Goal: Task Accomplishment & Management: Manage account settings

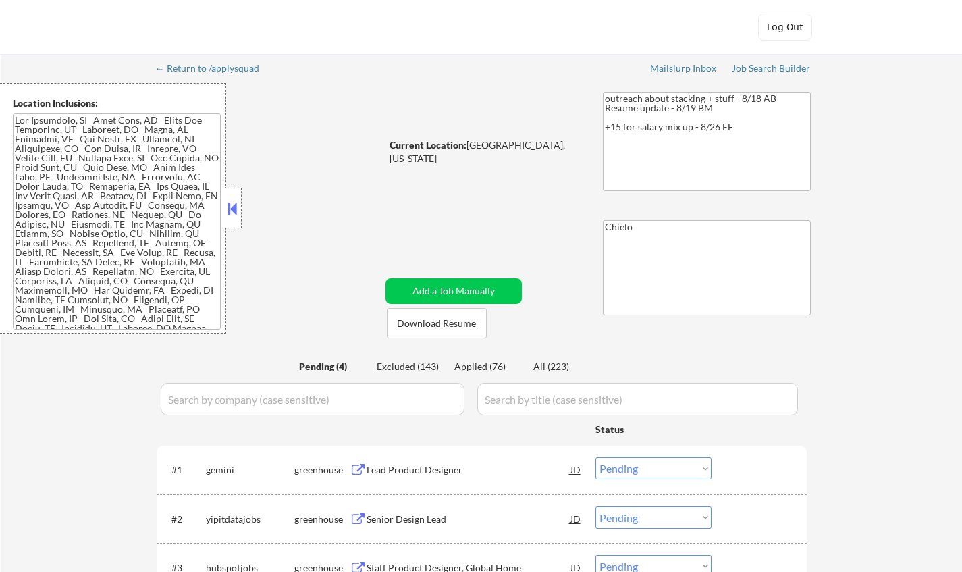
select select ""pending""
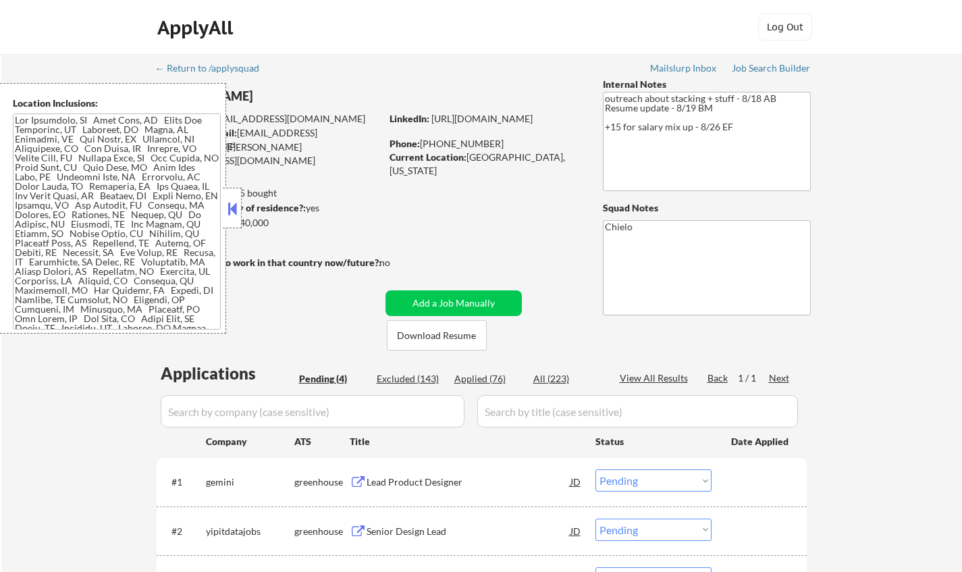
drag, startPoint x: 230, startPoint y: 198, endPoint x: 242, endPoint y: 217, distance: 22.5
click at [229, 198] on button at bounding box center [232, 208] width 15 height 20
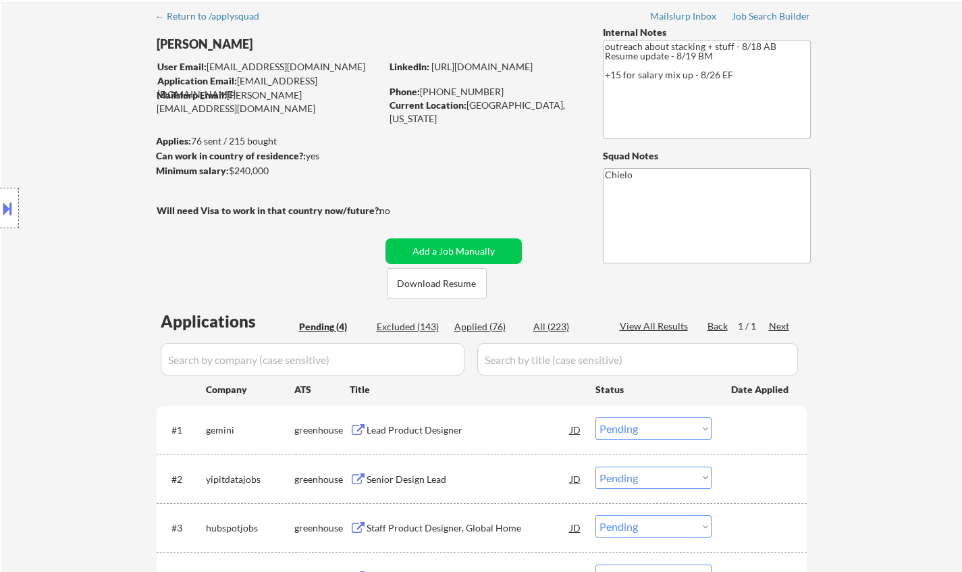
scroll to position [68, 0]
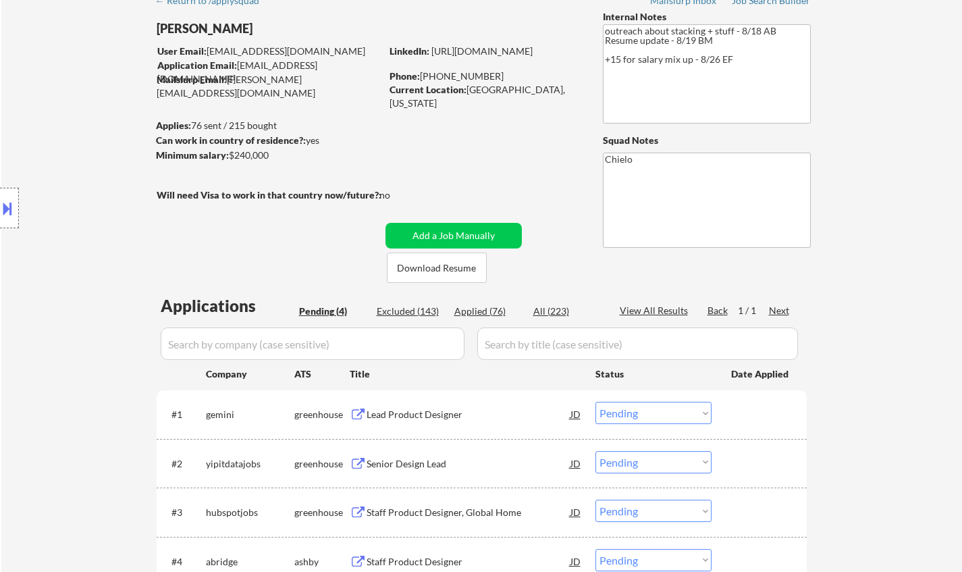
click at [394, 414] on div "Lead Product Designer" at bounding box center [469, 415] width 204 height 14
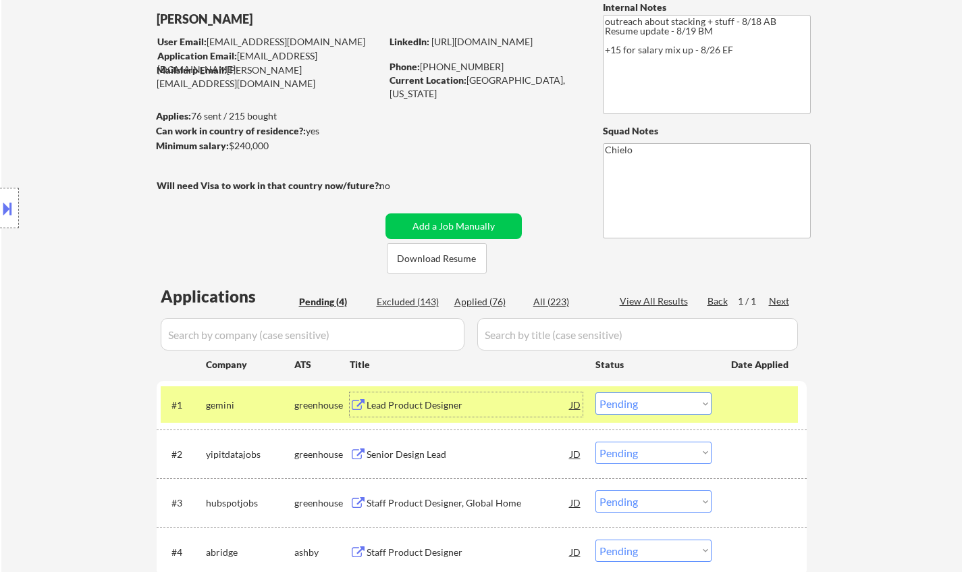
scroll to position [135, 0]
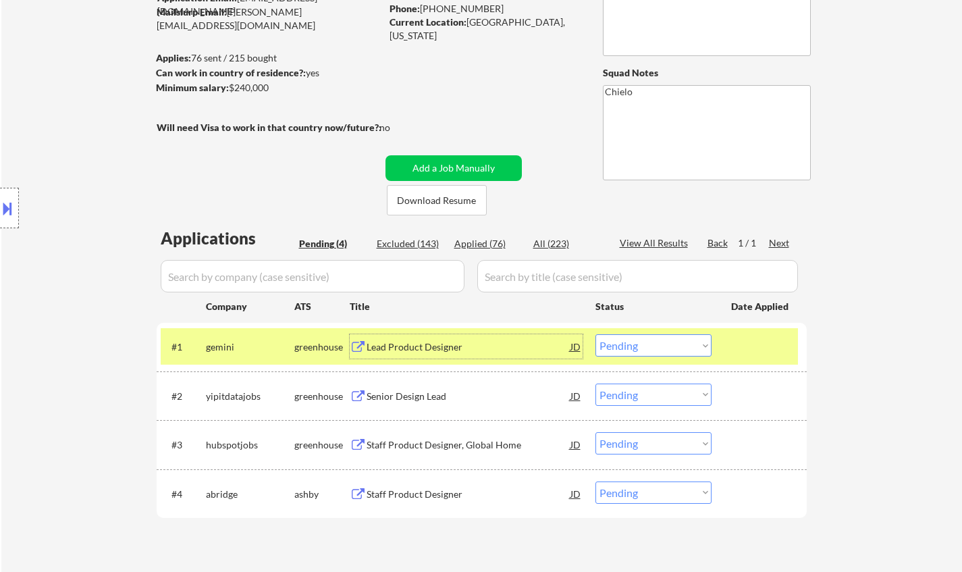
click at [664, 349] on select "Choose an option... Pending Applied Excluded (Questions) Excluded (Expired) Exc…" at bounding box center [653, 345] width 116 height 22
click at [595, 334] on select "Choose an option... Pending Applied Excluded (Questions) Excluded (Expired) Exc…" at bounding box center [653, 345] width 116 height 22
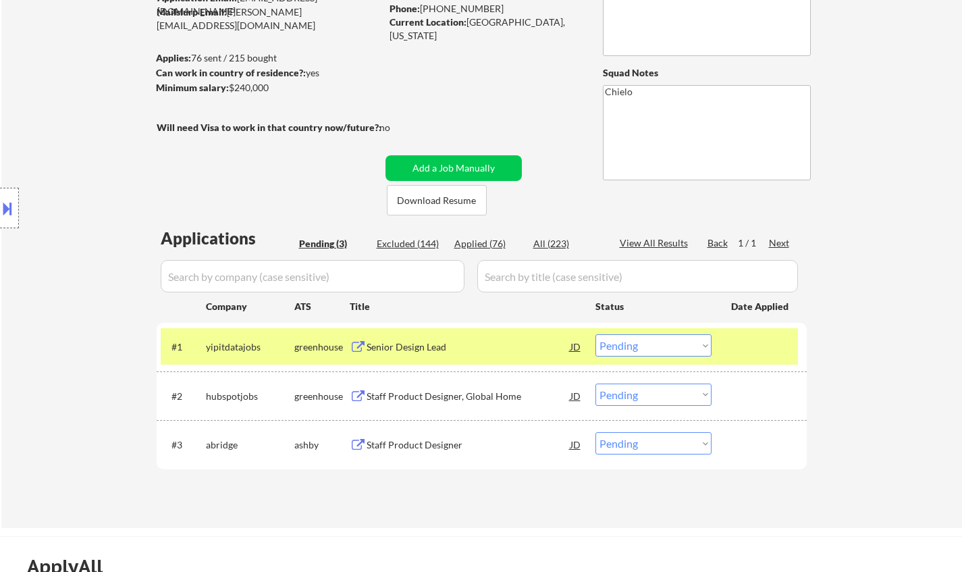
click at [412, 349] on div "Senior Design Lead" at bounding box center [469, 347] width 204 height 14
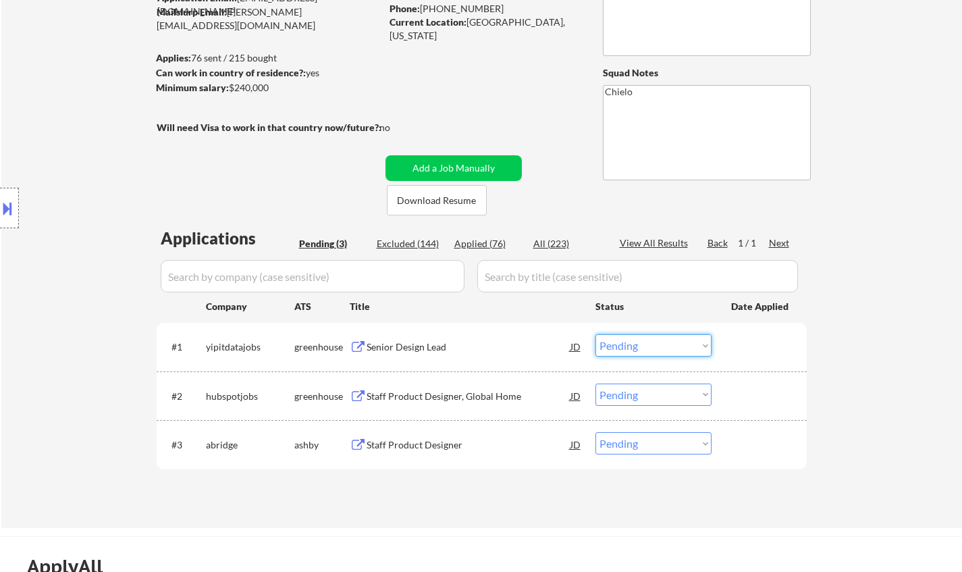
click at [645, 342] on select "Choose an option... Pending Applied Excluded (Questions) Excluded (Expired) Exc…" at bounding box center [653, 345] width 116 height 22
click at [595, 334] on select "Choose an option... Pending Applied Excluded (Questions) Excluded (Expired) Exc…" at bounding box center [653, 345] width 116 height 22
select select ""pending""
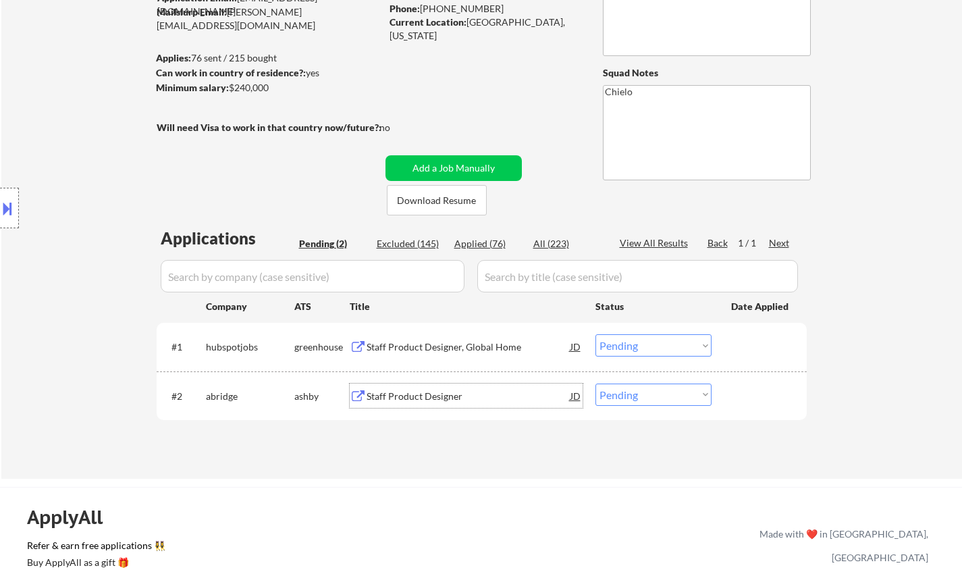
click at [400, 394] on div "Staff Product Designer" at bounding box center [469, 397] width 204 height 14
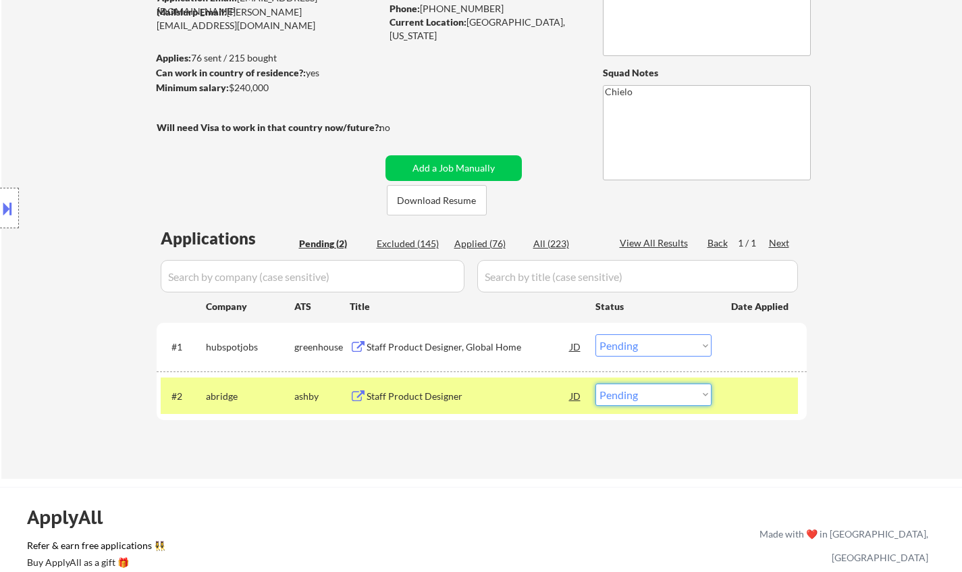
click at [637, 392] on select "Choose an option... Pending Applied Excluded (Questions) Excluded (Expired) Exc…" at bounding box center [653, 394] width 116 height 22
select select ""excluded__salary_""
click at [595, 383] on select "Choose an option... Pending Applied Excluded (Questions) Excluded (Expired) Exc…" at bounding box center [653, 394] width 116 height 22
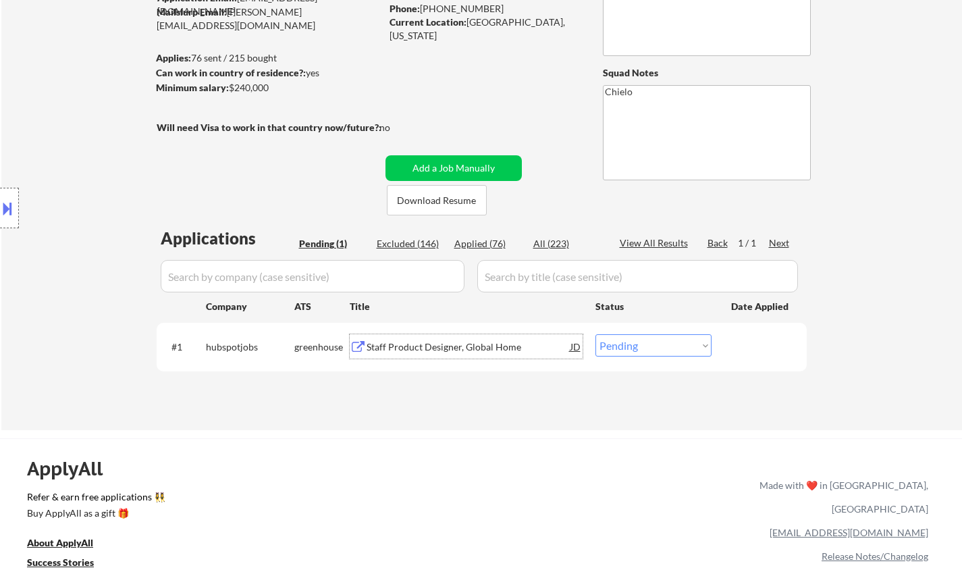
click at [401, 343] on div "Staff Product Designer, Global Home" at bounding box center [469, 347] width 204 height 14
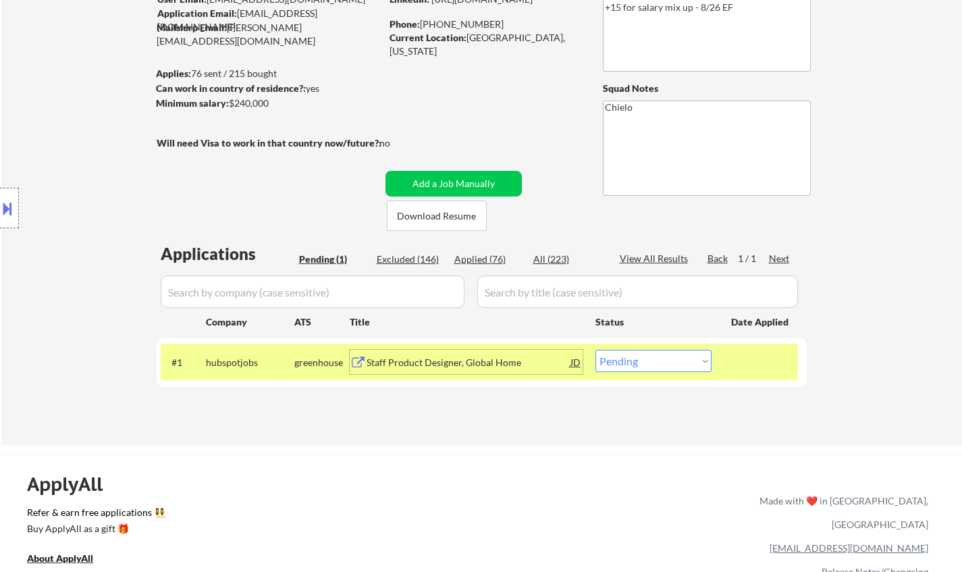
scroll to position [270, 0]
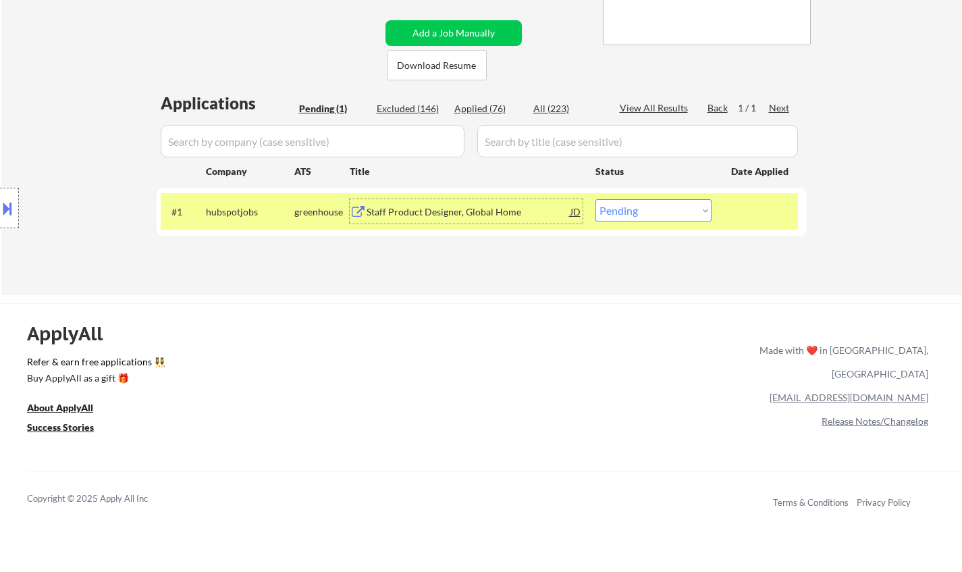
click at [670, 207] on select "Choose an option... Pending Applied Excluded (Questions) Excluded (Expired) Exc…" at bounding box center [653, 210] width 116 height 22
select select ""excluded""
click at [595, 199] on select "Choose an option... Pending Applied Excluded (Questions) Excluded (Expired) Exc…" at bounding box center [653, 210] width 116 height 22
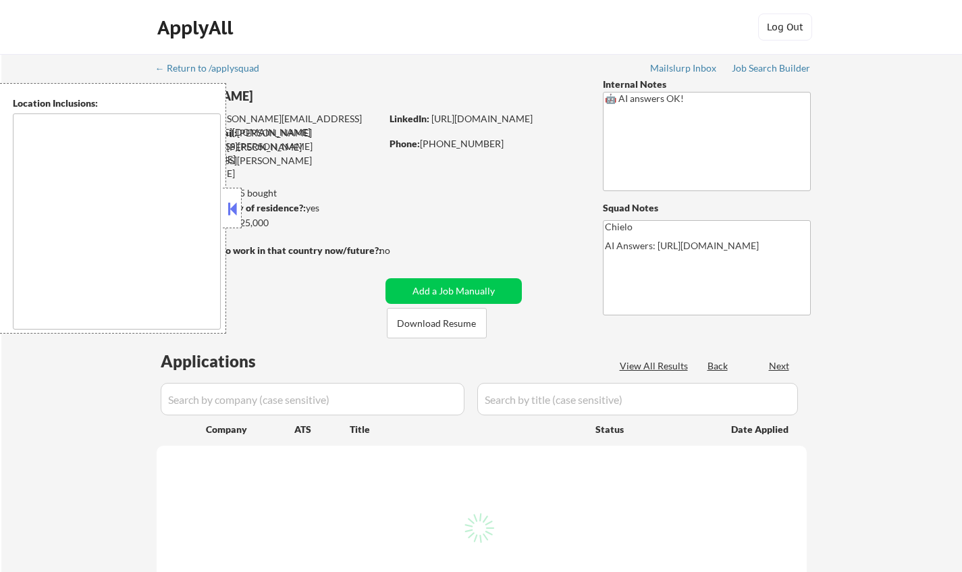
type textarea "Houston, TX Bellaire, TX West University Place, TX Southside Place, TX Hunters …"
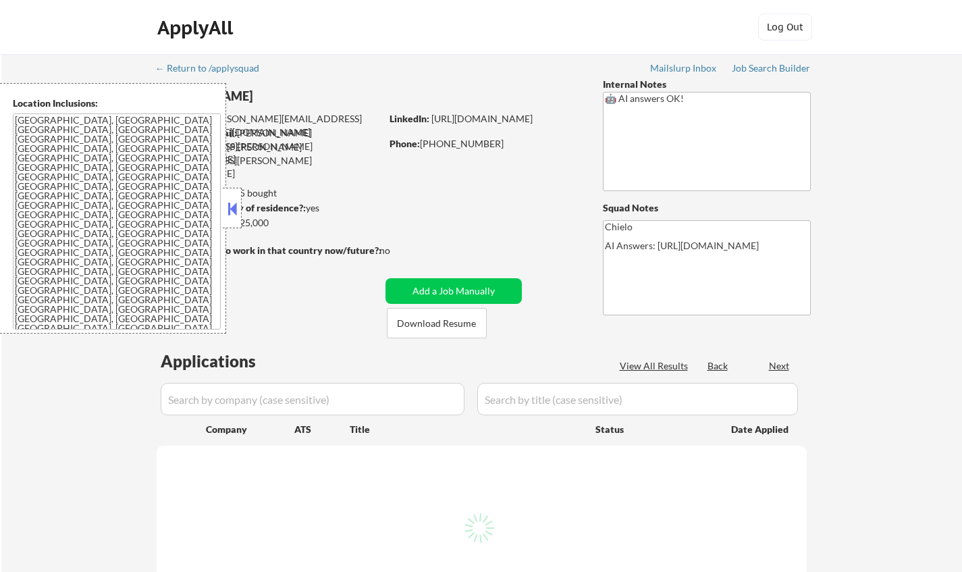
select select ""pending""
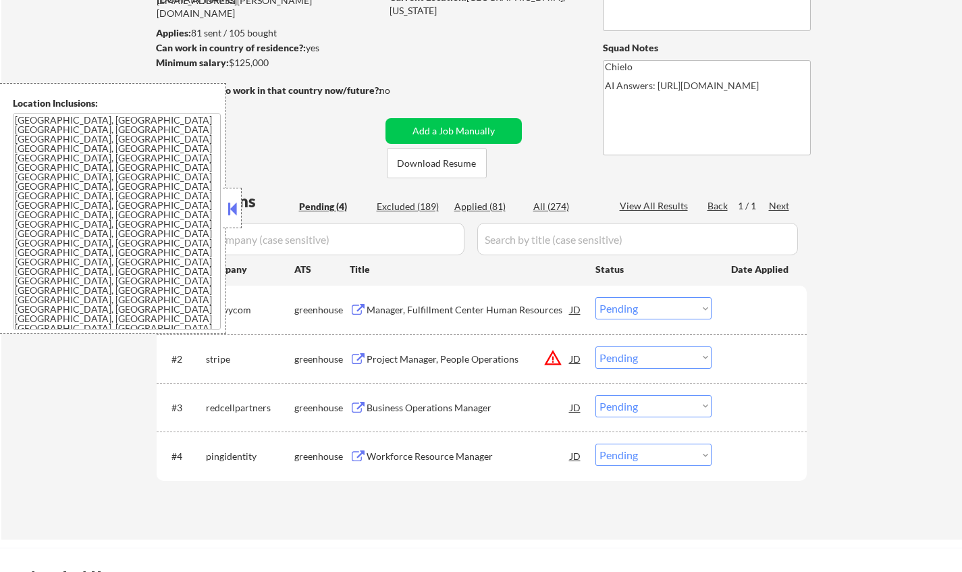
scroll to position [270, 0]
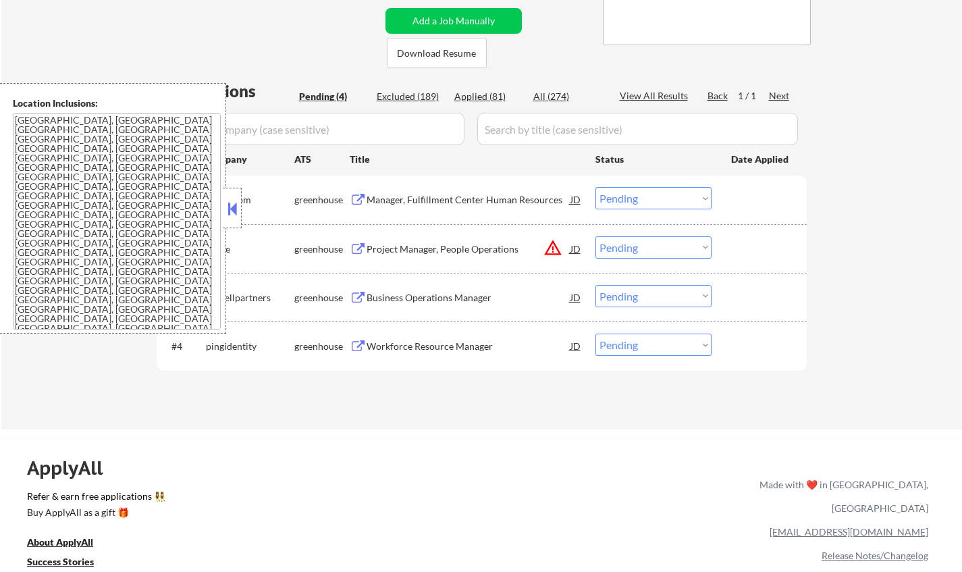
click at [226, 205] on button at bounding box center [232, 208] width 15 height 20
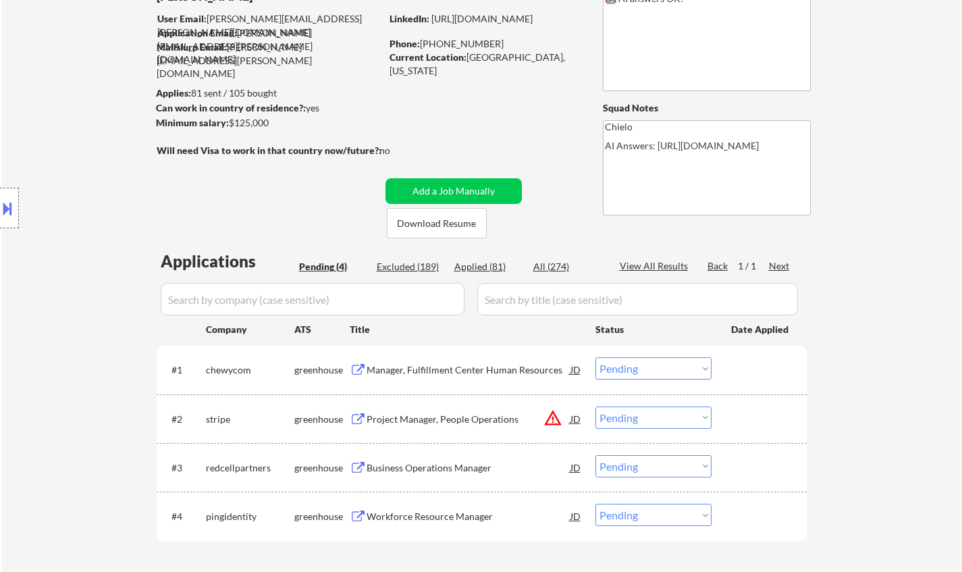
scroll to position [135, 0]
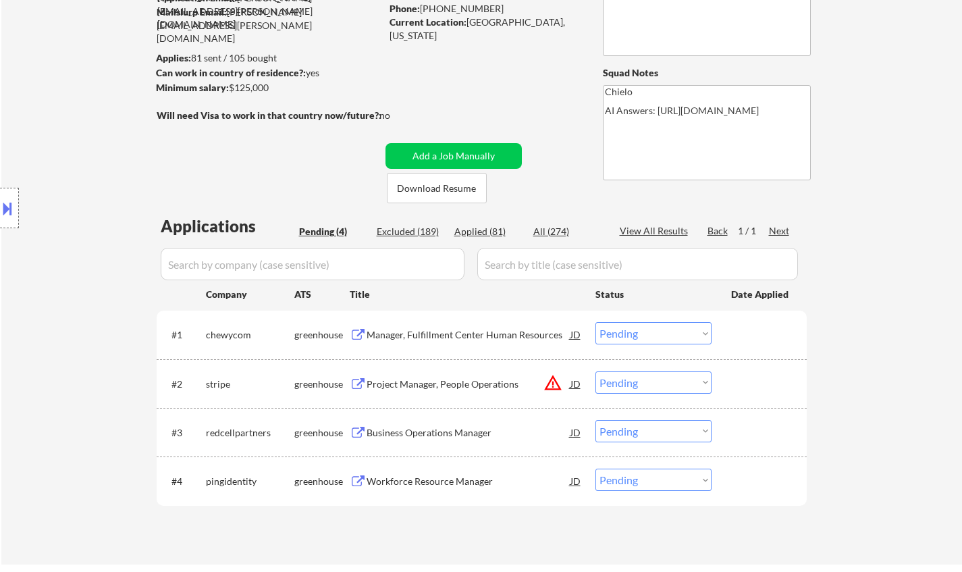
click at [446, 331] on div "Manager, Fulfillment Center Human Resources" at bounding box center [469, 335] width 204 height 14
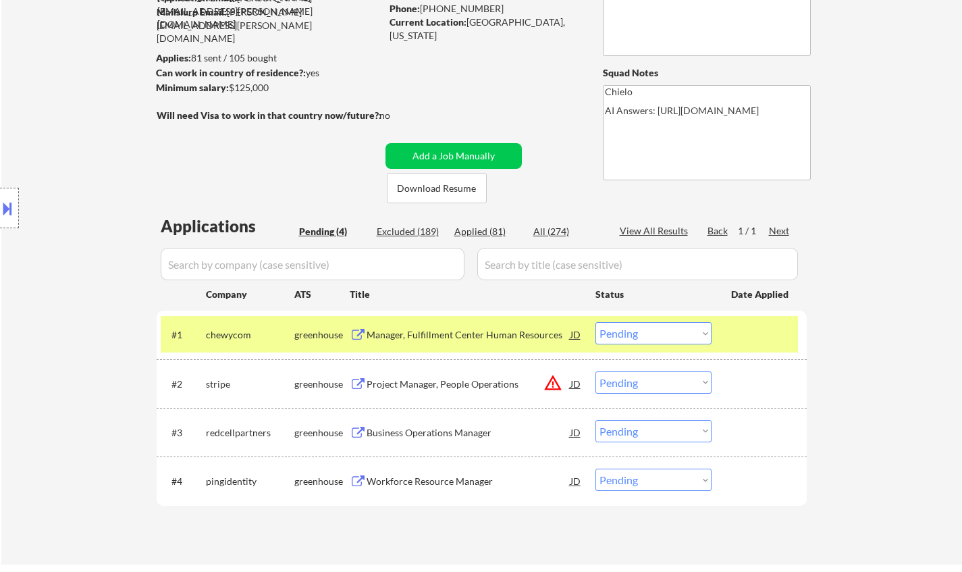
click at [0, 202] on button at bounding box center [7, 208] width 15 height 22
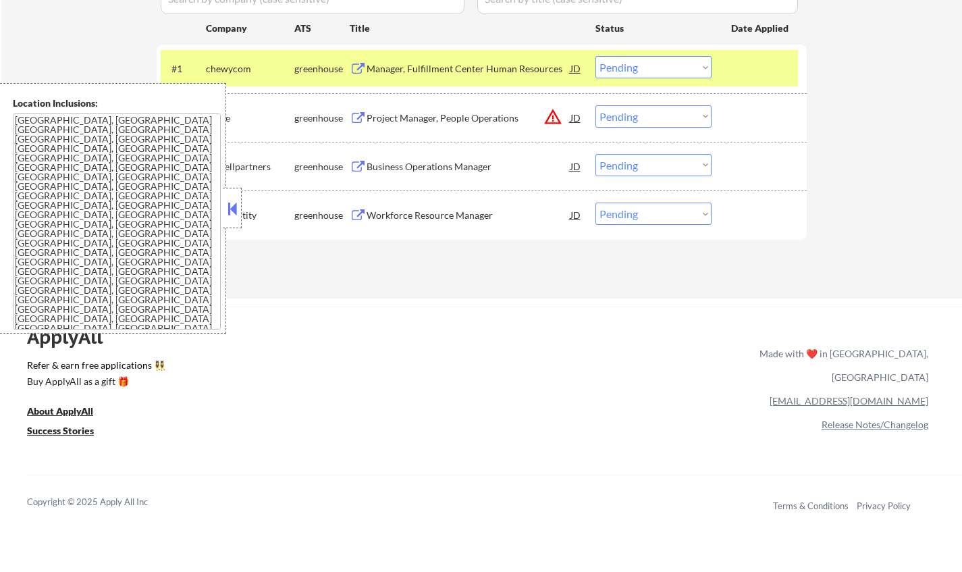
scroll to position [473, 0]
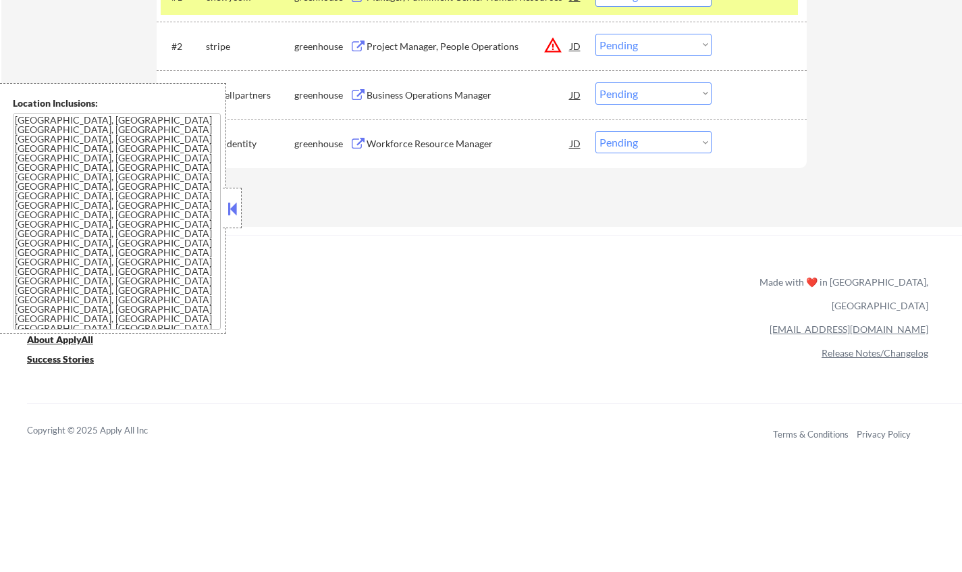
click at [235, 206] on button at bounding box center [232, 208] width 15 height 20
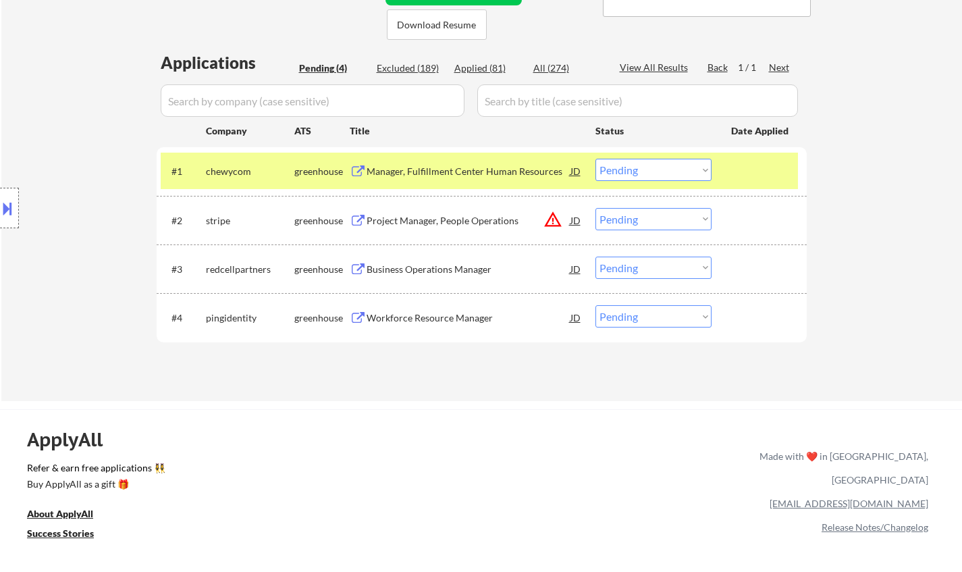
scroll to position [270, 0]
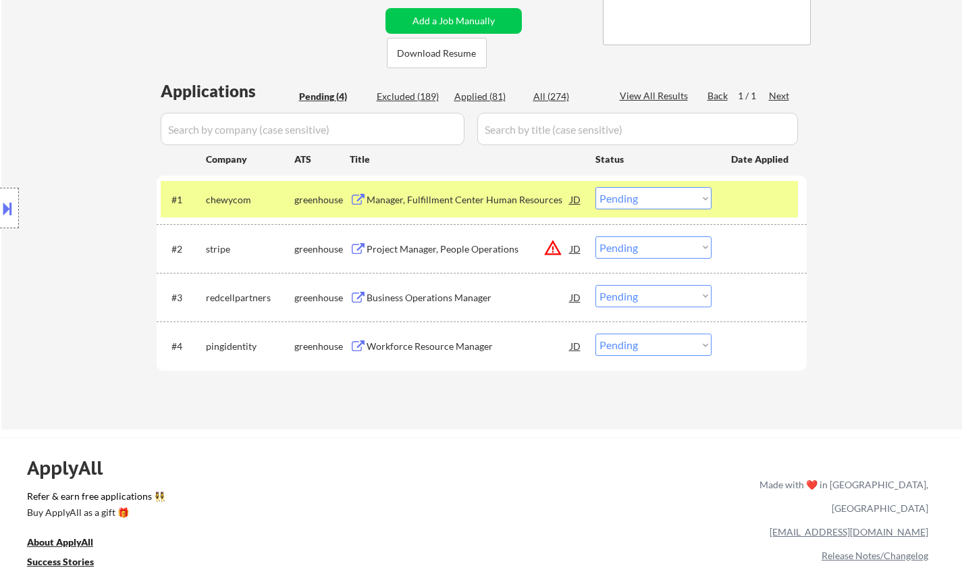
click at [412, 198] on div "Manager, Fulfillment Center Human Resources" at bounding box center [469, 200] width 204 height 14
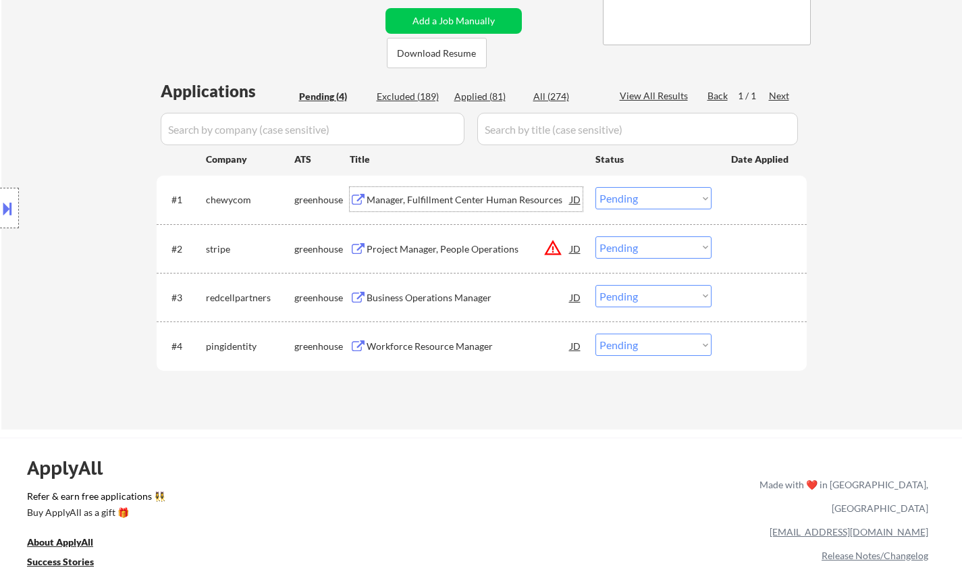
click at [632, 188] on select "Choose an option... Pending Applied Excluded (Questions) Excluded (Expired) Exc…" at bounding box center [653, 198] width 116 height 22
click at [595, 187] on select "Choose an option... Pending Applied Excluded (Questions) Excluded (Expired) Exc…" at bounding box center [653, 198] width 116 height 22
select select ""pending""
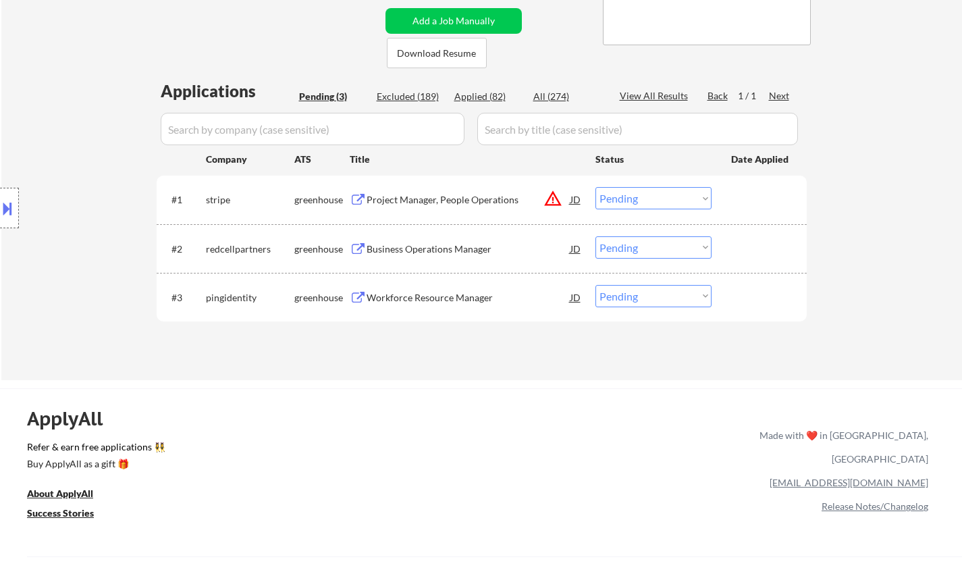
click at [428, 258] on div "Business Operations Manager" at bounding box center [469, 248] width 204 height 24
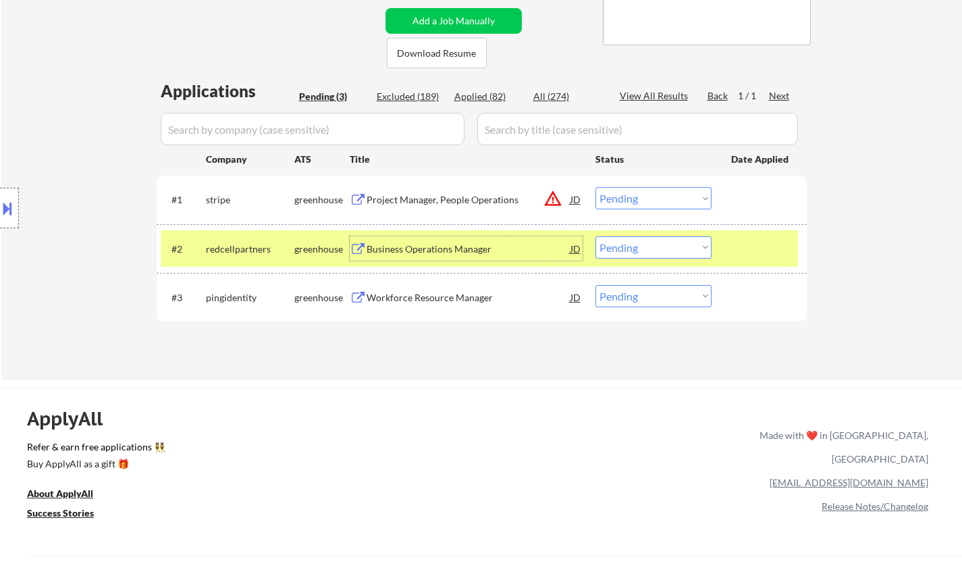
drag, startPoint x: 680, startPoint y: 246, endPoint x: 685, endPoint y: 257, distance: 12.4
click at [680, 246] on select "Choose an option... Pending Applied Excluded (Questions) Excluded (Expired) Exc…" at bounding box center [653, 247] width 116 height 22
click at [595, 236] on select "Choose an option... Pending Applied Excluded (Questions) Excluded (Expired) Exc…" at bounding box center [653, 247] width 116 height 22
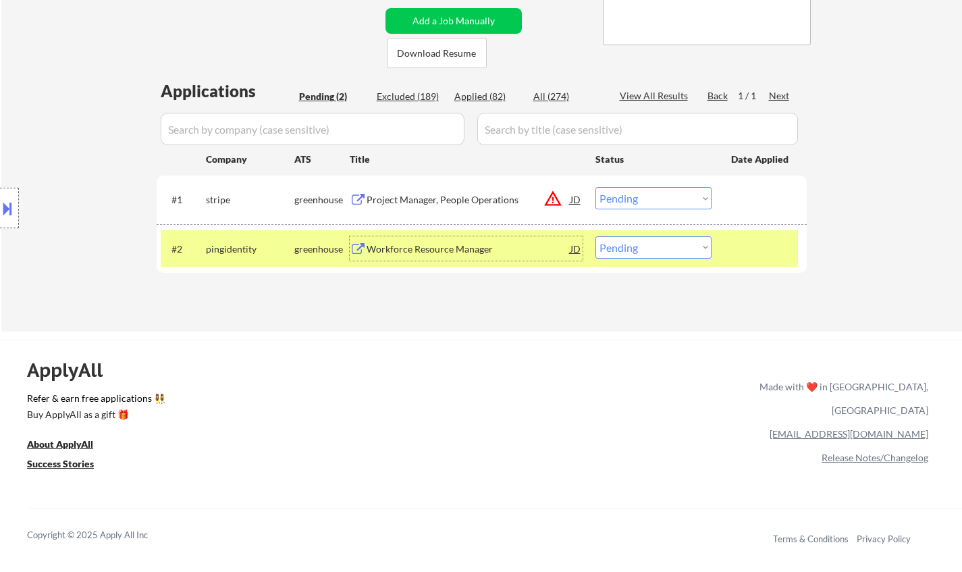
click at [415, 244] on div "Workforce Resource Manager" at bounding box center [469, 249] width 204 height 14
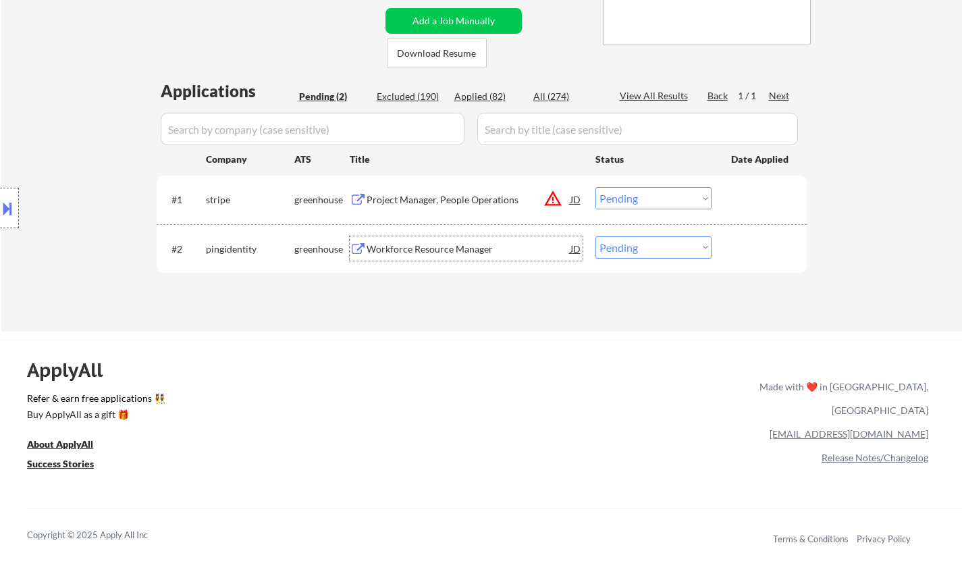
click at [647, 242] on select "Choose an option... Pending Applied Excluded (Questions) Excluded (Expired) Exc…" at bounding box center [653, 247] width 116 height 22
select select ""excluded__bad_match_""
click at [595, 236] on select "Choose an option... Pending Applied Excluded (Questions) Excluded (Expired) Exc…" at bounding box center [653, 247] width 116 height 22
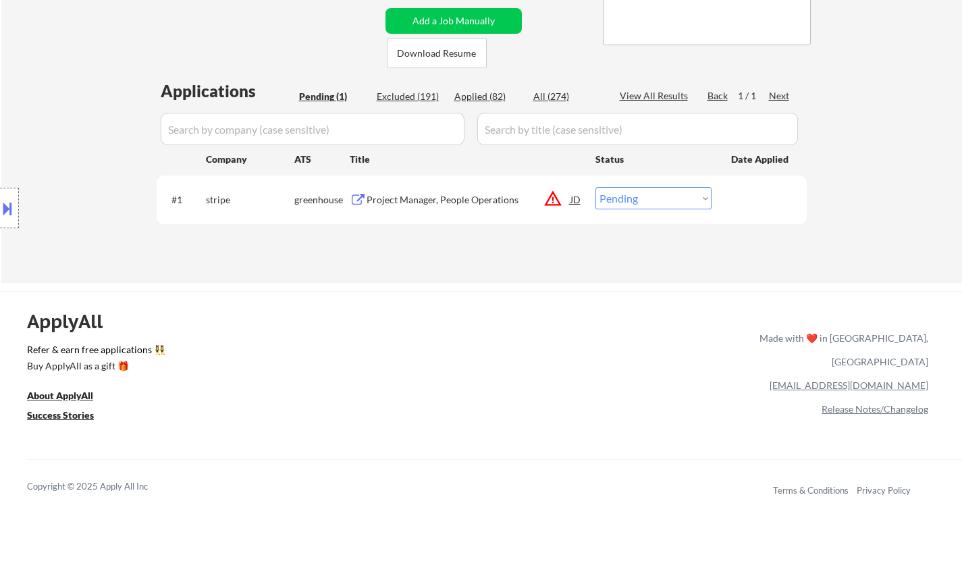
click at [0, 203] on button at bounding box center [7, 208] width 15 height 22
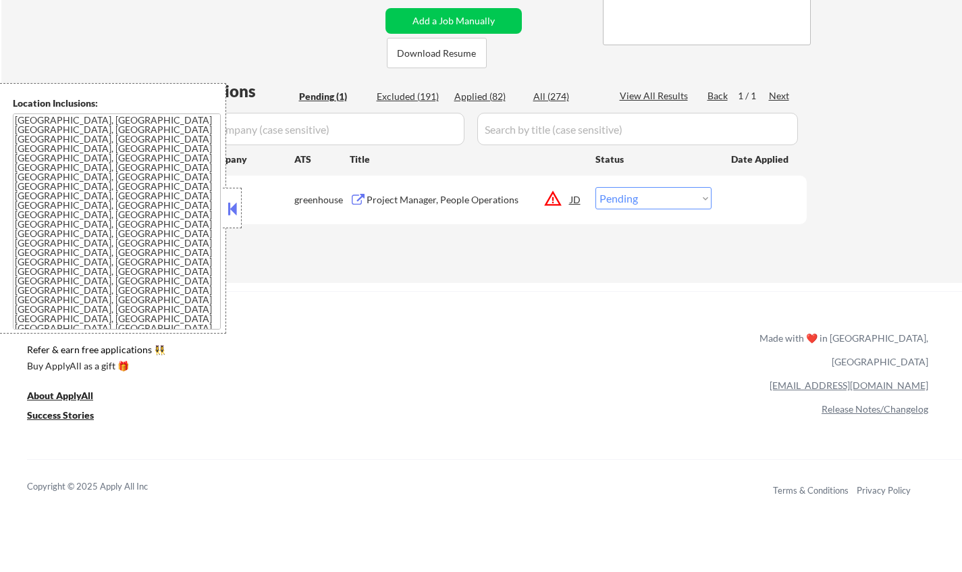
click at [584, 200] on div "#1 stripe greenhouse Project Manager, People Operations JD warning_amber Choose…" at bounding box center [479, 199] width 637 height 36
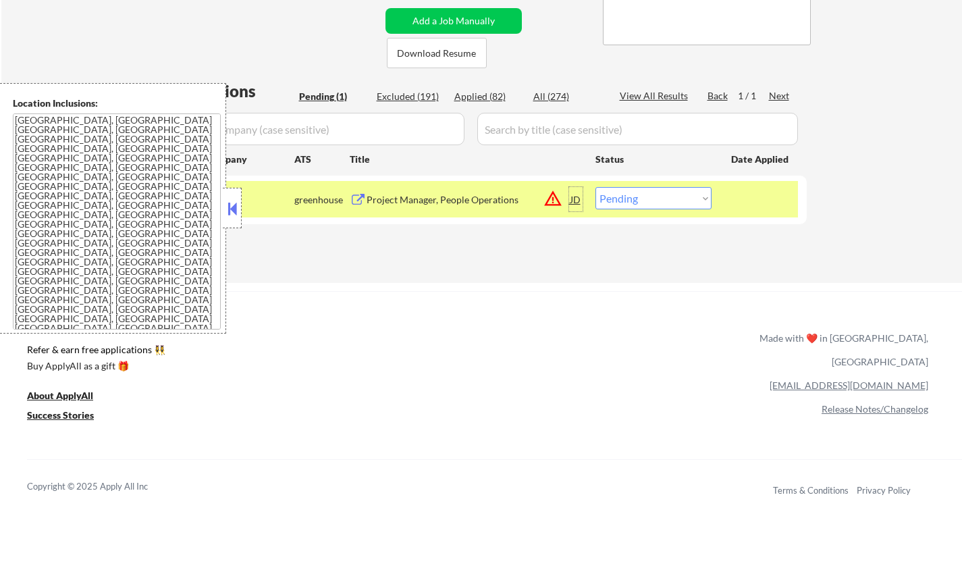
click at [574, 196] on div "JD" at bounding box center [576, 199] width 14 height 24
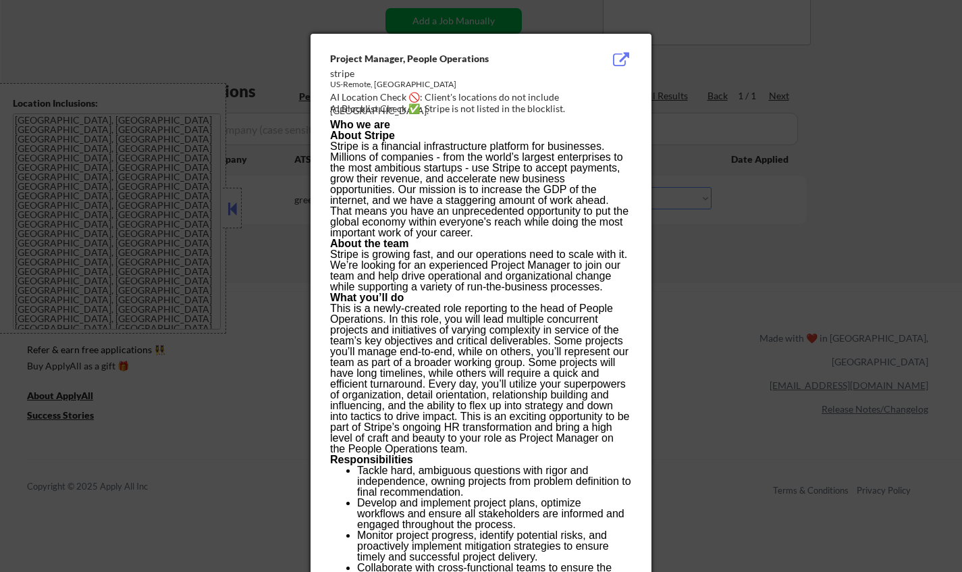
drag, startPoint x: 793, startPoint y: 230, endPoint x: 763, endPoint y: 230, distance: 30.4
click at [794, 230] on div at bounding box center [481, 286] width 962 height 572
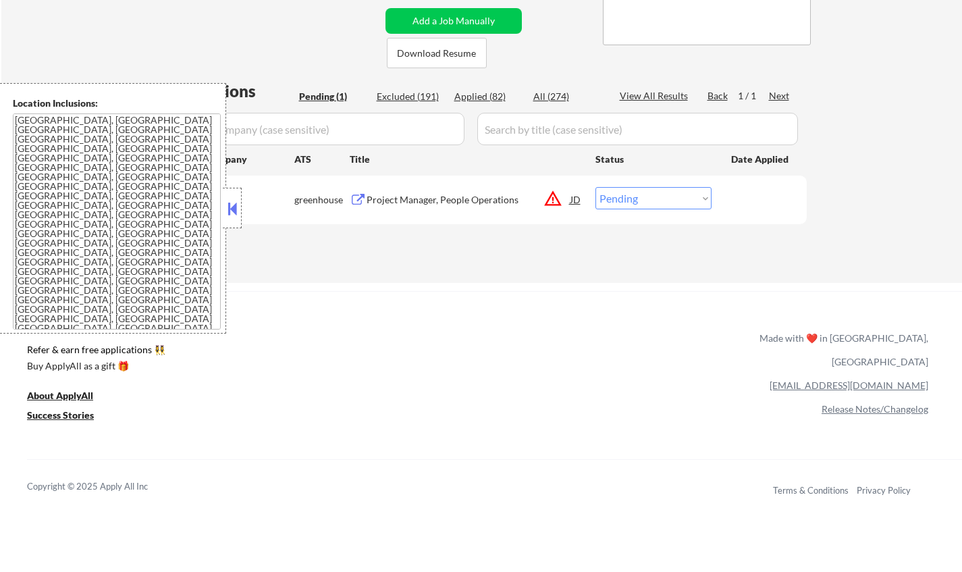
drag, startPoint x: 690, startPoint y: 190, endPoint x: 700, endPoint y: 209, distance: 21.4
click at [690, 190] on select "Choose an option... Pending Applied Excluded (Questions) Excluded (Expired) Exc…" at bounding box center [653, 198] width 116 height 22
select select ""excluded__location_""
click at [595, 187] on select "Choose an option... Pending Applied Excluded (Questions) Excluded (Expired) Exc…" at bounding box center [653, 198] width 116 height 22
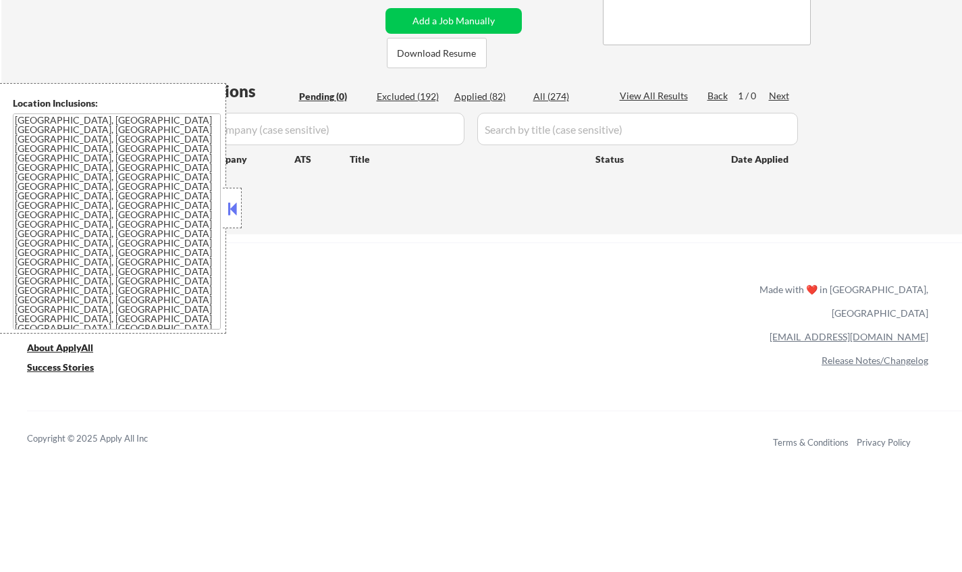
click at [229, 207] on button at bounding box center [232, 208] width 15 height 20
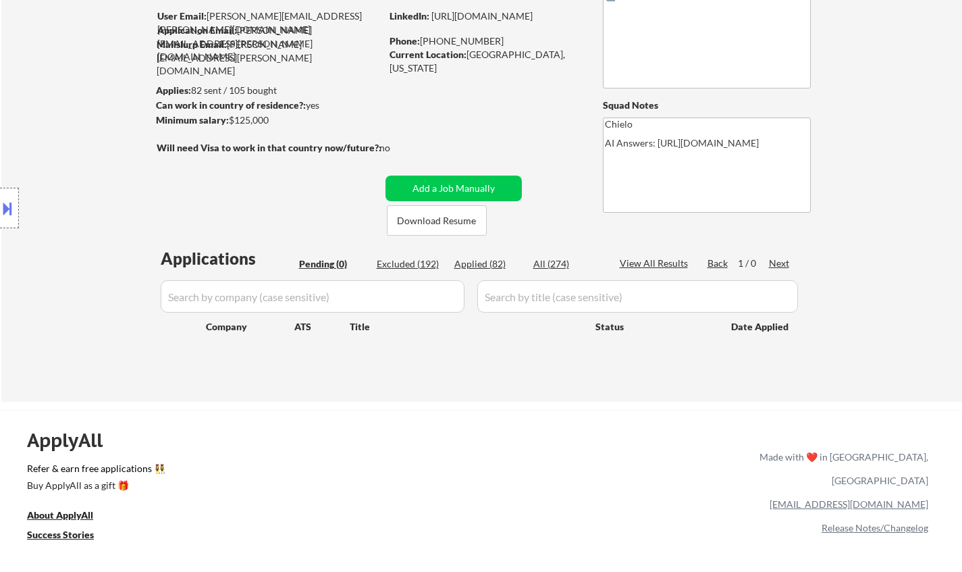
scroll to position [68, 0]
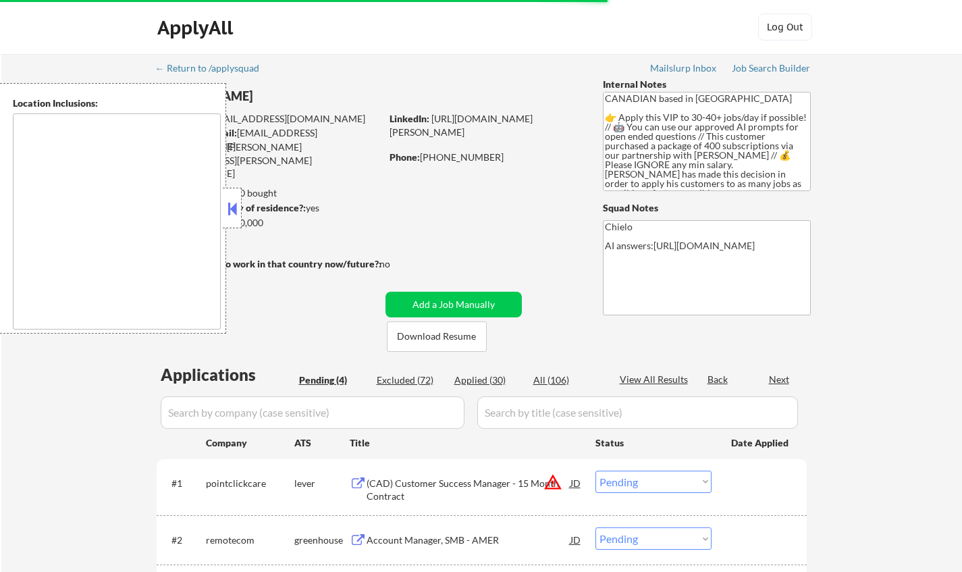
select select ""pending""
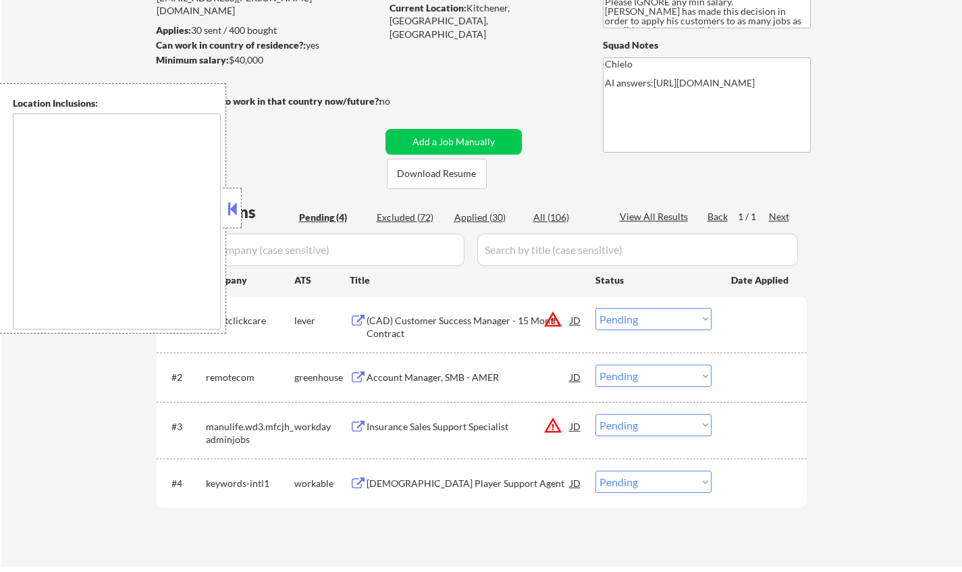
scroll to position [270, 0]
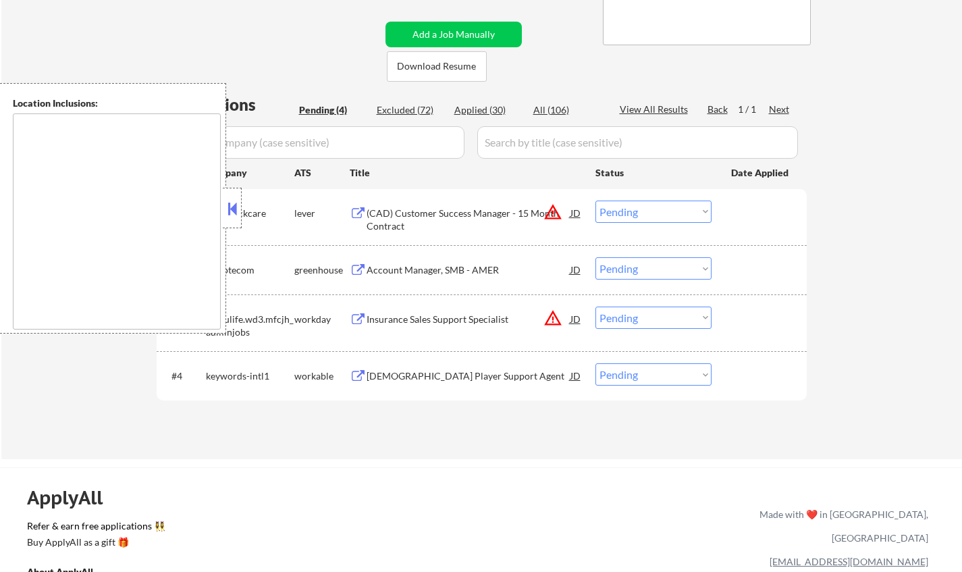
click at [234, 208] on button at bounding box center [232, 208] width 15 height 20
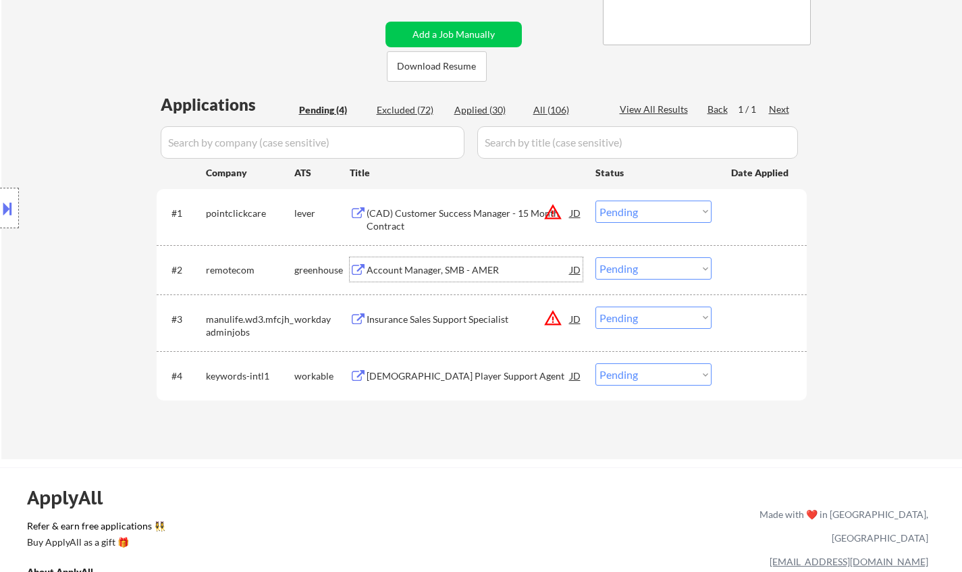
click at [424, 265] on div "Account Manager, SMB - AMER" at bounding box center [469, 270] width 204 height 14
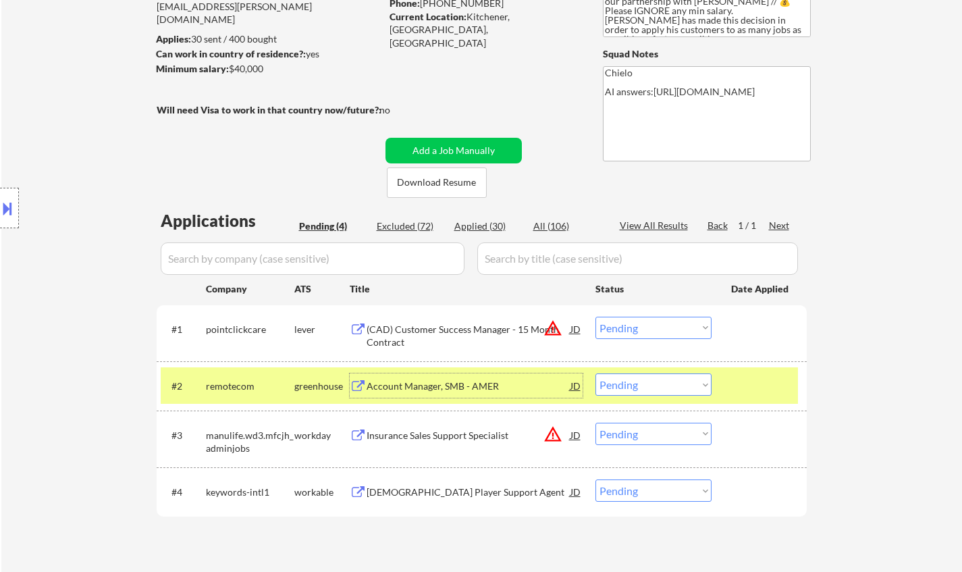
scroll to position [68, 0]
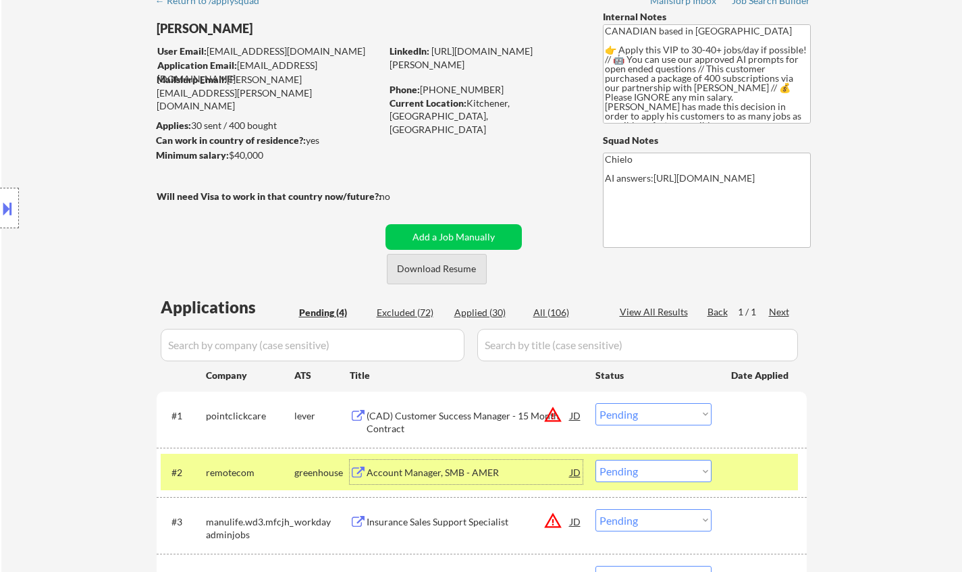
click at [448, 268] on button "Download Resume" at bounding box center [437, 269] width 100 height 30
click at [651, 468] on select "Choose an option... Pending Applied Excluded (Questions) Excluded (Expired) Exc…" at bounding box center [653, 471] width 116 height 22
click at [595, 460] on select "Choose an option... Pending Applied Excluded (Questions) Excluded (Expired) Exc…" at bounding box center [653, 471] width 116 height 22
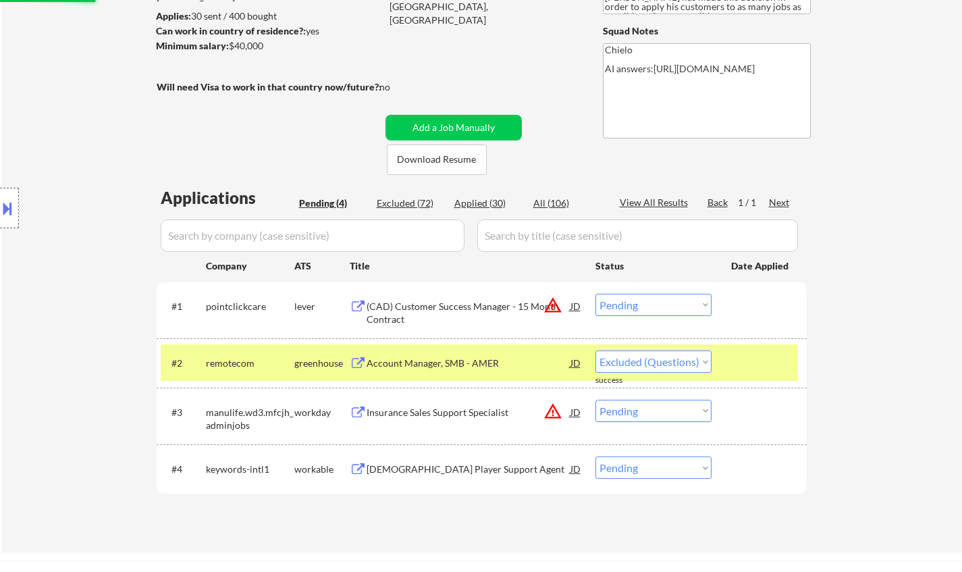
scroll to position [203, 0]
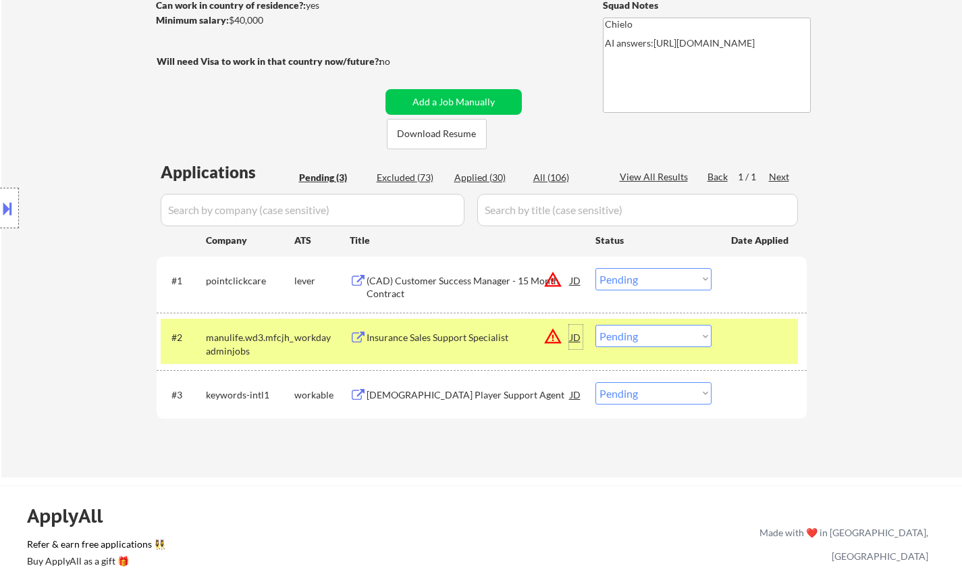
click at [580, 338] on div "JD" at bounding box center [576, 337] width 14 height 24
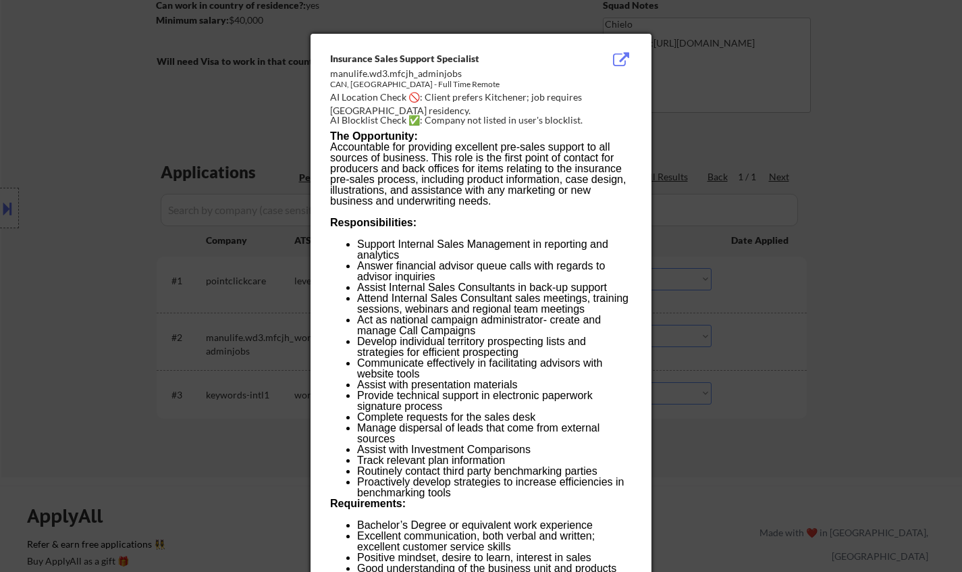
drag, startPoint x: 817, startPoint y: 418, endPoint x: 801, endPoint y: 419, distance: 16.2
click at [815, 419] on div at bounding box center [481, 286] width 962 height 572
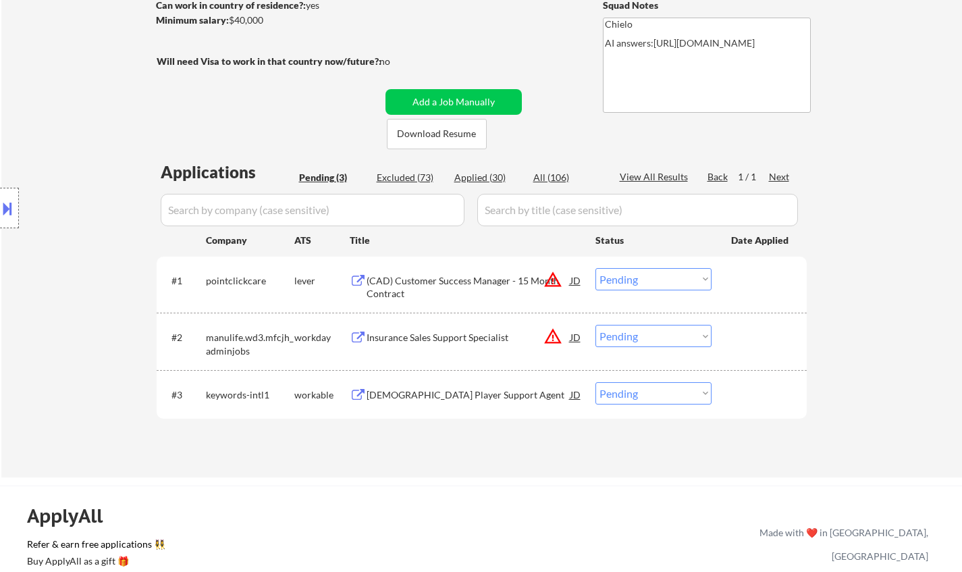
click at [4, 202] on button at bounding box center [7, 208] width 15 height 22
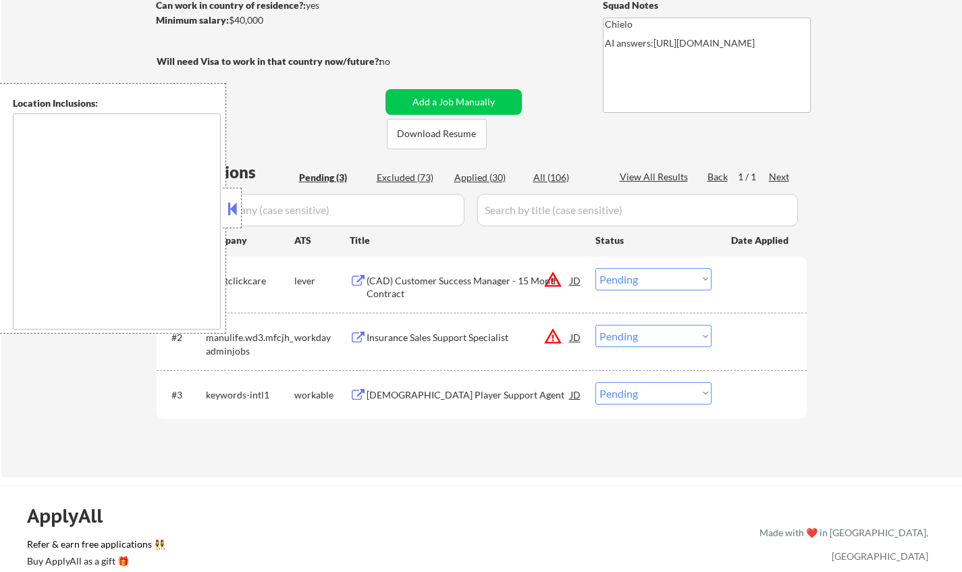
drag, startPoint x: 233, startPoint y: 207, endPoint x: 522, endPoint y: 400, distance: 347.1
click at [232, 207] on button at bounding box center [232, 208] width 15 height 20
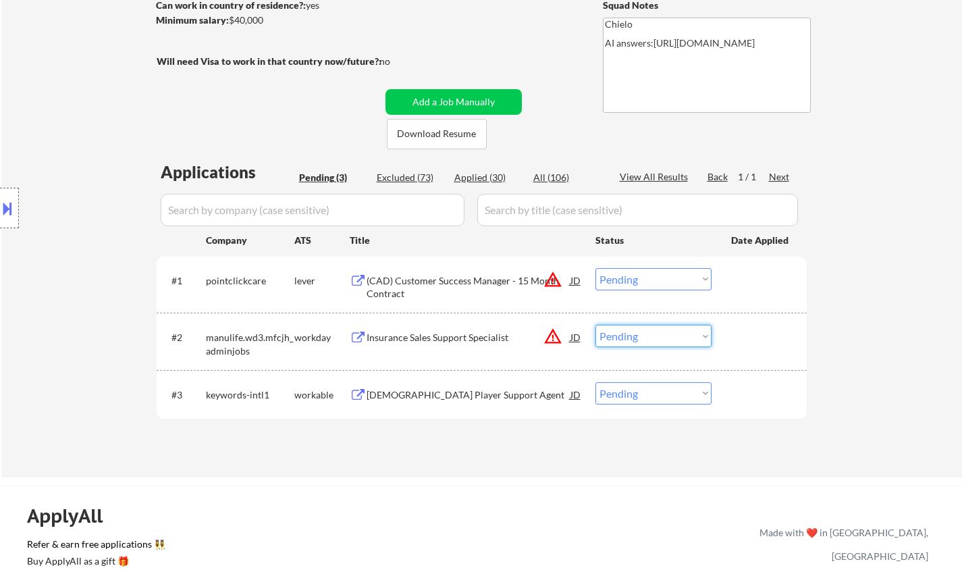
drag, startPoint x: 648, startPoint y: 338, endPoint x: 657, endPoint y: 343, distance: 10.0
click at [648, 338] on select "Choose an option... Pending Applied Excluded (Questions) Excluded (Expired) Exc…" at bounding box center [653, 336] width 116 height 22
click at [595, 325] on select "Choose an option... Pending Applied Excluded (Questions) Excluded (Expired) Exc…" at bounding box center [653, 336] width 116 height 22
click at [577, 283] on div "JD" at bounding box center [576, 280] width 14 height 24
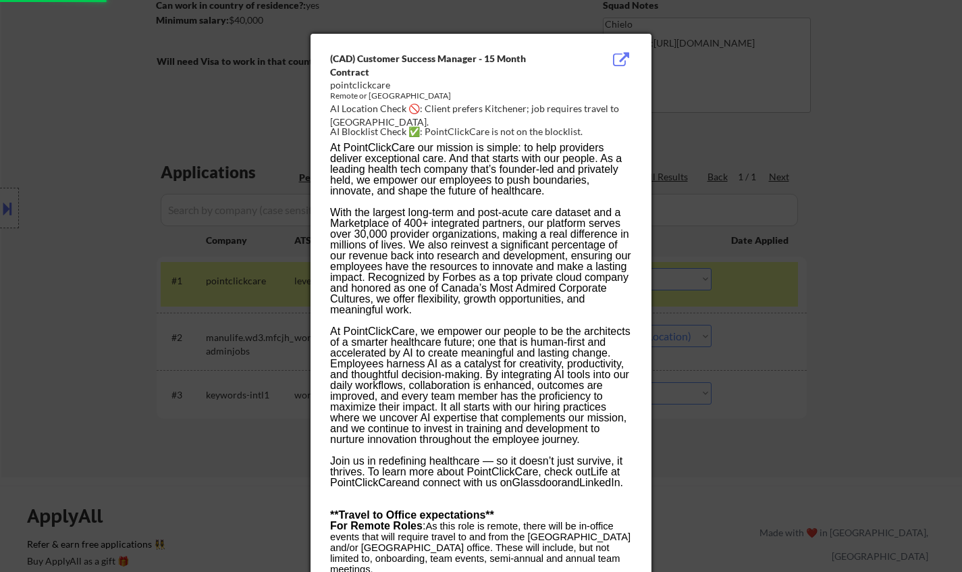
select select ""pending""
click at [781, 387] on div at bounding box center [481, 286] width 962 height 572
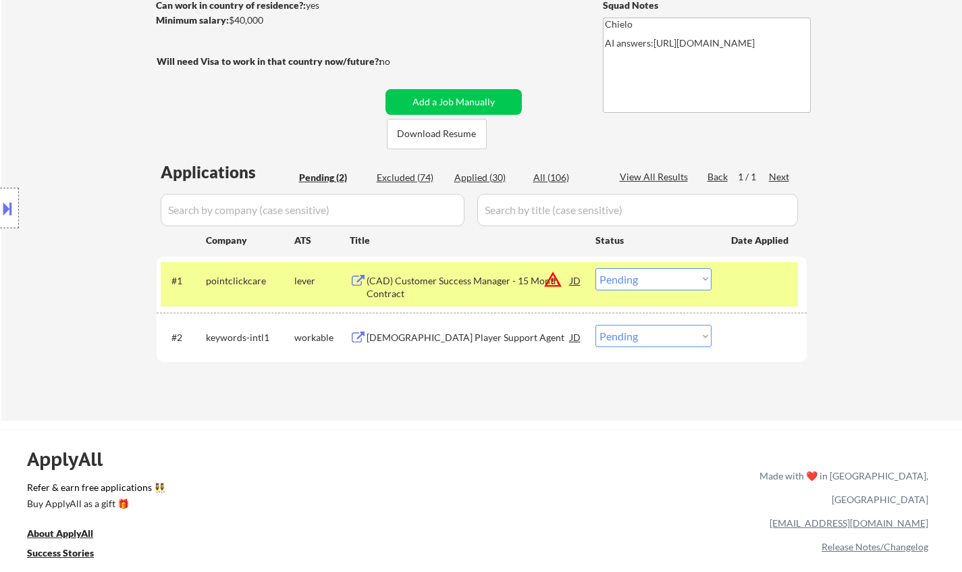
click at [672, 270] on select "Choose an option... Pending Applied Excluded (Questions) Excluded (Expired) Exc…" at bounding box center [653, 279] width 116 height 22
click at [595, 268] on select "Choose an option... Pending Applied Excluded (Questions) Excluded (Expired) Exc…" at bounding box center [653, 279] width 116 height 22
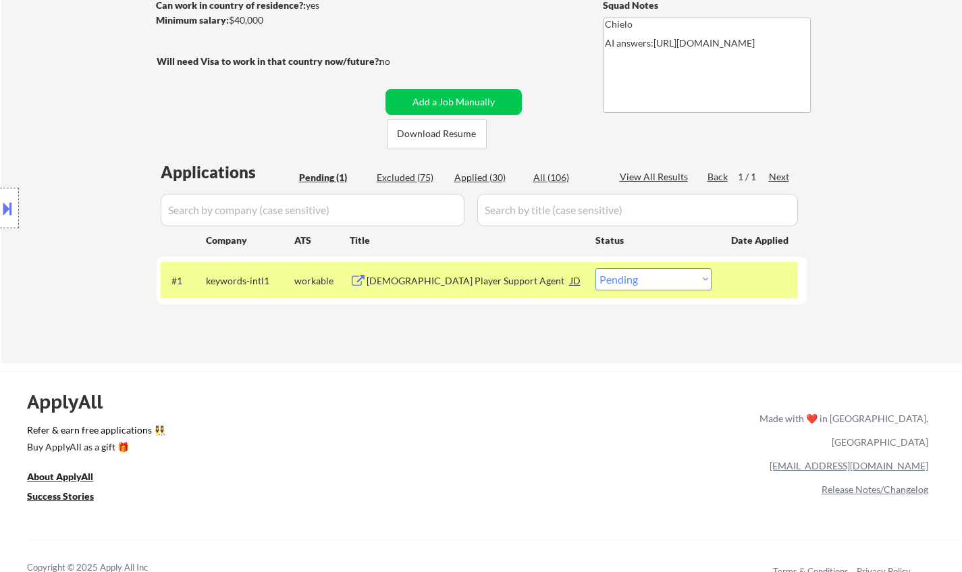
click at [653, 284] on select "Choose an option... Pending Applied Excluded (Questions) Excluded (Expired) Exc…" at bounding box center [653, 279] width 116 height 22
select select ""excluded__bad_match_""
click at [595, 268] on select "Choose an option... Pending Applied Excluded (Questions) Excluded (Expired) Exc…" at bounding box center [653, 279] width 116 height 22
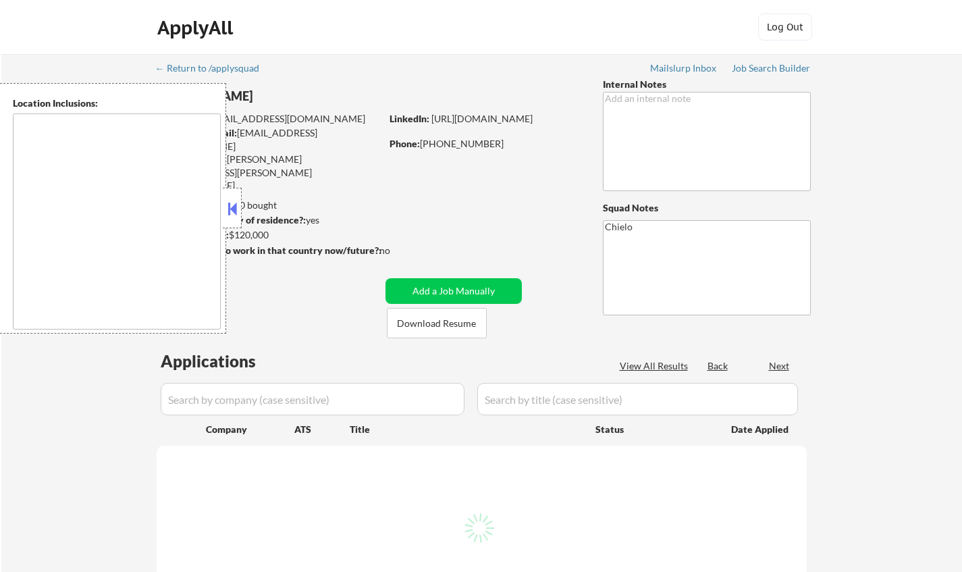
type textarea "Austin, TX West Lake Hills, TX Rollingwood, TX Sunset Valley, TX Cedar Park, TX…"
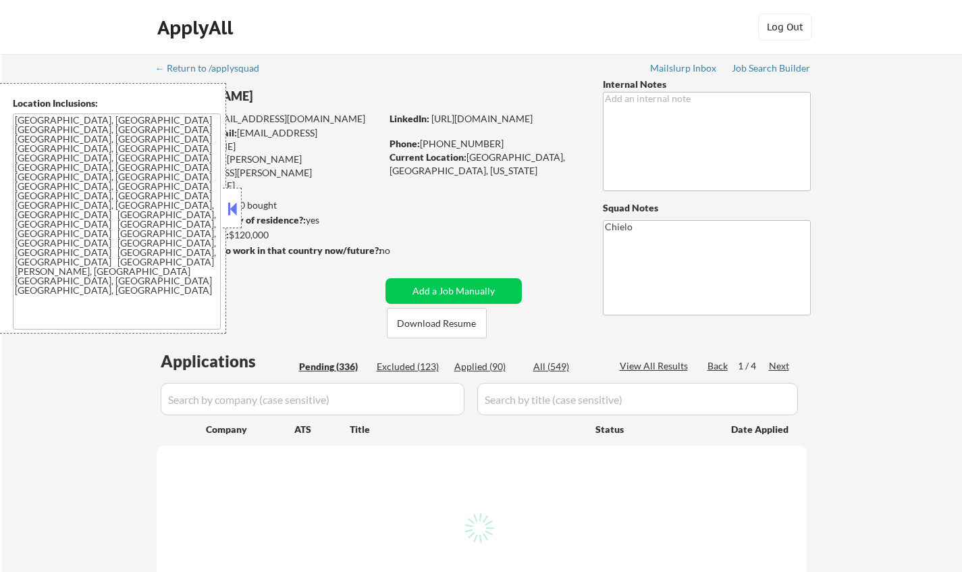
select select ""pending""
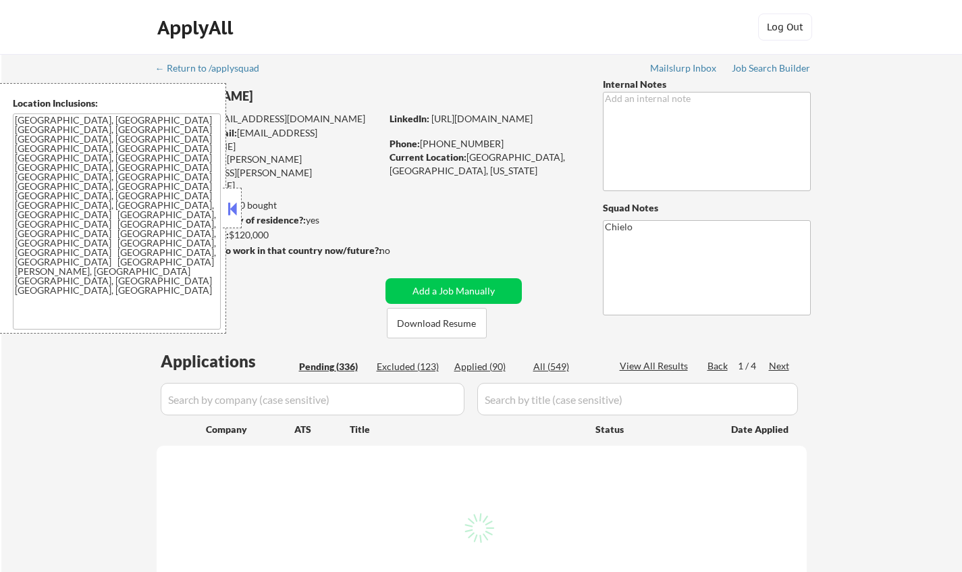
select select ""pending""
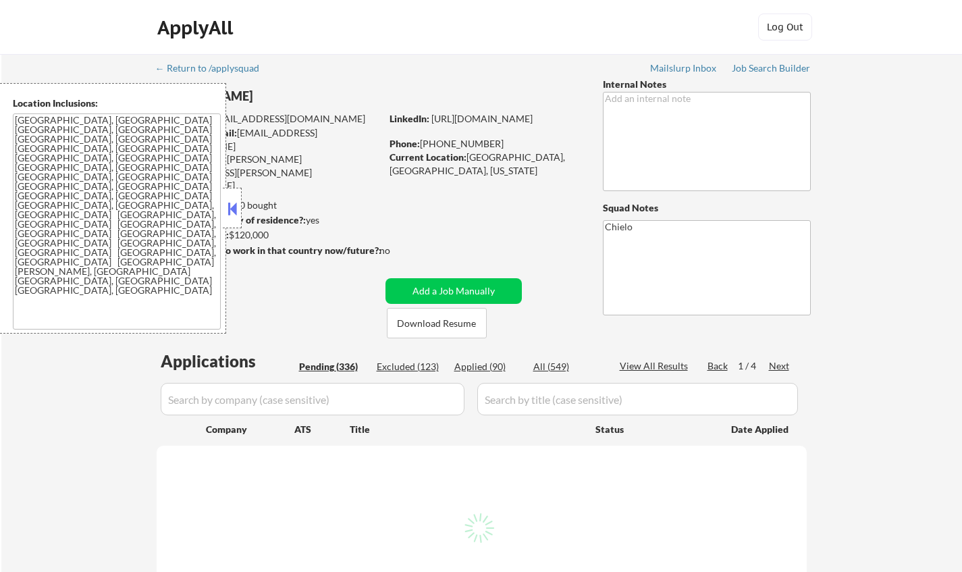
select select ""pending""
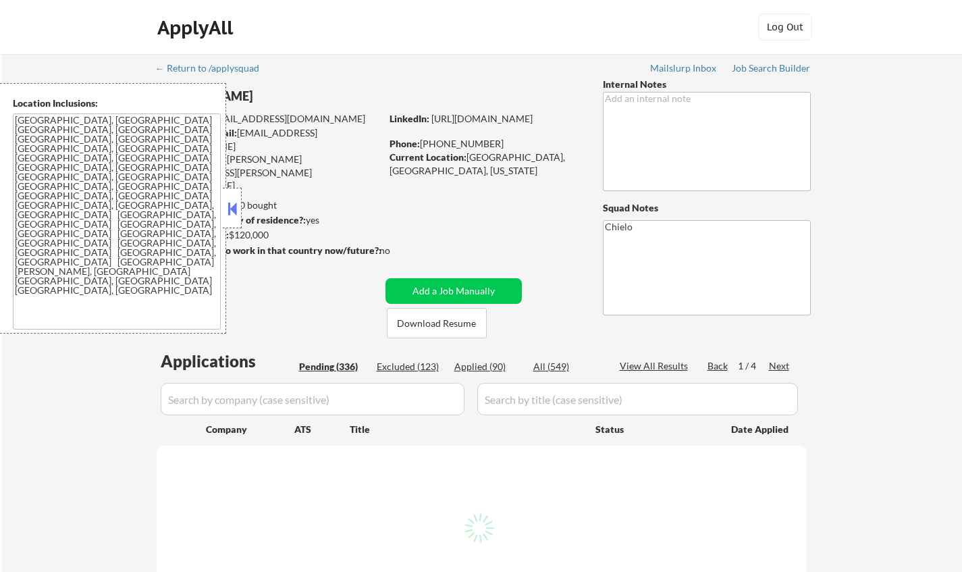
select select ""pending""
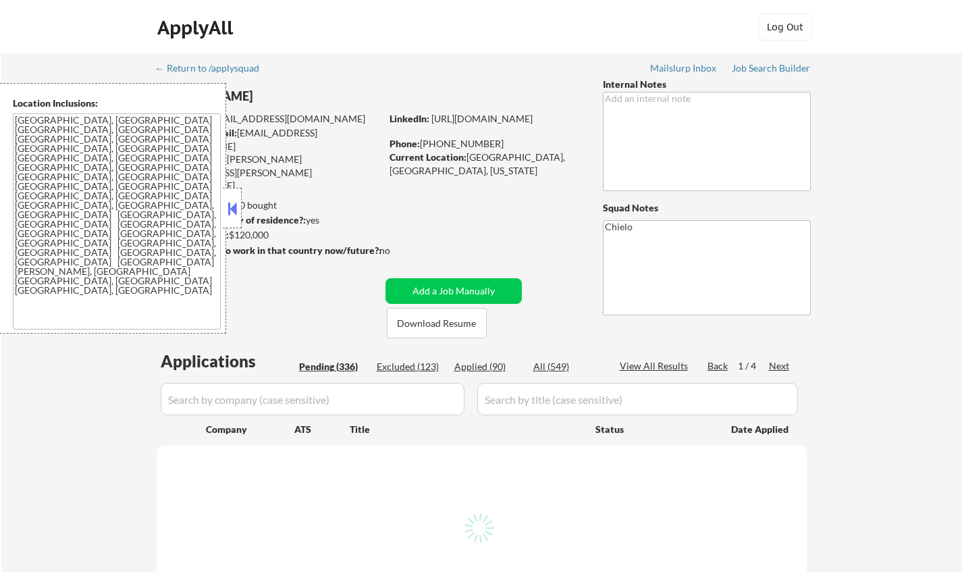
select select ""pending""
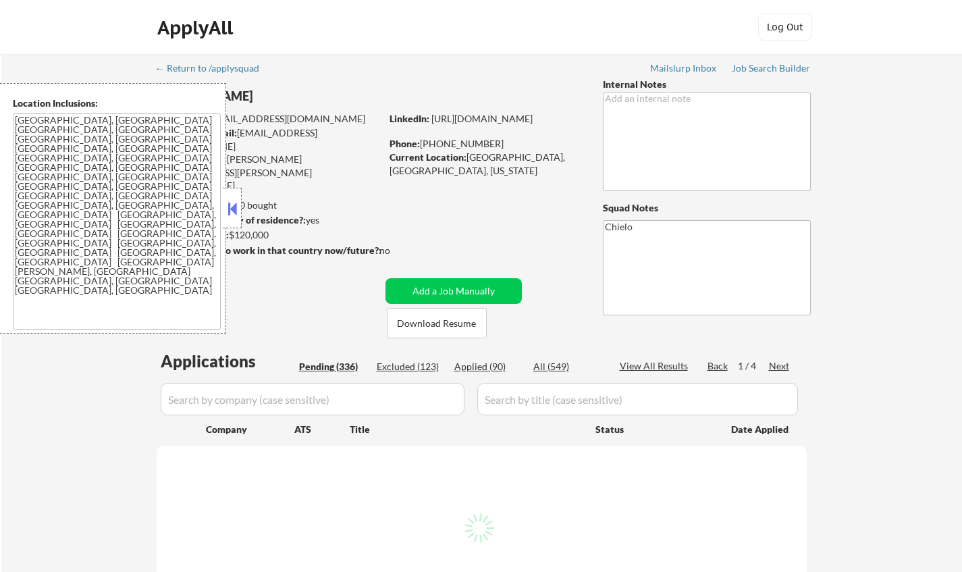
select select ""pending""
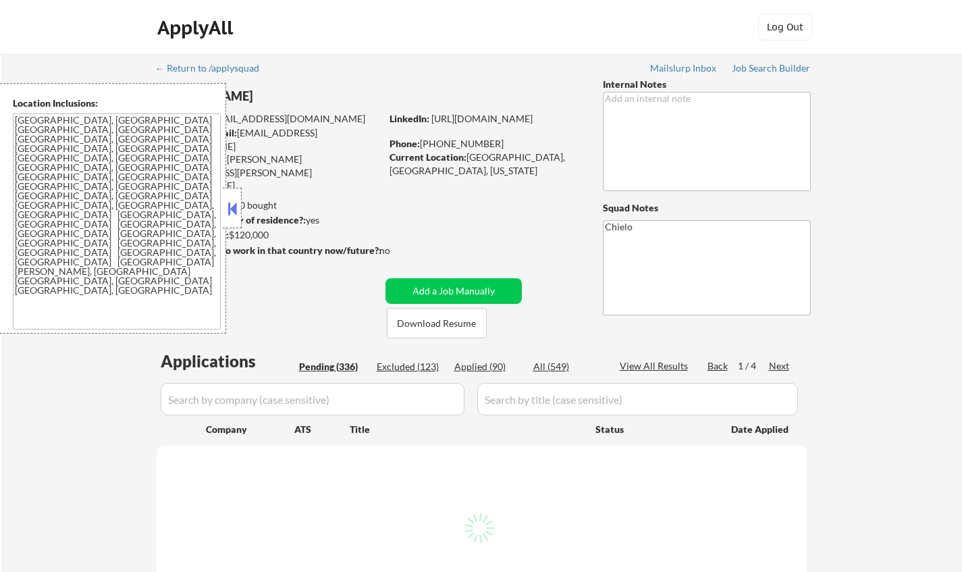
select select ""pending""
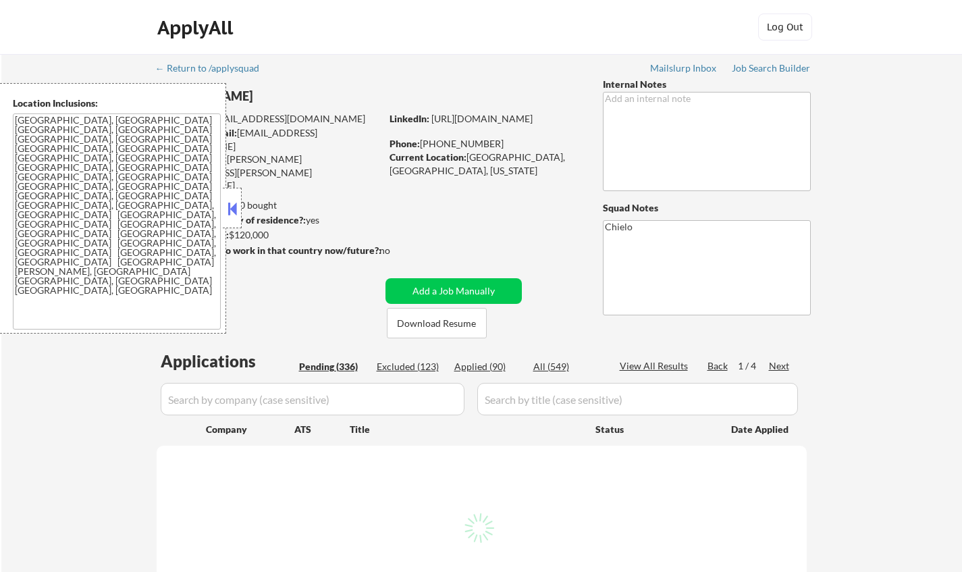
select select ""pending""
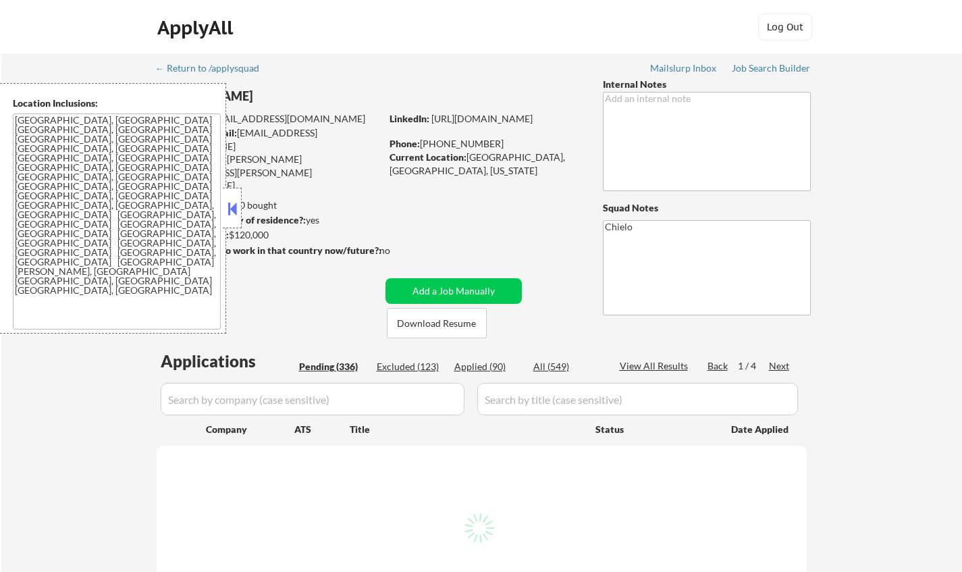
select select ""pending""
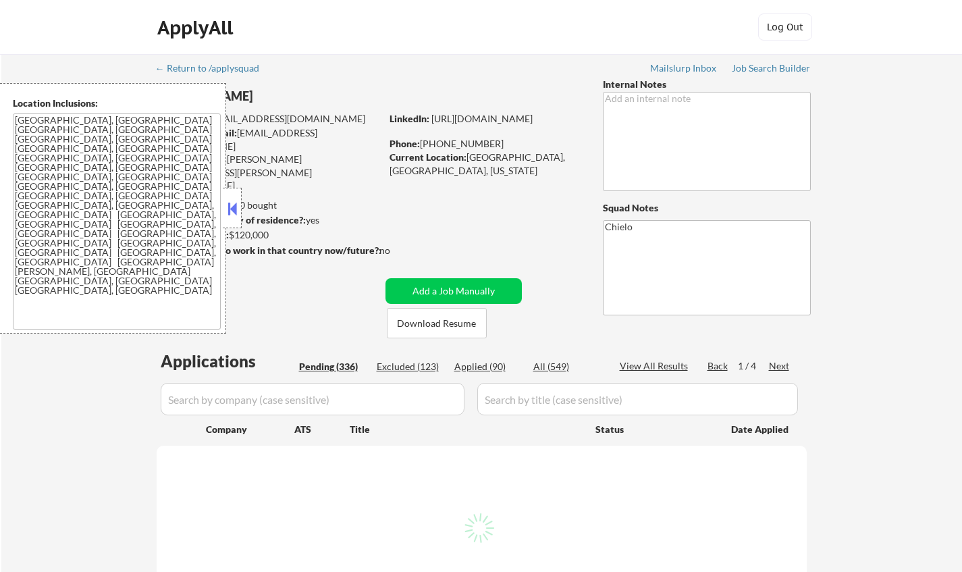
select select ""pending""
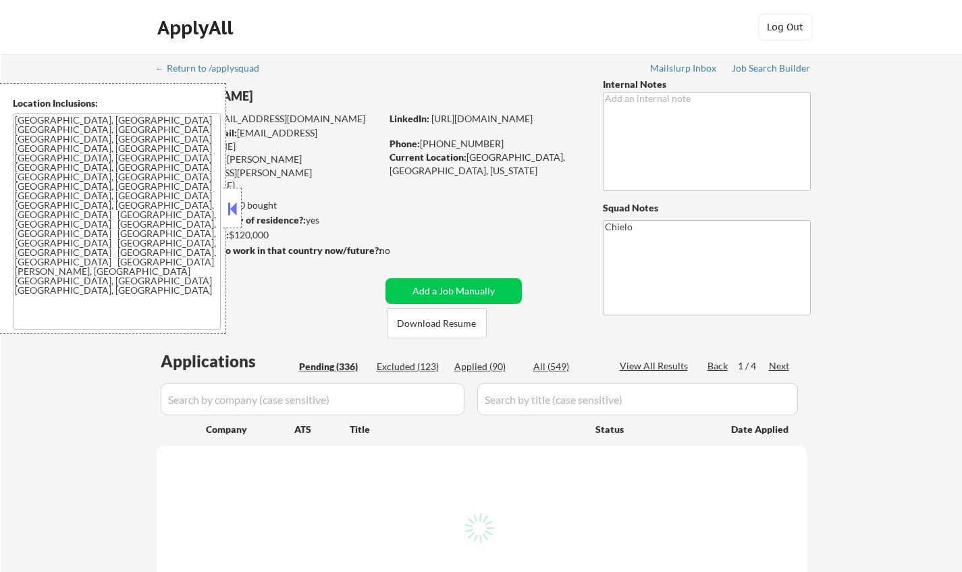
select select ""pending""
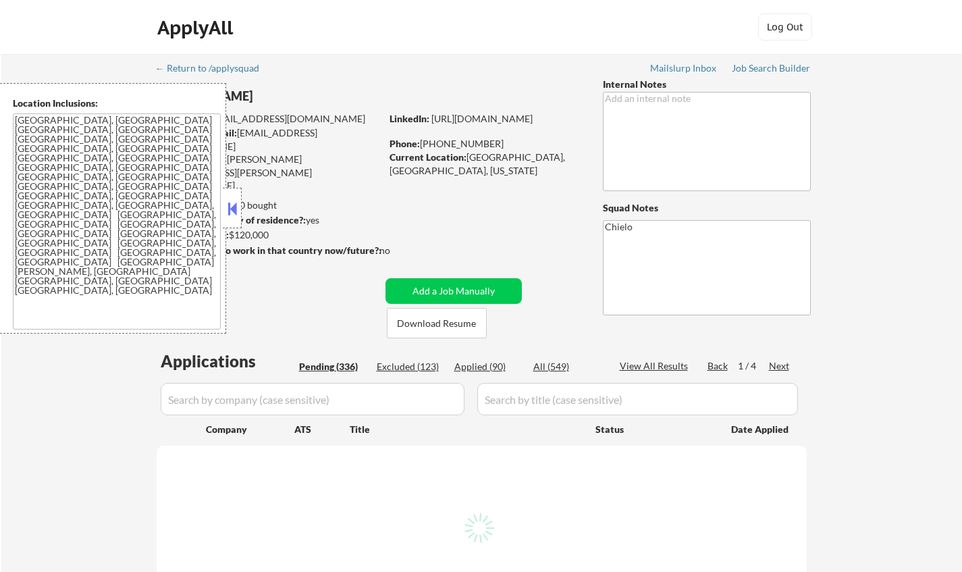
select select ""pending""
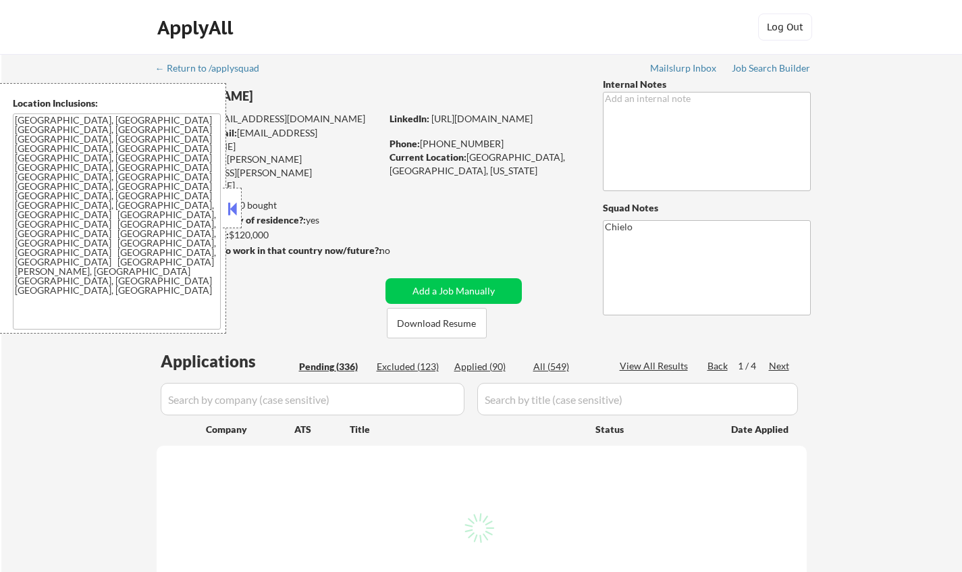
select select ""pending""
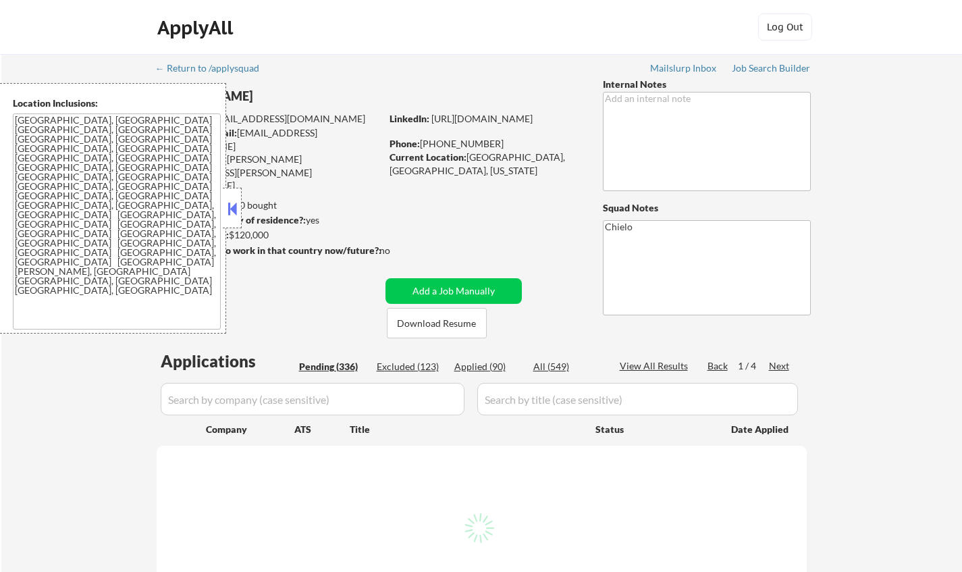
select select ""pending""
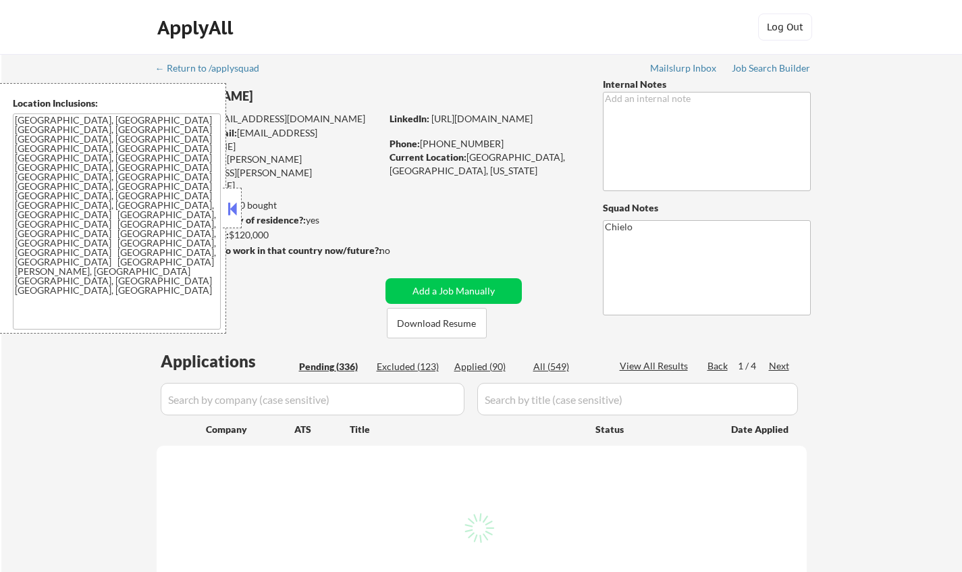
select select ""pending""
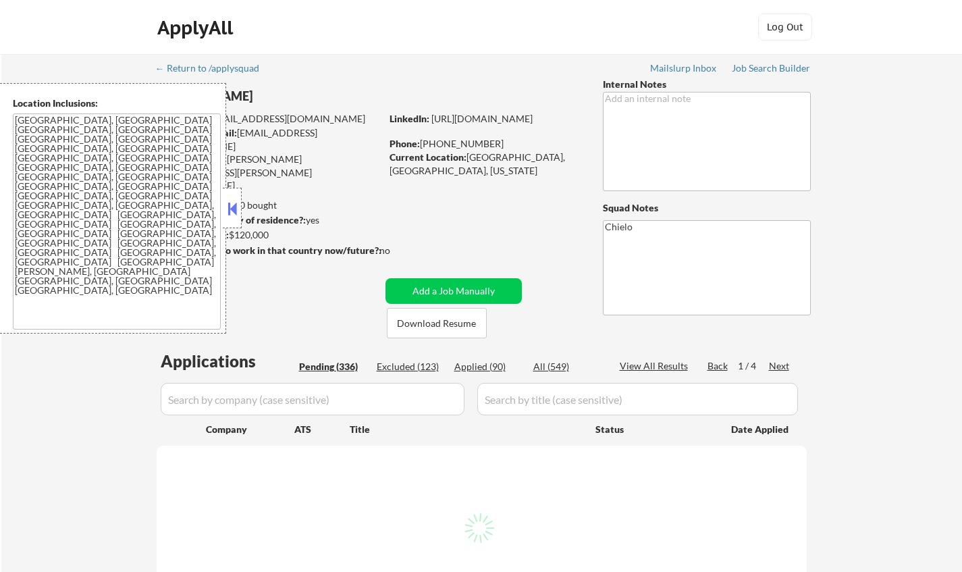
select select ""pending""
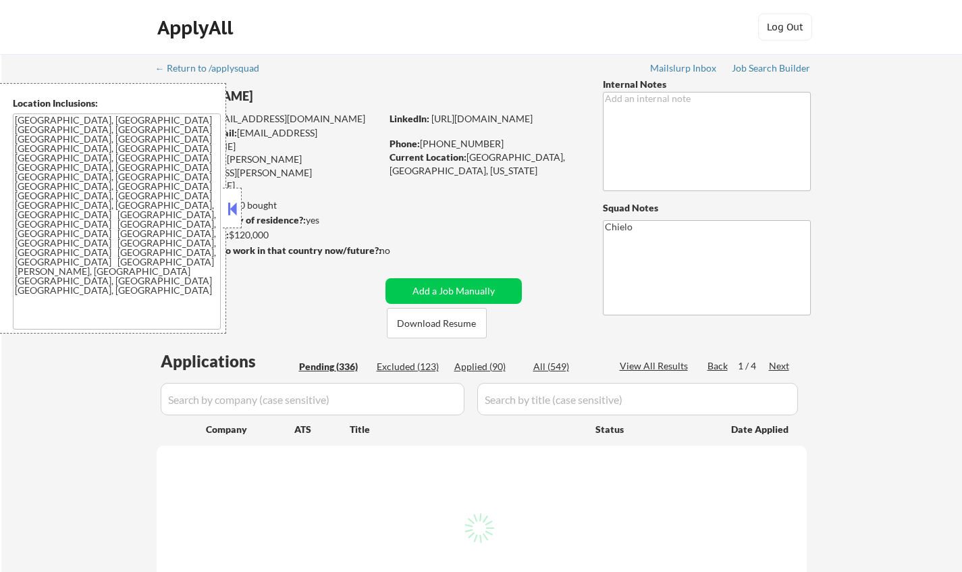
select select ""pending""
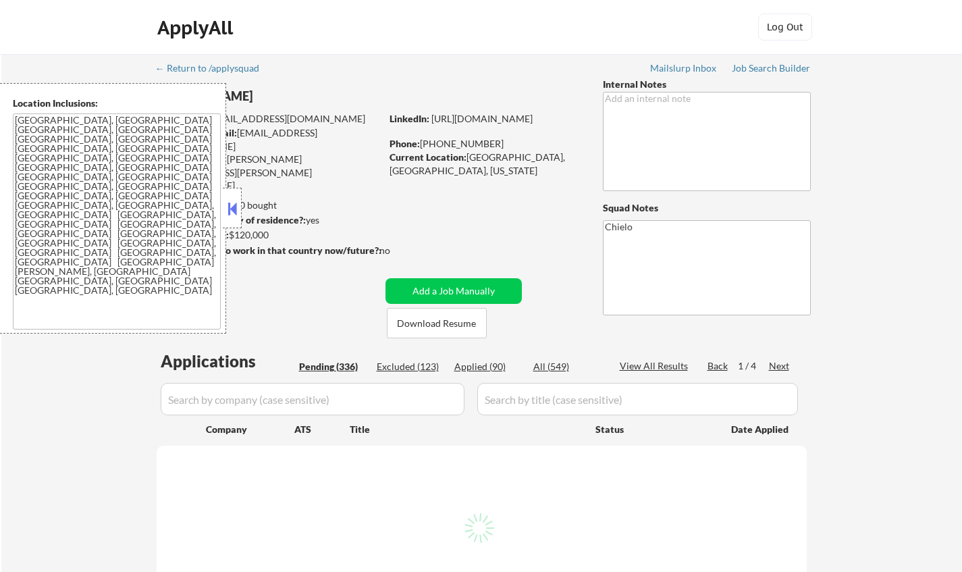
select select ""pending""
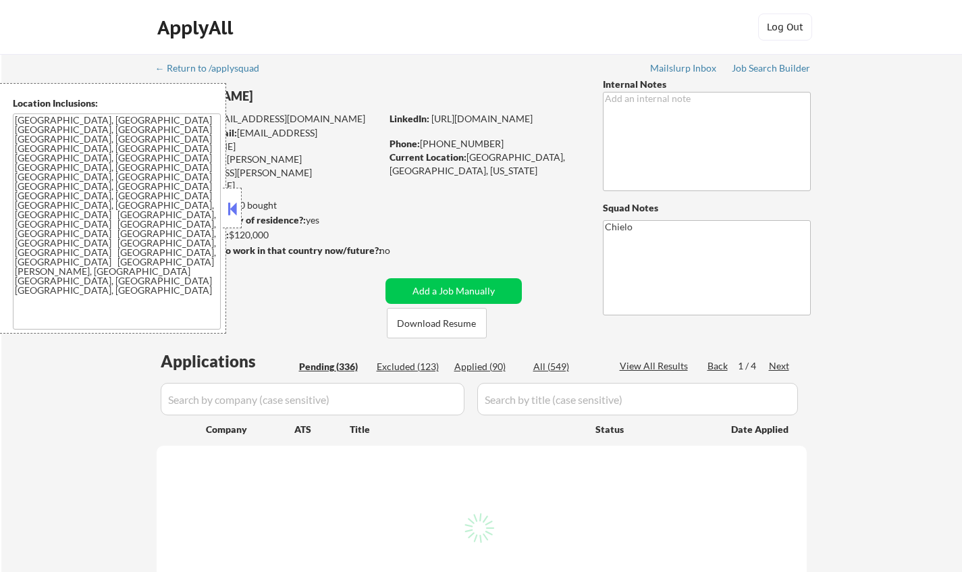
select select ""pending""
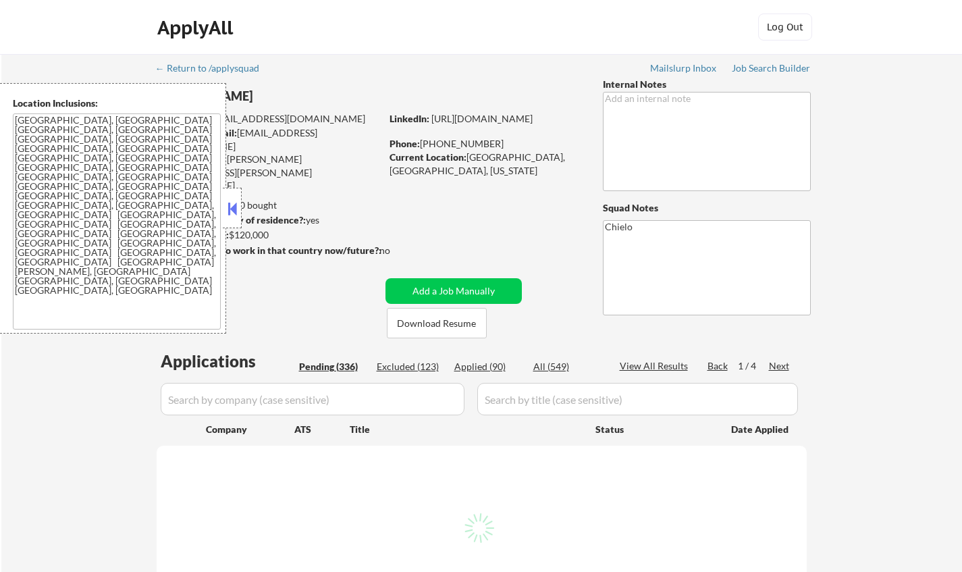
select select ""pending""
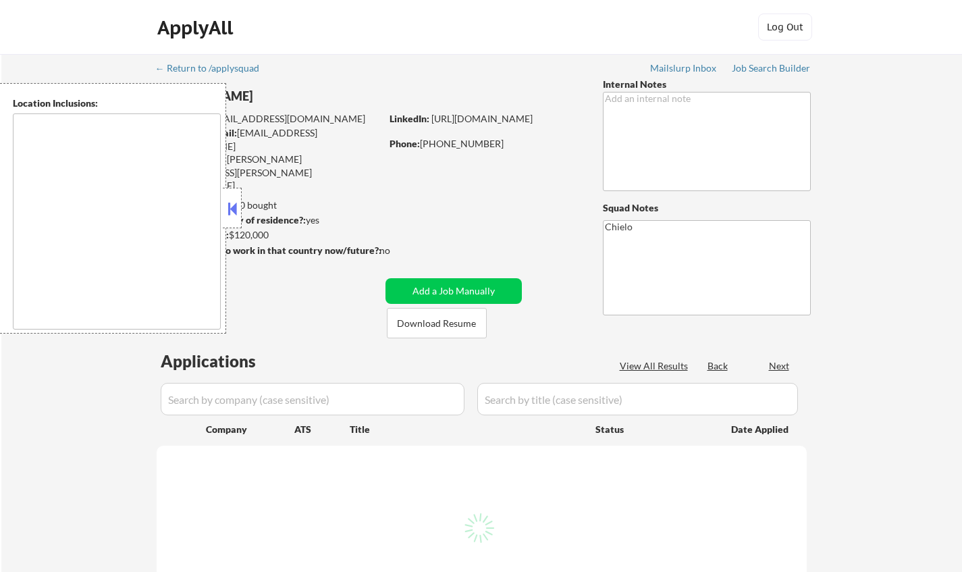
type textarea "[GEOGRAPHIC_DATA], [GEOGRAPHIC_DATA] [GEOGRAPHIC_DATA], [GEOGRAPHIC_DATA] [GEOG…"
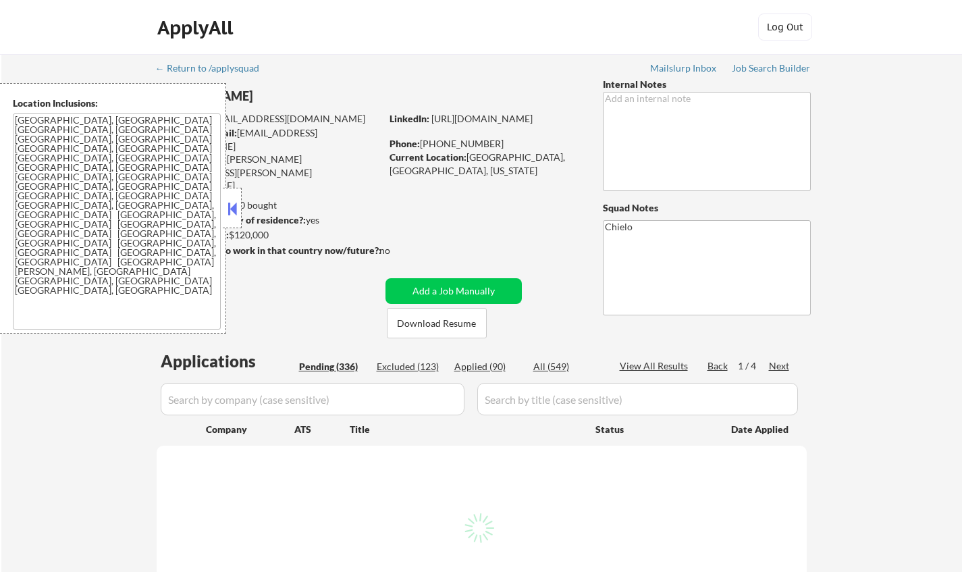
select select ""pending""
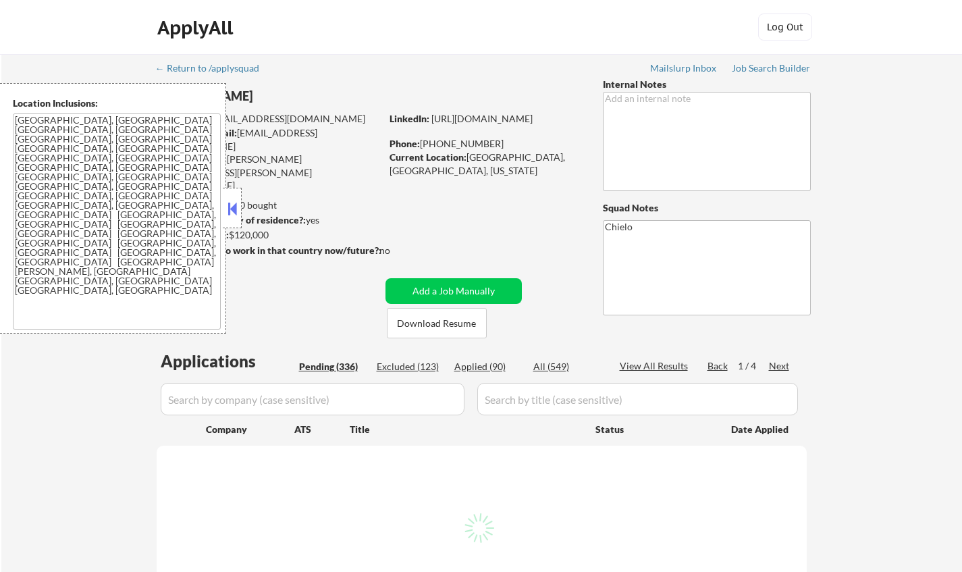
select select ""pending""
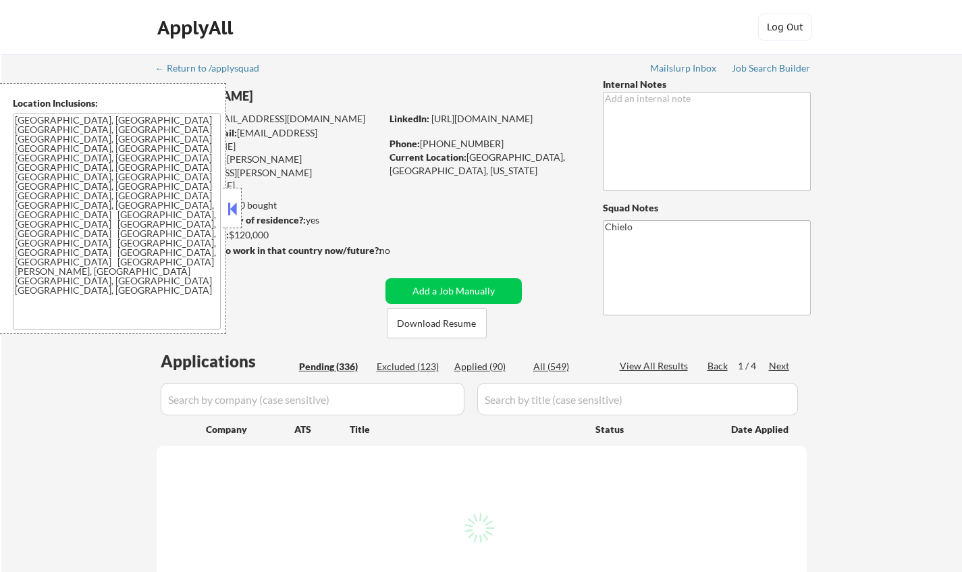
select select ""pending""
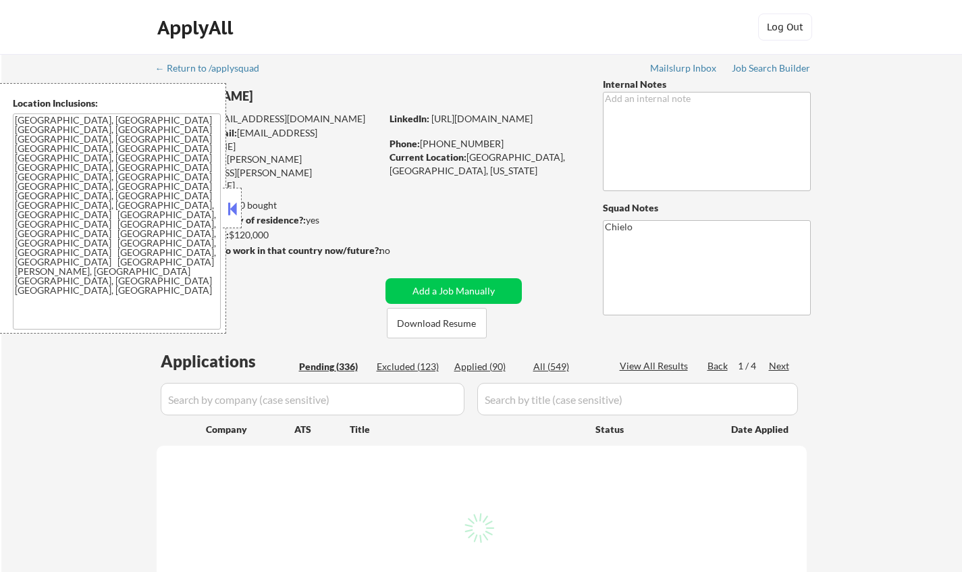
select select ""pending""
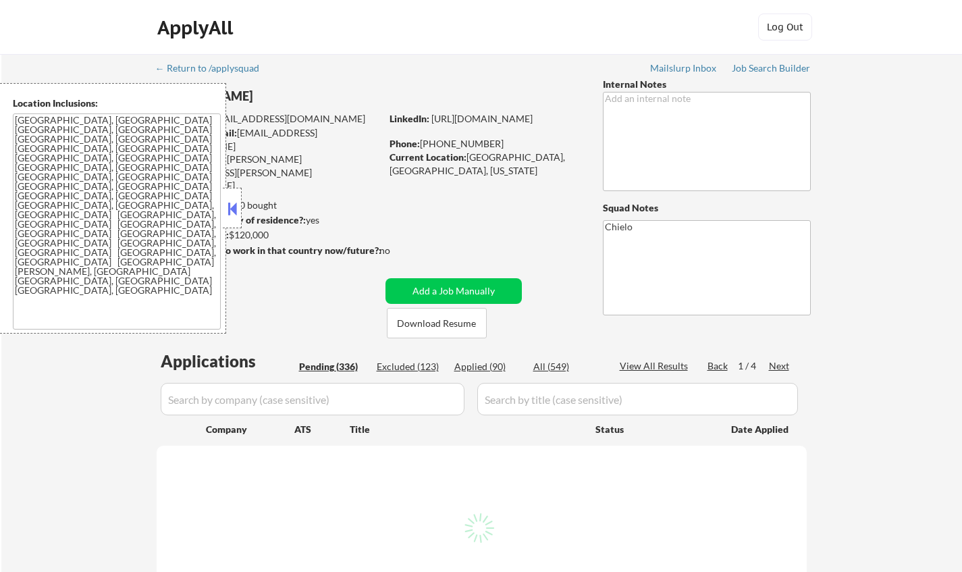
select select ""pending""
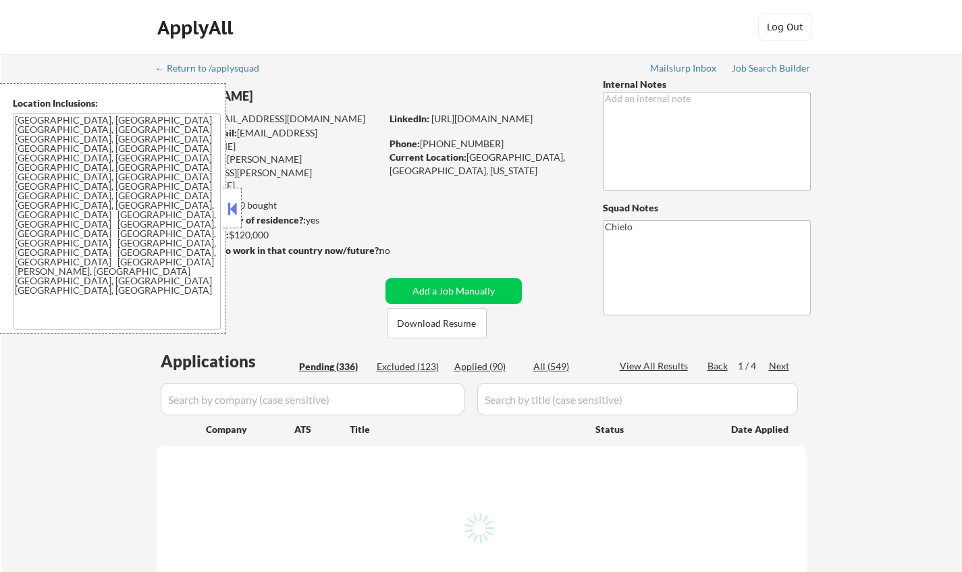
select select ""pending""
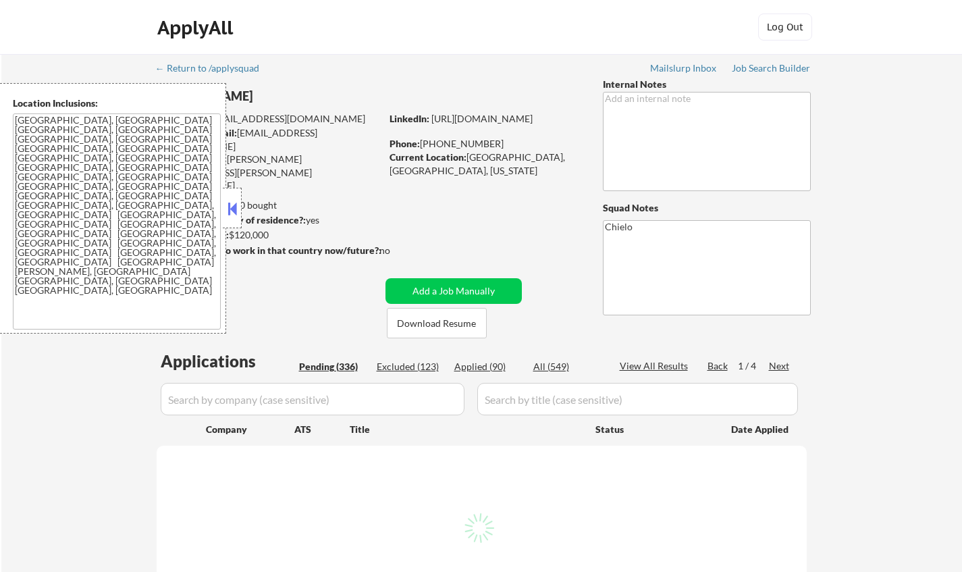
select select ""pending""
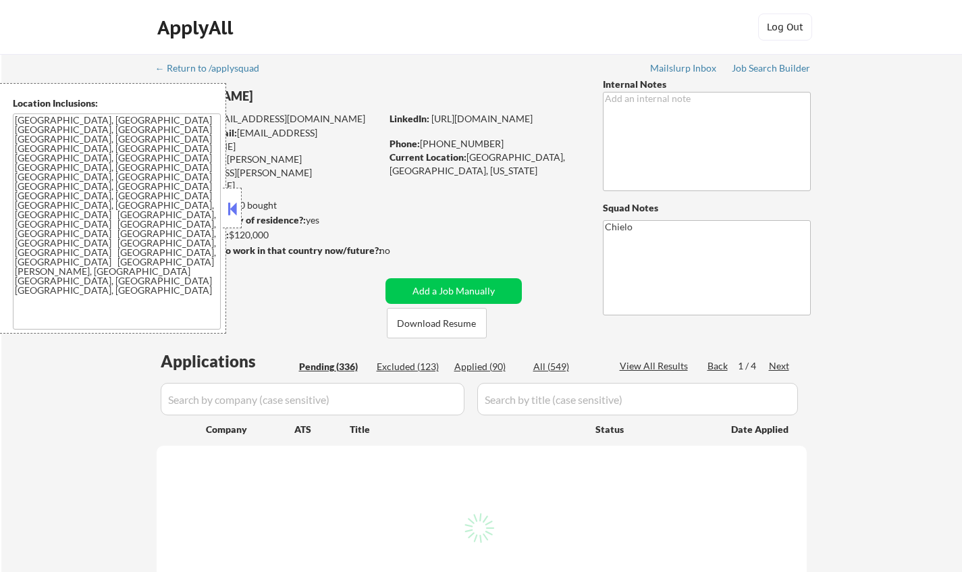
select select ""pending""
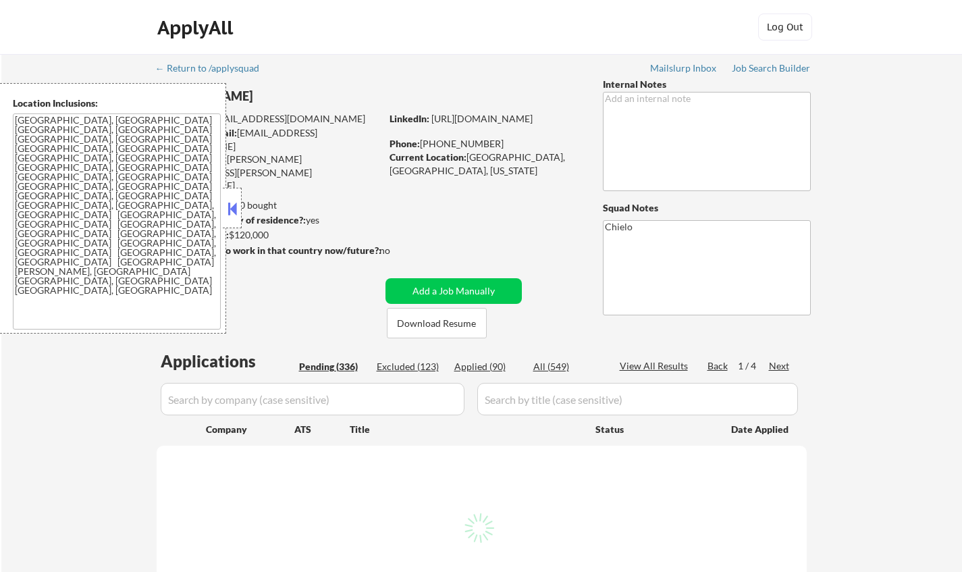
select select ""pending""
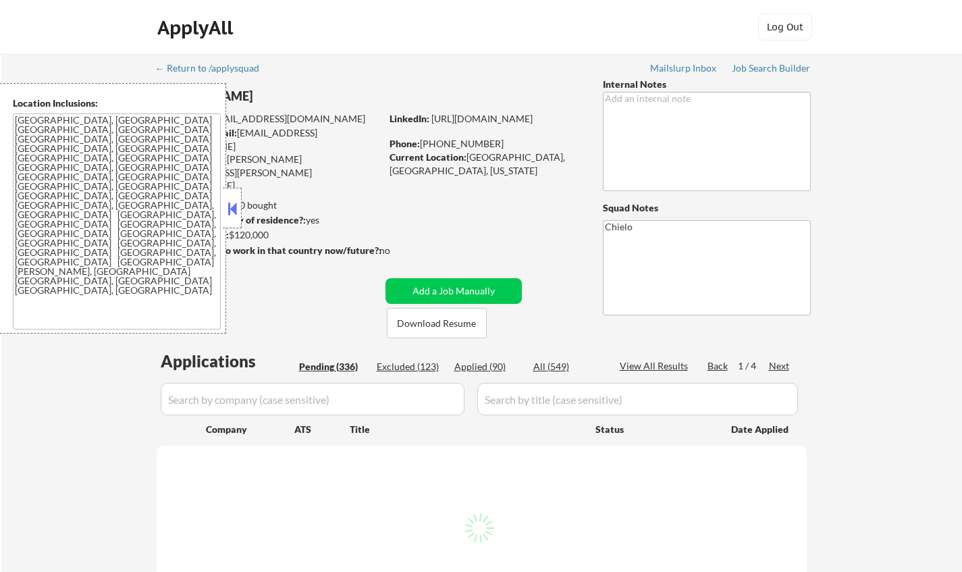
select select ""pending""
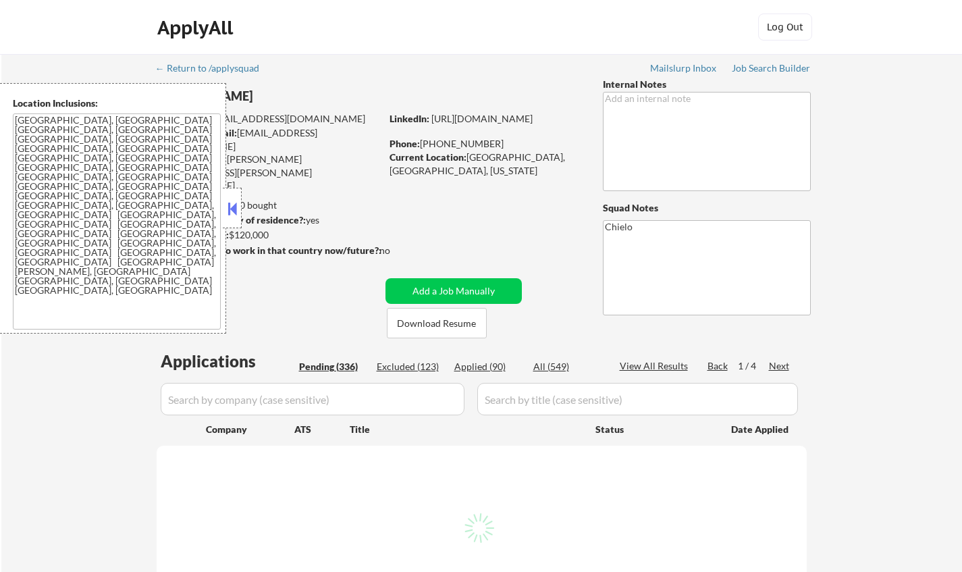
select select ""pending""
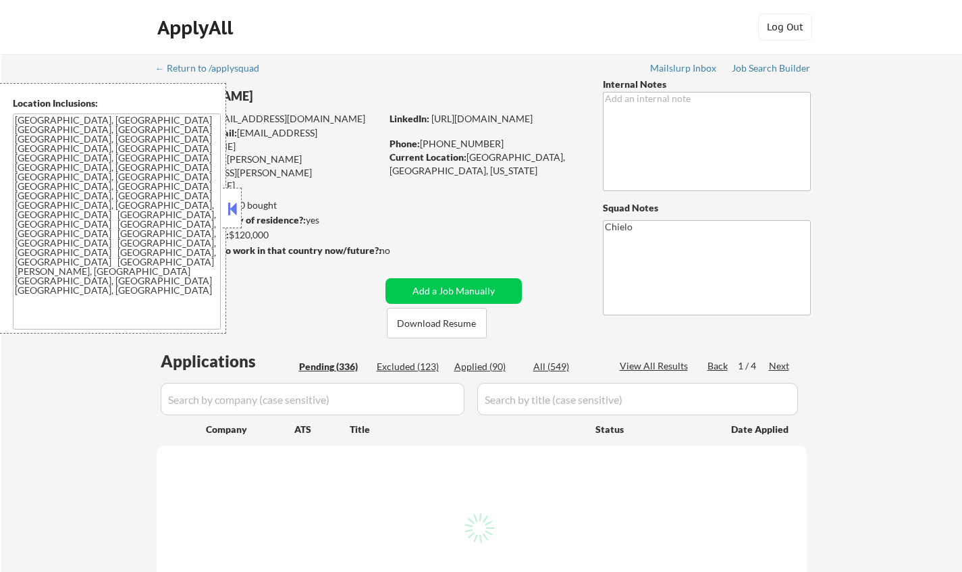
select select ""pending""
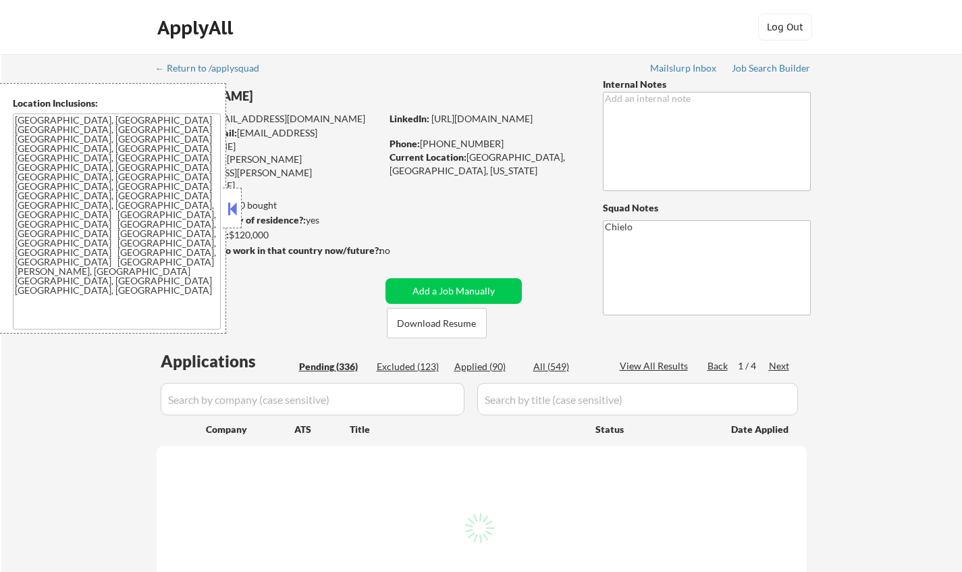
select select ""pending""
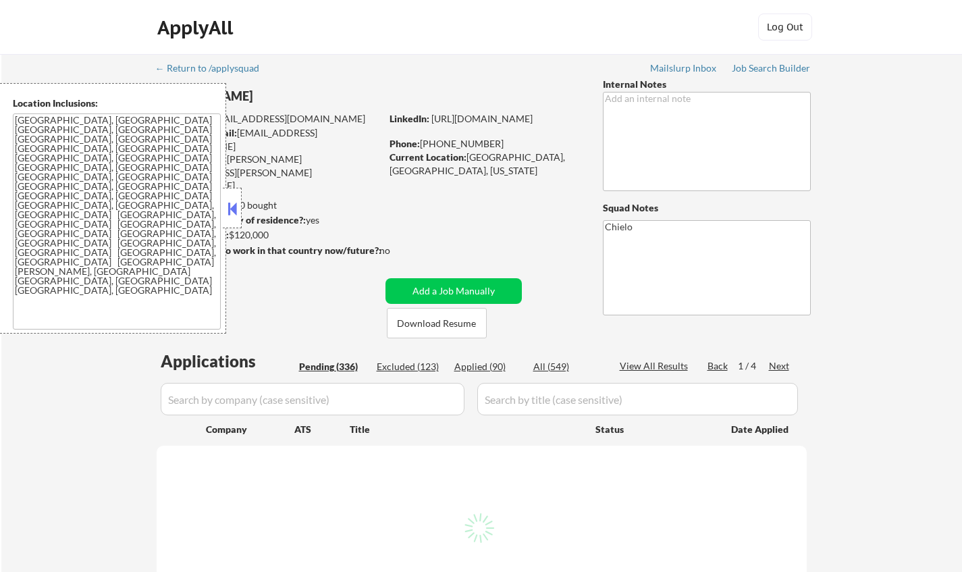
select select ""pending""
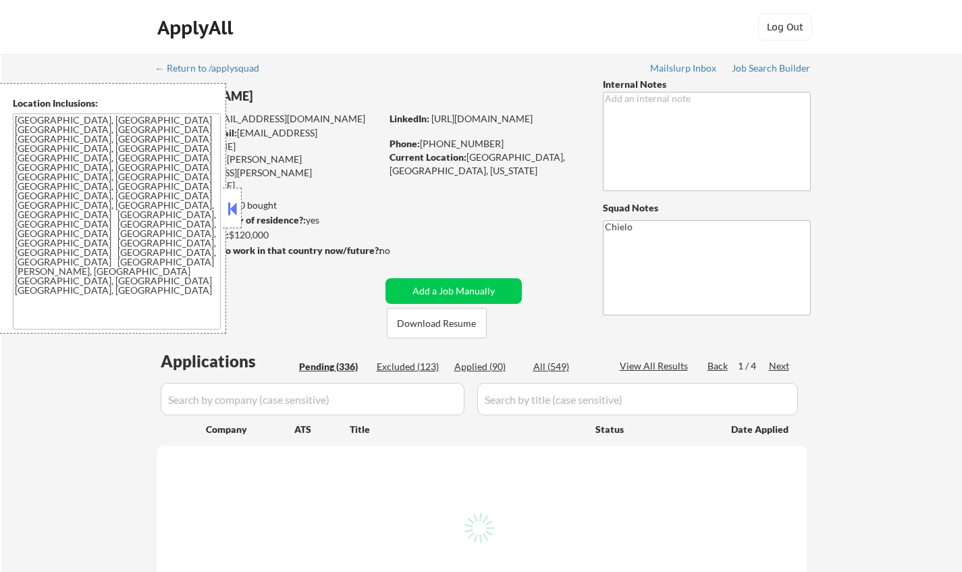
select select ""pending""
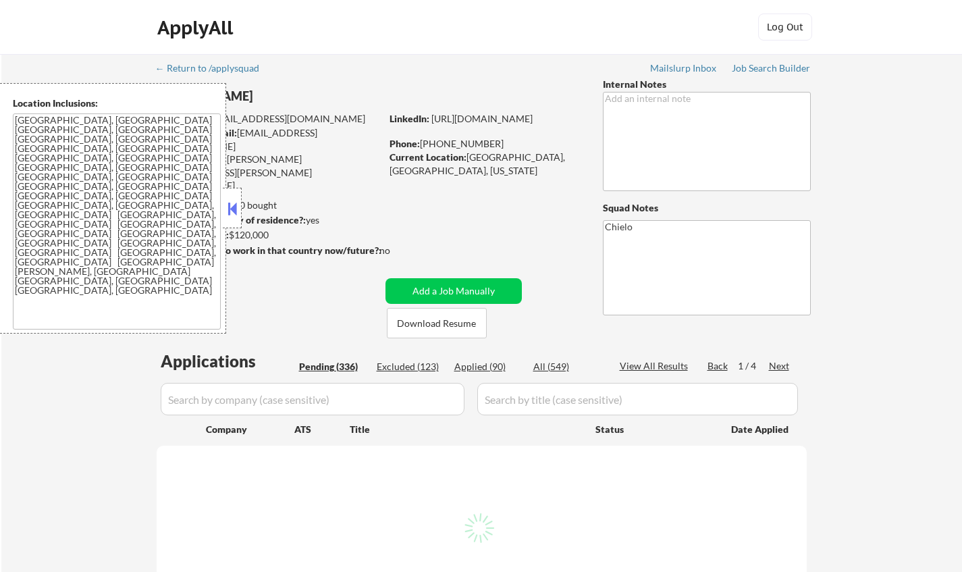
select select ""pending""
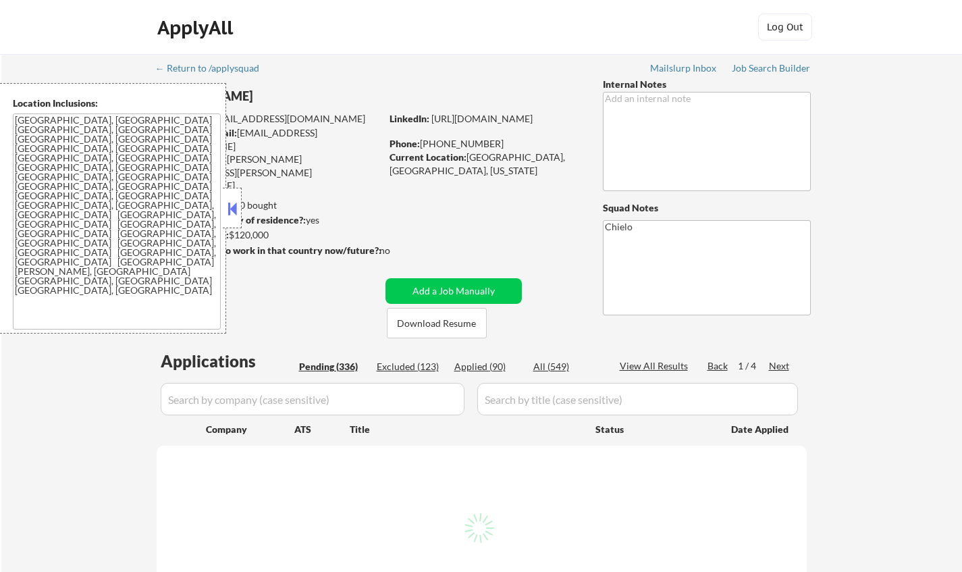
select select ""pending""
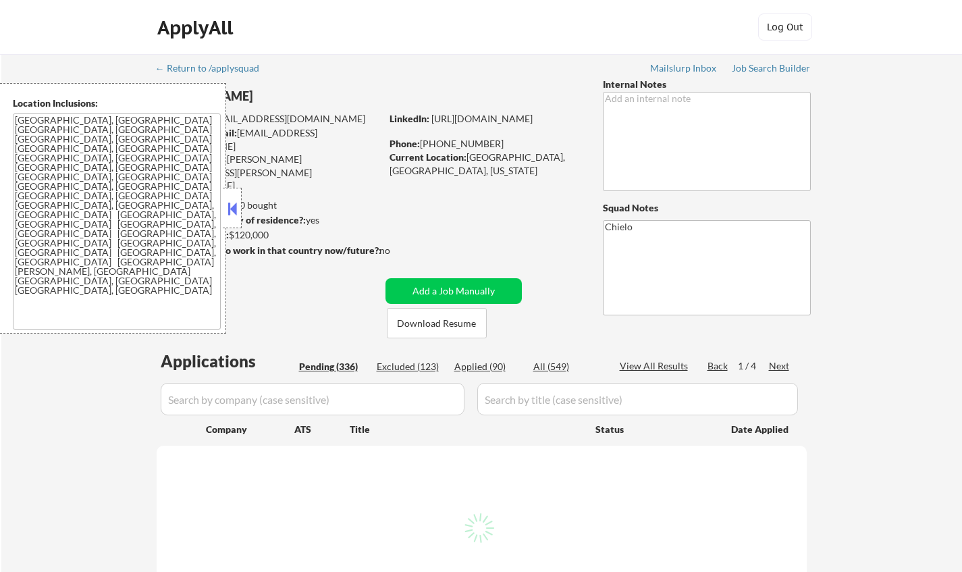
select select ""pending""
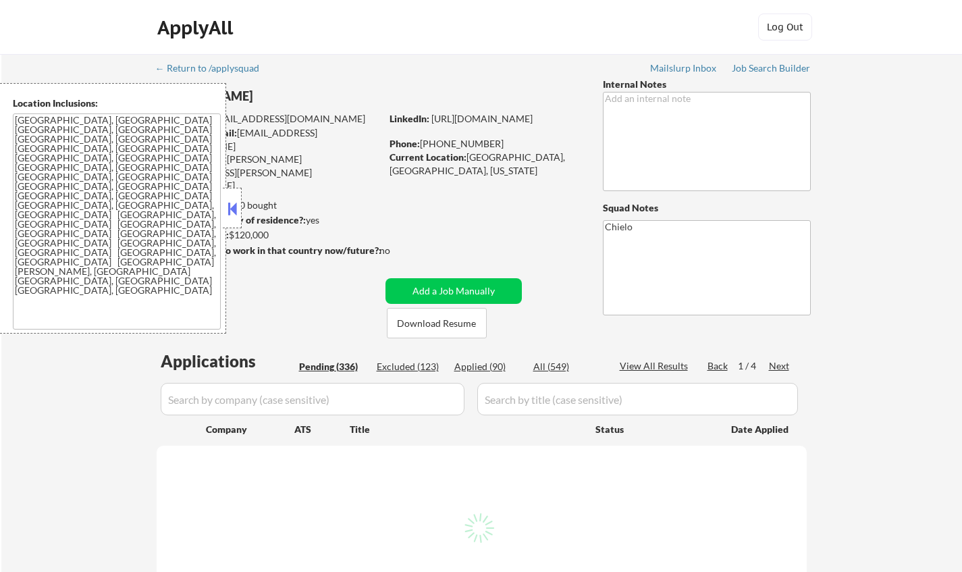
select select ""pending""
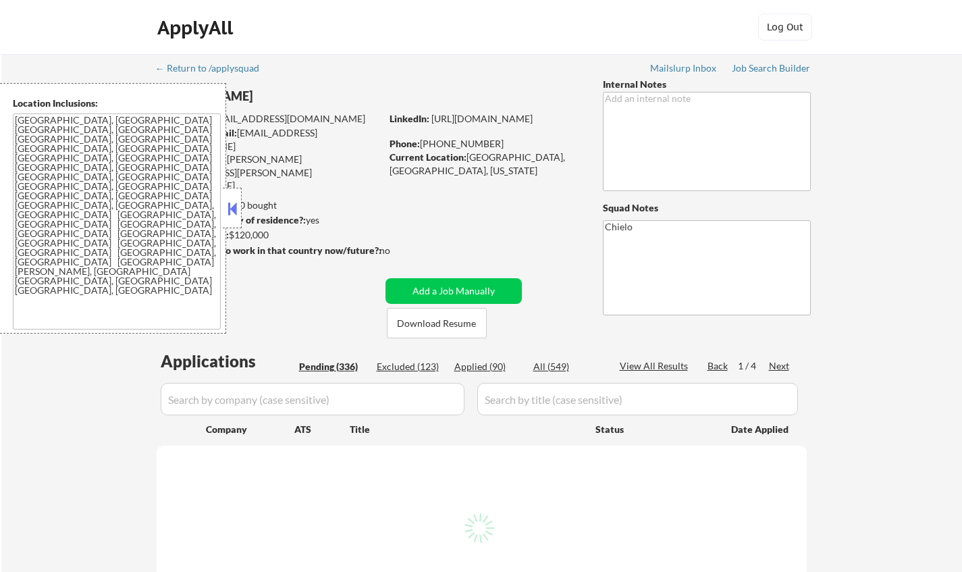
select select ""pending""
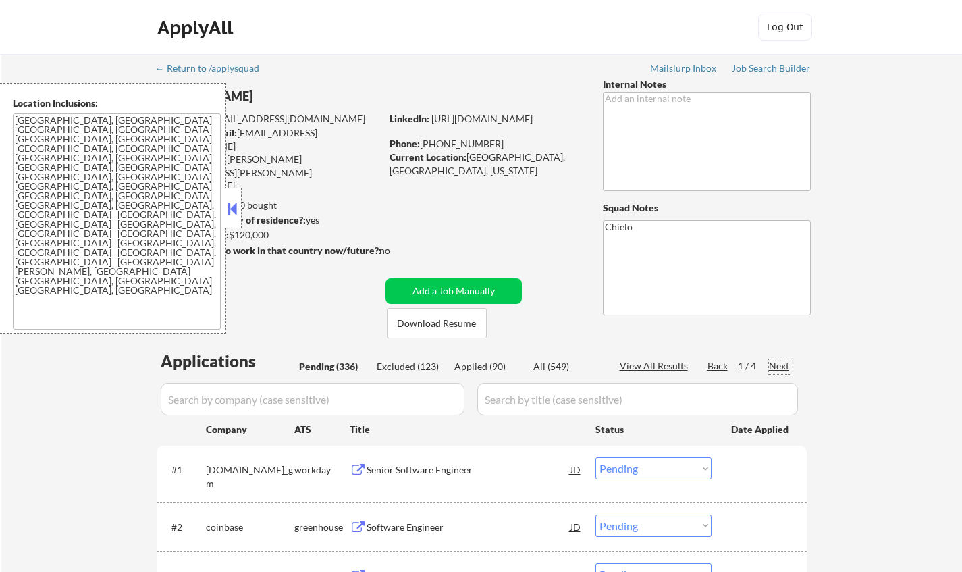
click at [773, 363] on div "Next" at bounding box center [780, 366] width 22 height 14
click at [239, 202] on button at bounding box center [232, 208] width 15 height 20
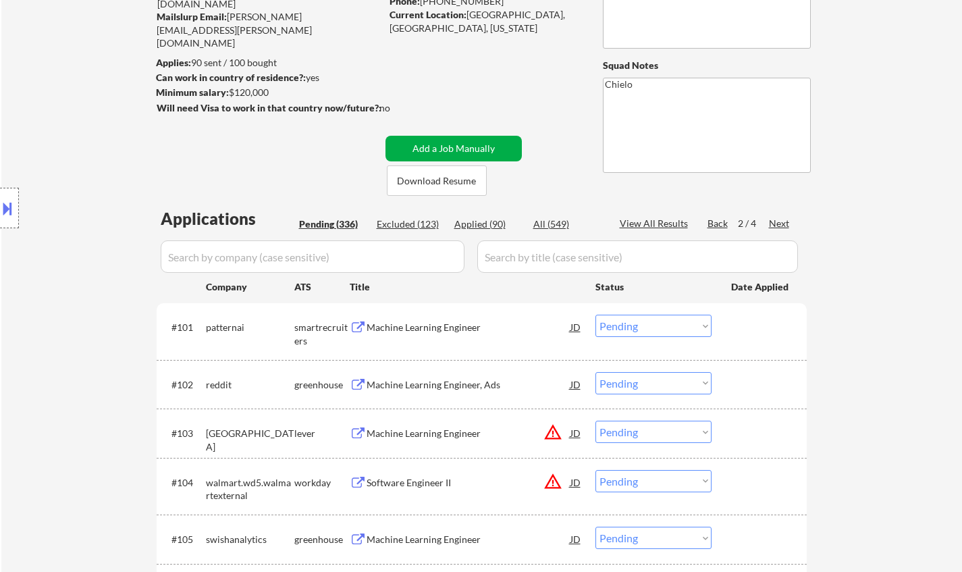
scroll to position [270, 0]
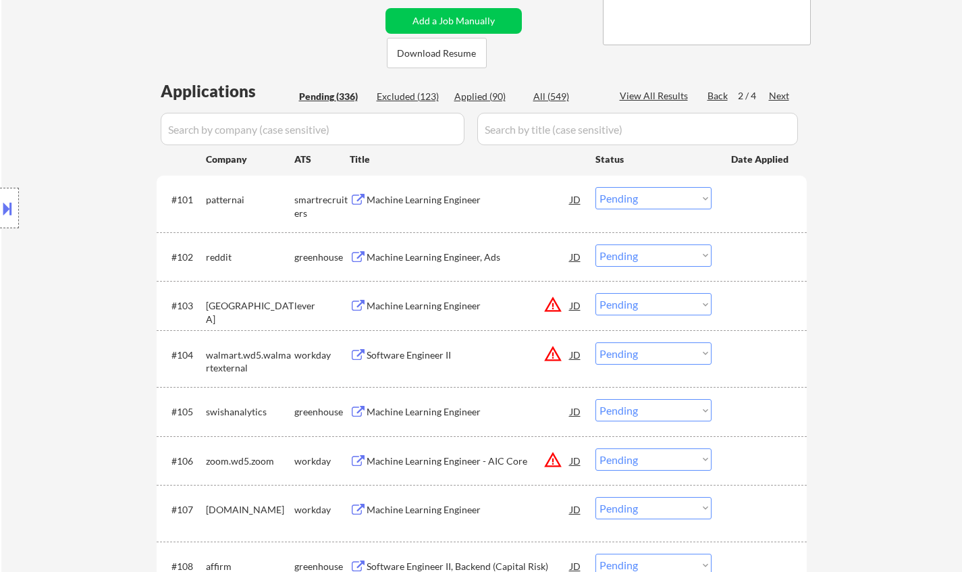
click at [436, 200] on div "Machine Learning Engineer" at bounding box center [469, 200] width 204 height 14
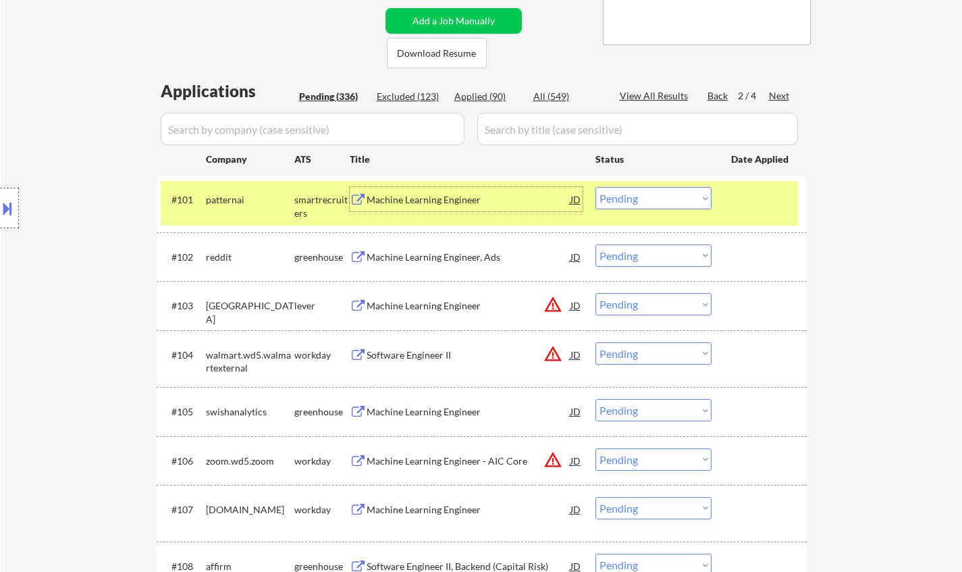
click at [651, 197] on select "Choose an option... Pending Applied Excluded (Questions) Excluded (Expired) Exc…" at bounding box center [653, 198] width 116 height 22
click at [595, 187] on select "Choose an option... Pending Applied Excluded (Questions) Excluded (Expired) Exc…" at bounding box center [653, 198] width 116 height 22
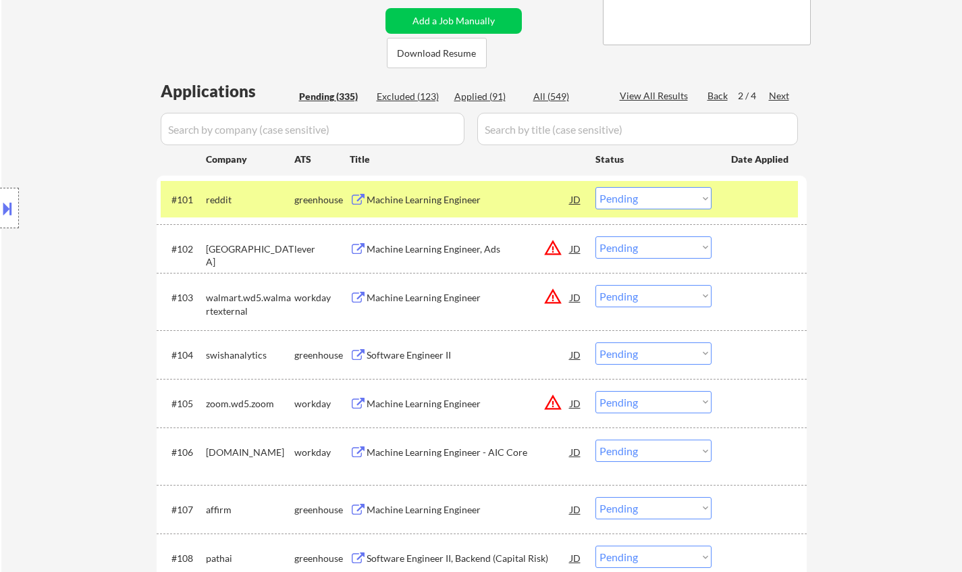
click at [450, 195] on div "Machine Learning Engineer" at bounding box center [469, 200] width 204 height 14
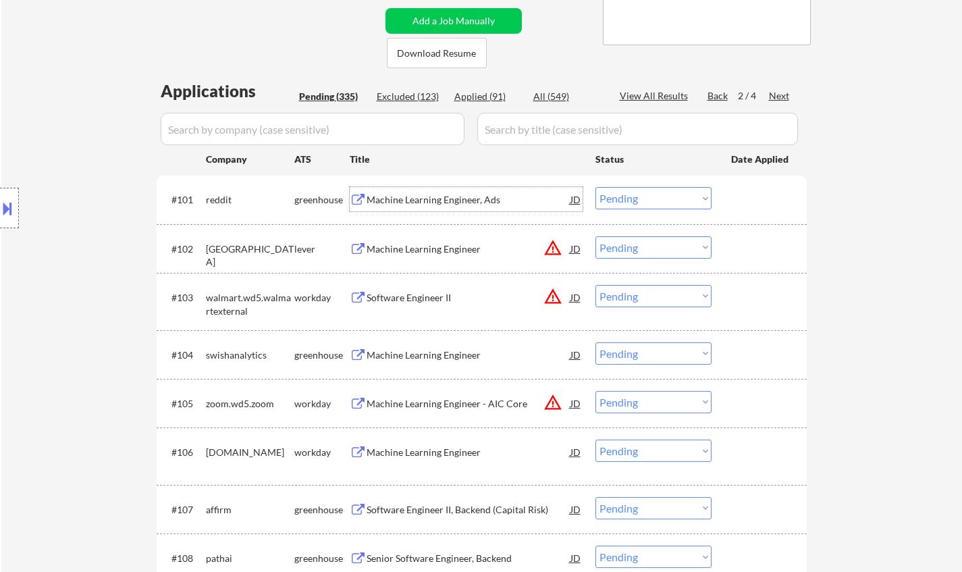
click at [625, 192] on select "Choose an option... Pending Applied Excluded (Questions) Excluded (Expired) Exc…" at bounding box center [653, 198] width 116 height 22
click at [595, 187] on select "Choose an option... Pending Applied Excluded (Questions) Excluded (Expired) Exc…" at bounding box center [653, 198] width 116 height 22
select select ""pending""
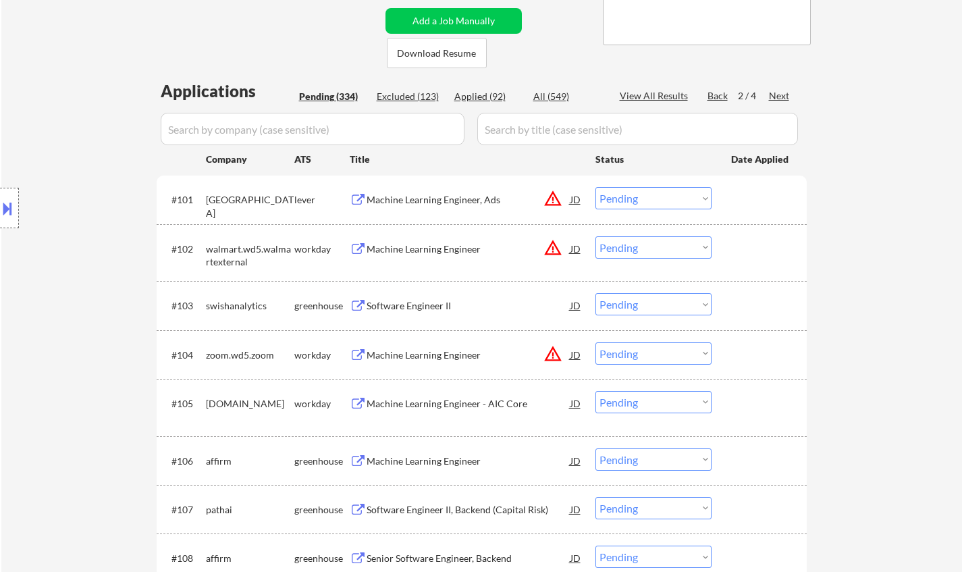
click at [406, 311] on div "Software Engineer II" at bounding box center [469, 306] width 204 height 14
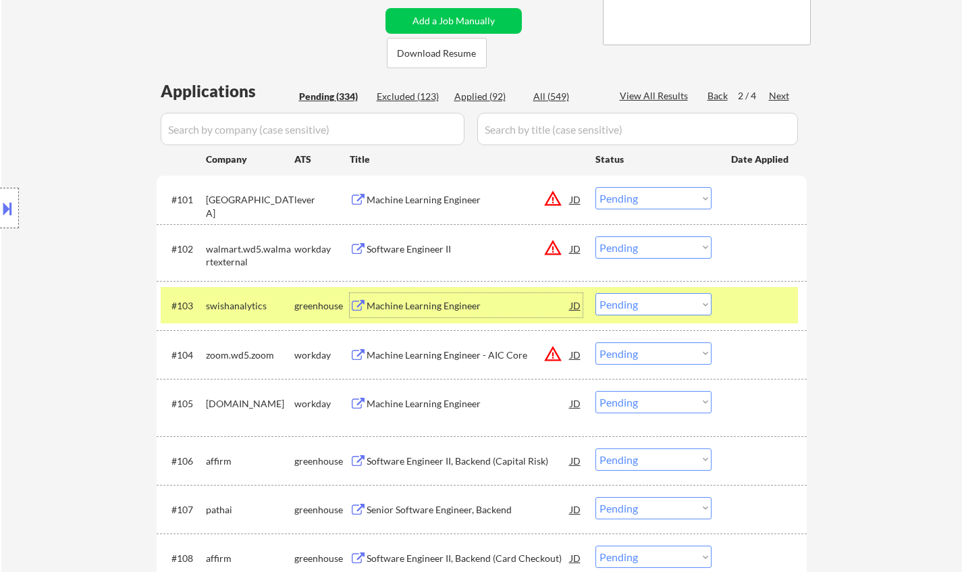
click at [653, 301] on select "Choose an option... Pending Applied Excluded (Questions) Excluded (Expired) Exc…" at bounding box center [653, 304] width 116 height 22
click at [595, 293] on select "Choose an option... Pending Applied Excluded (Questions) Excluded (Expired) Exc…" at bounding box center [653, 304] width 116 height 22
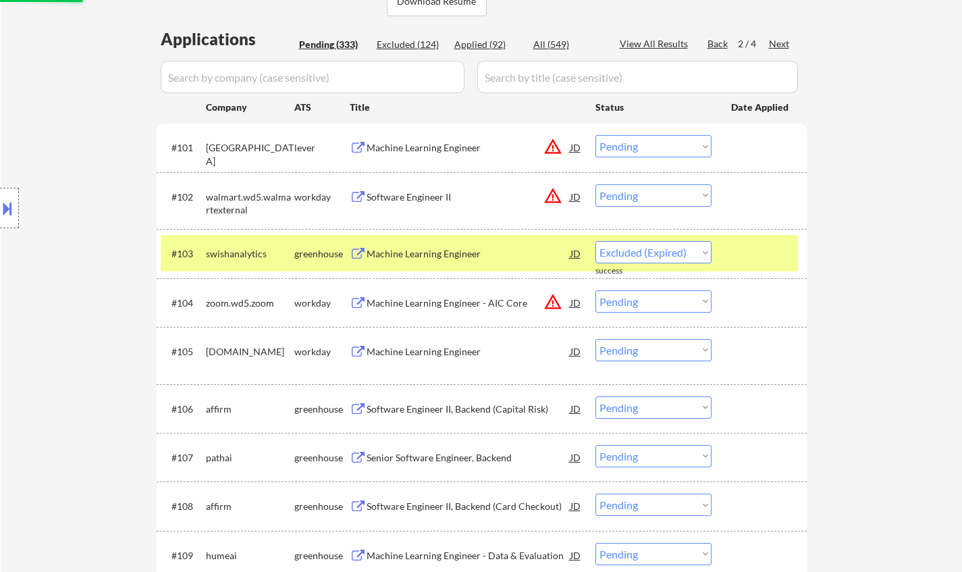
scroll to position [338, 0]
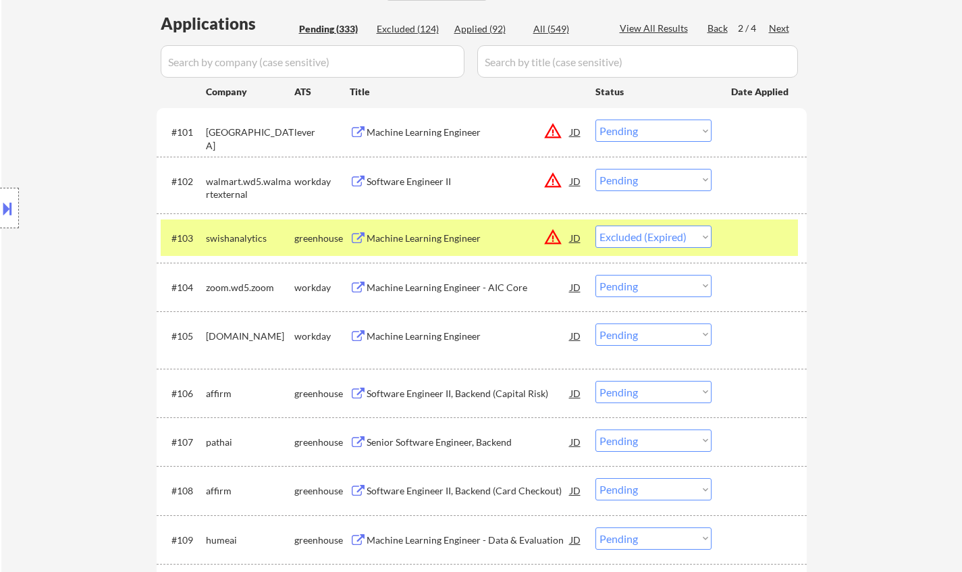
select select ""pending""
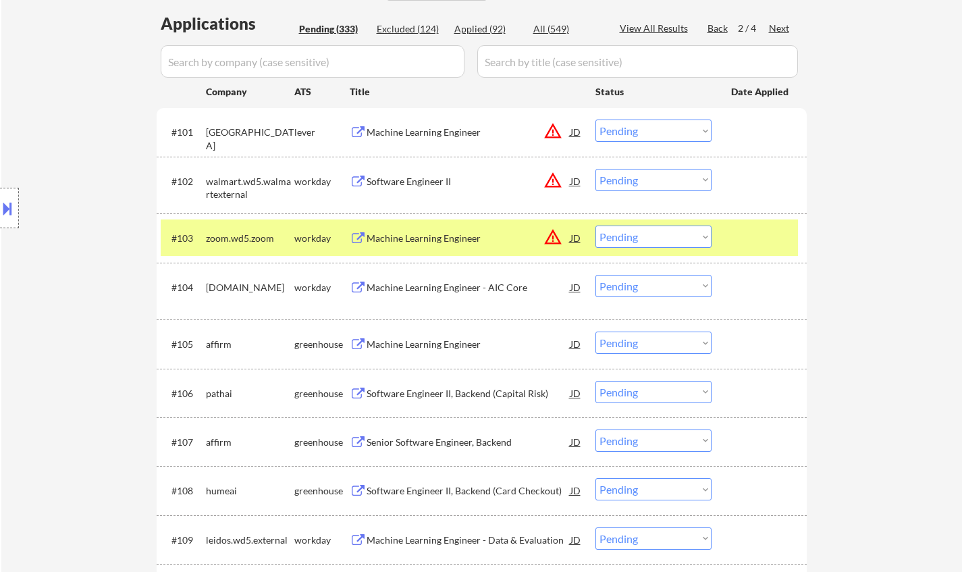
click at [421, 346] on div "Machine Learning Engineer" at bounding box center [469, 345] width 204 height 14
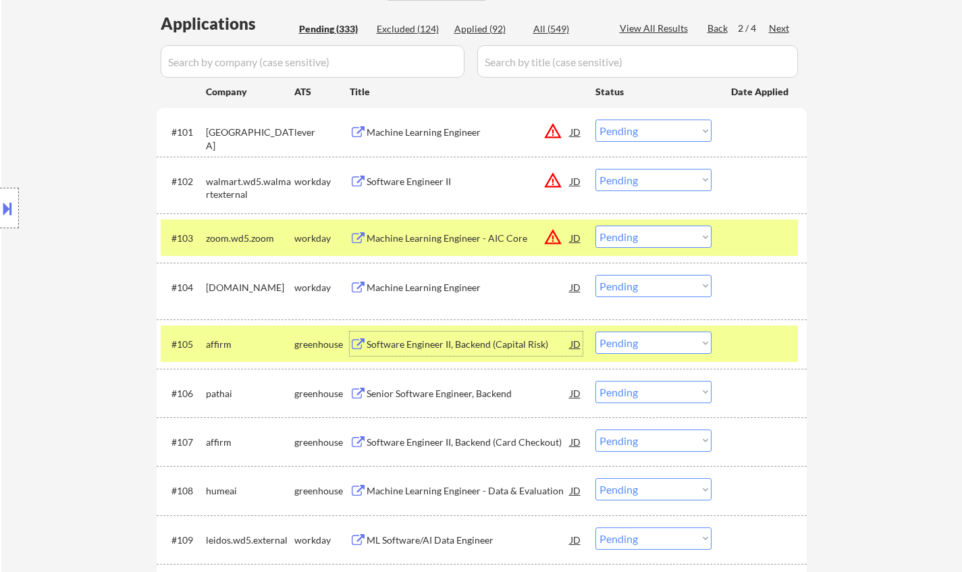
click at [681, 341] on select "Choose an option... Pending Applied Excluded (Questions) Excluded (Expired) Exc…" at bounding box center [653, 342] width 116 height 22
click at [683, 344] on select "Choose an option... Pending Applied Excluded (Questions) Excluded (Expired) Exc…" at bounding box center [653, 342] width 116 height 22
click at [595, 331] on select "Choose an option... Pending Applied Excluded (Questions) Excluded (Expired) Exc…" at bounding box center [653, 342] width 116 height 22
select select ""pending""
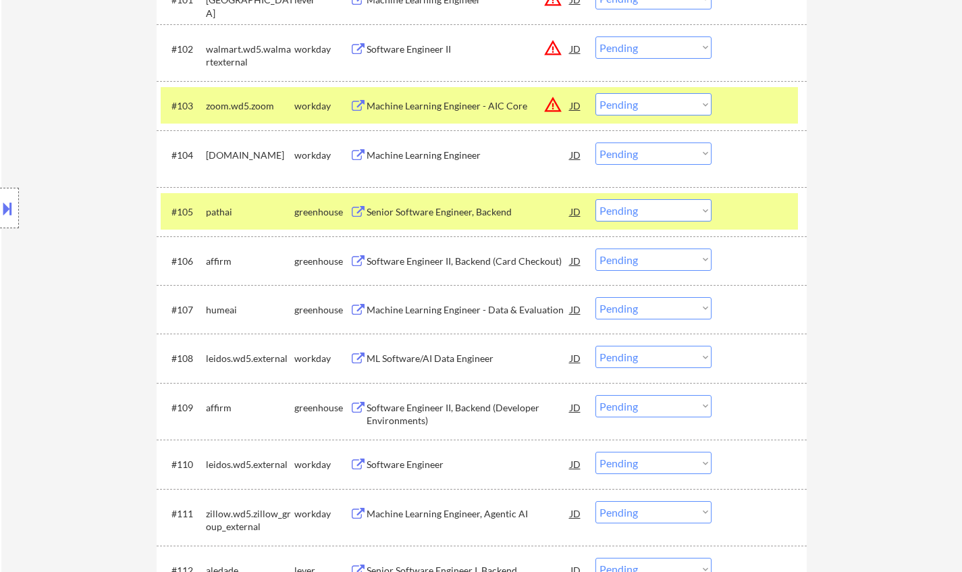
scroll to position [473, 0]
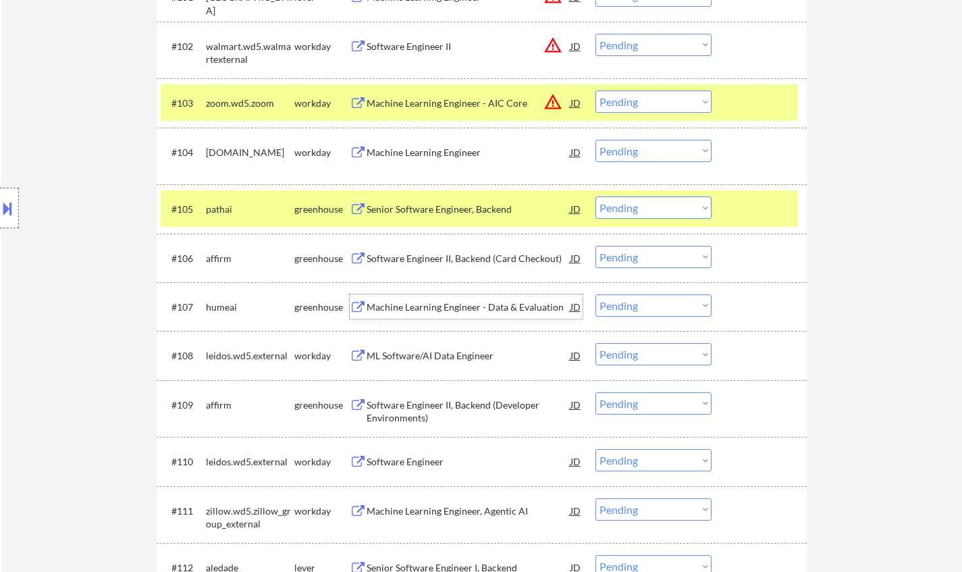
click at [445, 303] on div "Machine Learning Engineer - Data & Evaluation" at bounding box center [469, 307] width 204 height 14
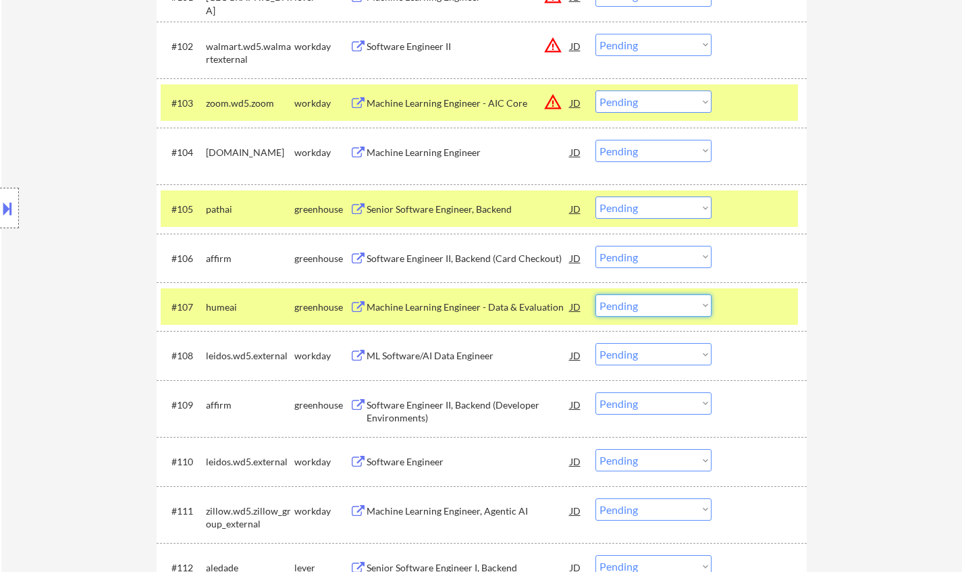
click at [678, 295] on select "Choose an option... Pending Applied Excluded (Questions) Excluded (Expired) Exc…" at bounding box center [653, 305] width 116 height 22
click at [595, 294] on select "Choose an option... Pending Applied Excluded (Questions) Excluded (Expired) Exc…" at bounding box center [653, 305] width 116 height 22
select select ""pending""
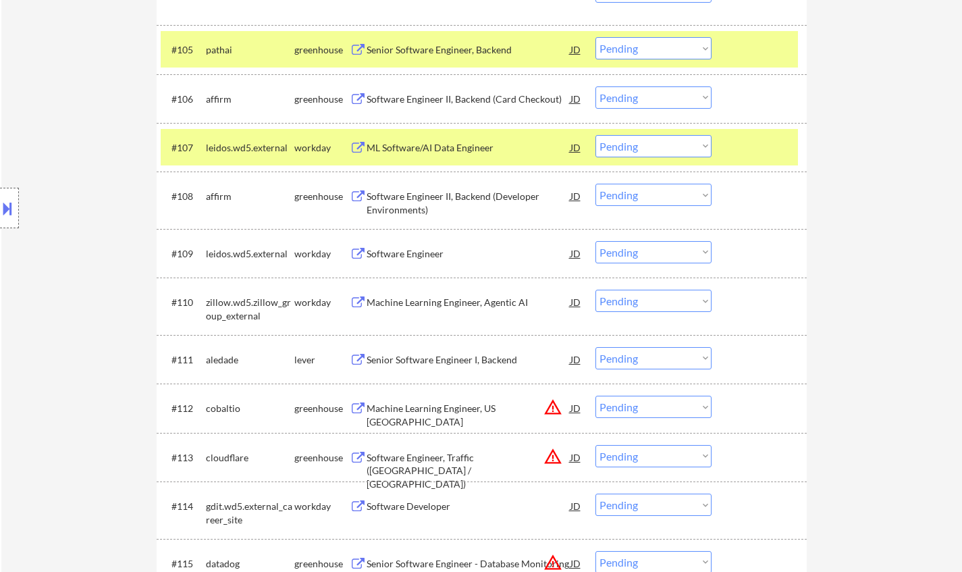
scroll to position [675, 0]
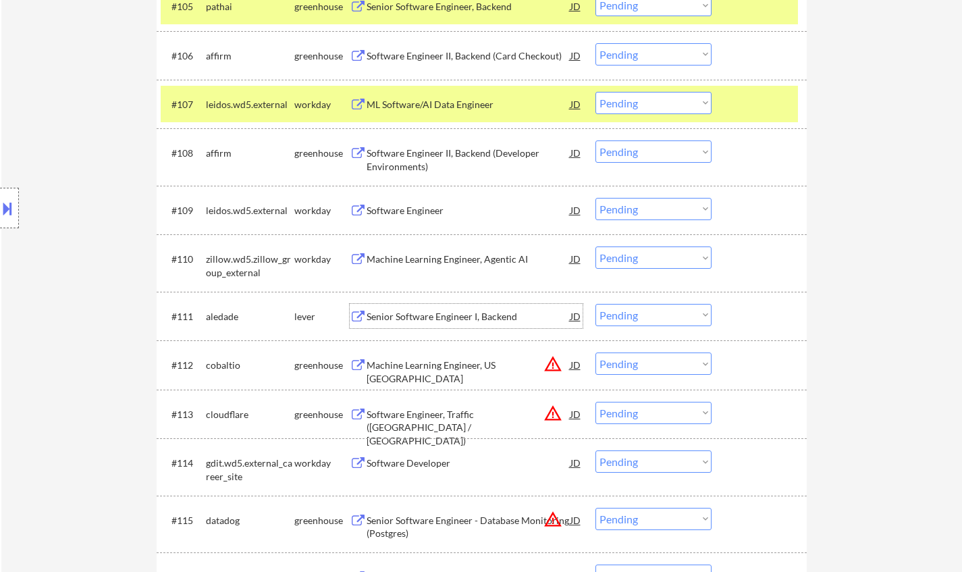
click at [455, 315] on div "Senior Software Engineer I, Backend" at bounding box center [469, 317] width 204 height 14
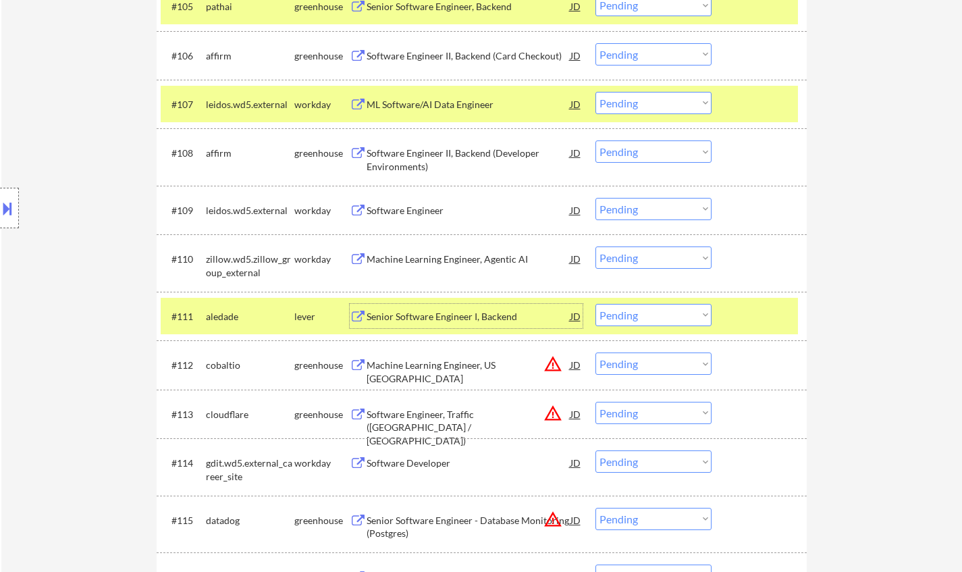
drag, startPoint x: 640, startPoint y: 315, endPoint x: 641, endPoint y: 322, distance: 6.9
click at [640, 315] on select "Choose an option... Pending Applied Excluded (Questions) Excluded (Expired) Exc…" at bounding box center [653, 315] width 116 height 22
click at [595, 304] on select "Choose an option... Pending Applied Excluded (Questions) Excluded (Expired) Exc…" at bounding box center [653, 315] width 116 height 22
select select ""pending""
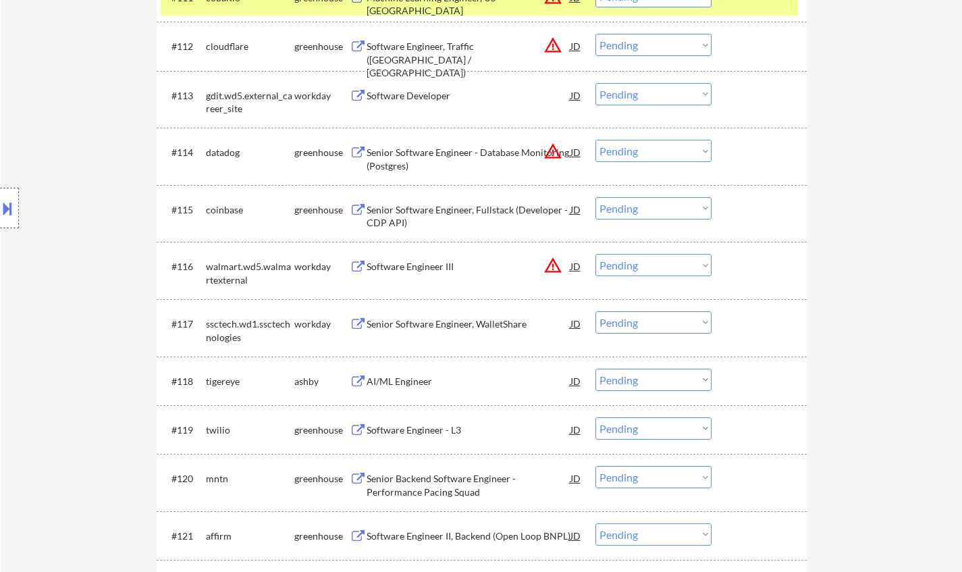
scroll to position [1080, 0]
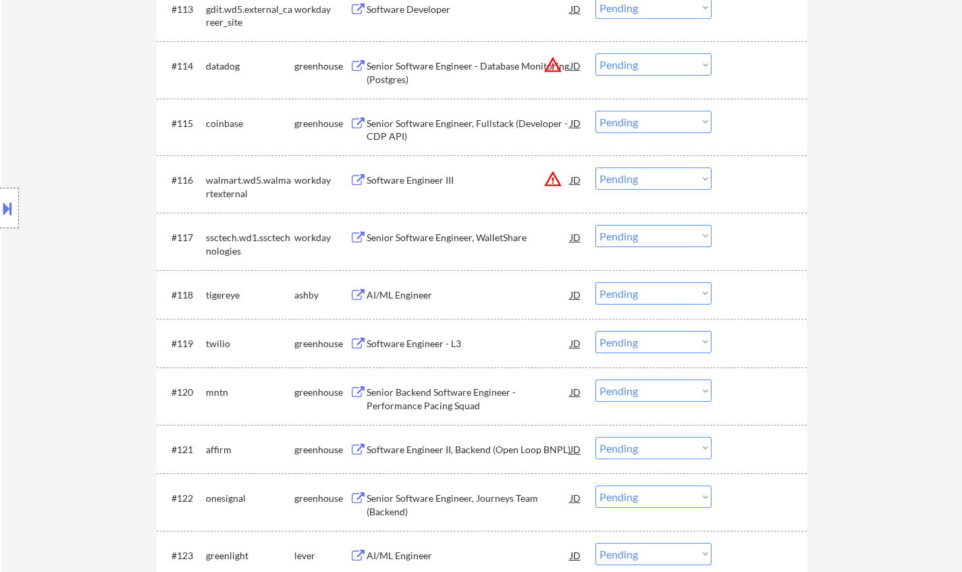
click at [407, 296] on div "AI/ML Engineer" at bounding box center [469, 295] width 204 height 14
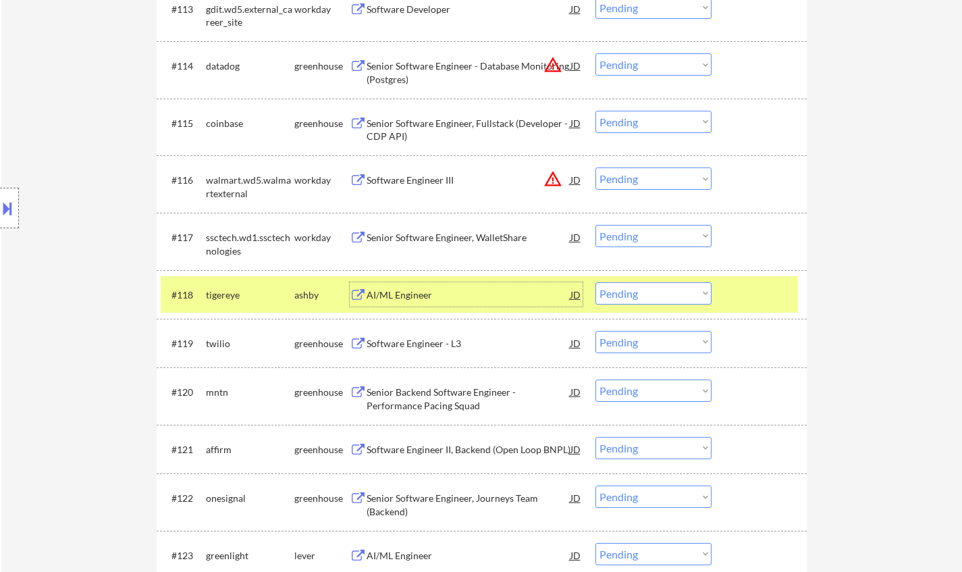
click at [637, 288] on select "Choose an option... Pending Applied Excluded (Questions) Excluded (Expired) Exc…" at bounding box center [653, 293] width 116 height 22
click at [595, 282] on select "Choose an option... Pending Applied Excluded (Questions) Excluded (Expired) Exc…" at bounding box center [653, 293] width 116 height 22
select select ""pending""
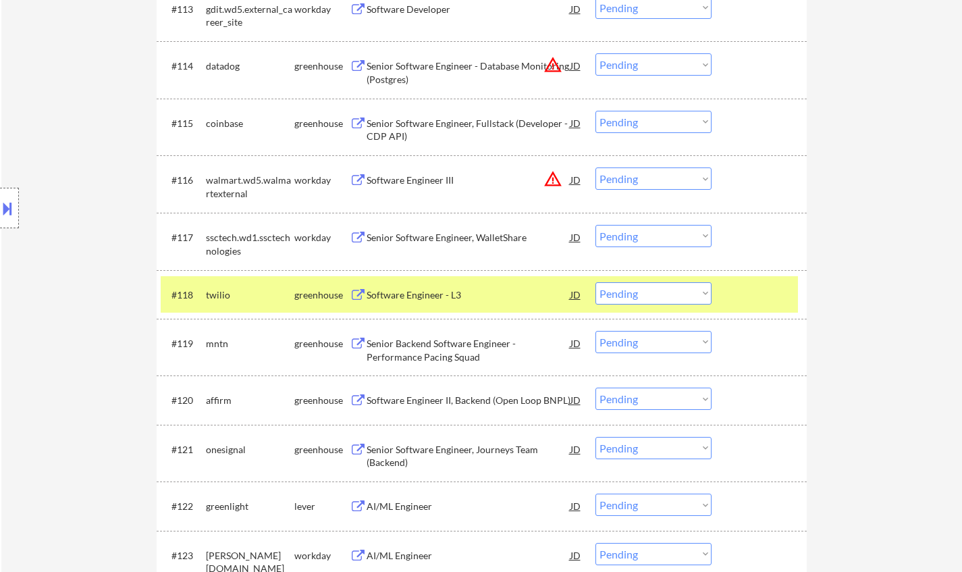
click at [408, 510] on div "AI/ML Engineer" at bounding box center [469, 507] width 204 height 14
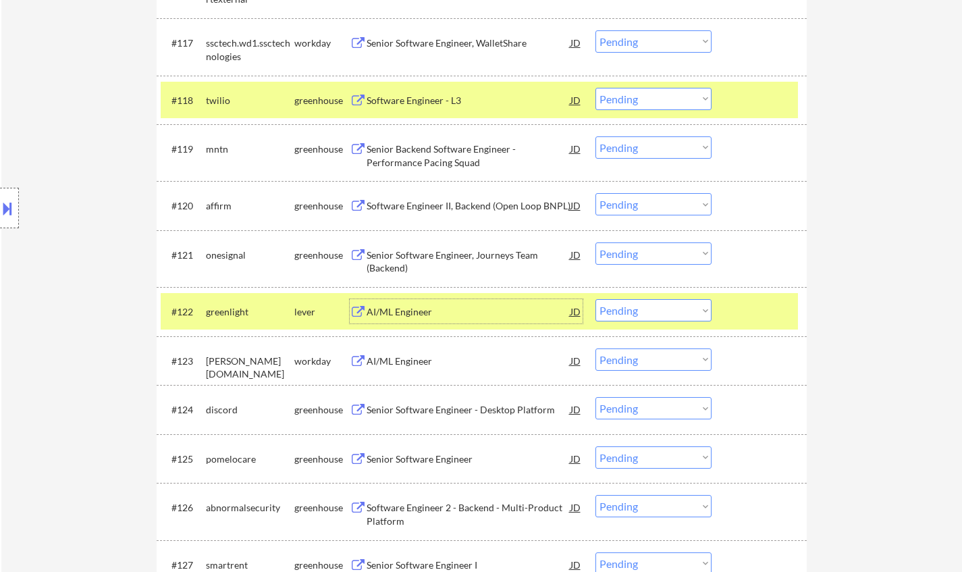
scroll to position [1283, 0]
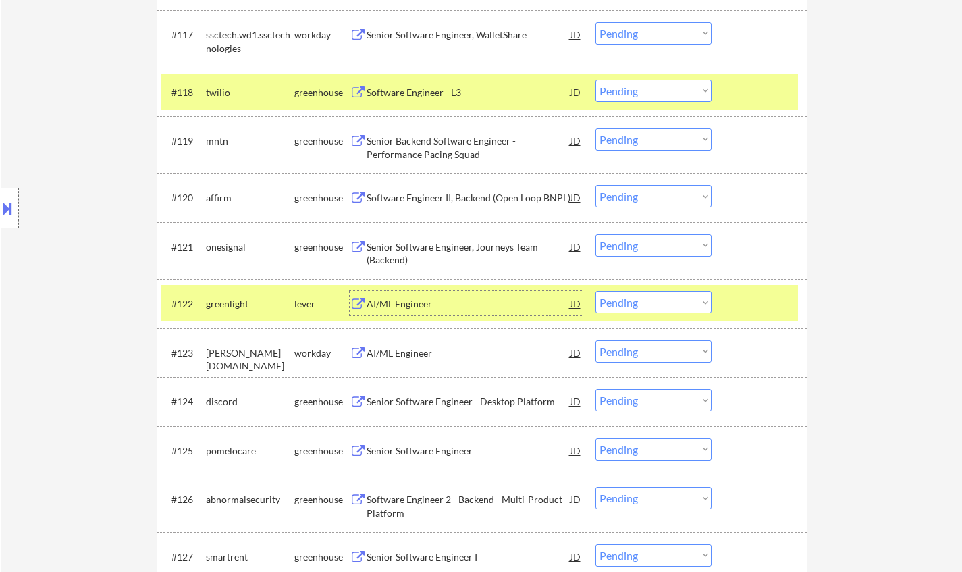
click at [641, 304] on select "Choose an option... Pending Applied Excluded (Questions) Excluded (Expired) Exc…" at bounding box center [653, 302] width 116 height 22
click at [595, 291] on select "Choose an option... Pending Applied Excluded (Questions) Excluded (Expired) Exc…" at bounding box center [653, 302] width 116 height 22
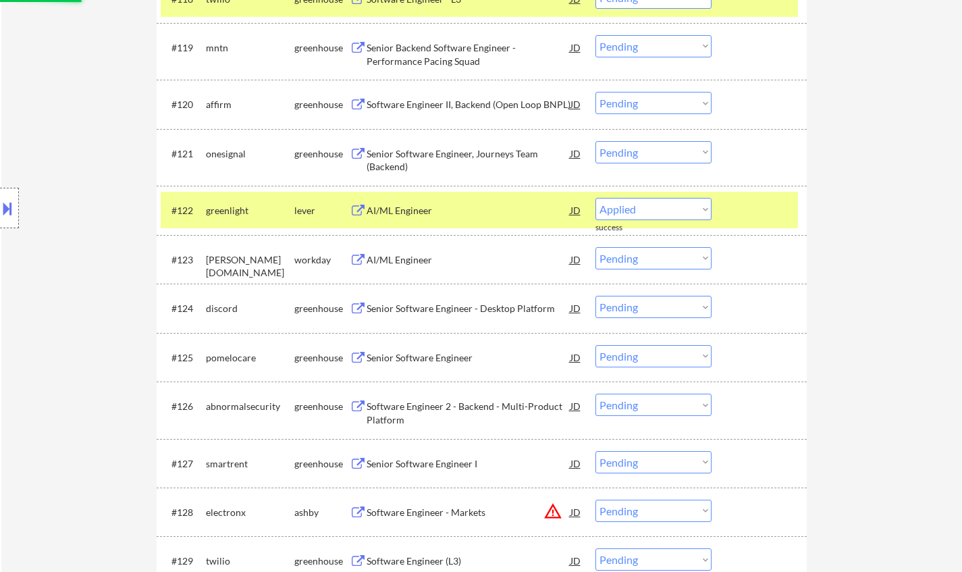
scroll to position [1418, 0]
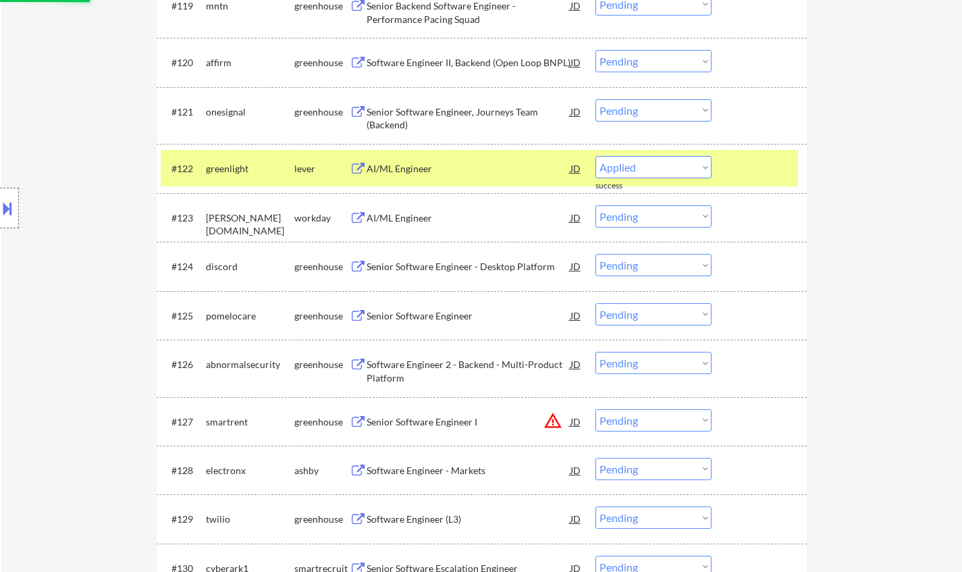
select select ""pending""
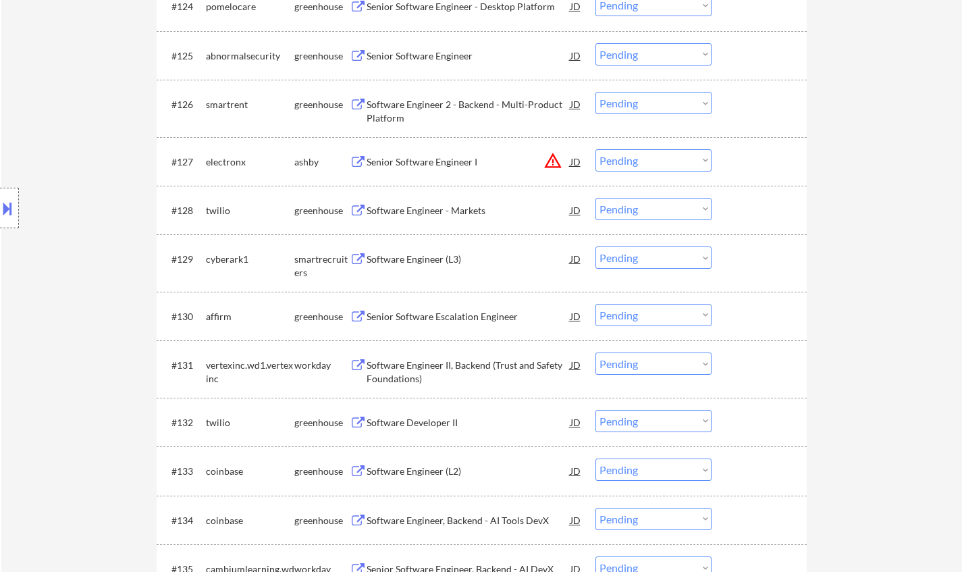
scroll to position [1688, 0]
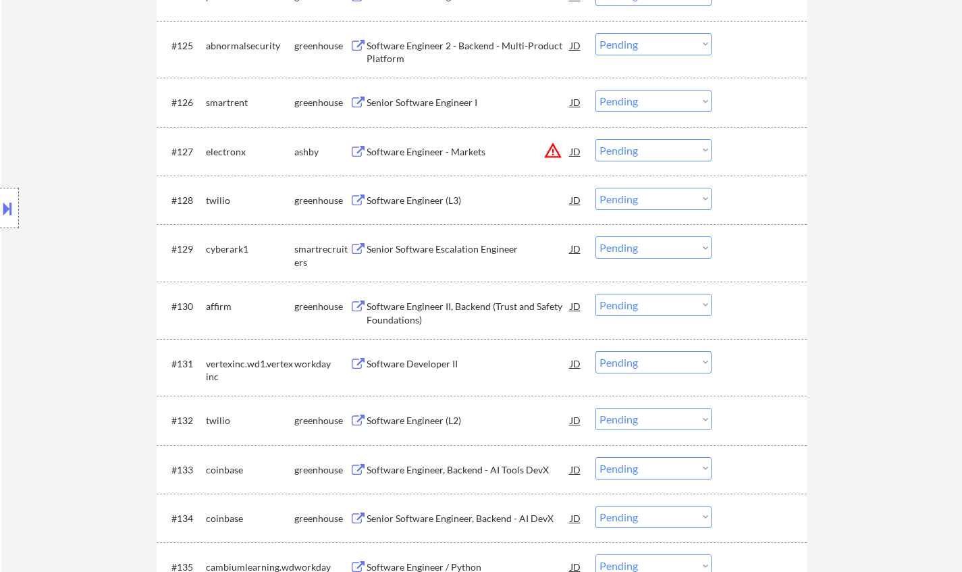
click at [460, 253] on div "Senior Software Escalation Engineer" at bounding box center [469, 249] width 204 height 14
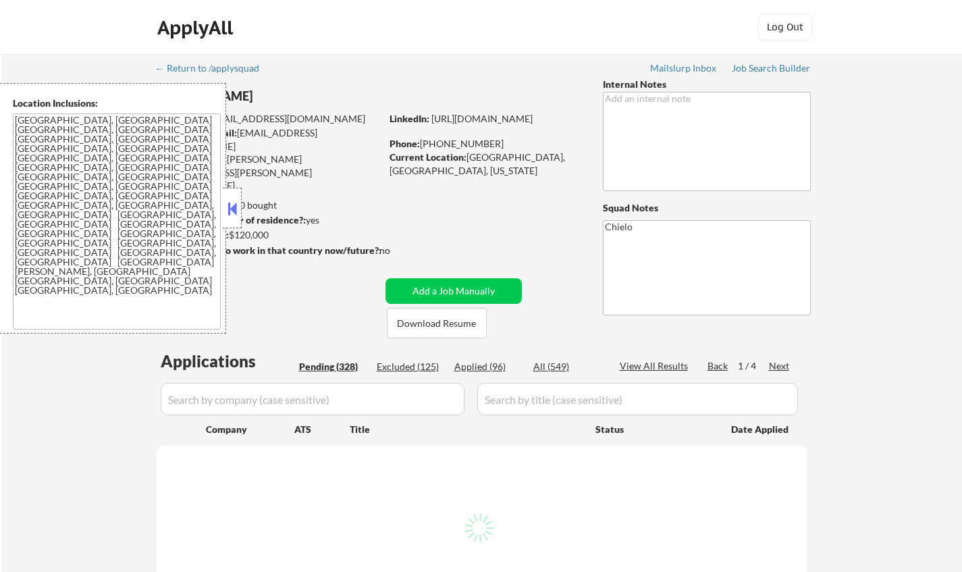
click at [236, 213] on button at bounding box center [232, 208] width 15 height 20
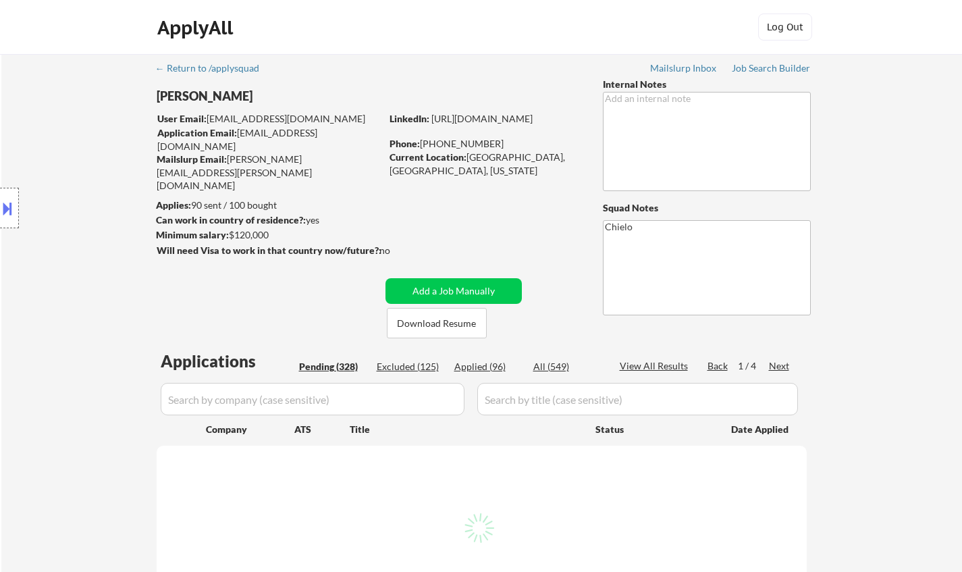
select select ""pending""
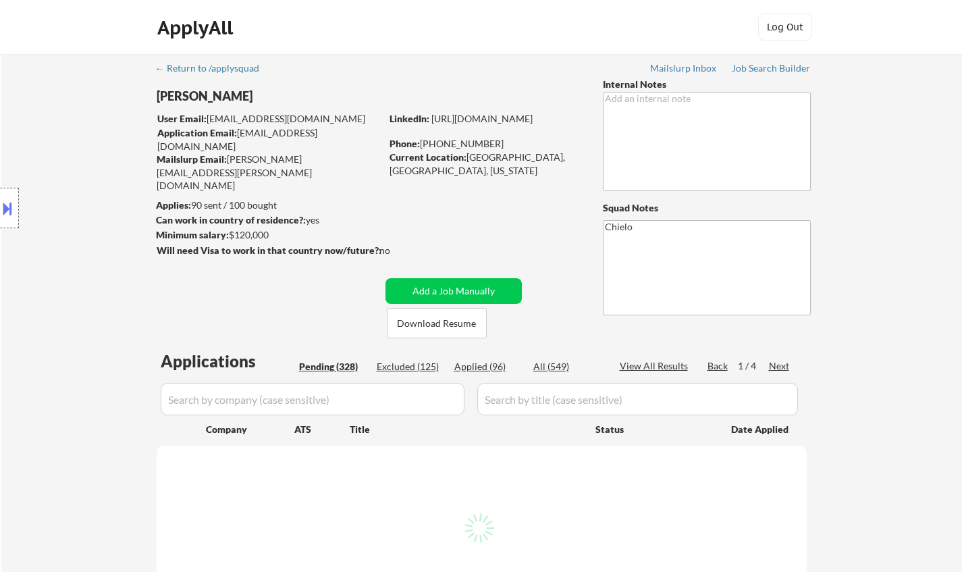
select select ""pending""
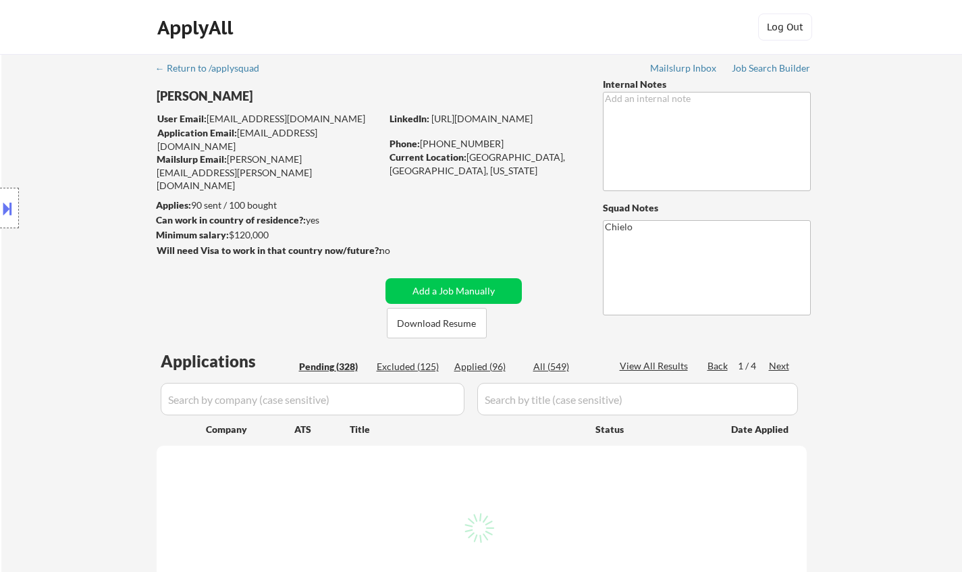
select select ""pending""
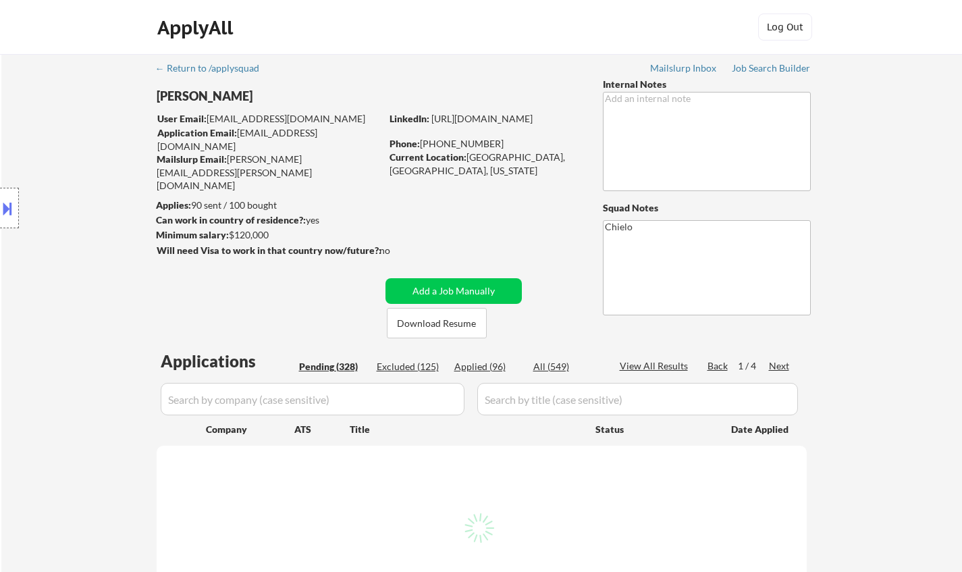
select select ""pending""
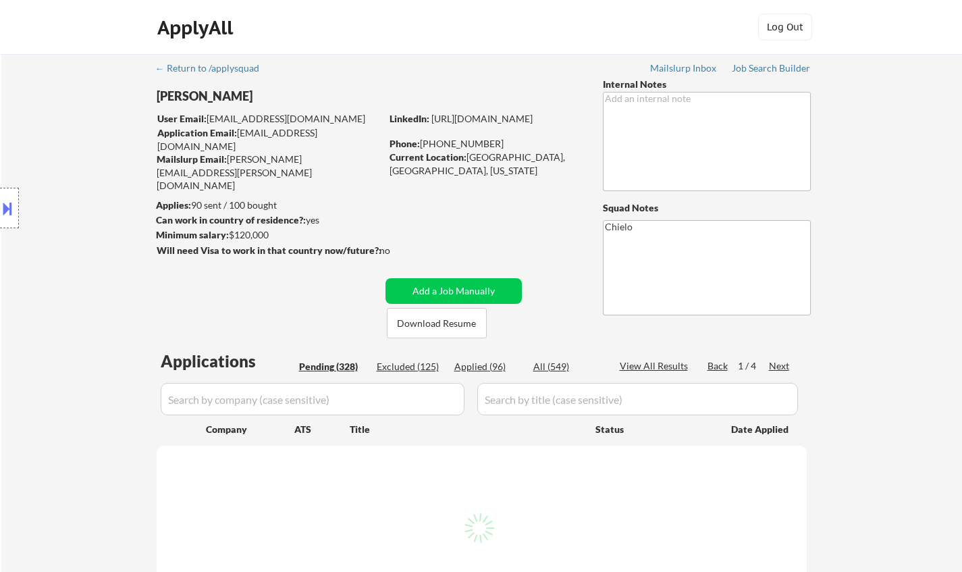
select select ""pending""
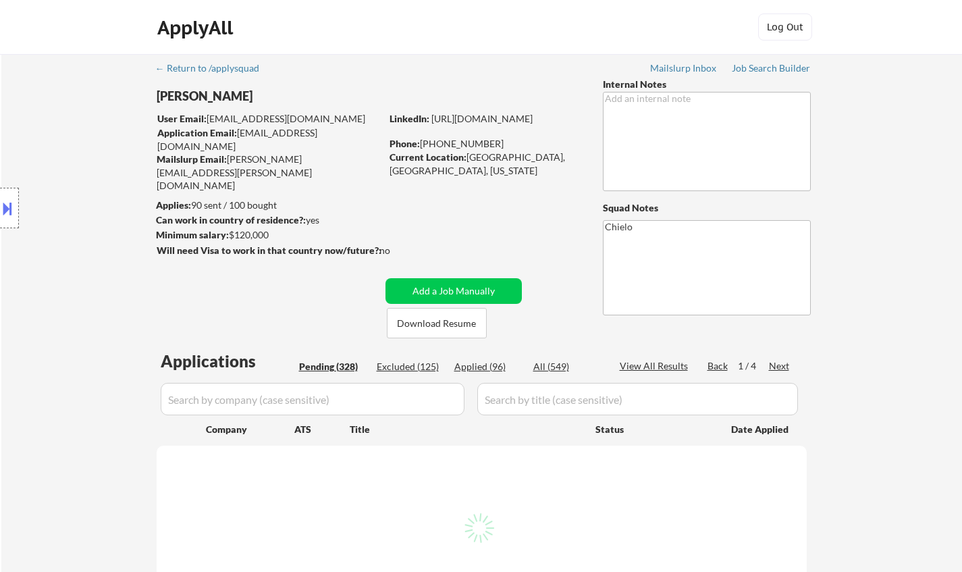
select select ""pending""
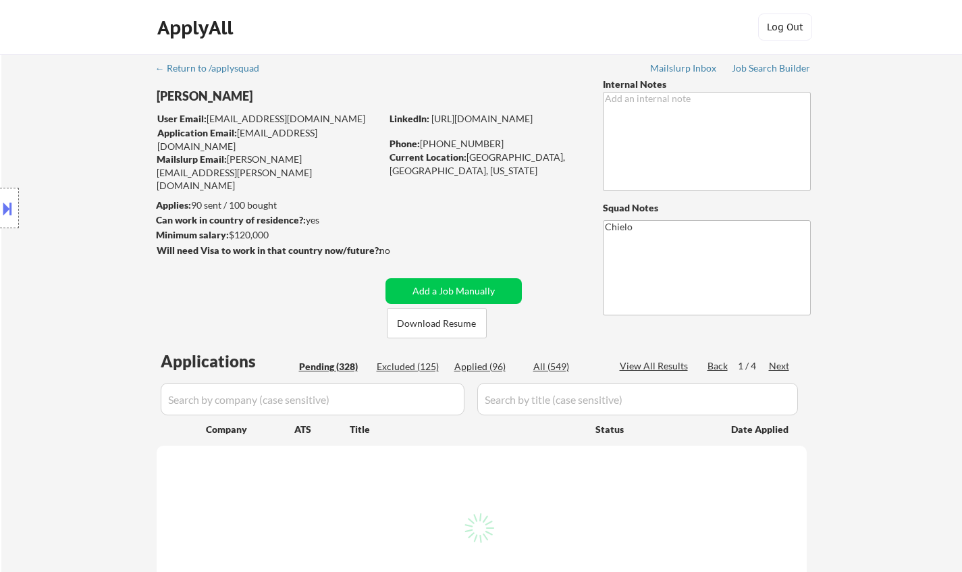
select select ""pending""
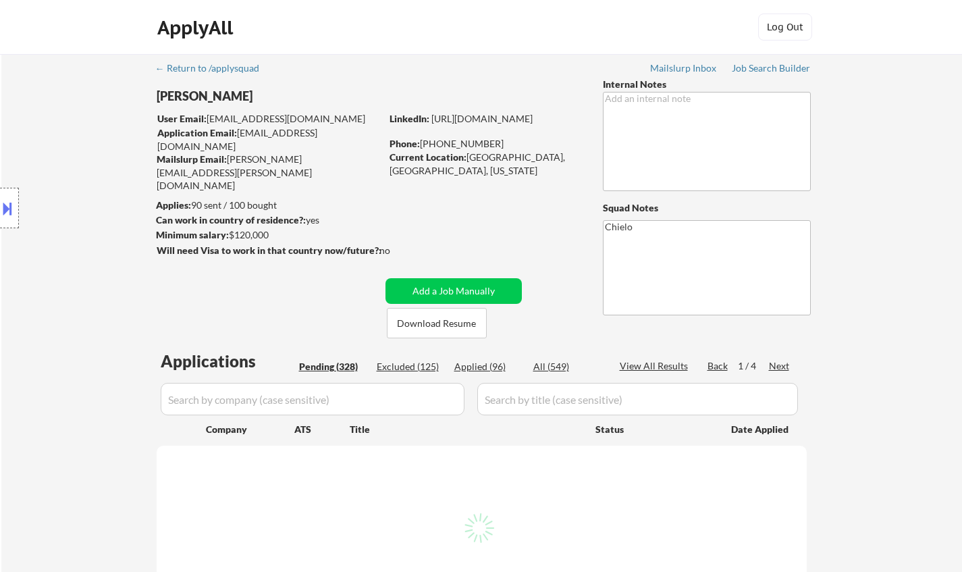
select select ""pending""
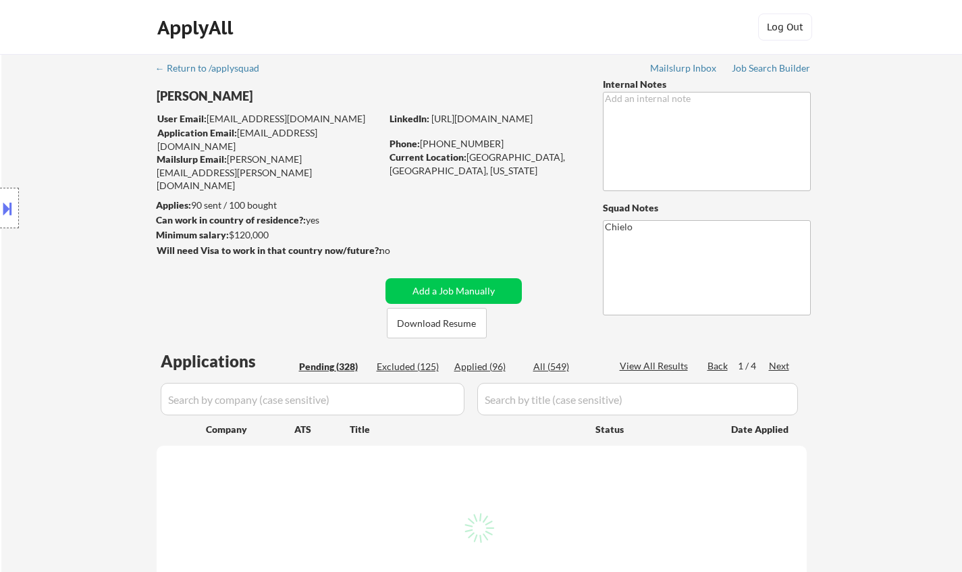
select select ""pending""
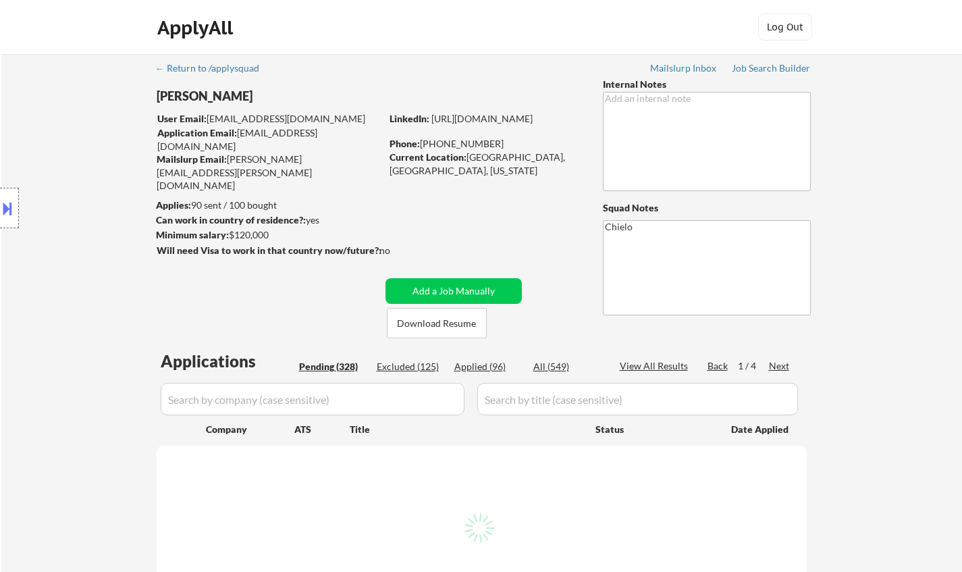
select select ""pending""
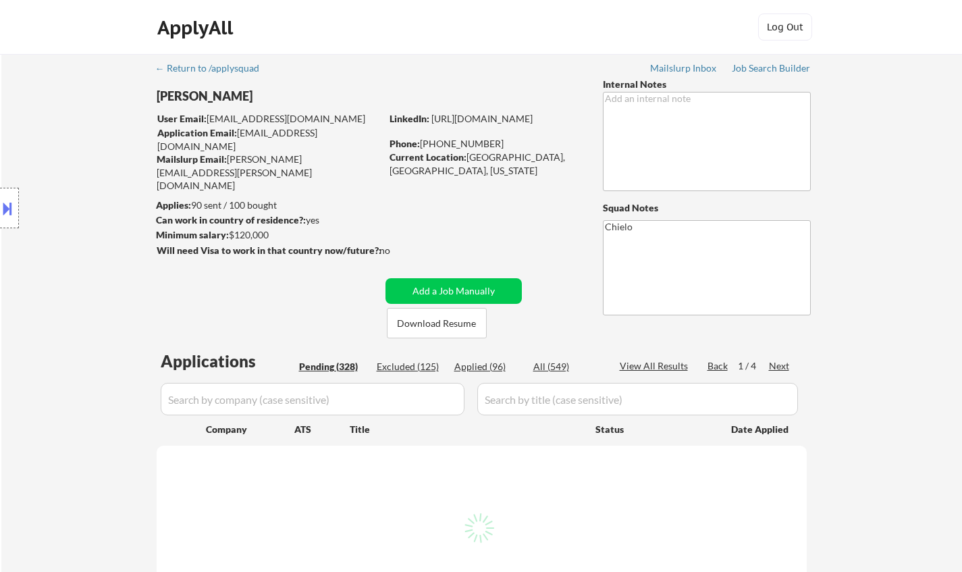
select select ""pending""
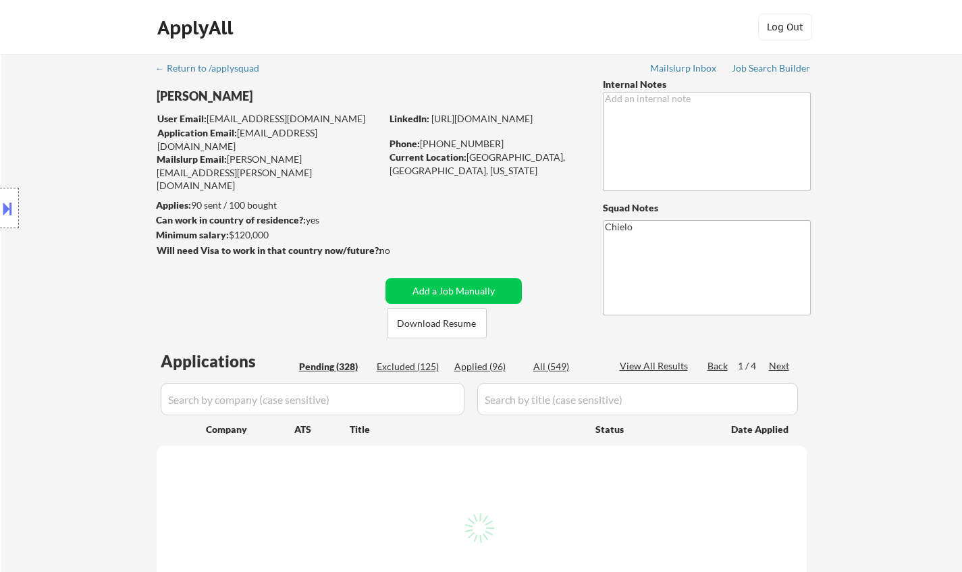
select select ""pending""
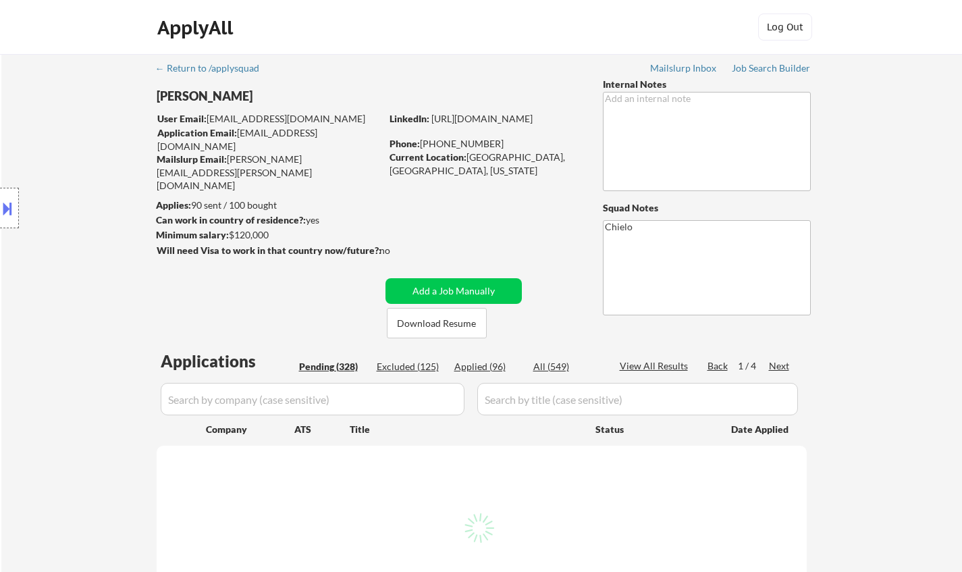
select select ""pending""
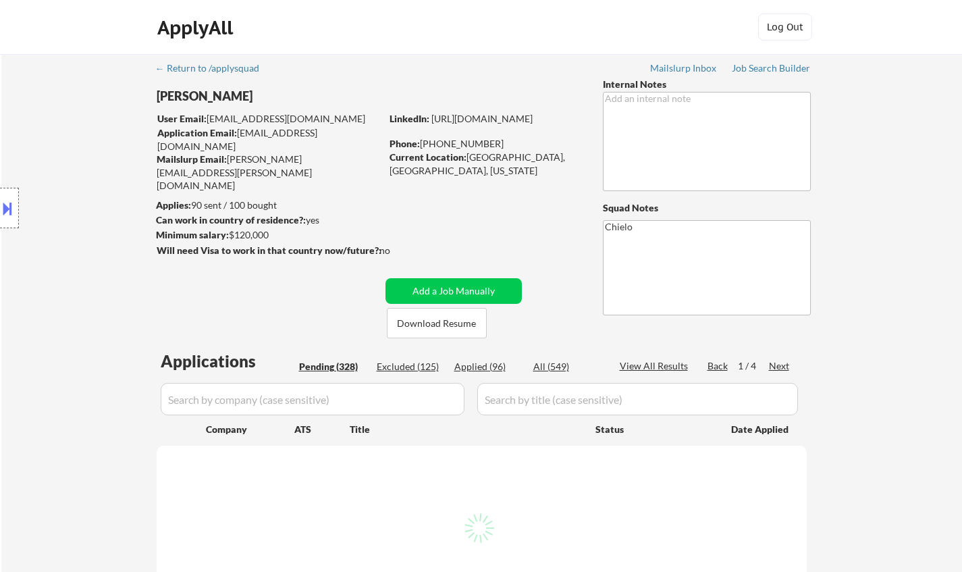
select select ""pending""
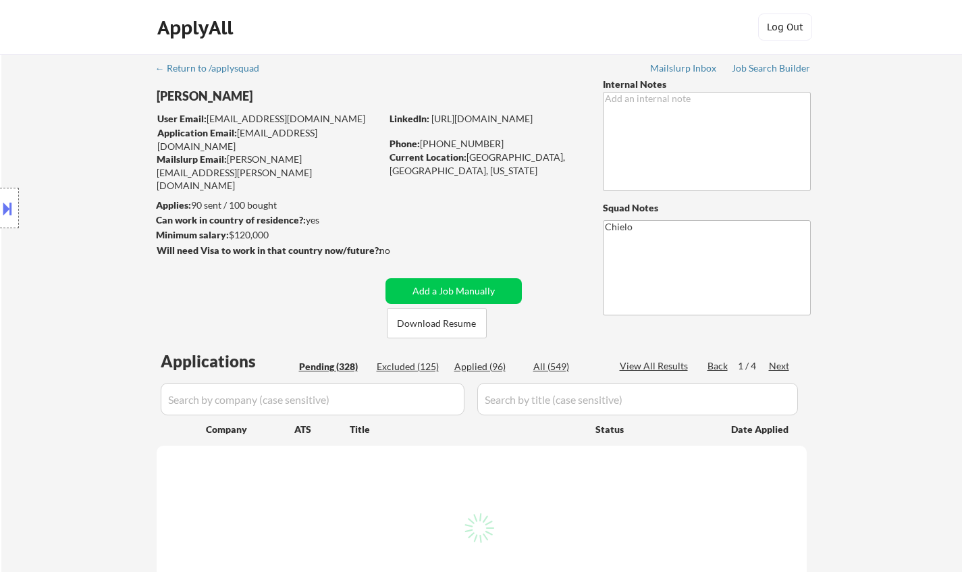
select select ""pending""
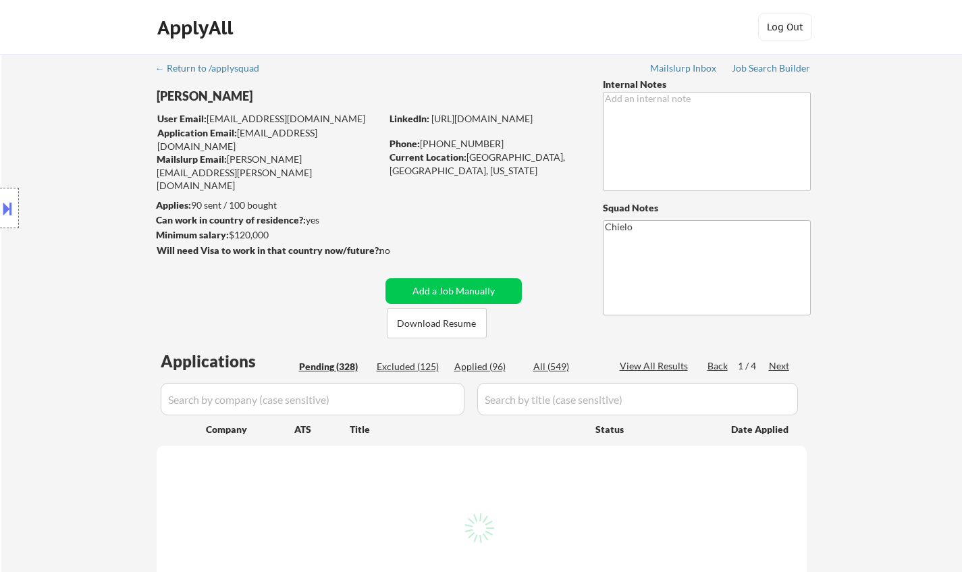
select select ""pending""
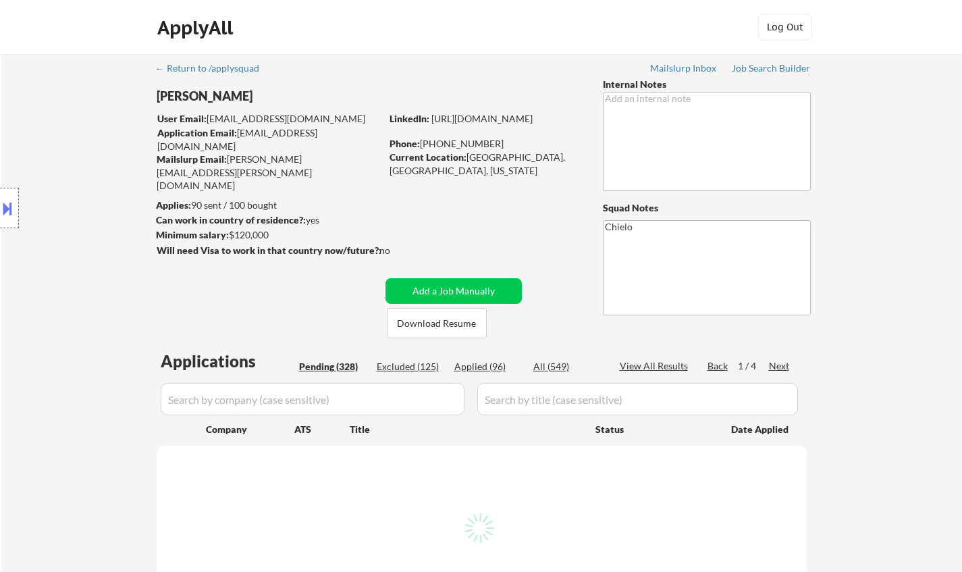
select select ""pending""
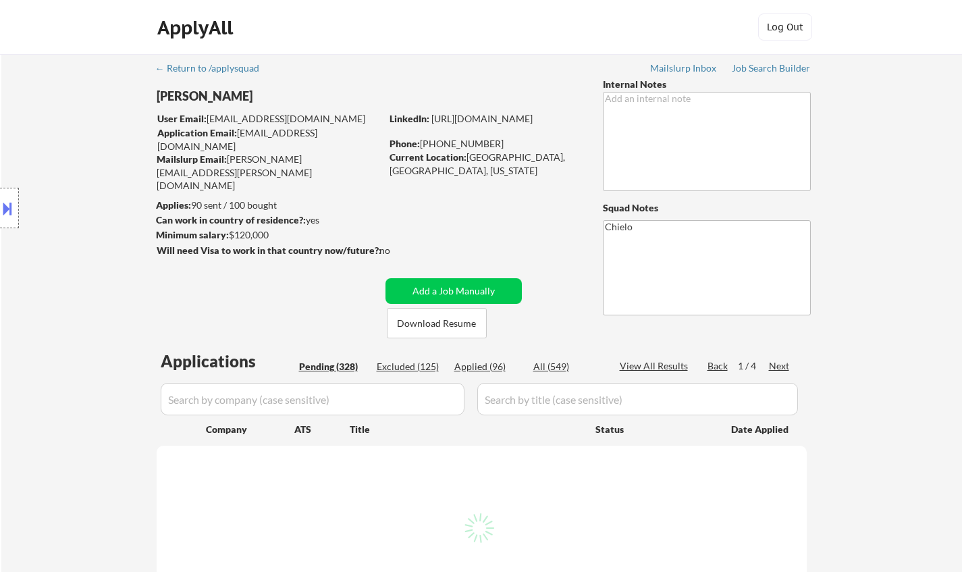
select select ""pending""
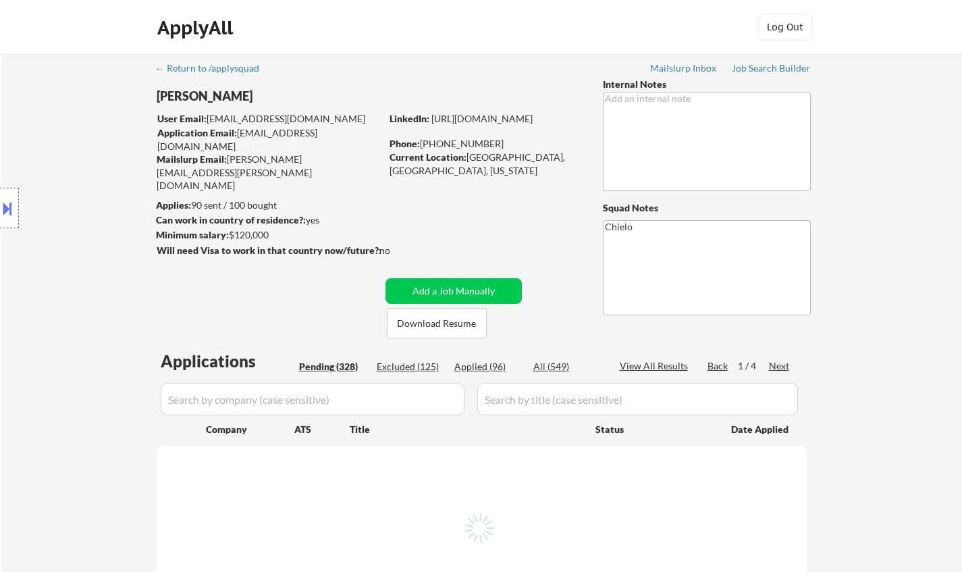
select select ""pending""
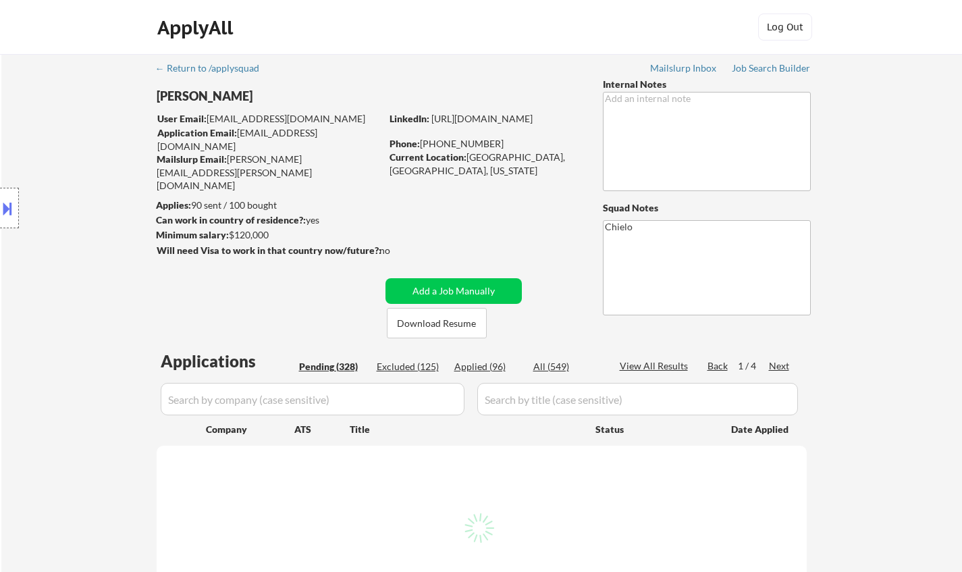
select select ""pending""
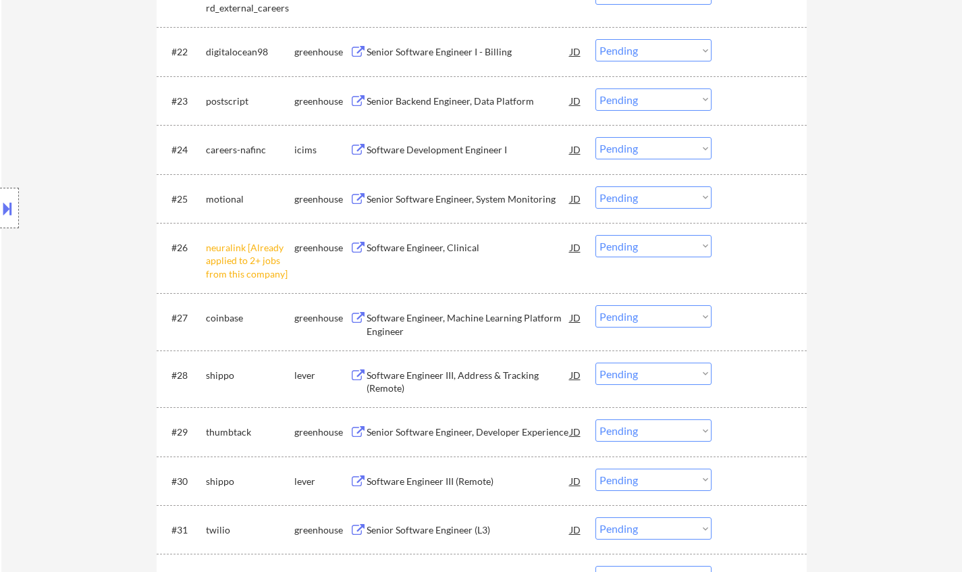
scroll to position [1553, 0]
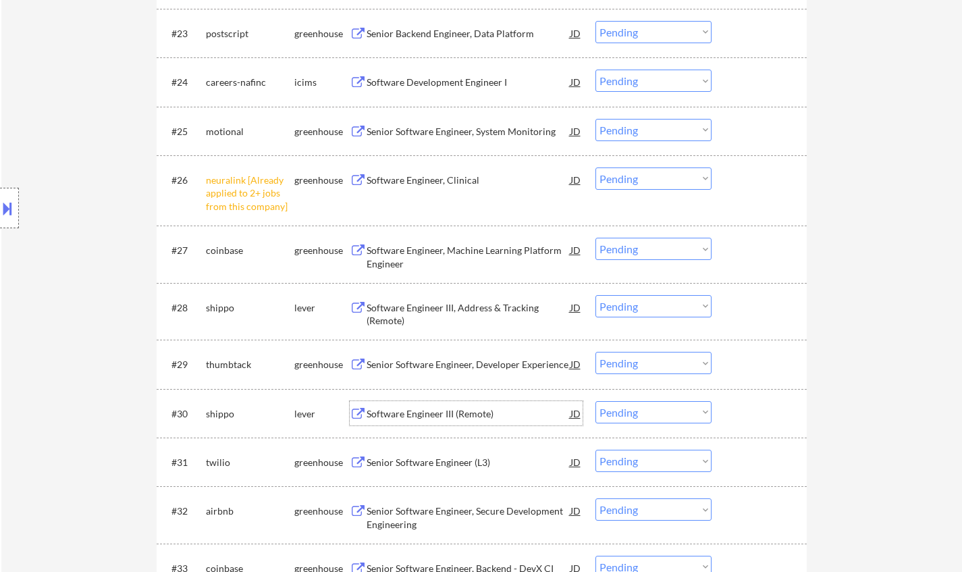
click at [437, 411] on div "Software Engineer III (Remote)" at bounding box center [469, 414] width 204 height 14
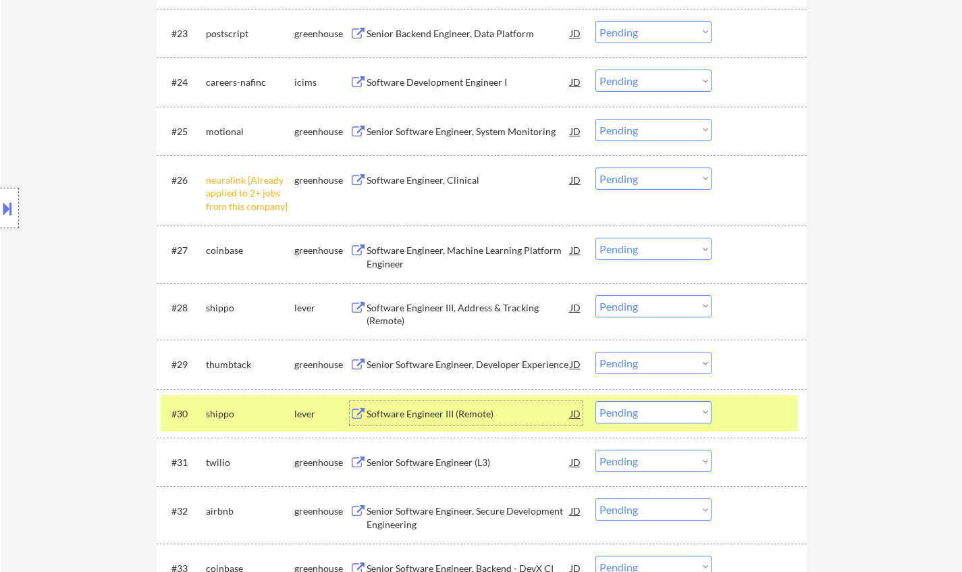
click at [680, 414] on select "Choose an option... Pending Applied Excluded (Questions) Excluded (Expired) Exc…" at bounding box center [653, 412] width 116 height 22
click at [595, 401] on select "Choose an option... Pending Applied Excluded (Questions) Excluded (Expired) Exc…" at bounding box center [653, 412] width 116 height 22
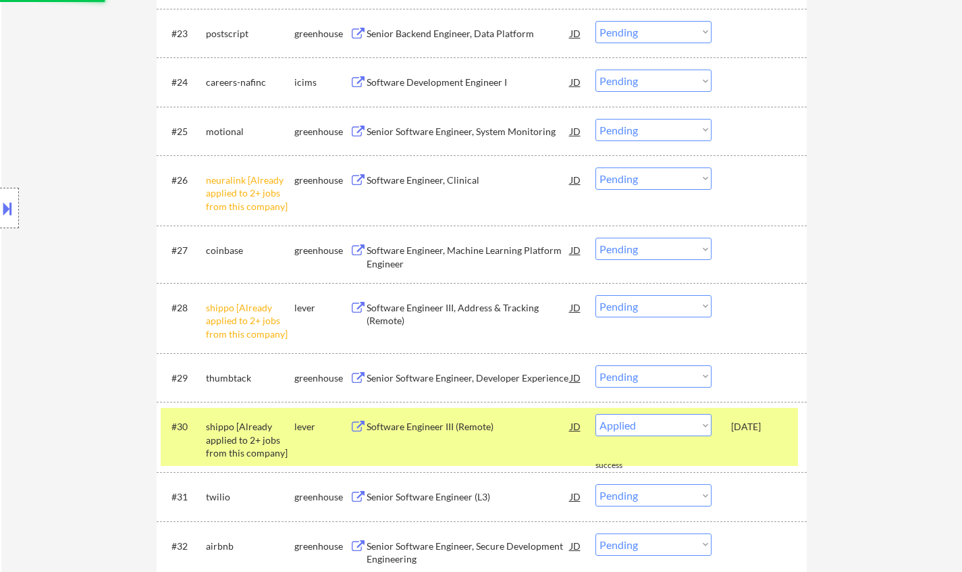
select select ""pending""
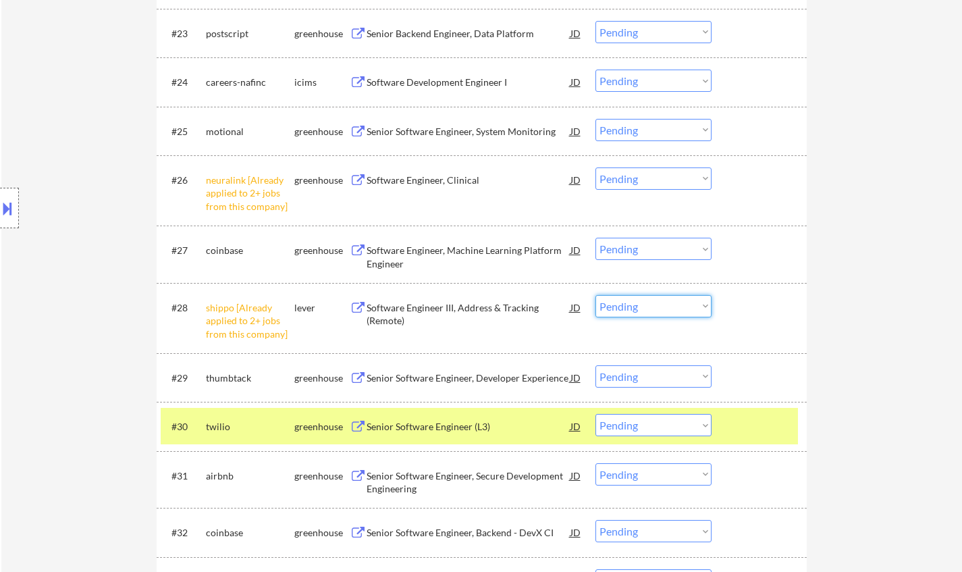
click at [668, 308] on select "Choose an option... Pending Applied Excluded (Questions) Excluded (Expired) Exc…" at bounding box center [653, 306] width 116 height 22
select select ""excluded__other_""
click at [595, 295] on select "Choose an option... Pending Applied Excluded (Questions) Excluded (Expired) Exc…" at bounding box center [653, 306] width 116 height 22
drag, startPoint x: 667, startPoint y: 178, endPoint x: 672, endPoint y: 187, distance: 10.9
click at [667, 178] on select "Choose an option... Pending Applied Excluded (Questions) Excluded (Expired) Exc…" at bounding box center [653, 178] width 116 height 22
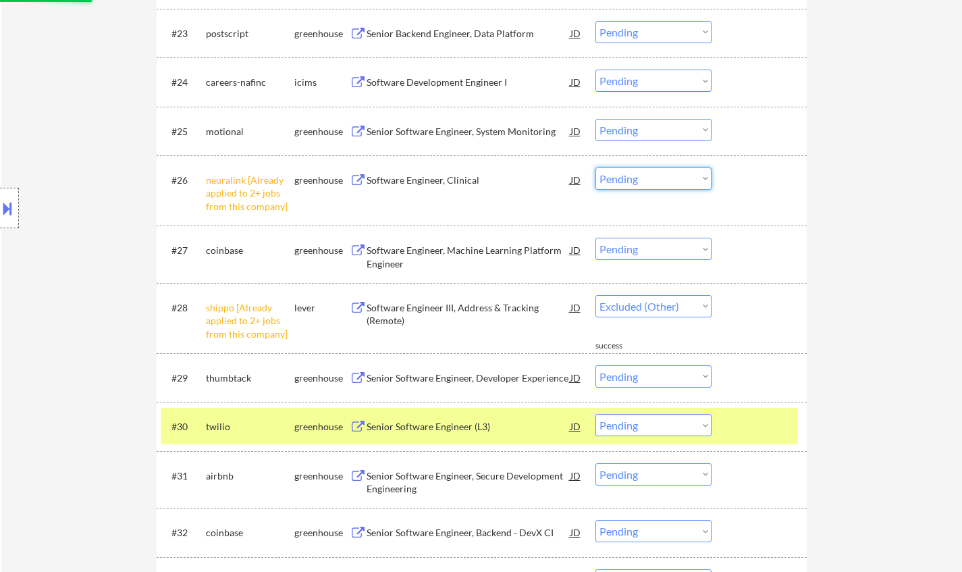
select select ""excluded__other_""
click at [595, 167] on select "Choose an option... Pending Applied Excluded (Questions) Excluded (Expired) Exc…" at bounding box center [653, 178] width 116 height 22
select select ""pending""
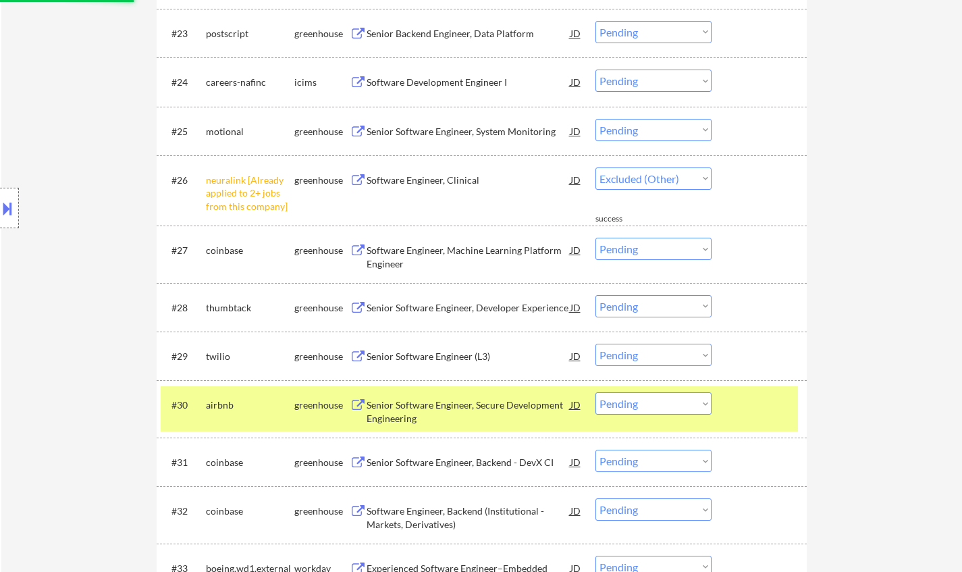
select select ""pending""
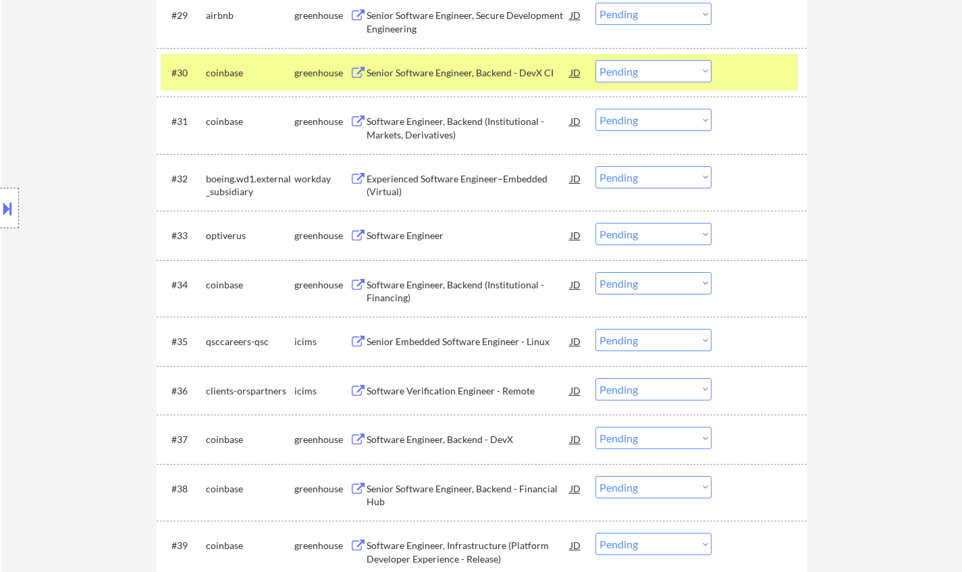
scroll to position [1890, 0]
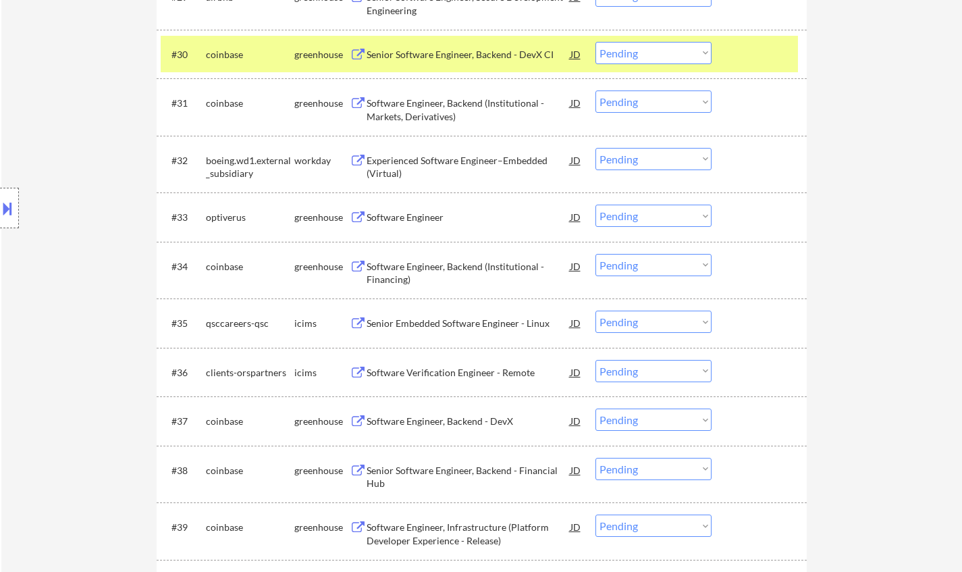
click at [421, 215] on div "Software Engineer" at bounding box center [469, 218] width 204 height 14
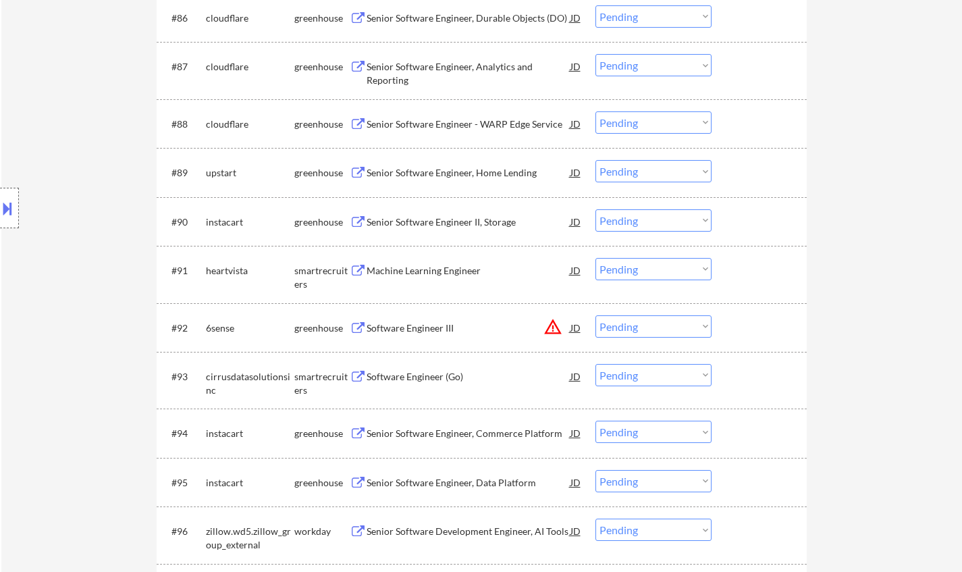
scroll to position [0, 0]
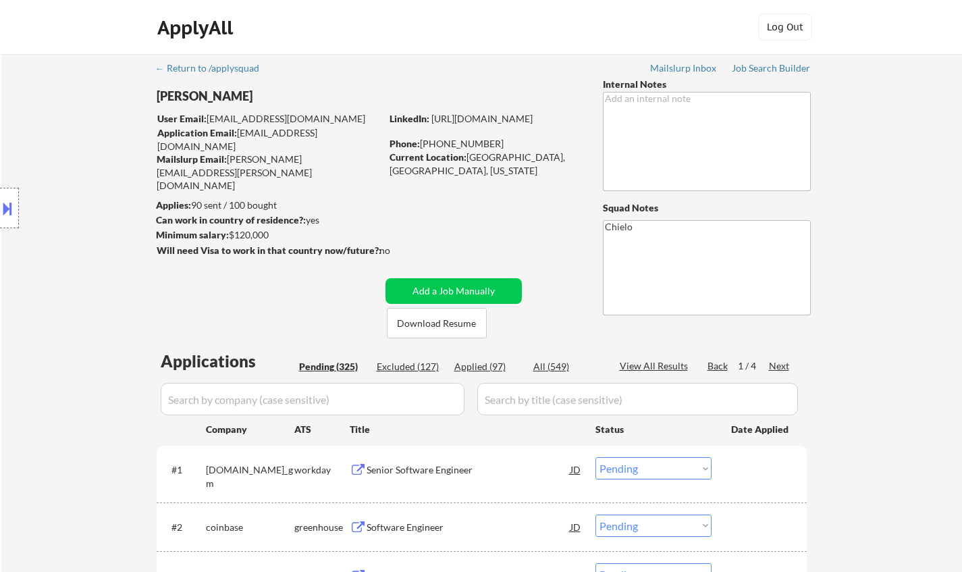
click at [771, 367] on div "Next" at bounding box center [780, 366] width 22 height 14
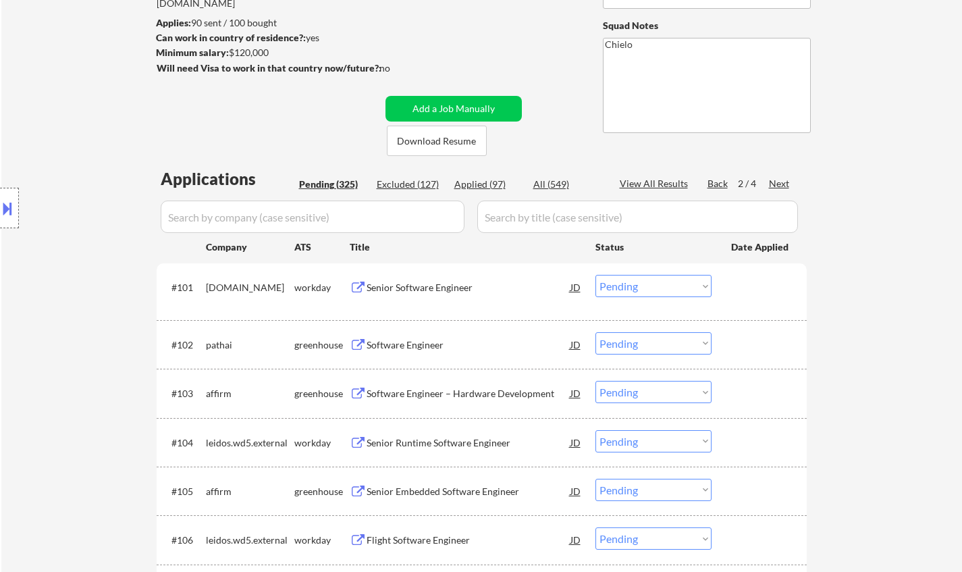
scroll to position [203, 0]
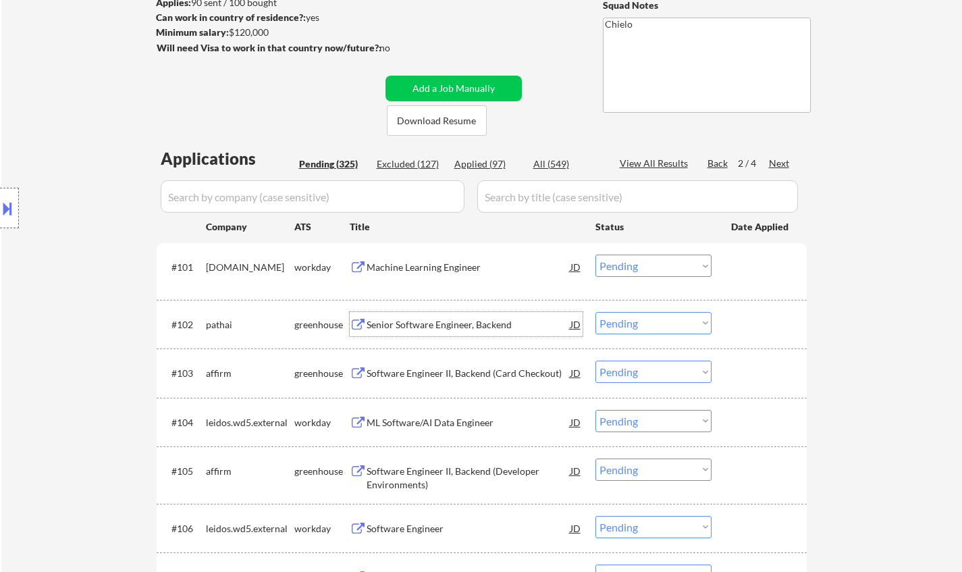
click at [438, 318] on div "Senior Software Engineer, Backend" at bounding box center [469, 325] width 204 height 14
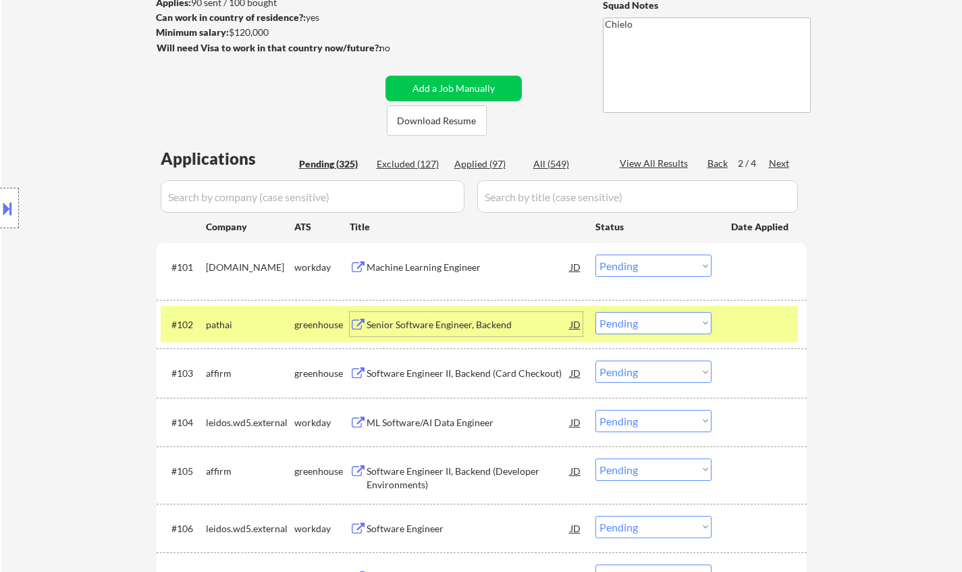
drag, startPoint x: 655, startPoint y: 321, endPoint x: 655, endPoint y: 330, distance: 9.5
click at [655, 321] on select "Choose an option... Pending Applied Excluded (Questions) Excluded (Expired) Exc…" at bounding box center [653, 323] width 116 height 22
click at [595, 312] on select "Choose an option... Pending Applied Excluded (Questions) Excluded (Expired) Exc…" at bounding box center [653, 323] width 116 height 22
select select ""pending""
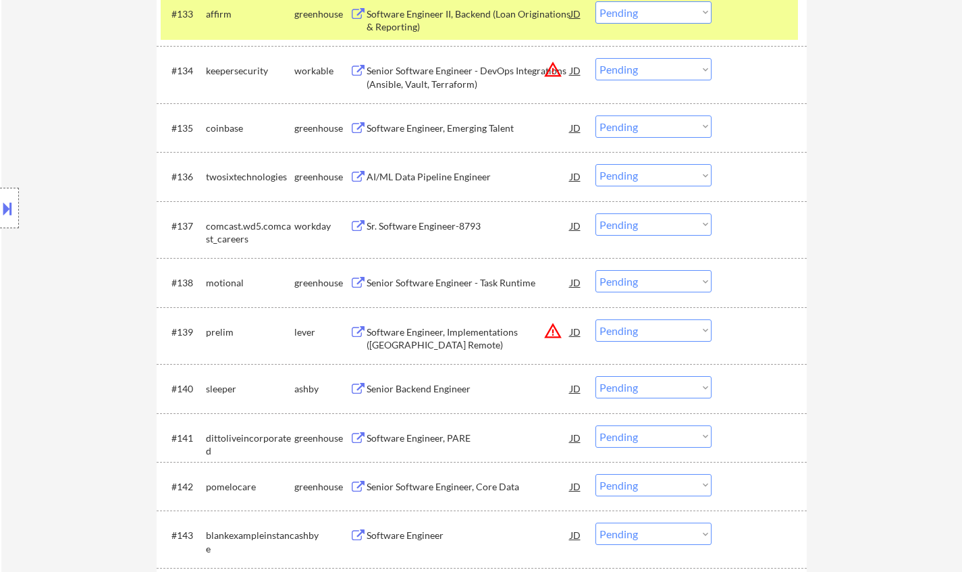
scroll to position [2160, 0]
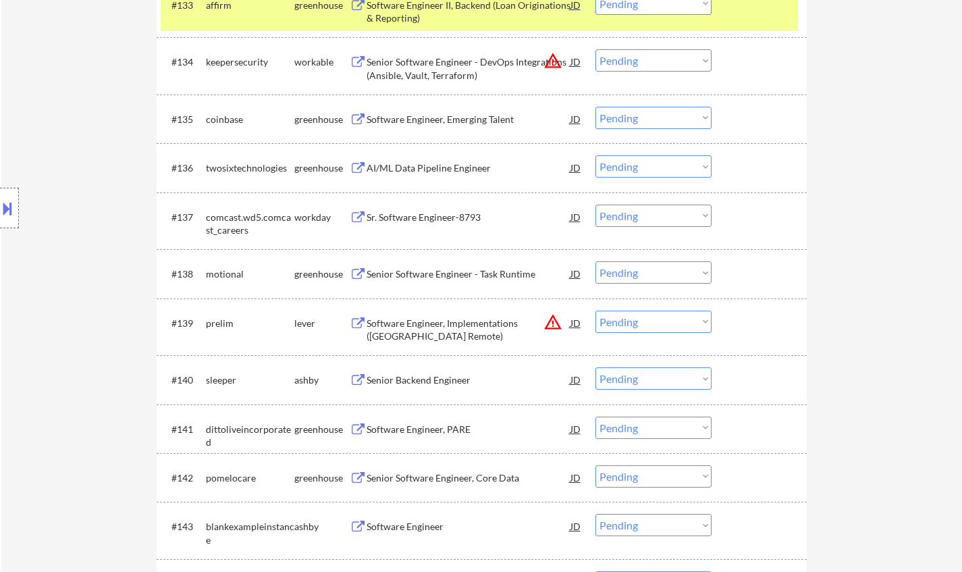
click at [435, 369] on div "Senior Backend Engineer" at bounding box center [469, 379] width 204 height 24
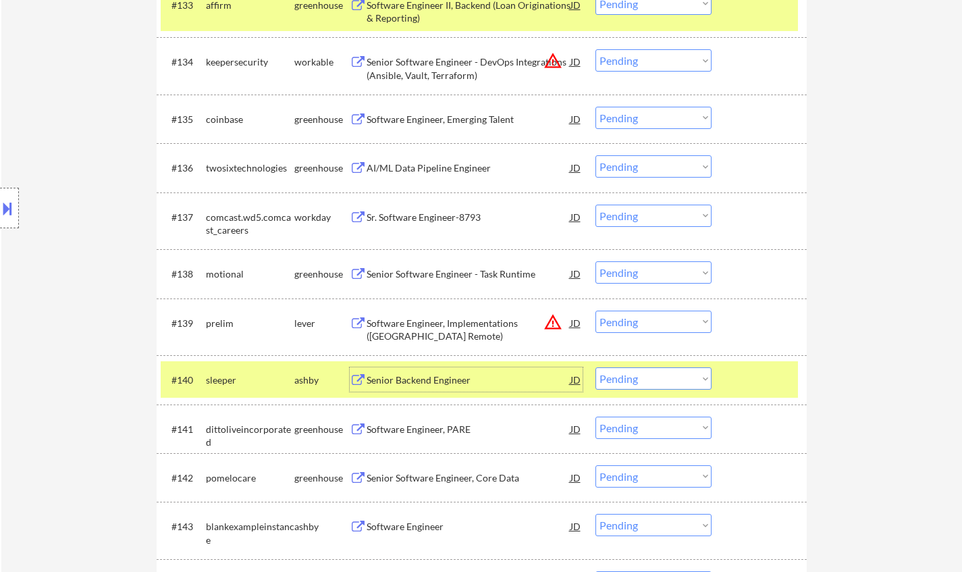
click at [653, 385] on select "Choose an option... Pending Applied Excluded (Questions) Excluded (Expired) Exc…" at bounding box center [653, 378] width 116 height 22
click at [595, 367] on select "Choose an option... Pending Applied Excluded (Questions) Excluded (Expired) Exc…" at bounding box center [653, 378] width 116 height 22
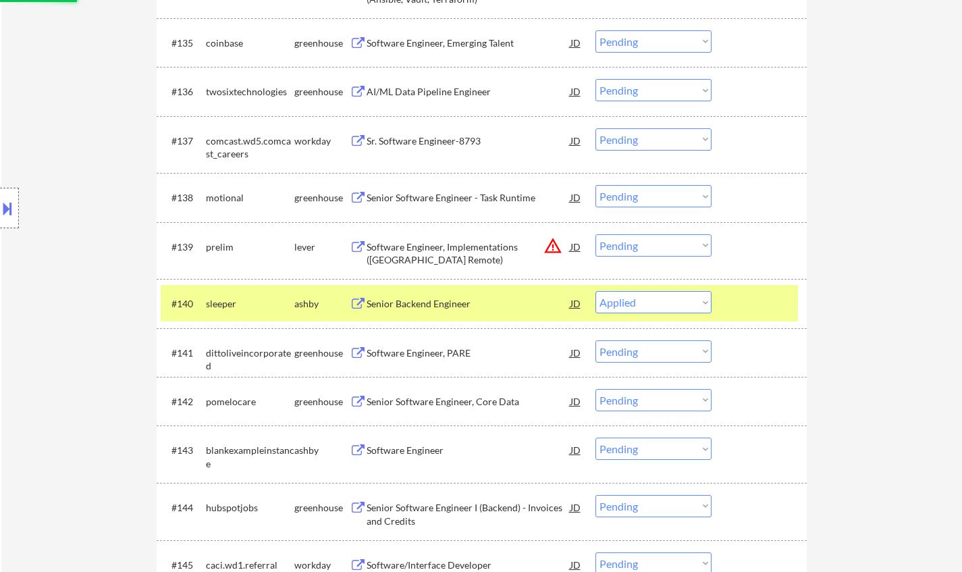
scroll to position [2295, 0]
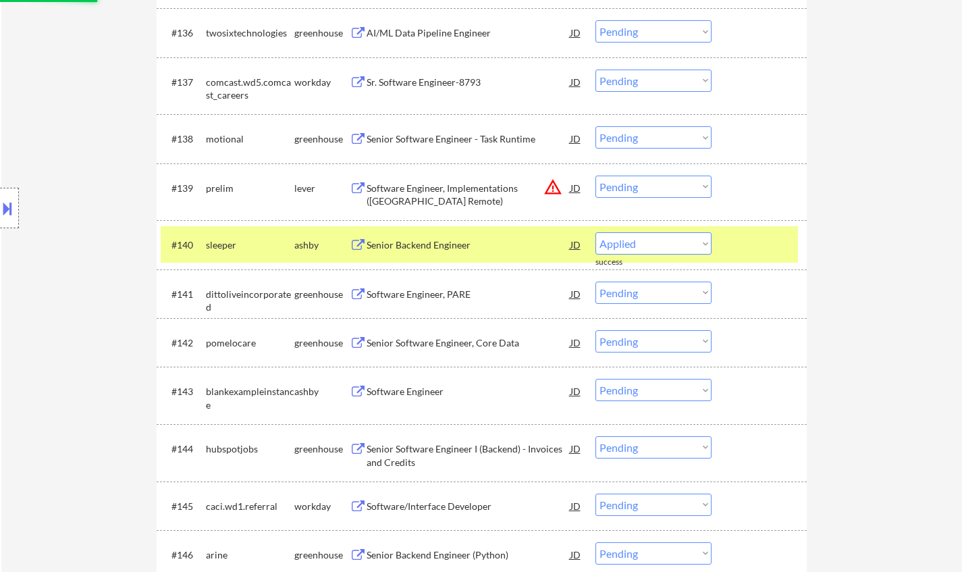
select select ""pending""
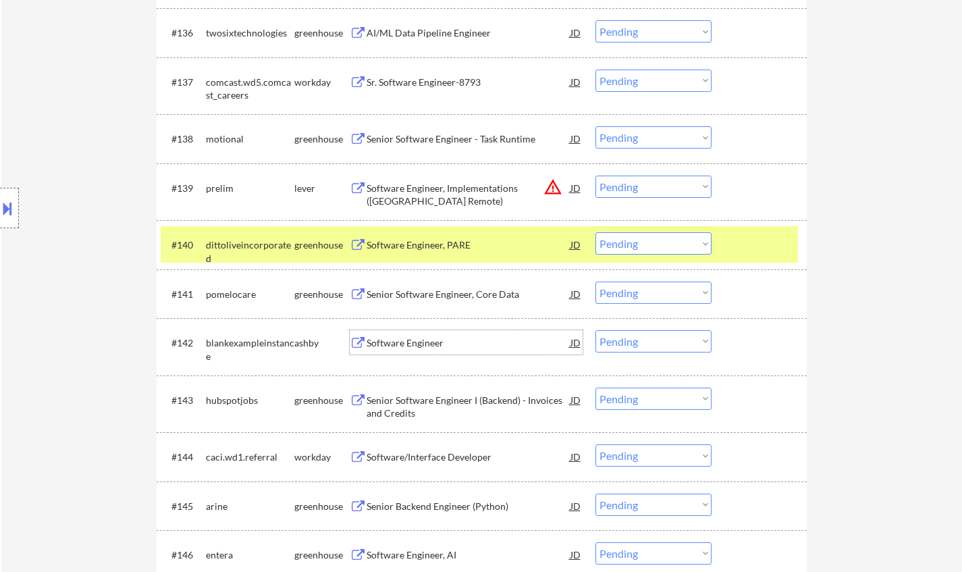
click at [409, 343] on div "Software Engineer" at bounding box center [469, 343] width 204 height 14
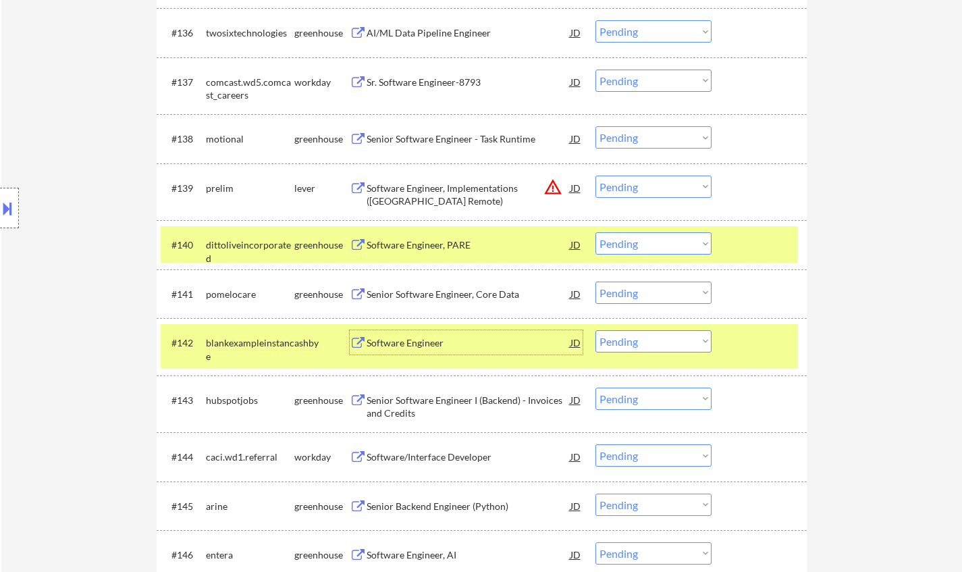
click at [680, 338] on select "Choose an option... Pending Applied Excluded (Questions) Excluded (Expired) Exc…" at bounding box center [653, 341] width 116 height 22
click at [595, 330] on select "Choose an option... Pending Applied Excluded (Questions) Excluded (Expired) Exc…" at bounding box center [653, 341] width 116 height 22
select select ""pending""
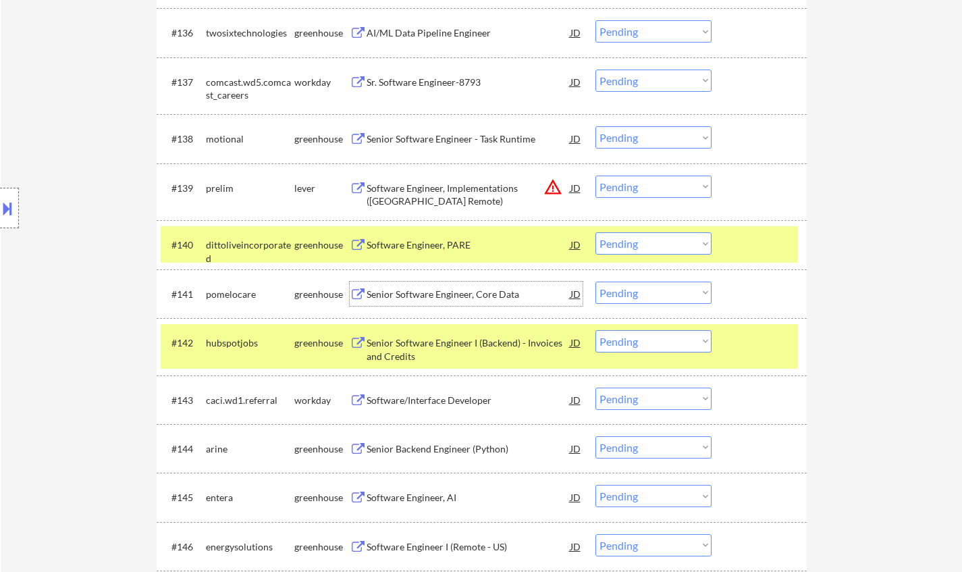
click at [445, 290] on div "Senior Software Engineer, Core Data" at bounding box center [469, 295] width 204 height 14
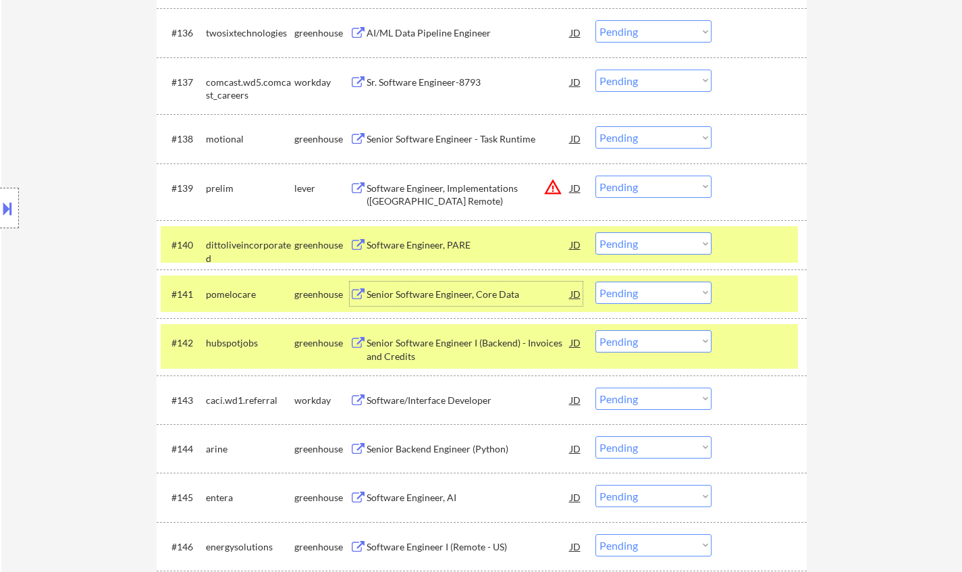
drag, startPoint x: 707, startPoint y: 290, endPoint x: 700, endPoint y: 302, distance: 14.2
click at [707, 290] on select "Choose an option... Pending Applied Excluded (Questions) Excluded (Expired) Exc…" at bounding box center [653, 293] width 116 height 22
click at [595, 282] on select "Choose an option... Pending Applied Excluded (Questions) Excluded (Expired) Exc…" at bounding box center [653, 293] width 116 height 22
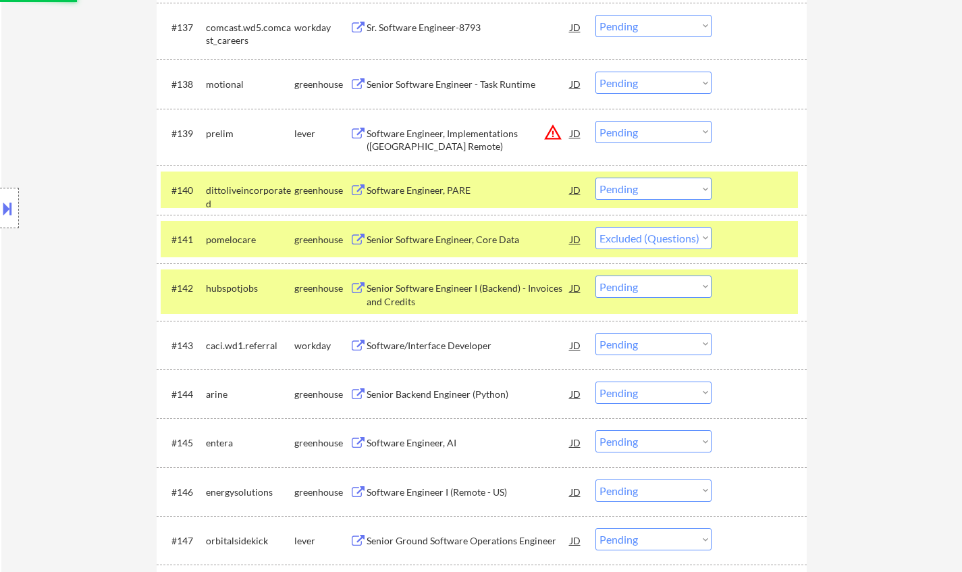
scroll to position [2363, 0]
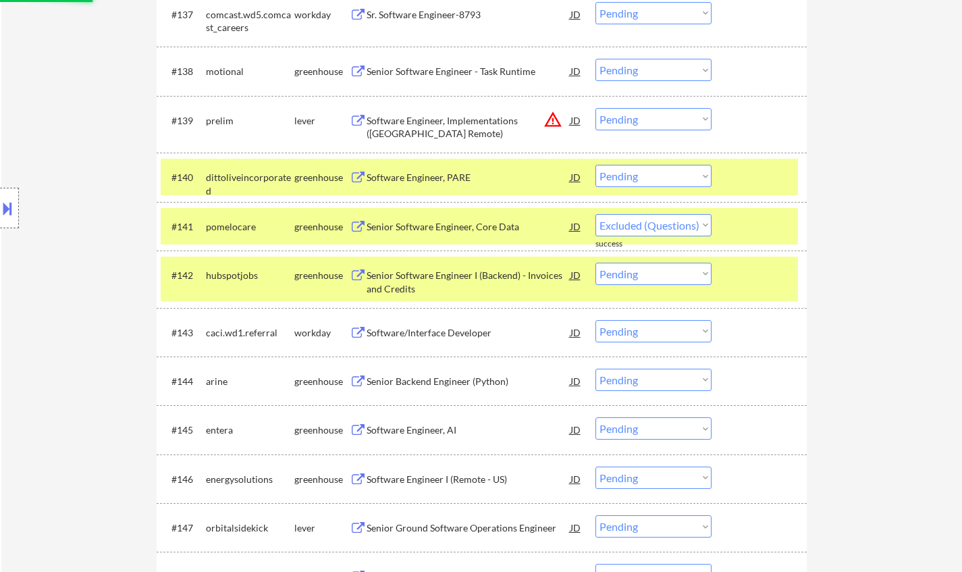
click at [449, 381] on div "Senior Backend Engineer (Python)" at bounding box center [469, 382] width 204 height 14
select select ""pending""
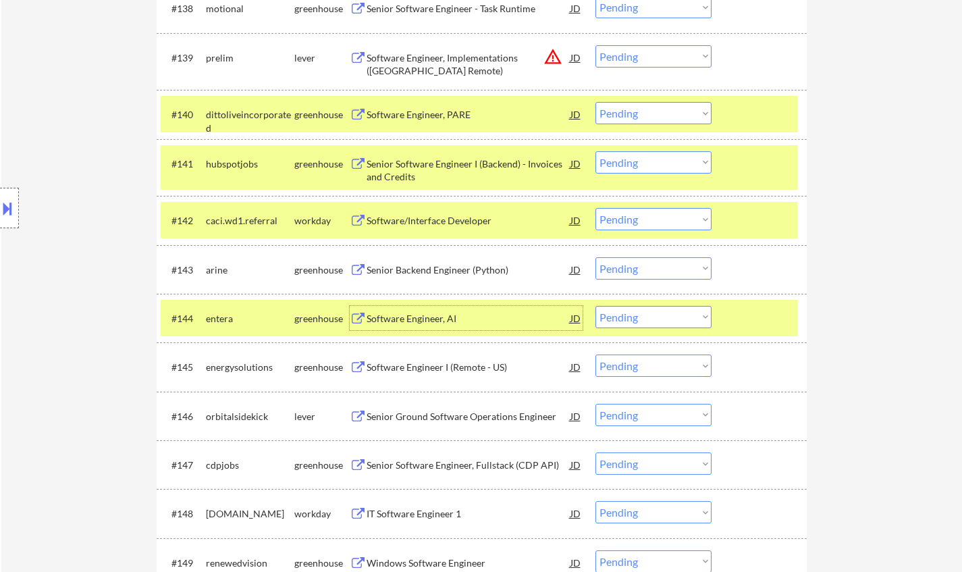
scroll to position [2498, 0]
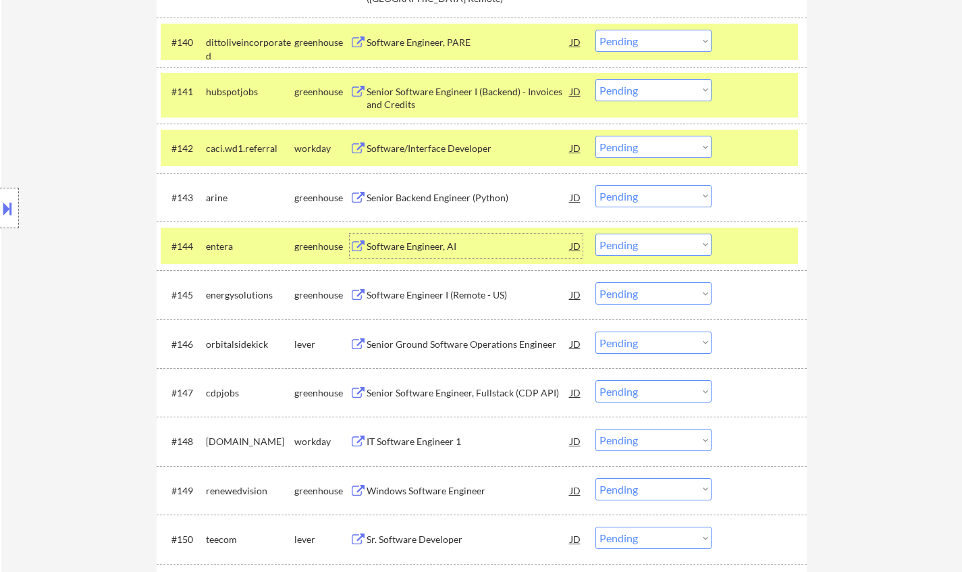
click at [633, 243] on select "Choose an option... Pending Applied Excluded (Questions) Excluded (Expired) Exc…" at bounding box center [653, 245] width 116 height 22
click at [595, 234] on select "Choose an option... Pending Applied Excluded (Questions) Excluded (Expired) Exc…" at bounding box center [653, 245] width 116 height 22
select select ""pending""
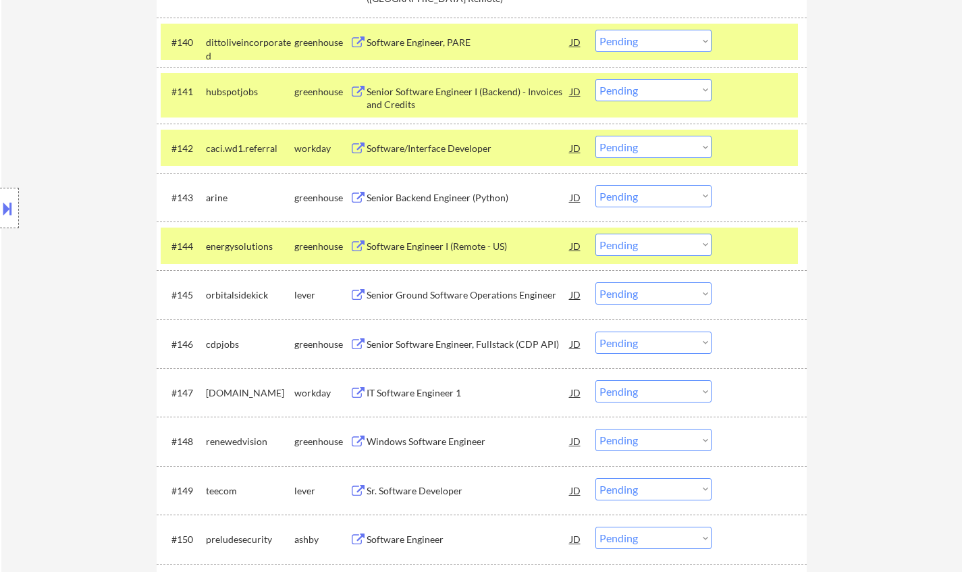
click at [417, 196] on div "Senior Backend Engineer (Python)" at bounding box center [469, 198] width 204 height 14
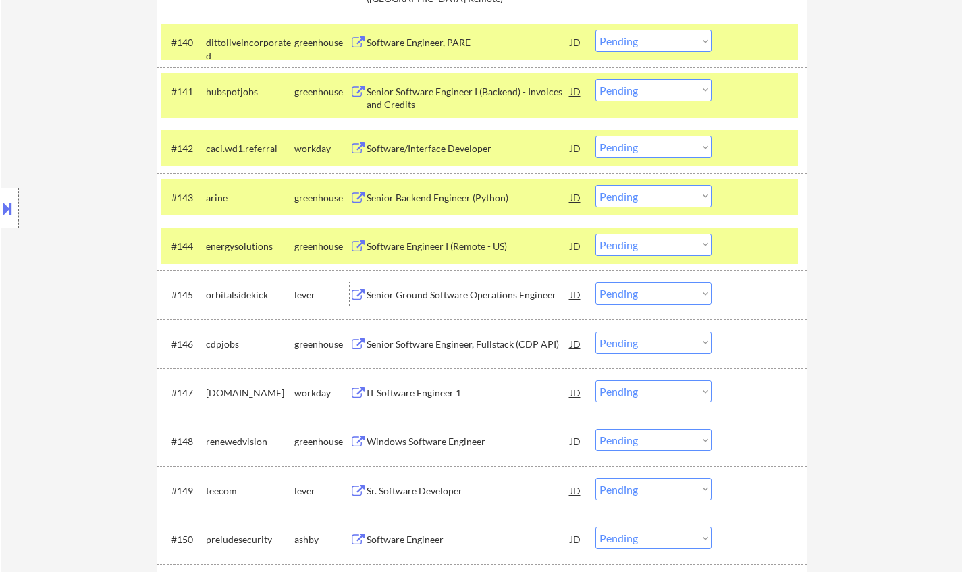
click at [446, 295] on div "Senior Ground Software Operations Engineer" at bounding box center [469, 295] width 204 height 14
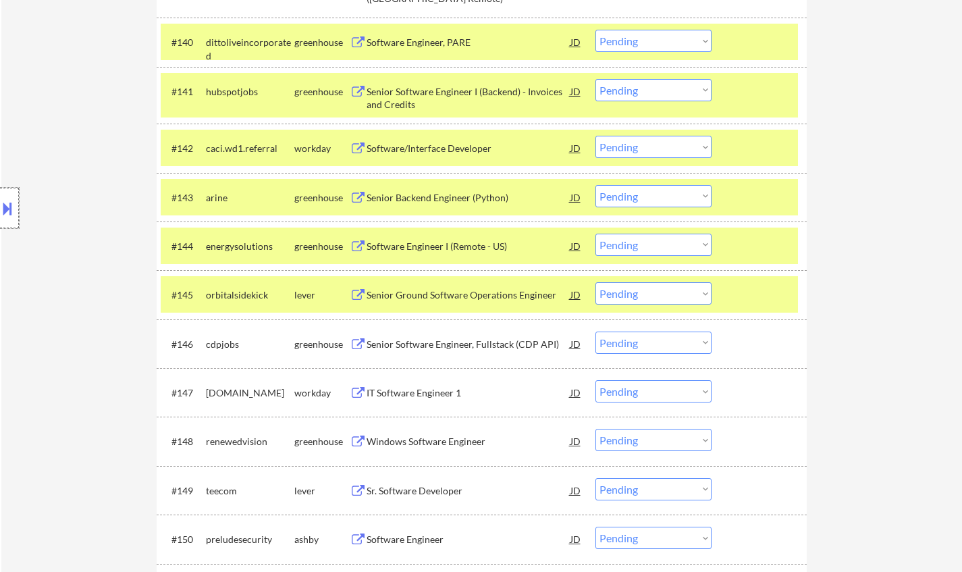
click at [1, 195] on div at bounding box center [9, 208] width 19 height 41
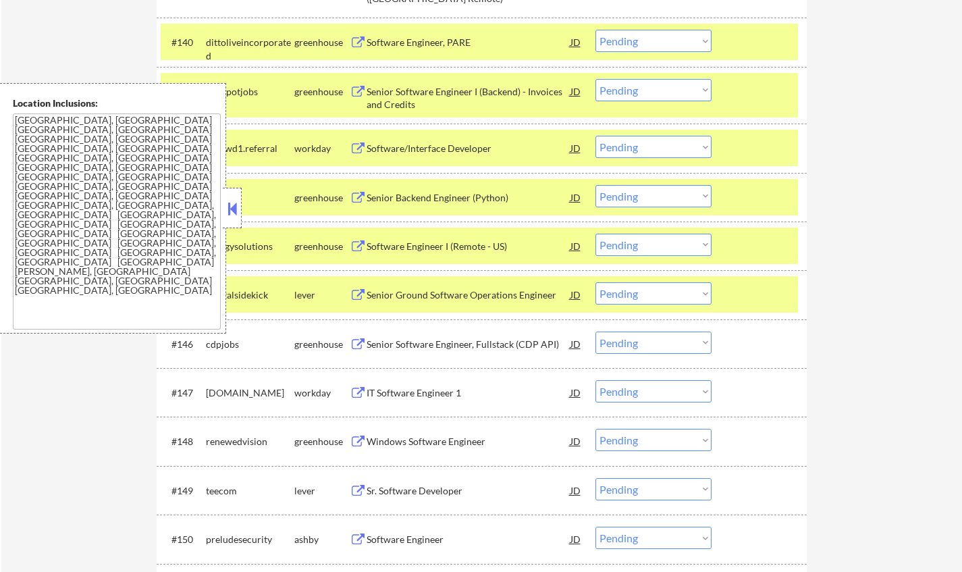
click at [236, 209] on button at bounding box center [232, 208] width 15 height 20
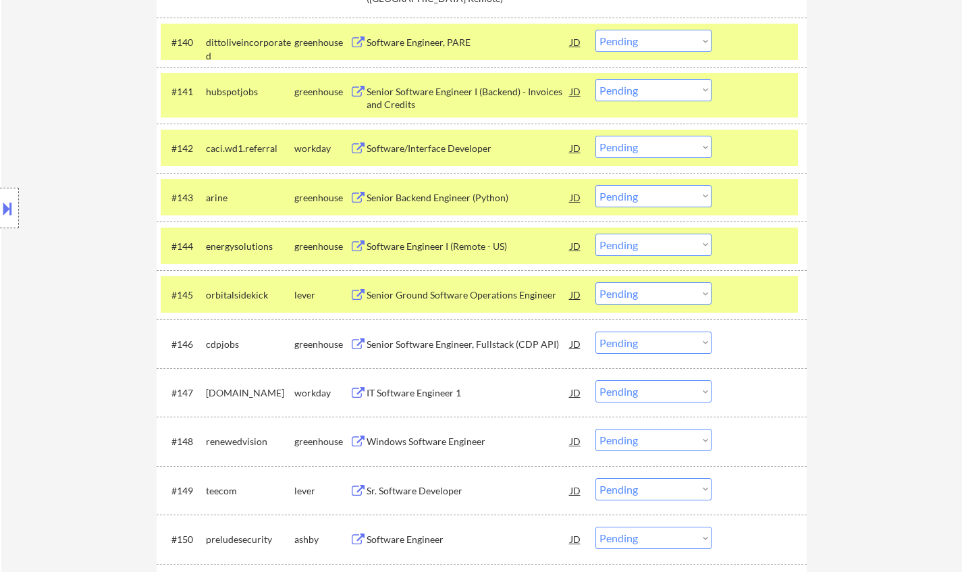
drag, startPoint x: 641, startPoint y: 298, endPoint x: 647, endPoint y: 301, distance: 7.0
click at [641, 298] on select "Choose an option... Pending Applied Excluded (Questions) Excluded (Expired) Exc…" at bounding box center [653, 293] width 116 height 22
click at [595, 282] on select "Choose an option... Pending Applied Excluded (Questions) Excluded (Expired) Exc…" at bounding box center [653, 293] width 116 height 22
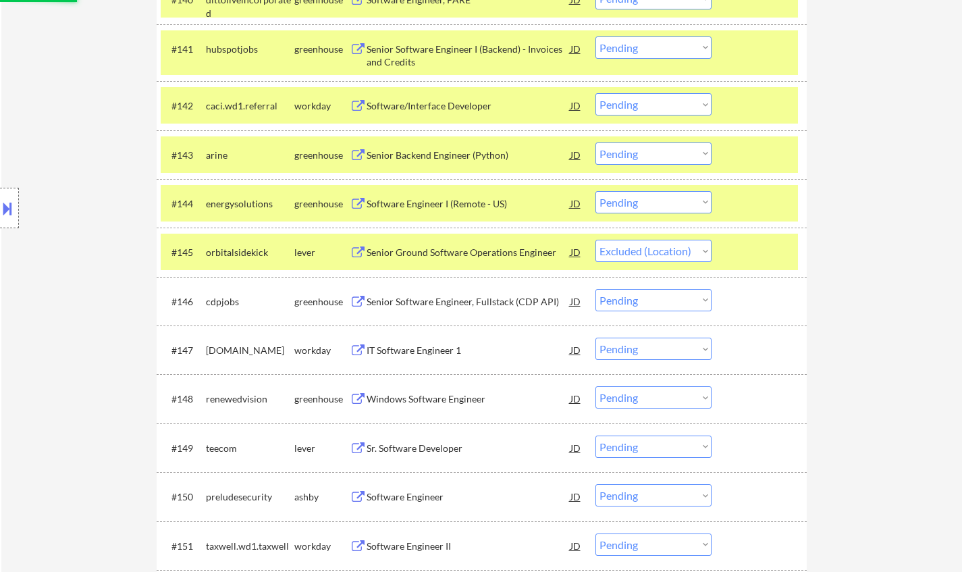
scroll to position [2565, 0]
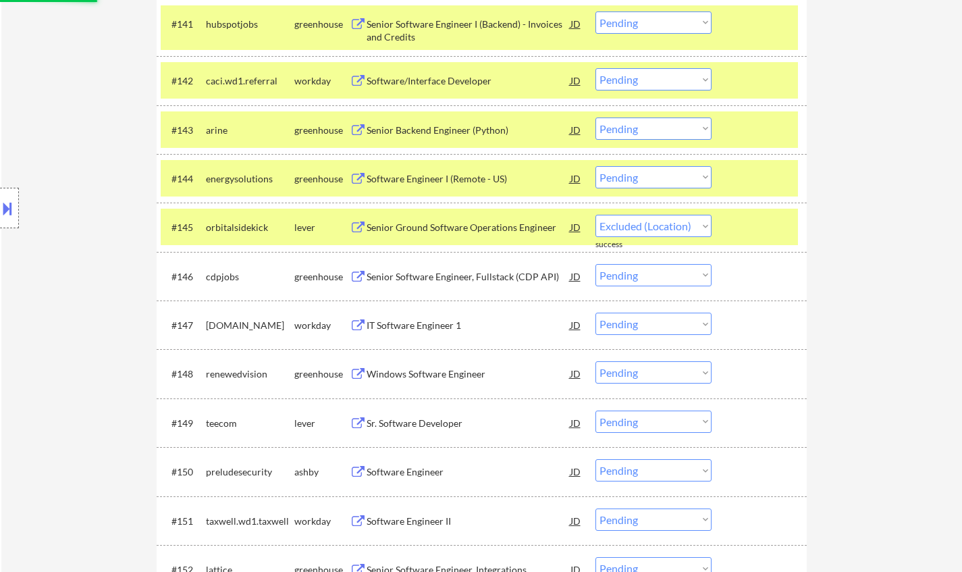
select select ""pending""
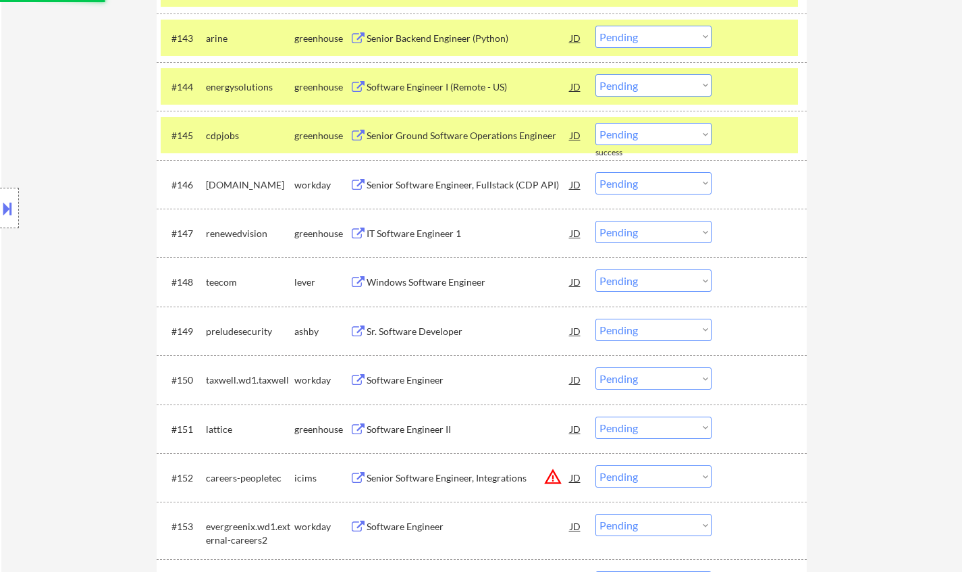
scroll to position [2700, 0]
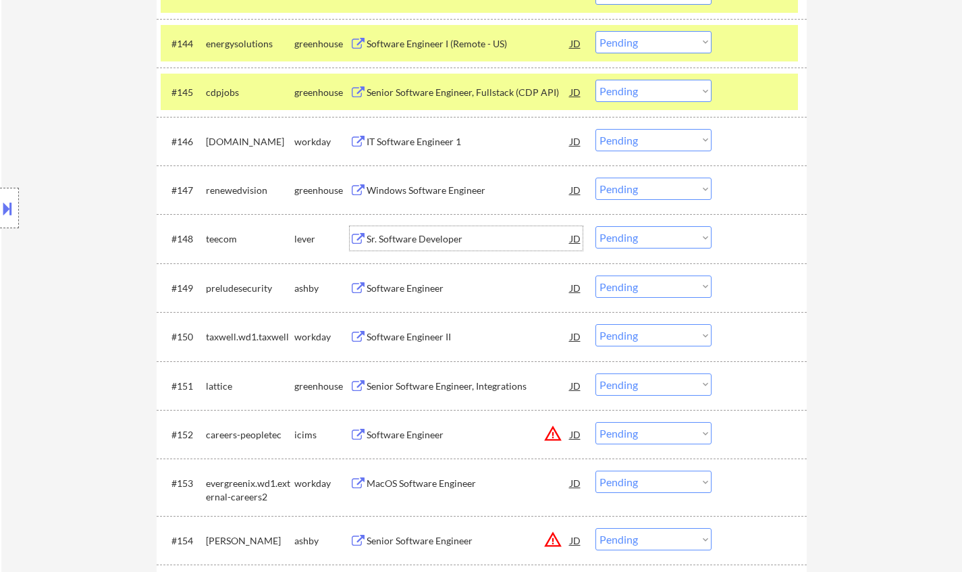
click at [410, 240] on div "Sr. Software Developer" at bounding box center [469, 239] width 204 height 14
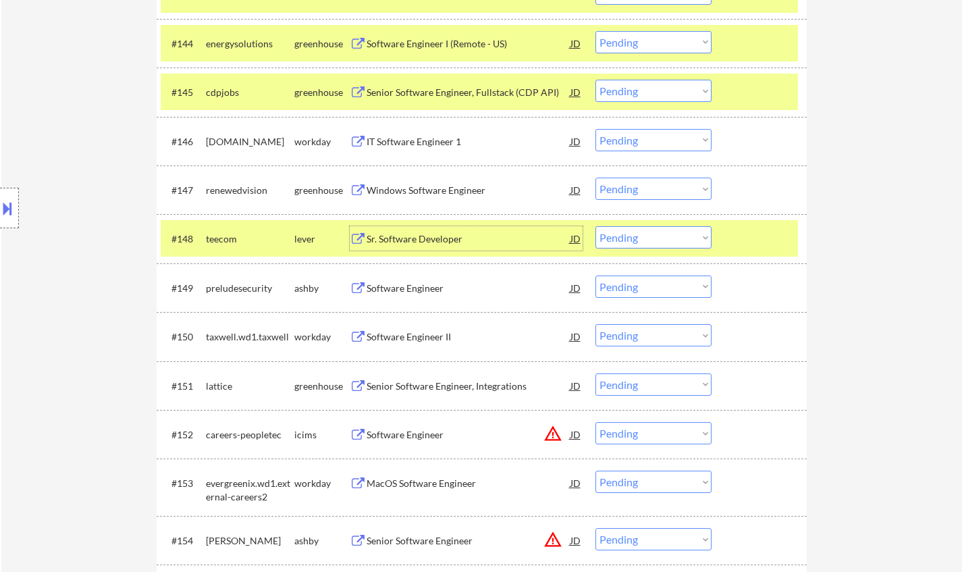
drag, startPoint x: 654, startPoint y: 236, endPoint x: 650, endPoint y: 247, distance: 11.5
click at [654, 236] on select "Choose an option... Pending Applied Excluded (Questions) Excluded (Expired) Exc…" at bounding box center [653, 237] width 116 height 22
click at [595, 226] on select "Choose an option... Pending Applied Excluded (Questions) Excluded (Expired) Exc…" at bounding box center [653, 237] width 116 height 22
select select ""pending""
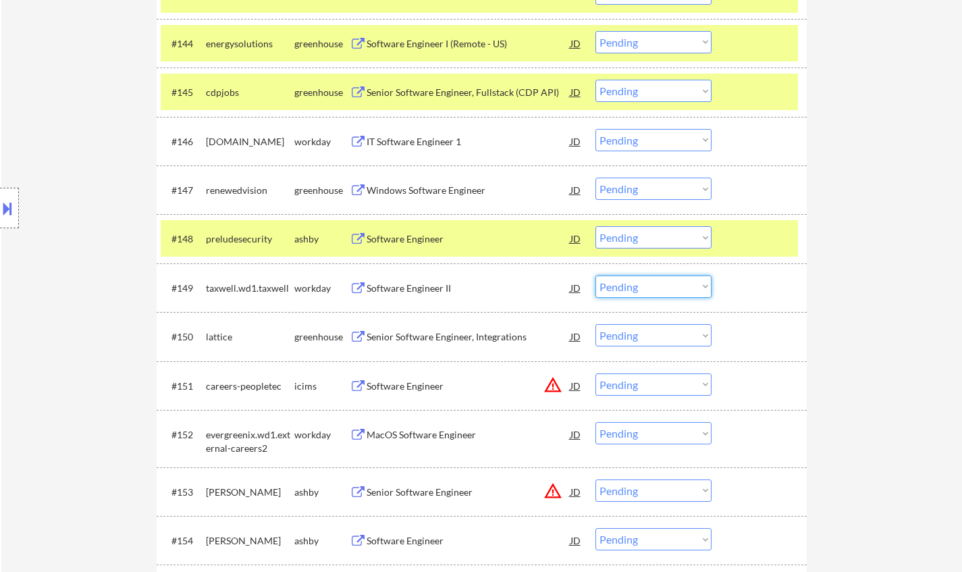
click at [627, 288] on select "Choose an option... Pending Applied Excluded (Questions) Excluded (Expired) Exc…" at bounding box center [653, 286] width 116 height 22
click at [425, 337] on div "Senior Software Engineer, Integrations" at bounding box center [469, 337] width 204 height 14
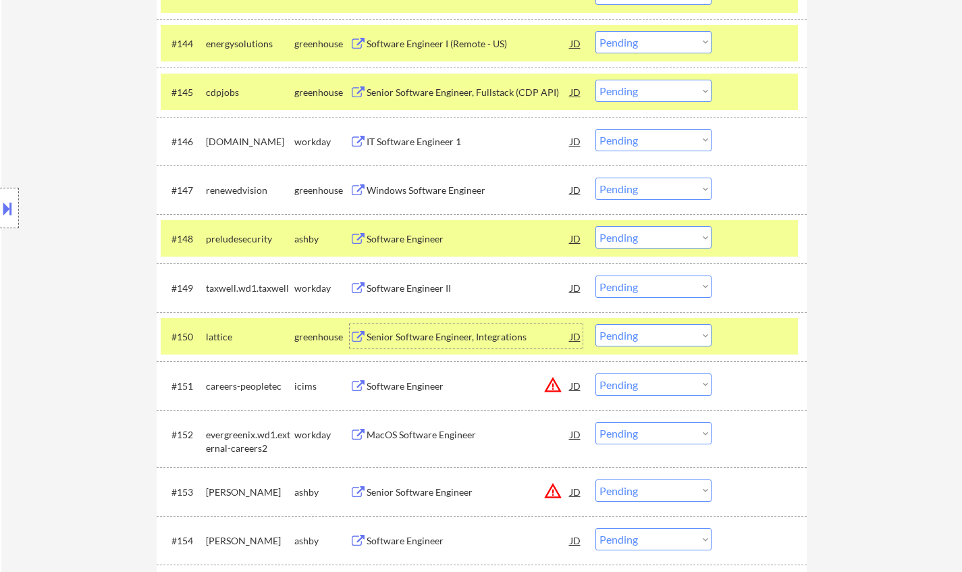
drag, startPoint x: 675, startPoint y: 333, endPoint x: 677, endPoint y: 342, distance: 9.0
click at [675, 333] on select "Choose an option... Pending Applied Excluded (Questions) Excluded (Expired) Exc…" at bounding box center [653, 335] width 116 height 22
click at [595, 324] on select "Choose an option... Pending Applied Excluded (Questions) Excluded (Expired) Exc…" at bounding box center [653, 335] width 116 height 22
select select ""pending""
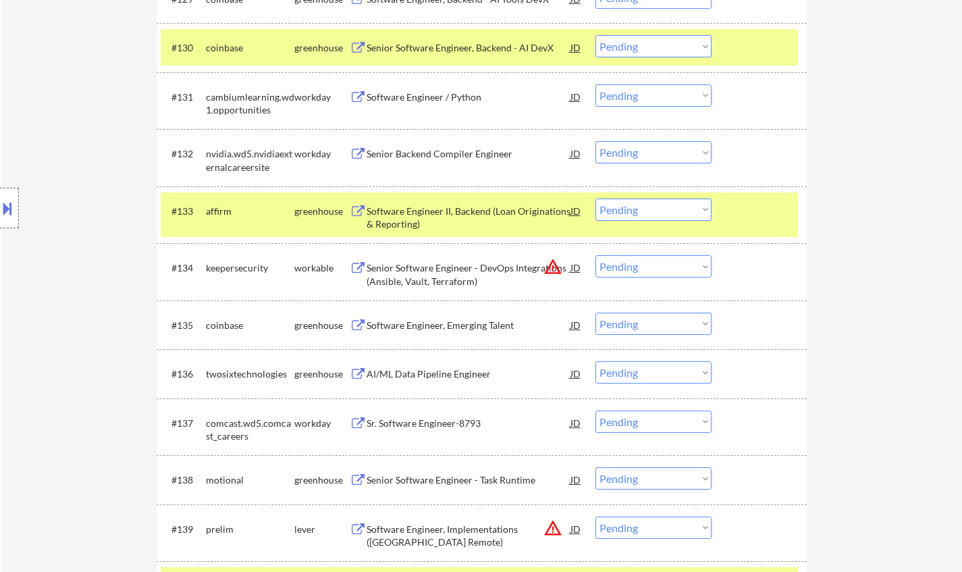
scroll to position [1958, 0]
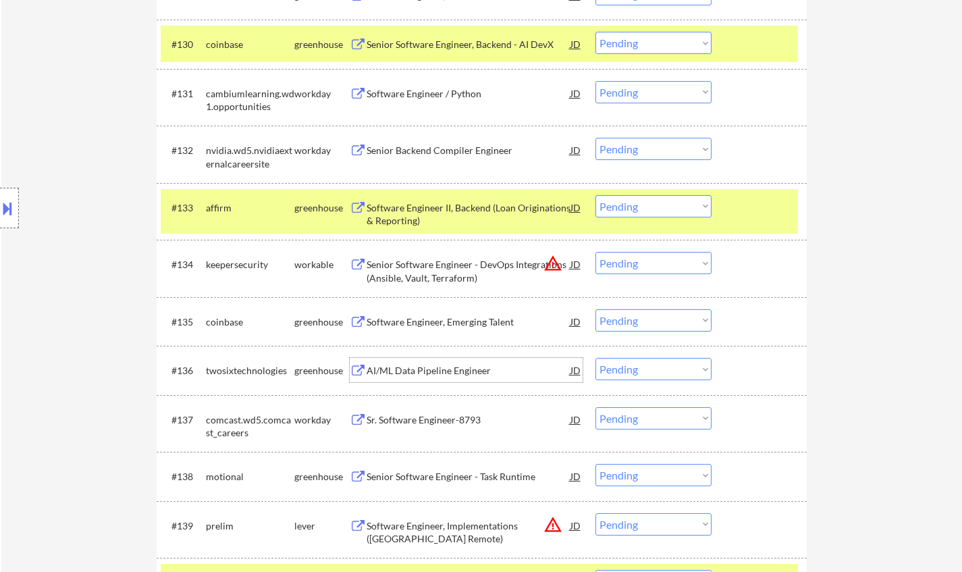
click at [439, 374] on div "AI/ML Data Pipeline Engineer" at bounding box center [469, 371] width 204 height 14
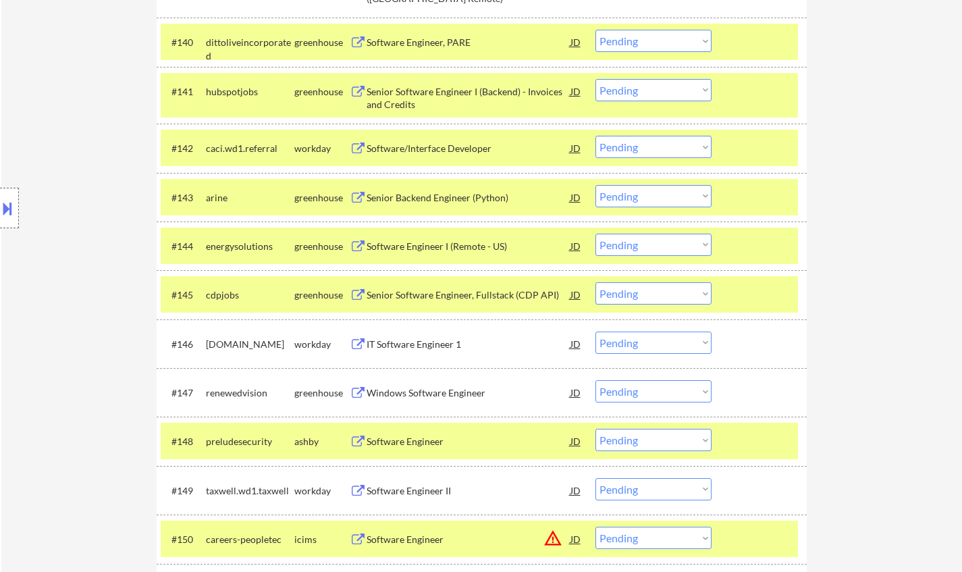
scroll to position [2565, 0]
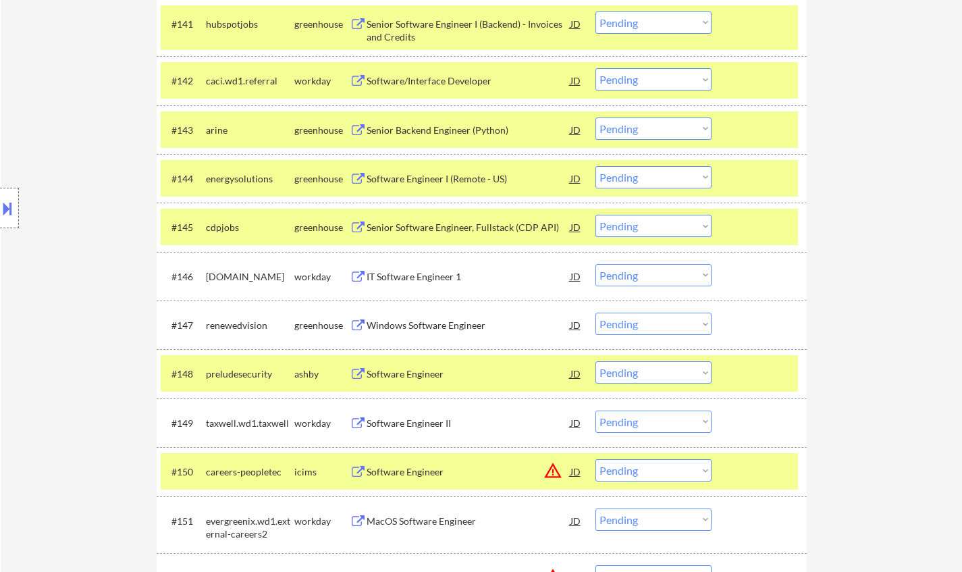
click at [431, 371] on div "Software Engineer" at bounding box center [469, 374] width 204 height 14
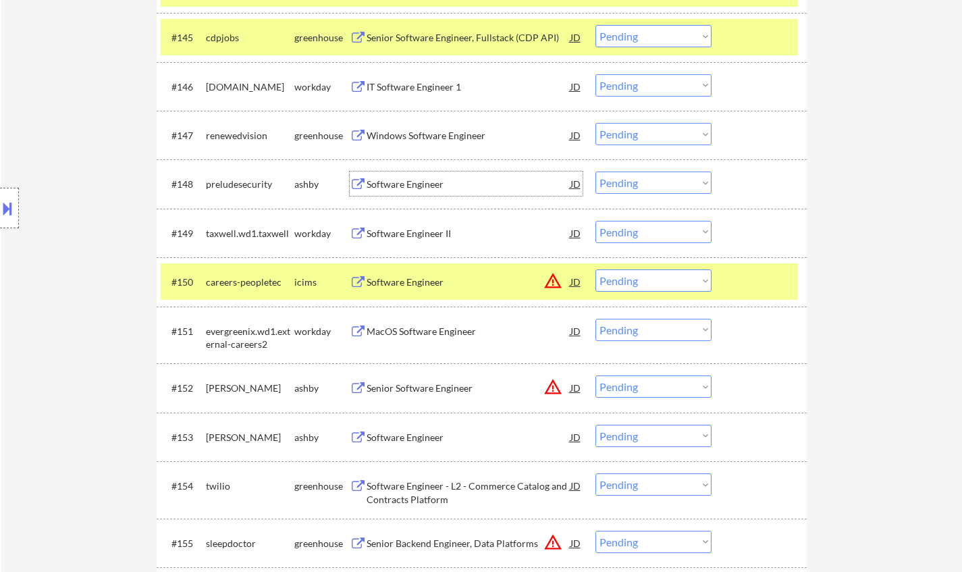
scroll to position [2768, 0]
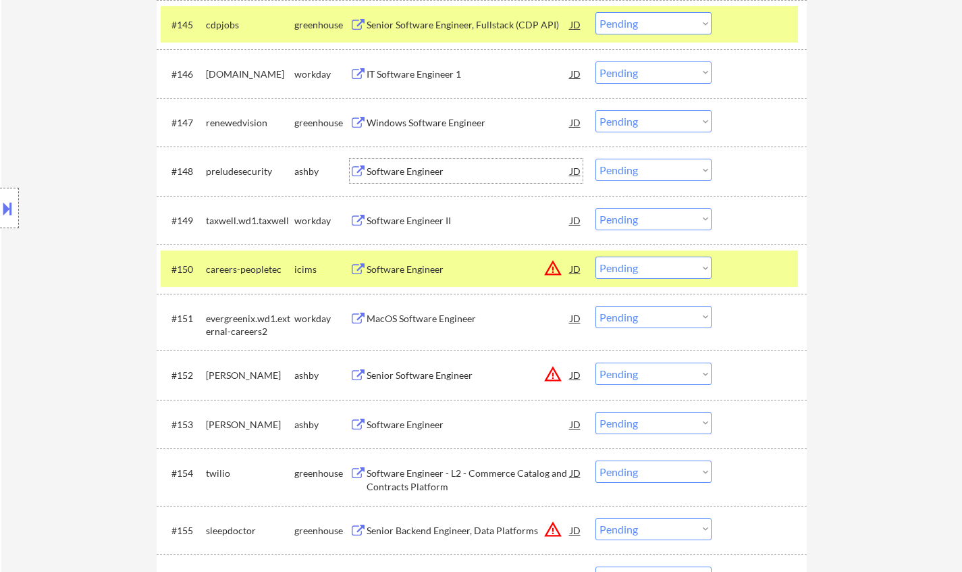
drag, startPoint x: 666, startPoint y: 171, endPoint x: 671, endPoint y: 180, distance: 9.7
click at [666, 171] on select "Choose an option... Pending Applied Excluded (Questions) Excluded (Expired) Exc…" at bounding box center [653, 170] width 116 height 22
click at [595, 159] on select "Choose an option... Pending Applied Excluded (Questions) Excluded (Expired) Exc…" at bounding box center [653, 170] width 116 height 22
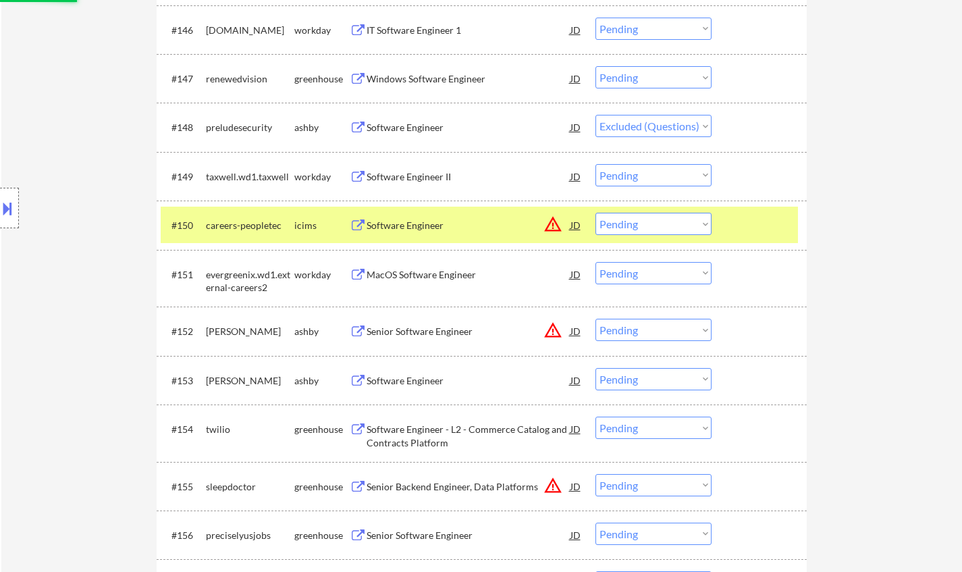
scroll to position [2835, 0]
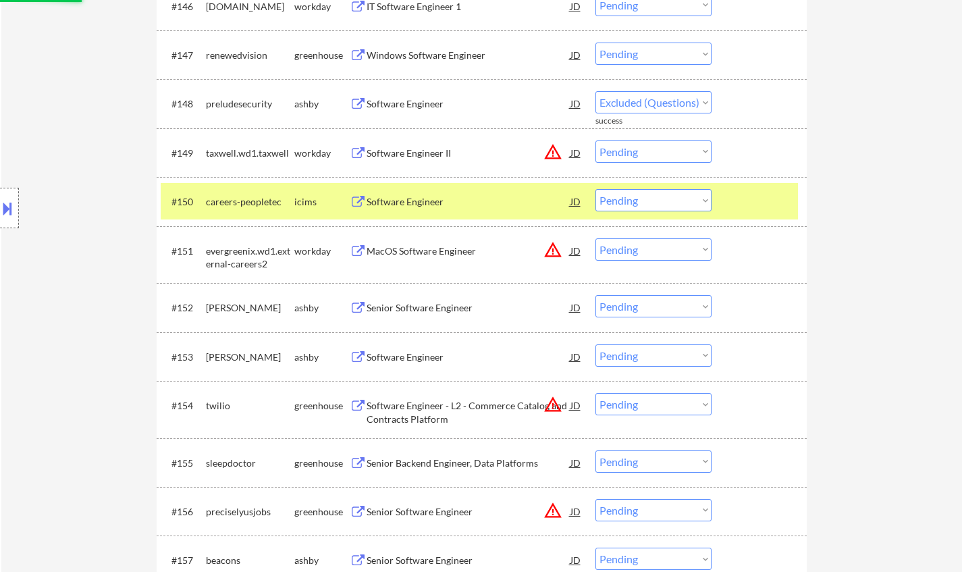
select select ""pending""
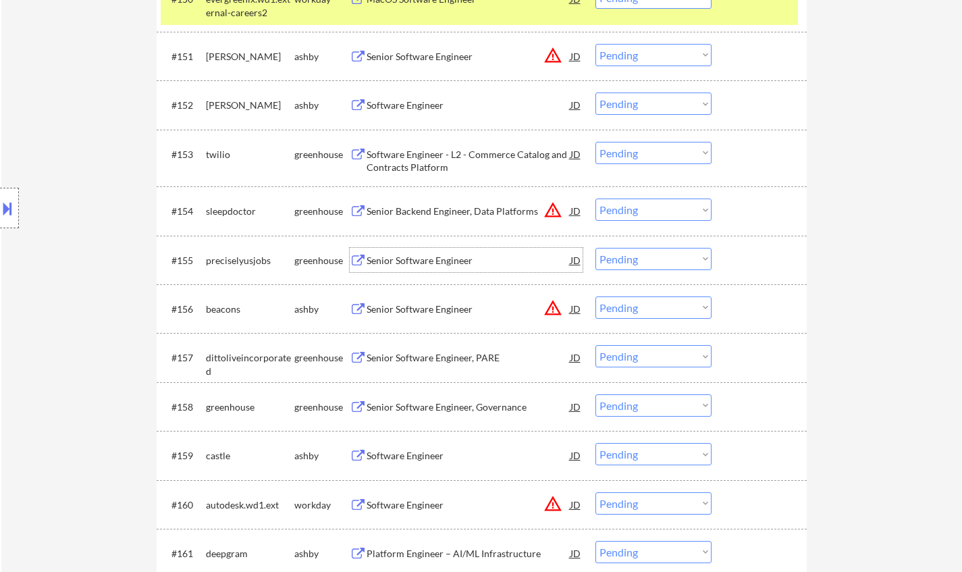
click at [423, 257] on div "Senior Software Engineer" at bounding box center [469, 261] width 204 height 14
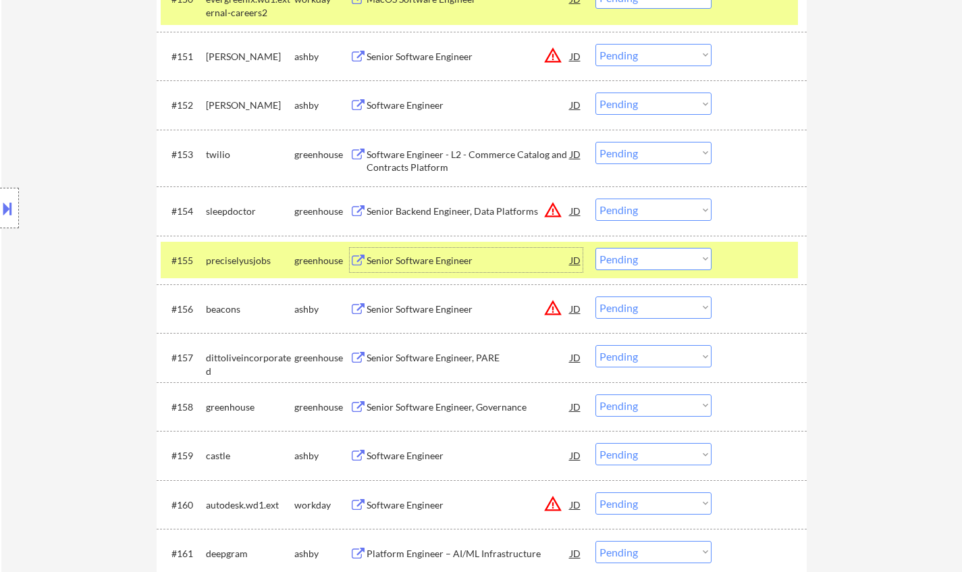
click at [686, 258] on select "Choose an option... Pending Applied Excluded (Questions) Excluded (Expired) Exc…" at bounding box center [653, 259] width 116 height 22
click at [595, 248] on select "Choose an option... Pending Applied Excluded (Questions) Excluded (Expired) Exc…" at bounding box center [653, 259] width 116 height 22
select select ""pending""
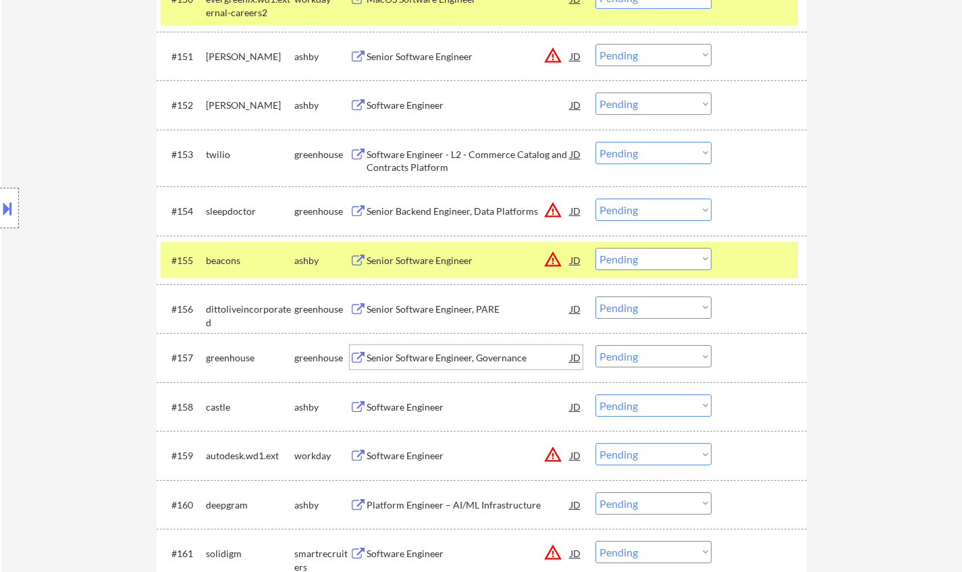
click at [431, 365] on div "Senior Software Engineer, Governance" at bounding box center [469, 358] width 204 height 14
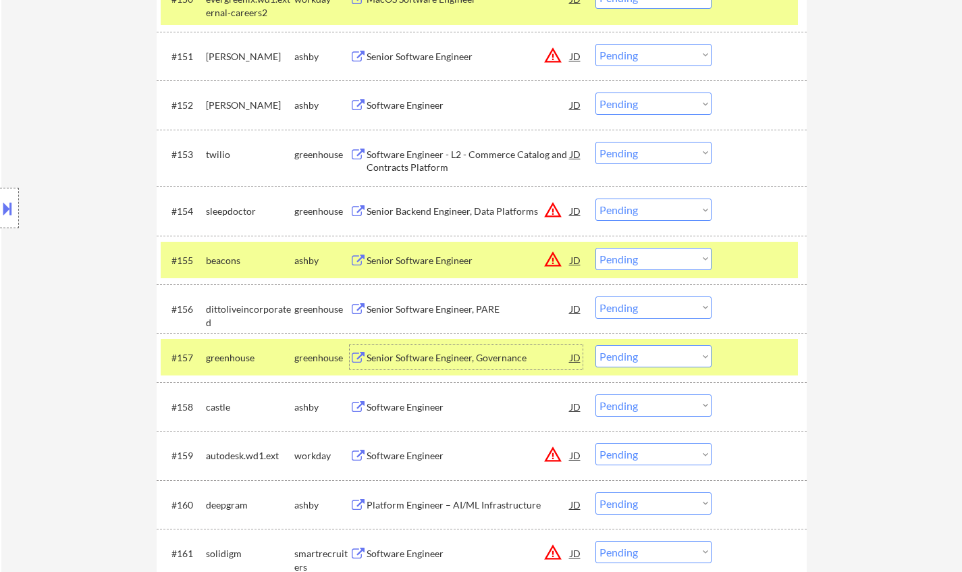
click at [654, 354] on select "Choose an option... Pending Applied Excluded (Questions) Excluded (Expired) Exc…" at bounding box center [653, 356] width 116 height 22
click at [595, 345] on select "Choose an option... Pending Applied Excluded (Questions) Excluded (Expired) Exc…" at bounding box center [653, 356] width 116 height 22
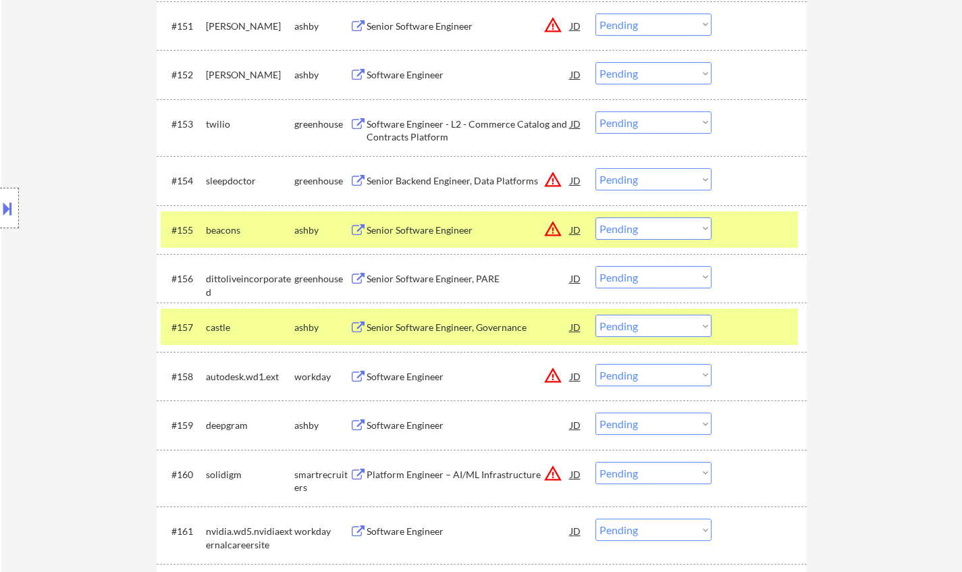
scroll to position [3105, 0]
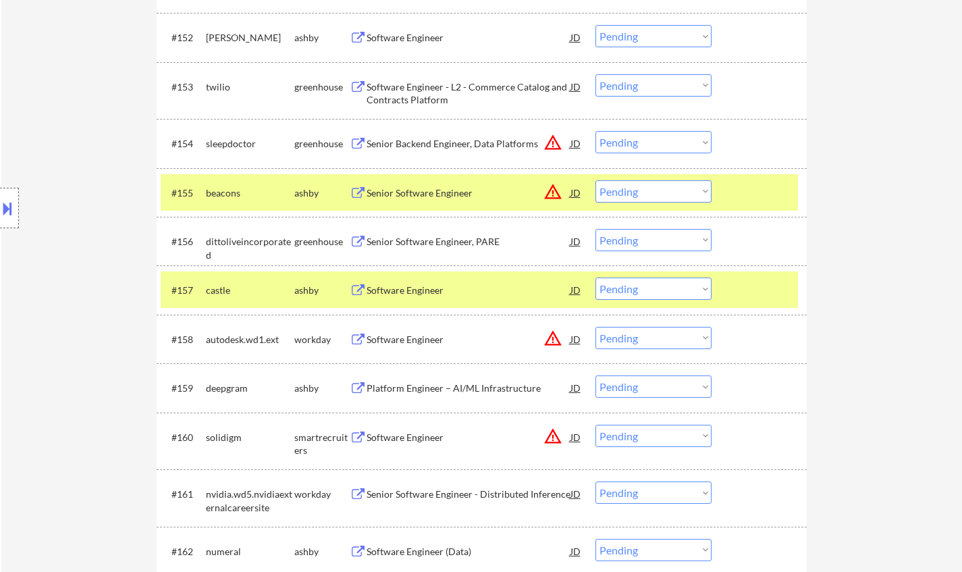
click at [405, 286] on div "Software Engineer" at bounding box center [469, 291] width 204 height 14
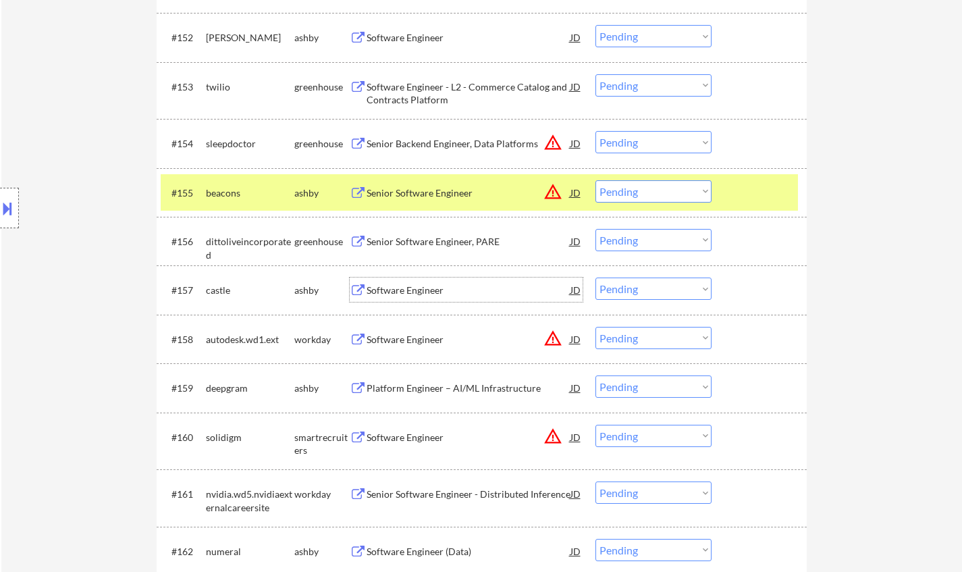
click at [638, 288] on select "Choose an option... Pending Applied Excluded (Questions) Excluded (Expired) Exc…" at bounding box center [653, 288] width 116 height 22
click at [595, 277] on select "Choose an option... Pending Applied Excluded (Questions) Excluded (Expired) Exc…" at bounding box center [653, 288] width 116 height 22
select select ""pending""
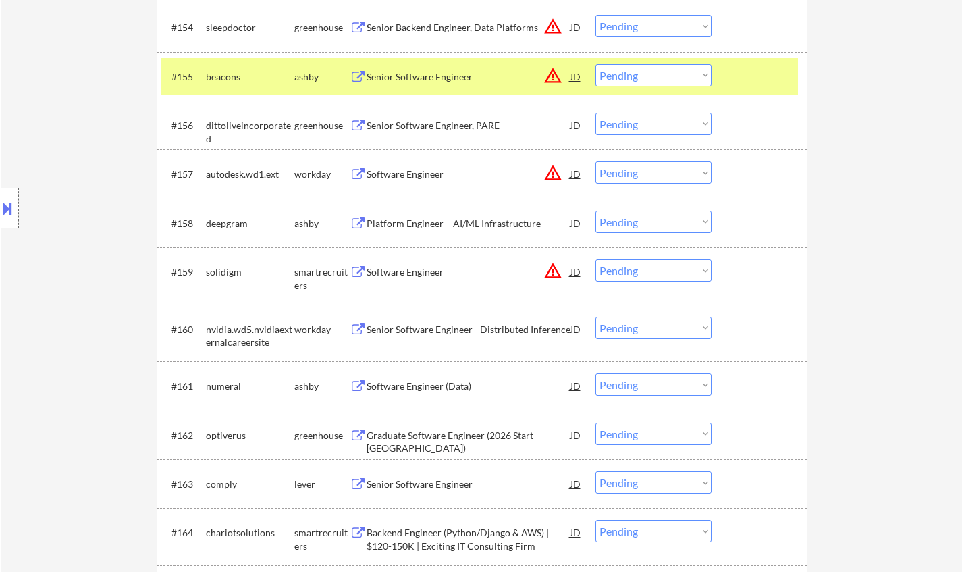
scroll to position [3240, 0]
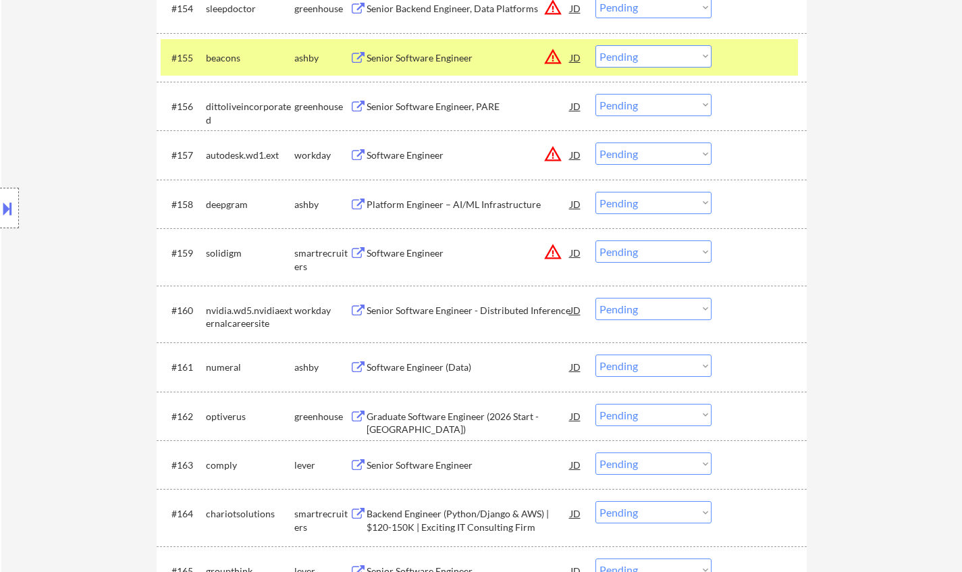
click at [410, 365] on div "Software Engineer (Data)" at bounding box center [469, 367] width 204 height 14
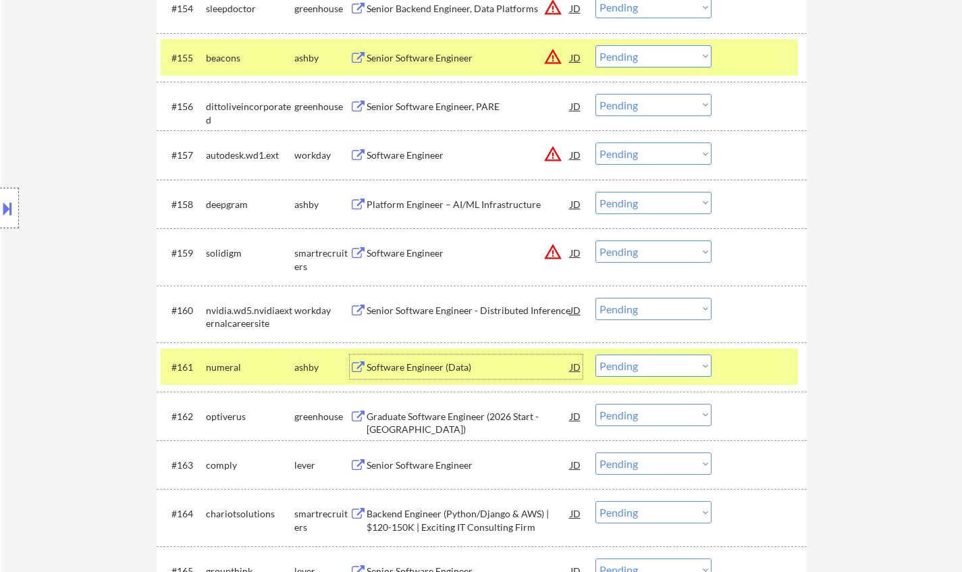
click at [662, 367] on select "Choose an option... Pending Applied Excluded (Questions) Excluded (Expired) Exc…" at bounding box center [653, 365] width 116 height 22
click at [595, 354] on select "Choose an option... Pending Applied Excluded (Questions) Excluded (Expired) Exc…" at bounding box center [653, 365] width 116 height 22
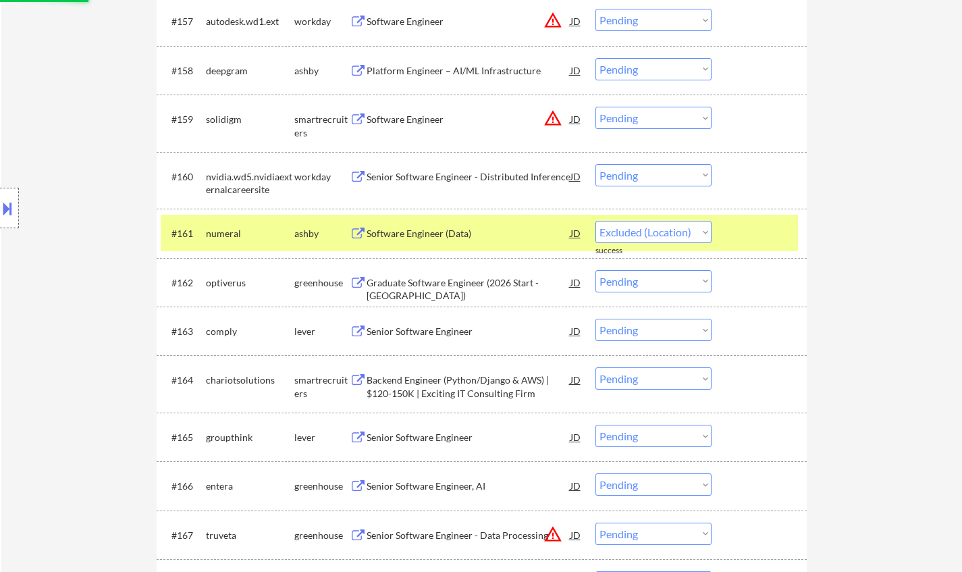
scroll to position [3375, 0]
click at [437, 325] on div "Senior Software Engineer" at bounding box center [469, 330] width 204 height 14
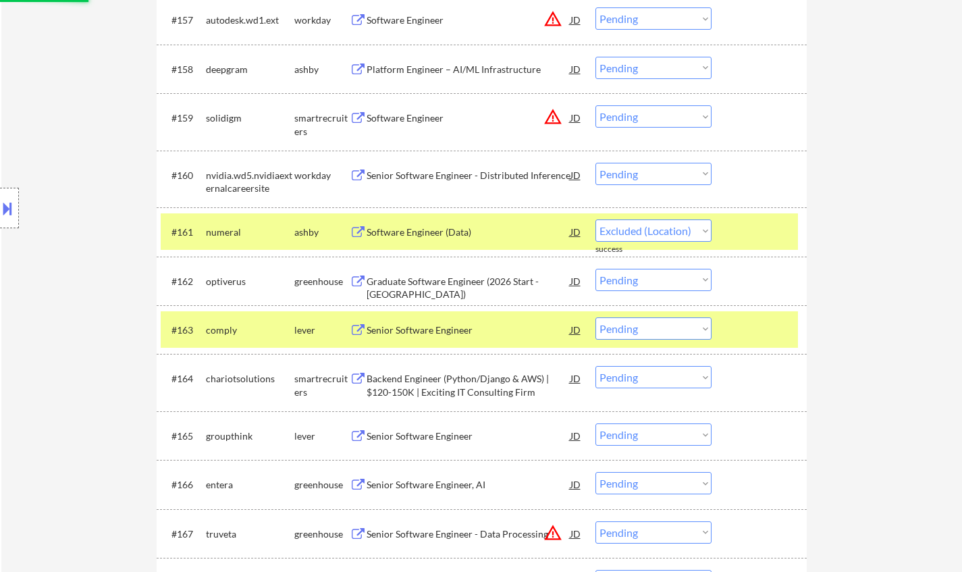
select select ""pending""
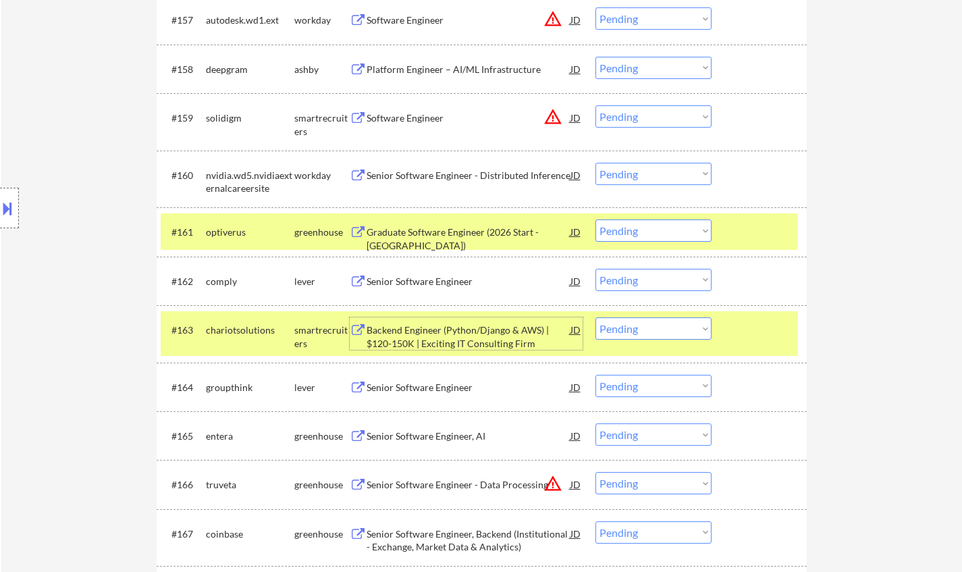
drag, startPoint x: 660, startPoint y: 277, endPoint x: 666, endPoint y: 288, distance: 12.4
click at [660, 277] on select "Choose an option... Pending Applied Excluded (Questions) Excluded (Expired) Exc…" at bounding box center [653, 280] width 116 height 22
click at [595, 269] on select "Choose an option... Pending Applied Excluded (Questions) Excluded (Expired) Exc…" at bounding box center [653, 280] width 116 height 22
select select ""pending""
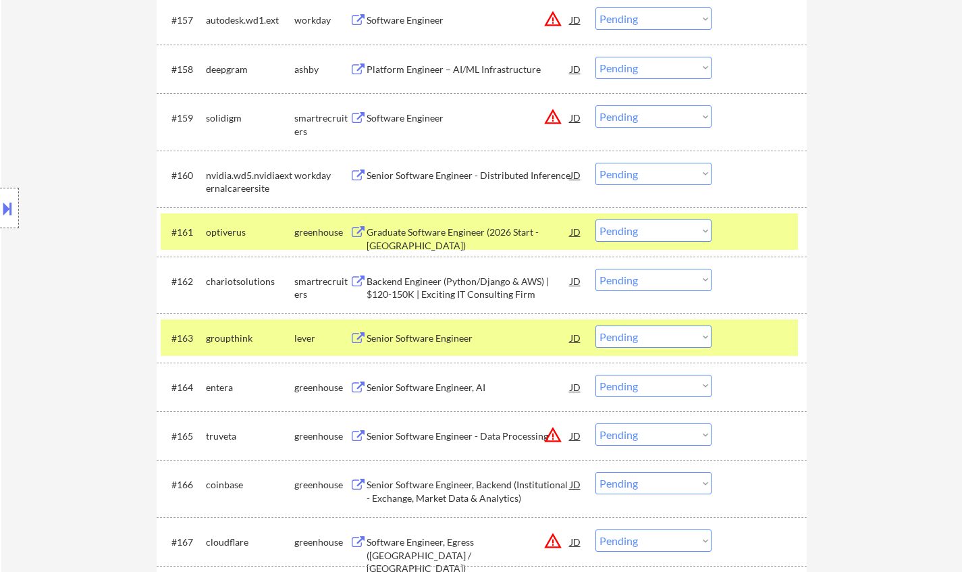
scroll to position [3443, 0]
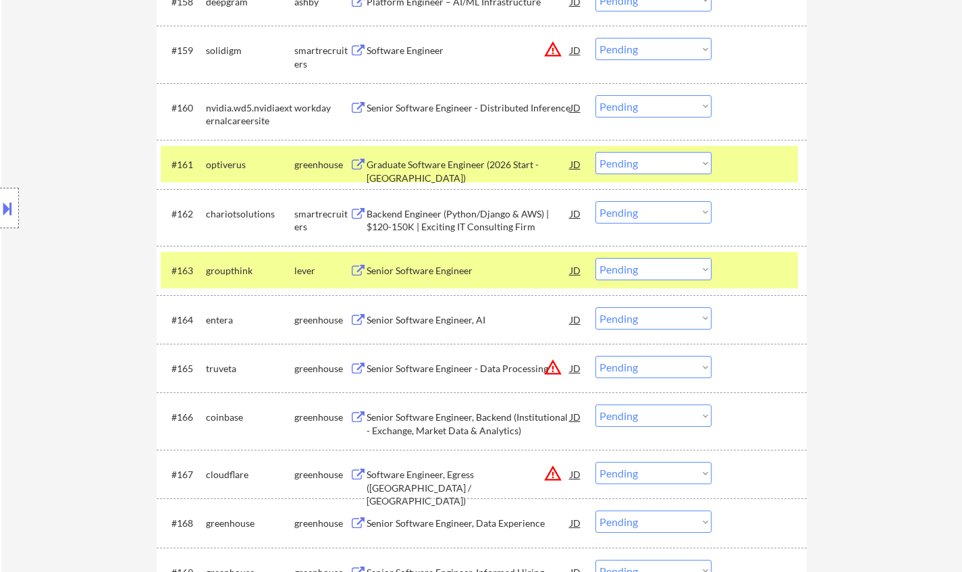
click at [427, 275] on div "Senior Software Engineer" at bounding box center [469, 271] width 204 height 14
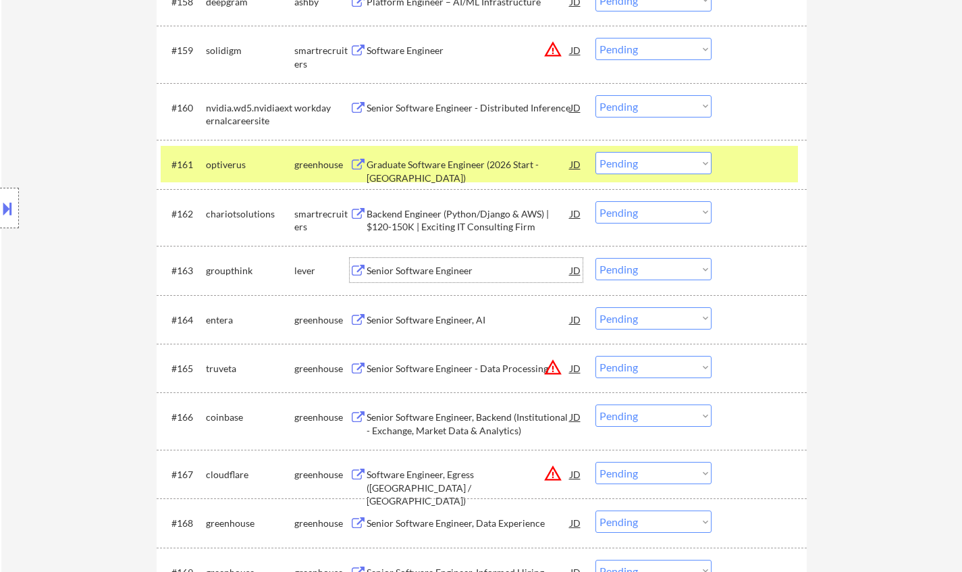
click at [622, 271] on select "Choose an option... Pending Applied Excluded (Questions) Excluded (Expired) Exc…" at bounding box center [653, 269] width 116 height 22
click at [595, 258] on select "Choose an option... Pending Applied Excluded (Questions) Excluded (Expired) Exc…" at bounding box center [653, 269] width 116 height 22
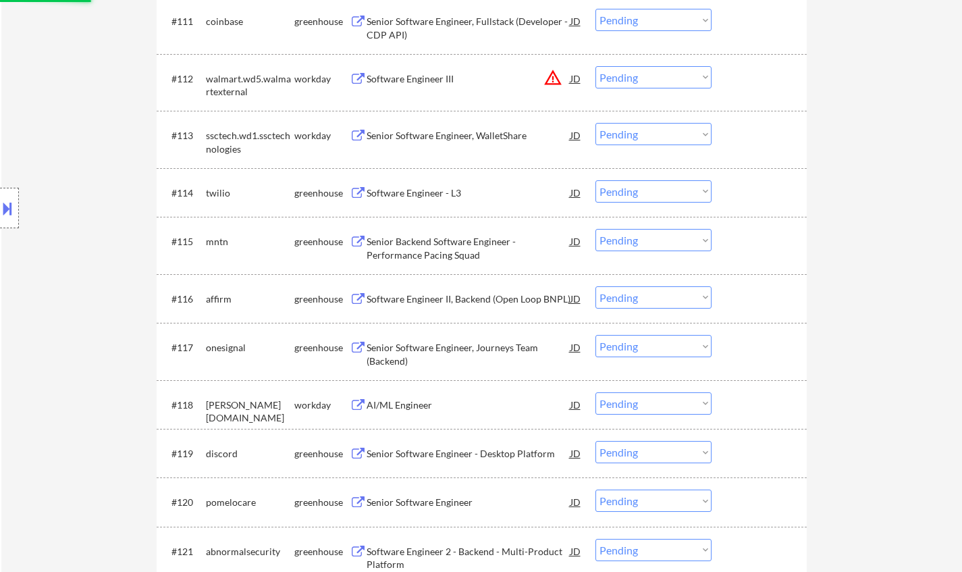
select select ""pending""
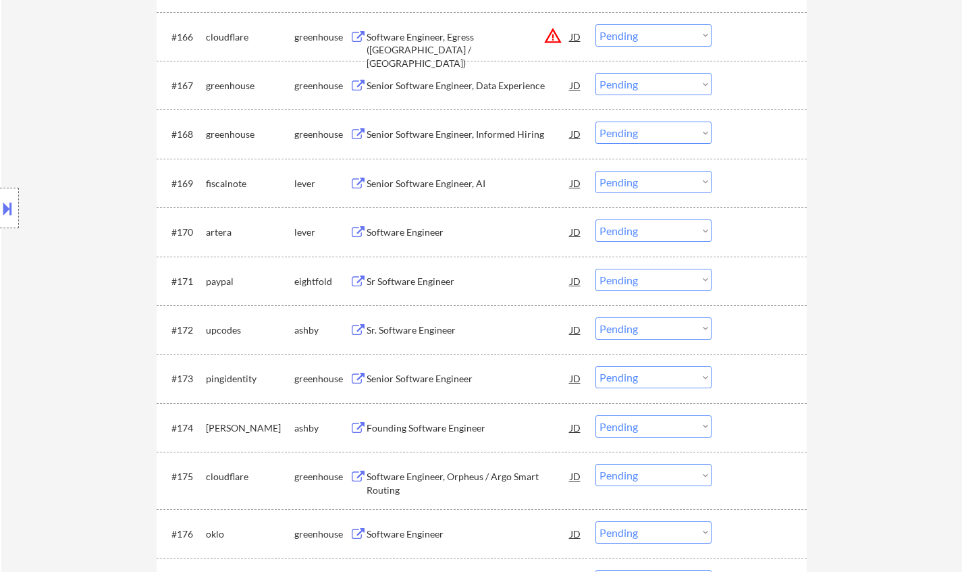
scroll to position [3848, 0]
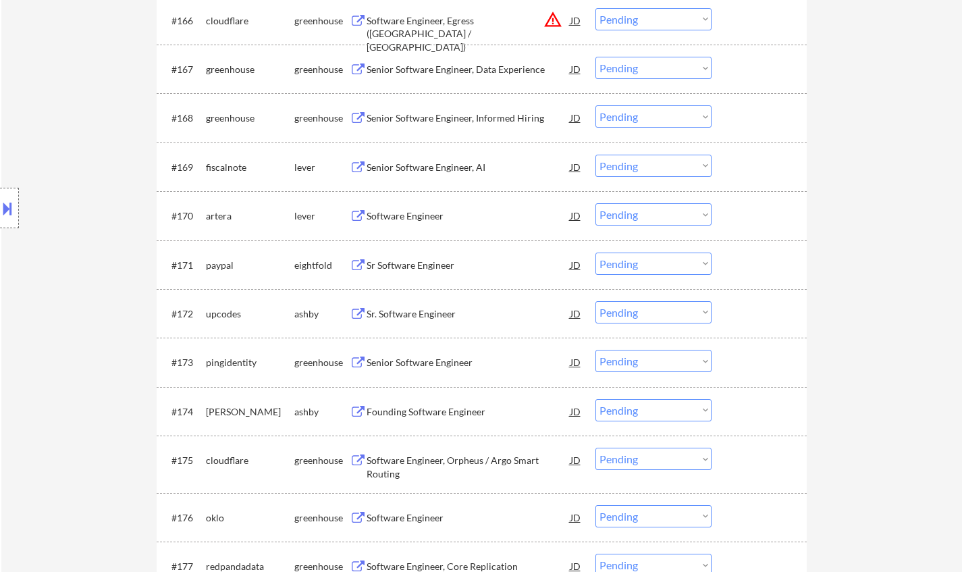
click at [419, 304] on div "Sr. Software Engineer" at bounding box center [469, 313] width 204 height 24
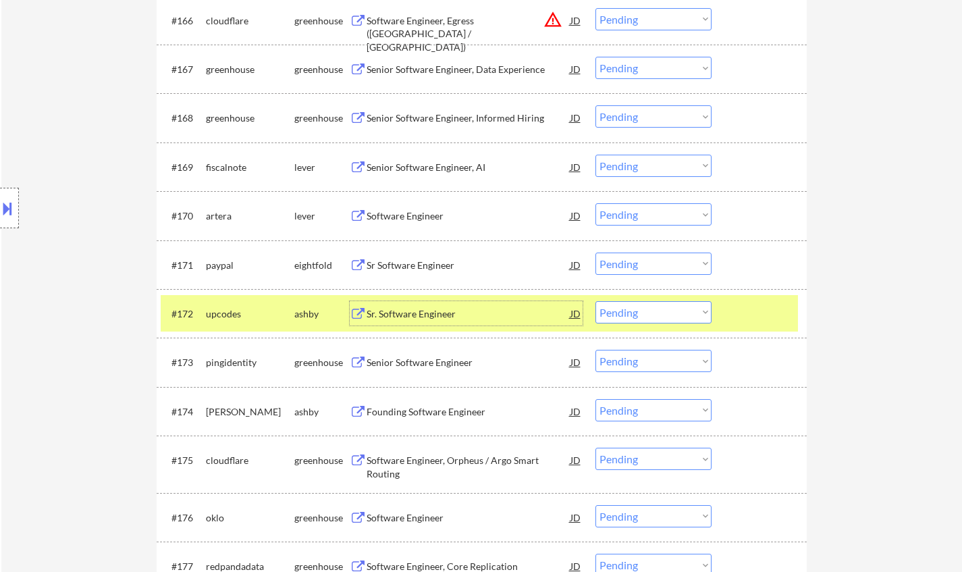
click at [660, 307] on select "Choose an option... Pending Applied Excluded (Questions) Excluded (Expired) Exc…" at bounding box center [653, 312] width 116 height 22
click at [595, 301] on select "Choose an option... Pending Applied Excluded (Questions) Excluded (Expired) Exc…" at bounding box center [653, 312] width 116 height 22
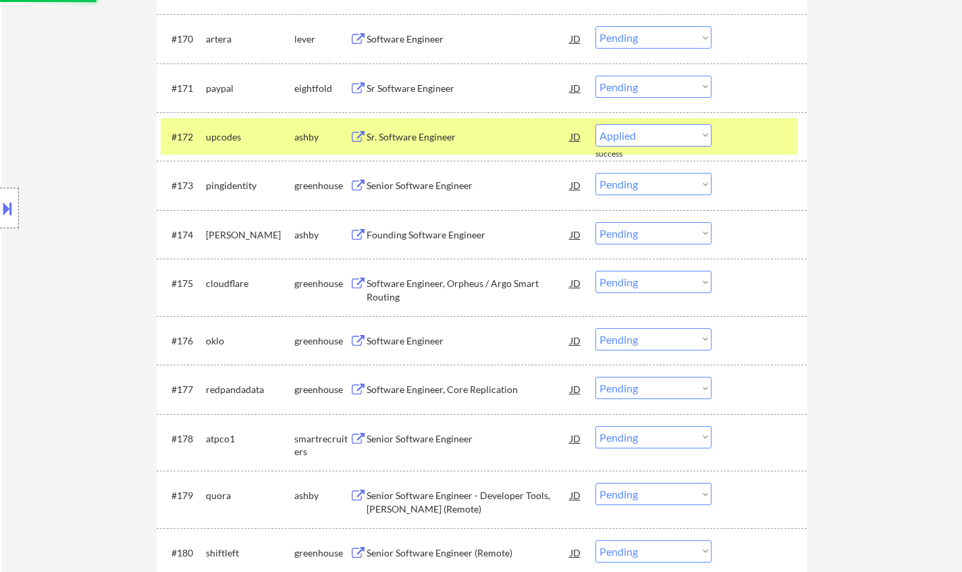
select select ""pending""
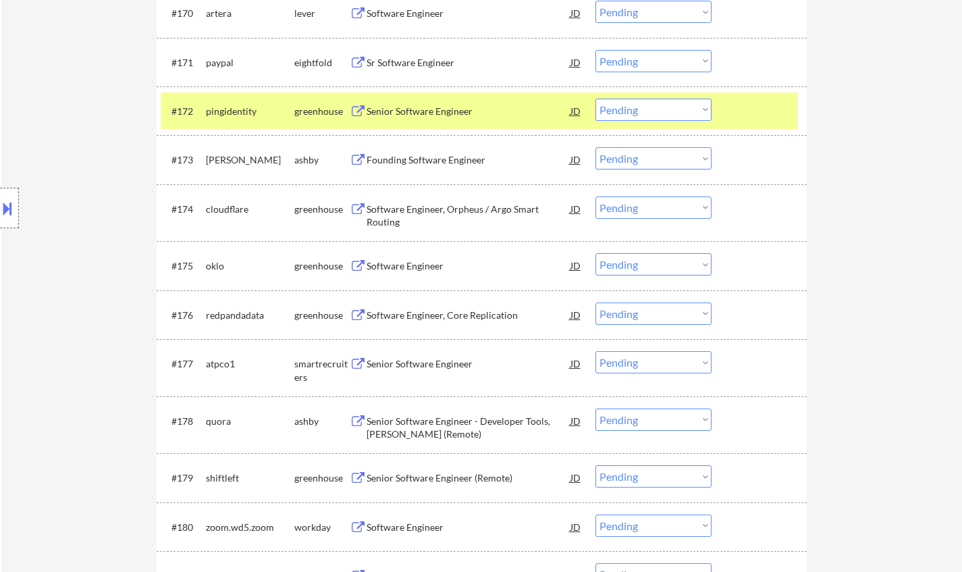
click at [410, 262] on div "Software Engineer" at bounding box center [469, 266] width 204 height 14
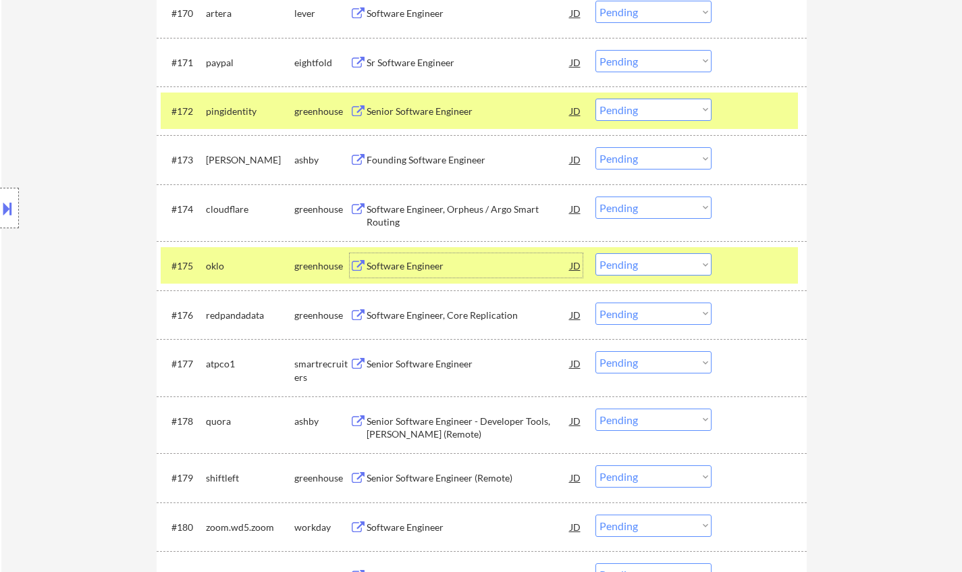
click at [682, 267] on select "Choose an option... Pending Applied Excluded (Questions) Excluded (Expired) Exc…" at bounding box center [653, 264] width 116 height 22
click at [595, 253] on select "Choose an option... Pending Applied Excluded (Questions) Excluded (Expired) Exc…" at bounding box center [653, 264] width 116 height 22
click at [439, 363] on div "Senior Software Engineer" at bounding box center [469, 364] width 204 height 14
select select ""pending""
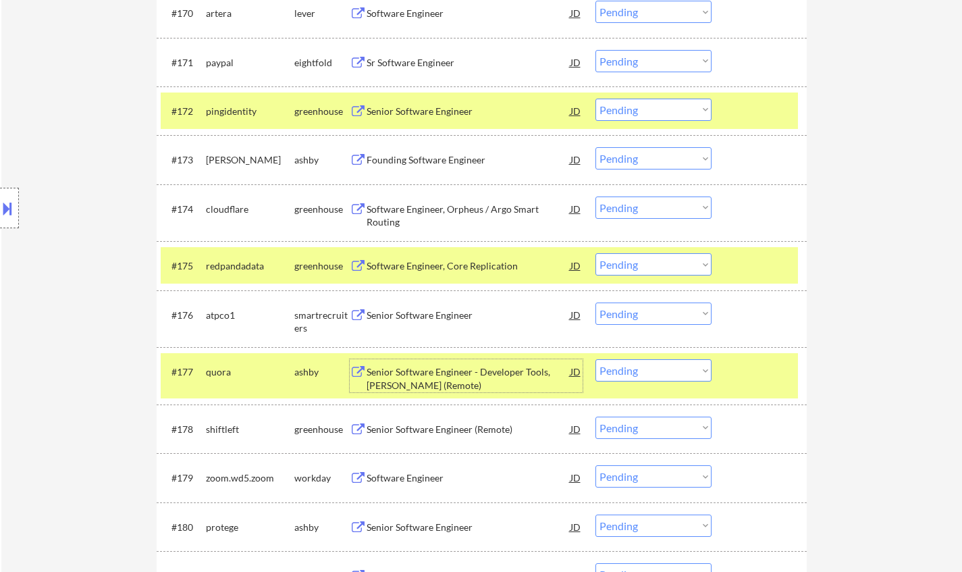
click at [676, 369] on select "Choose an option... Pending Applied Excluded (Questions) Excluded (Expired) Exc…" at bounding box center [653, 370] width 116 height 22
click at [595, 359] on select "Choose an option... Pending Applied Excluded (Questions) Excluded (Expired) Exc…" at bounding box center [653, 370] width 116 height 22
select select ""pending""
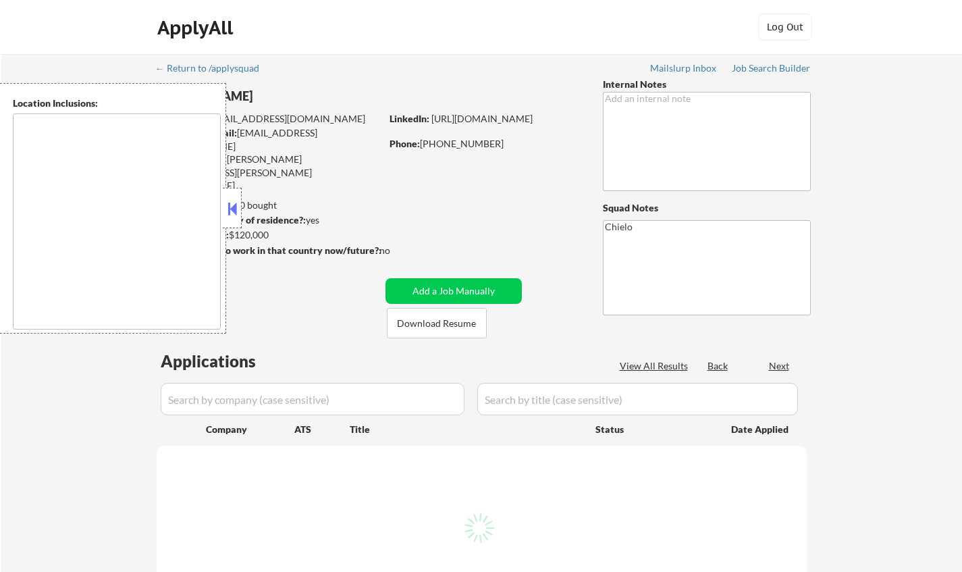
type textarea "[GEOGRAPHIC_DATA], [GEOGRAPHIC_DATA] [GEOGRAPHIC_DATA], [GEOGRAPHIC_DATA] [GEOG…"
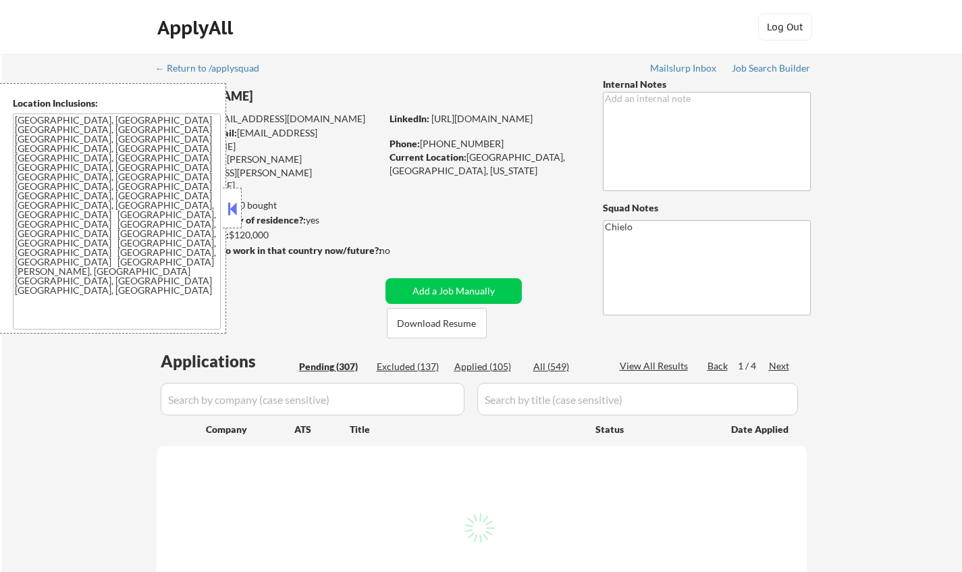
select select ""pending""
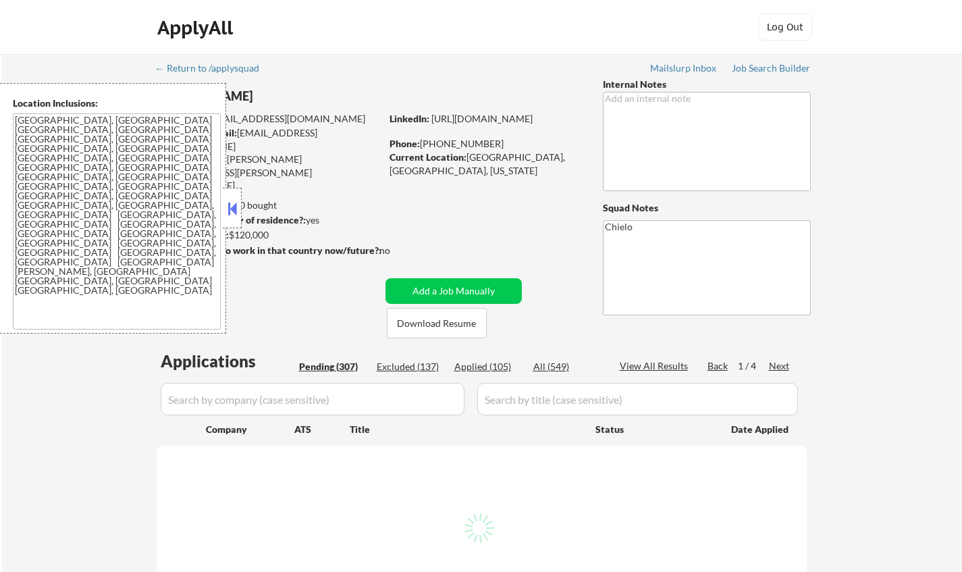
select select ""pending""
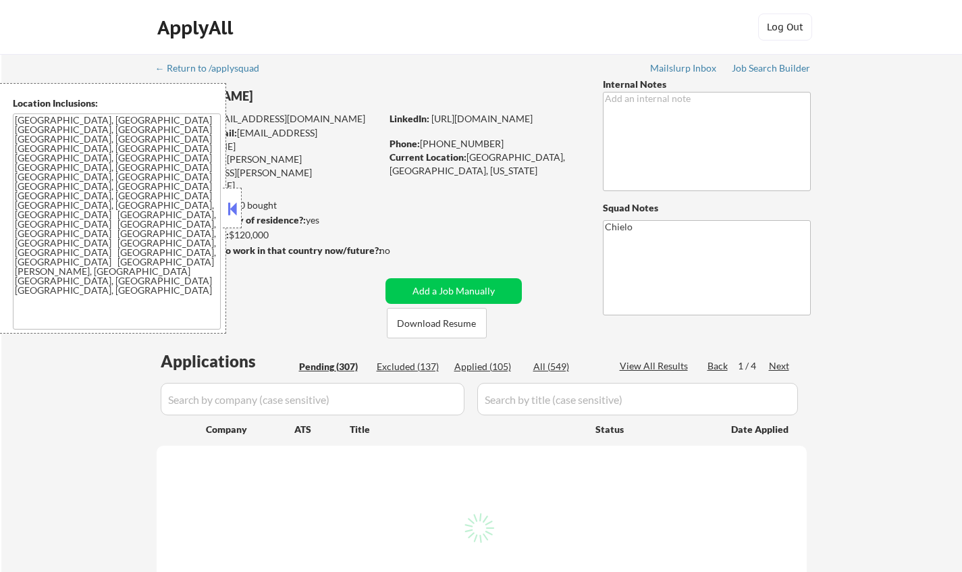
select select ""pending""
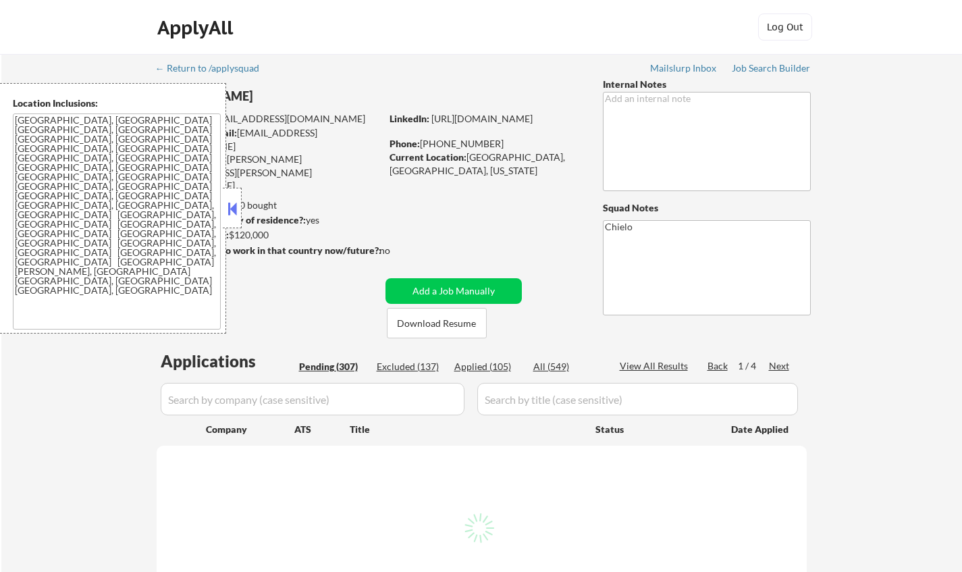
select select ""pending""
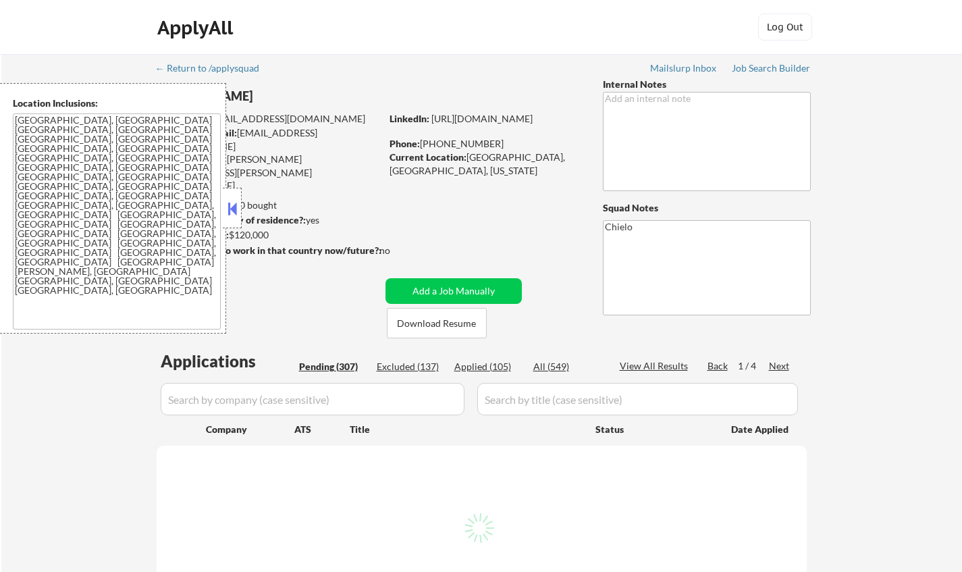
select select ""pending""
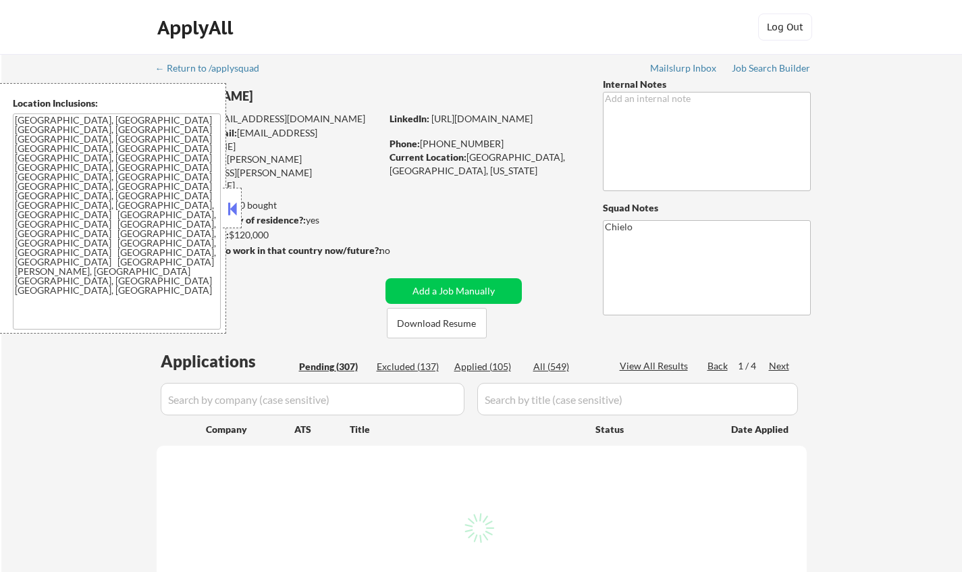
select select ""pending""
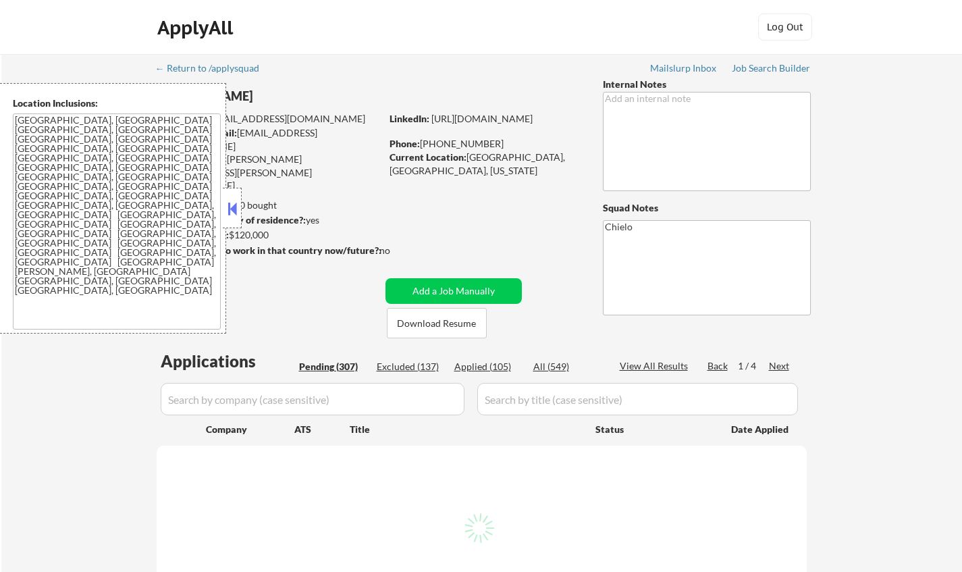
select select ""pending""
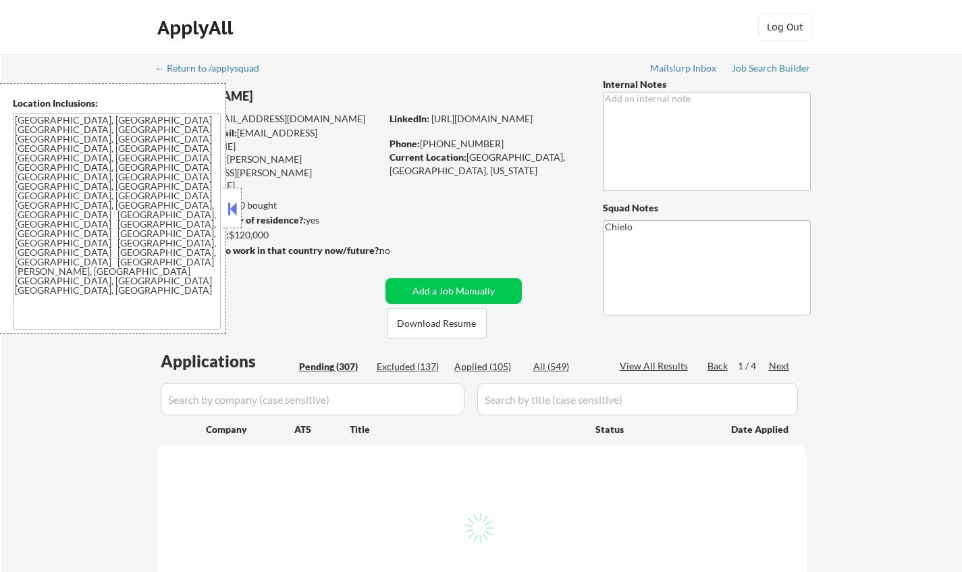
select select ""pending""
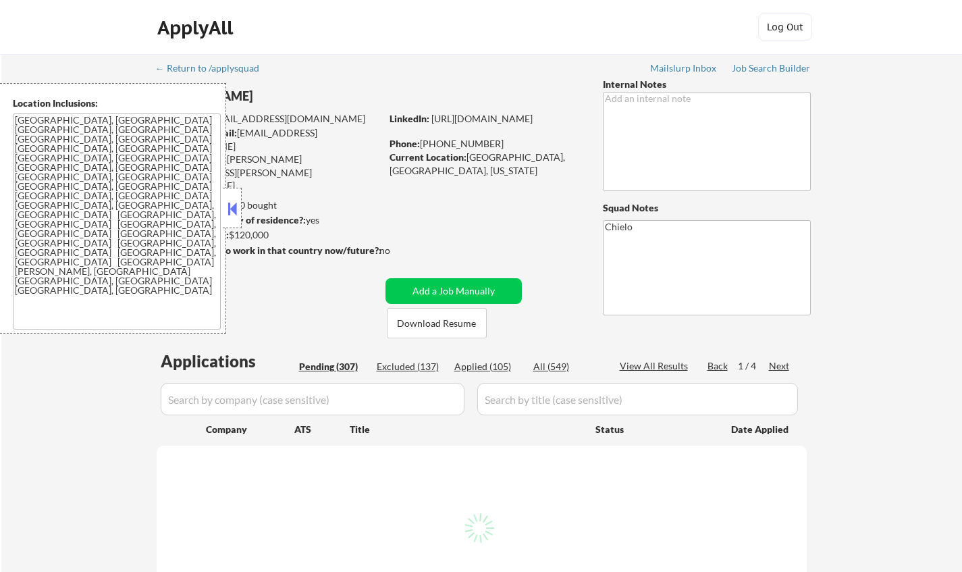
select select ""pending""
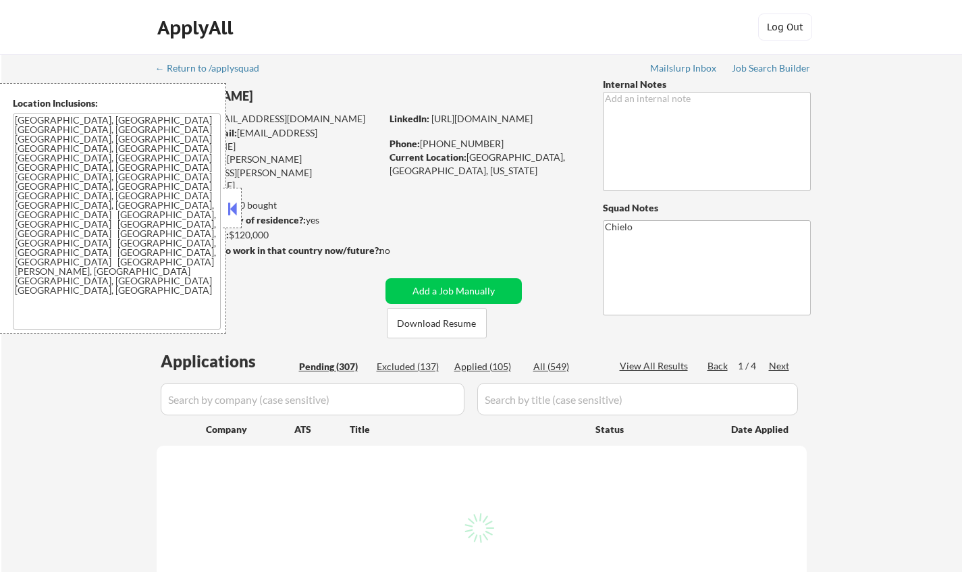
select select ""pending""
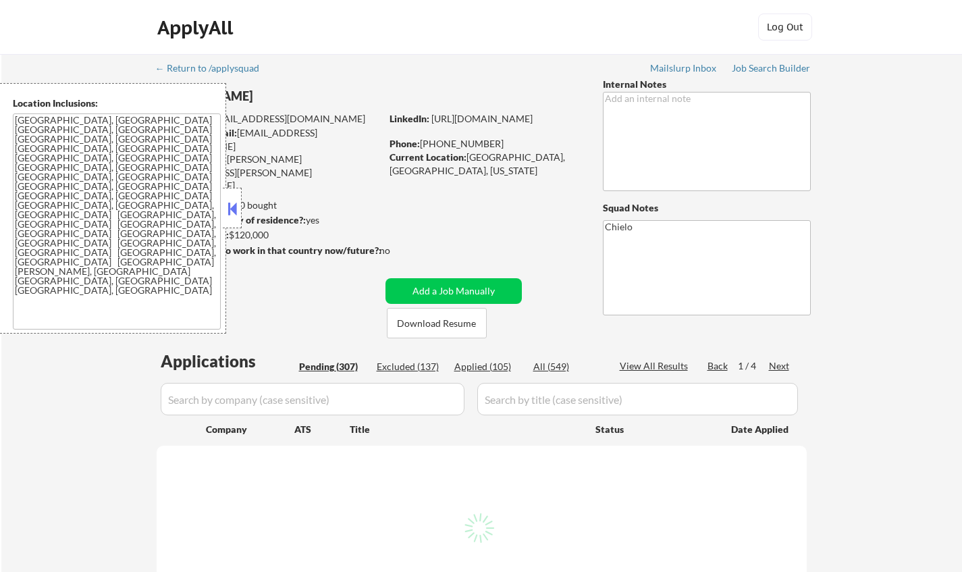
select select ""pending""
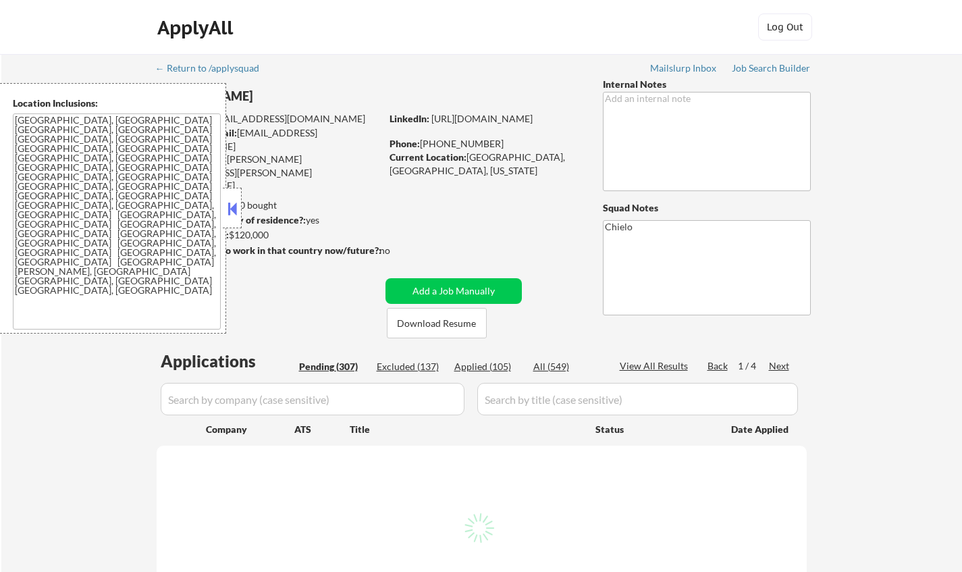
select select ""pending""
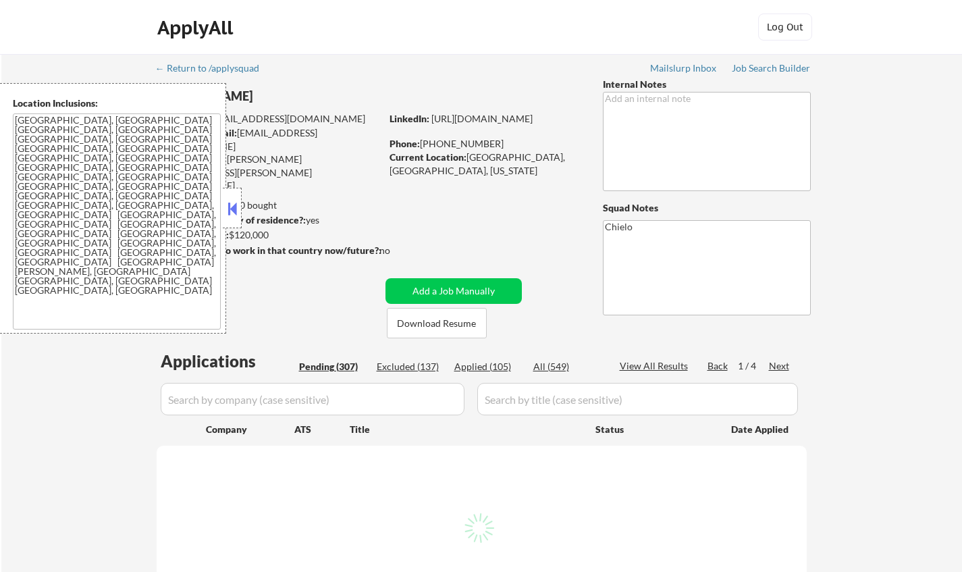
select select ""pending""
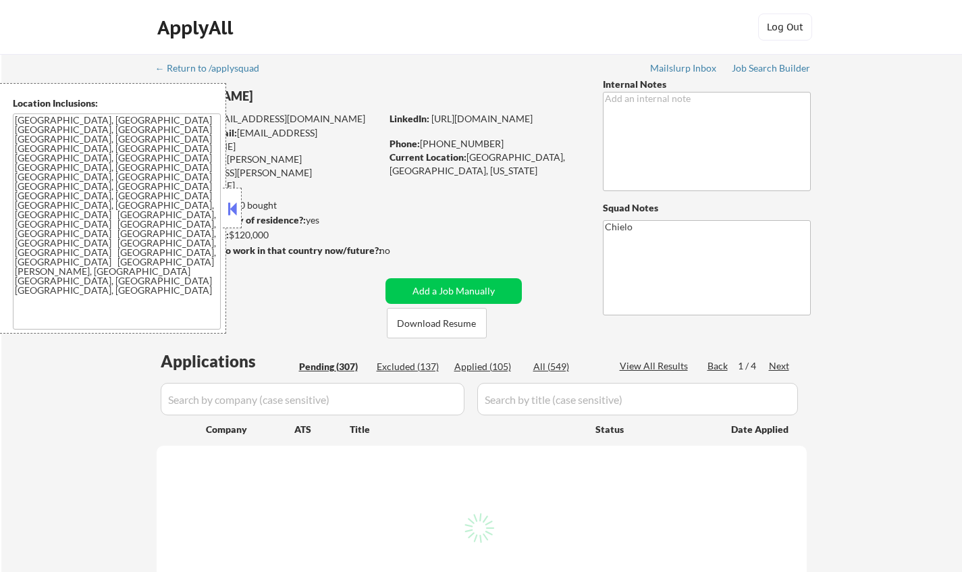
select select ""pending""
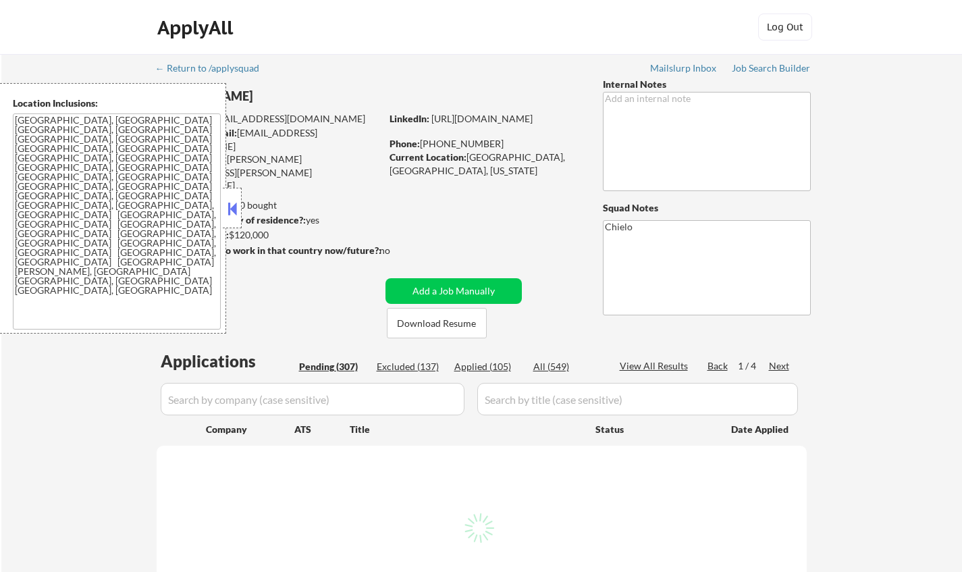
select select ""pending""
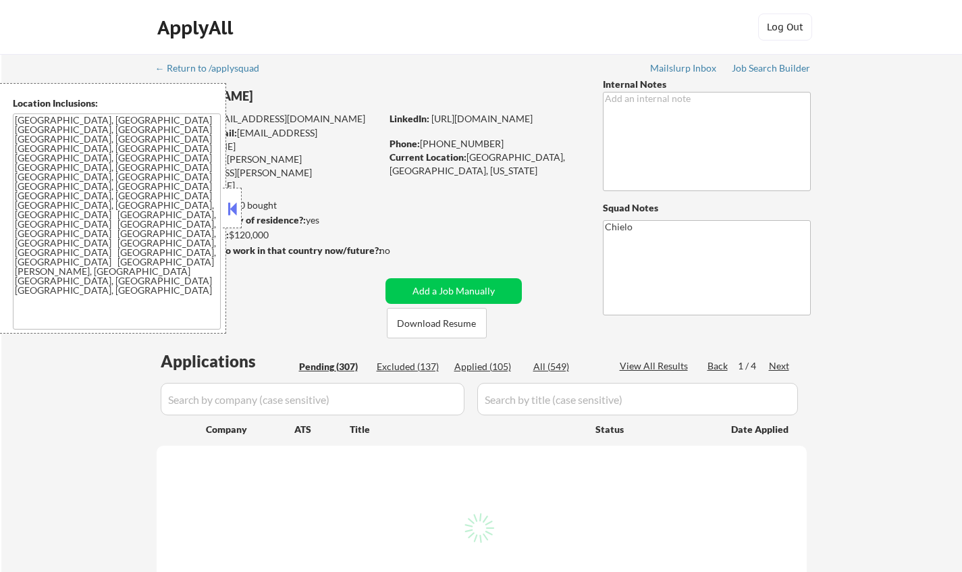
select select ""pending""
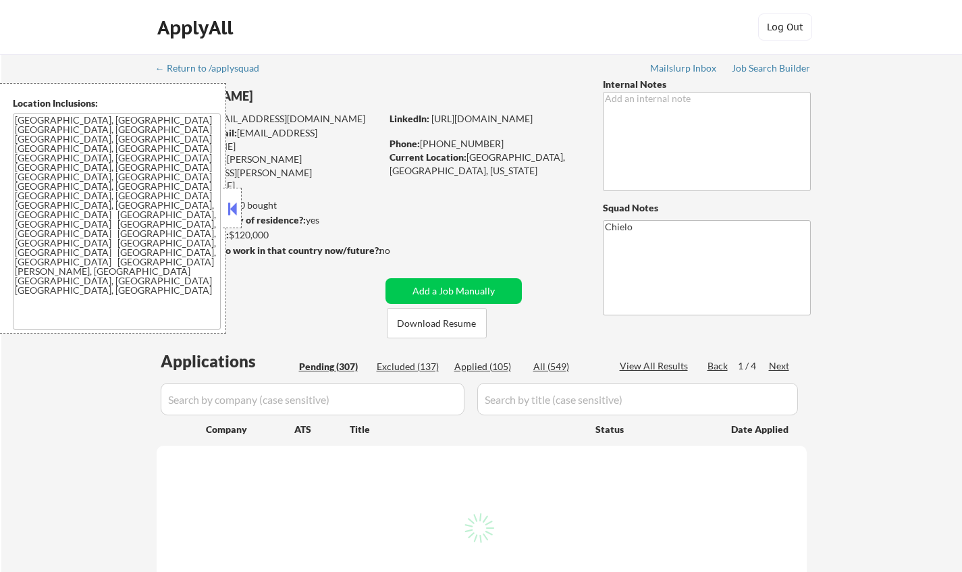
select select ""pending""
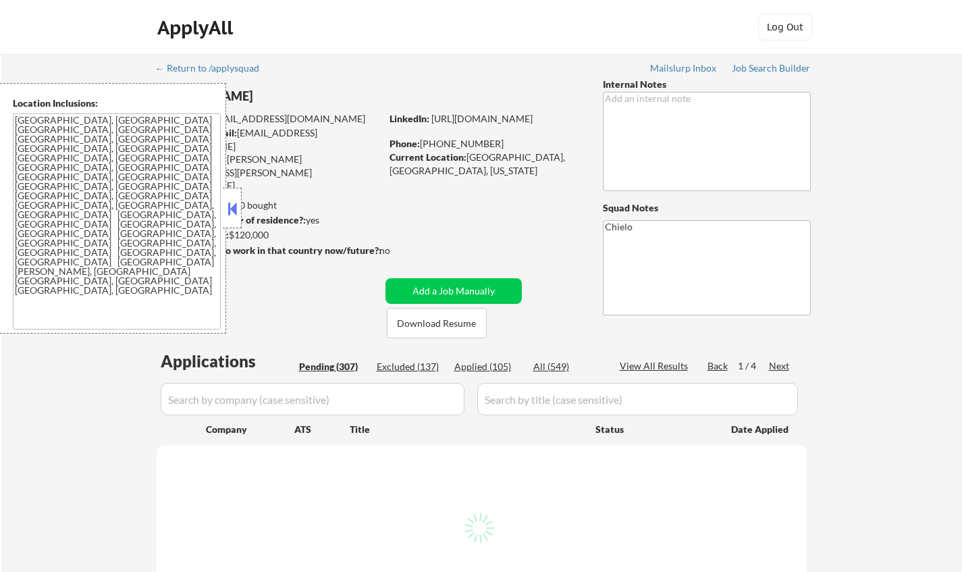
select select ""pending""
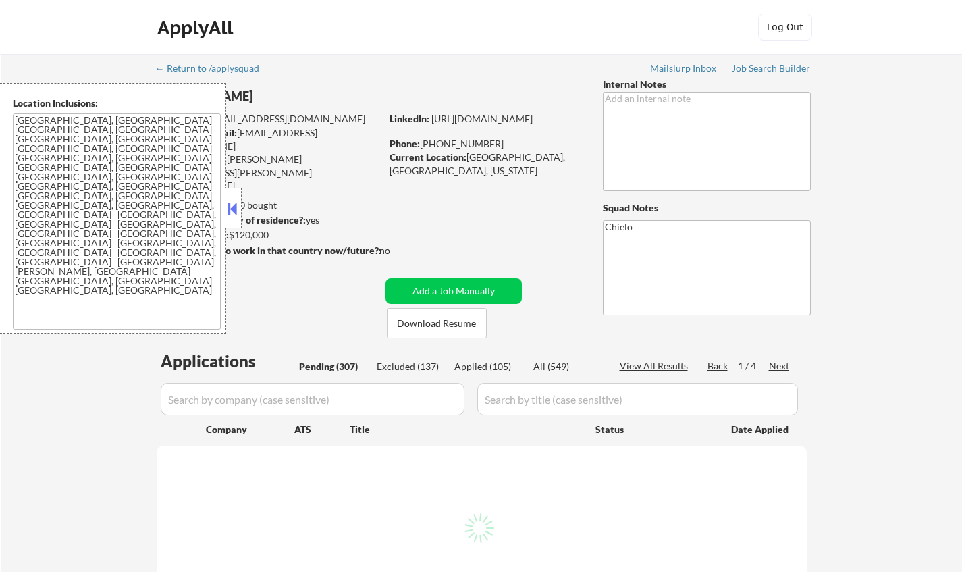
select select ""pending""
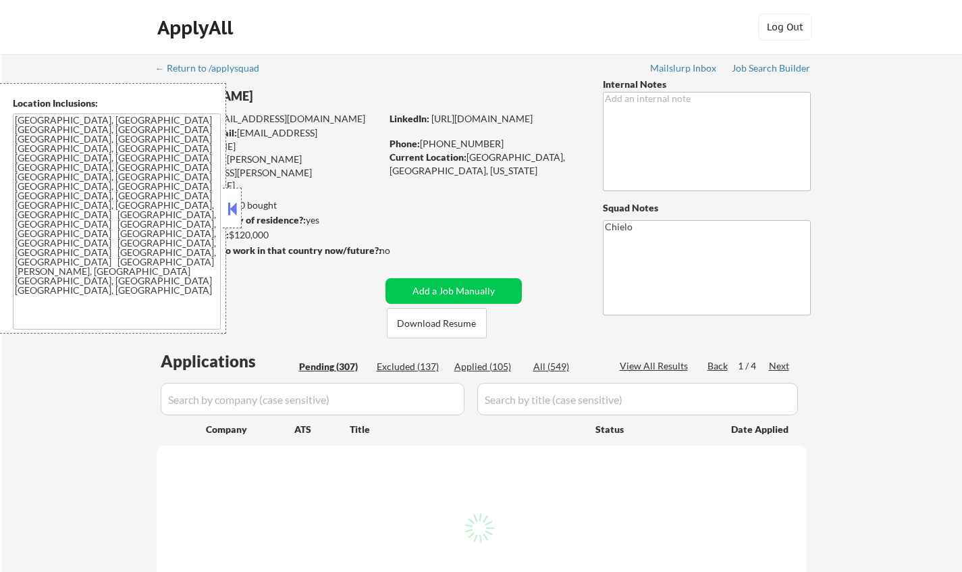
select select ""pending""
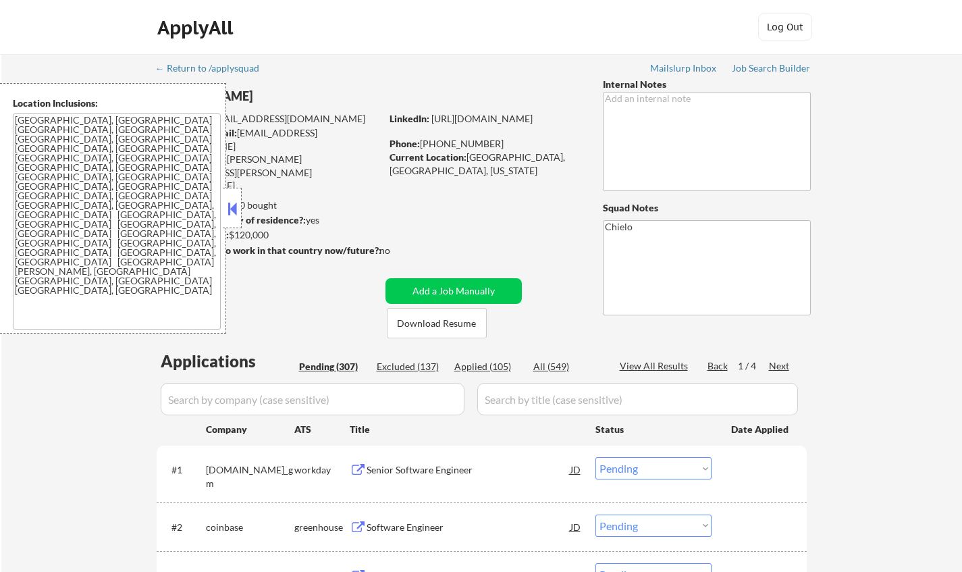
drag, startPoint x: 230, startPoint y: 206, endPoint x: 364, endPoint y: 290, distance: 158.6
click at [230, 206] on button at bounding box center [232, 208] width 15 height 20
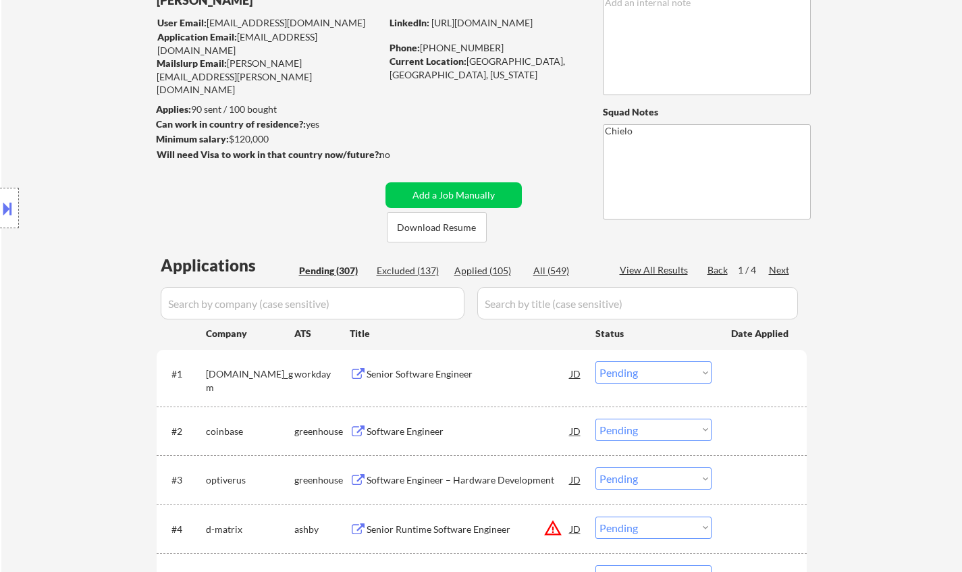
scroll to position [270, 0]
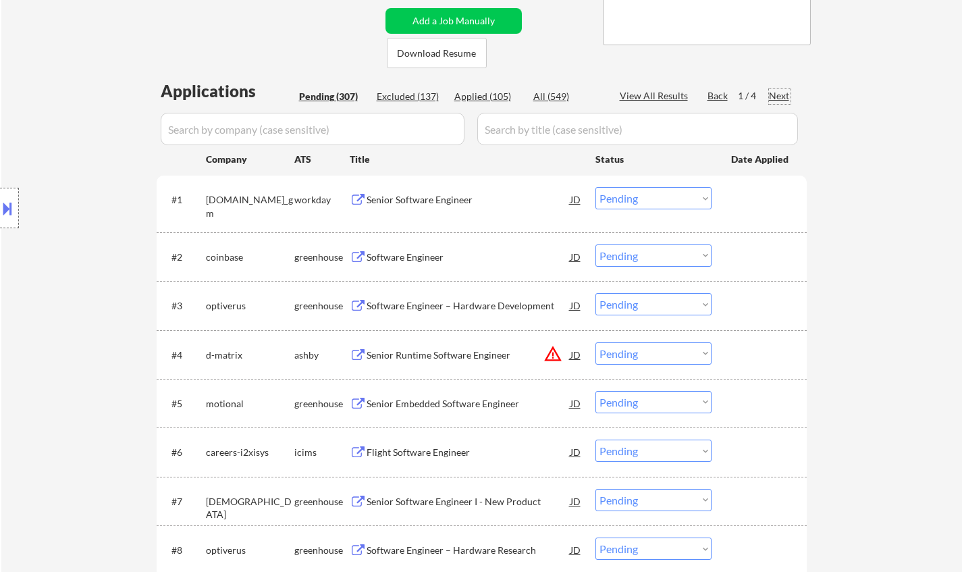
click at [779, 99] on div "Next" at bounding box center [780, 96] width 22 height 14
click at [780, 92] on div "Next" at bounding box center [780, 96] width 22 height 14
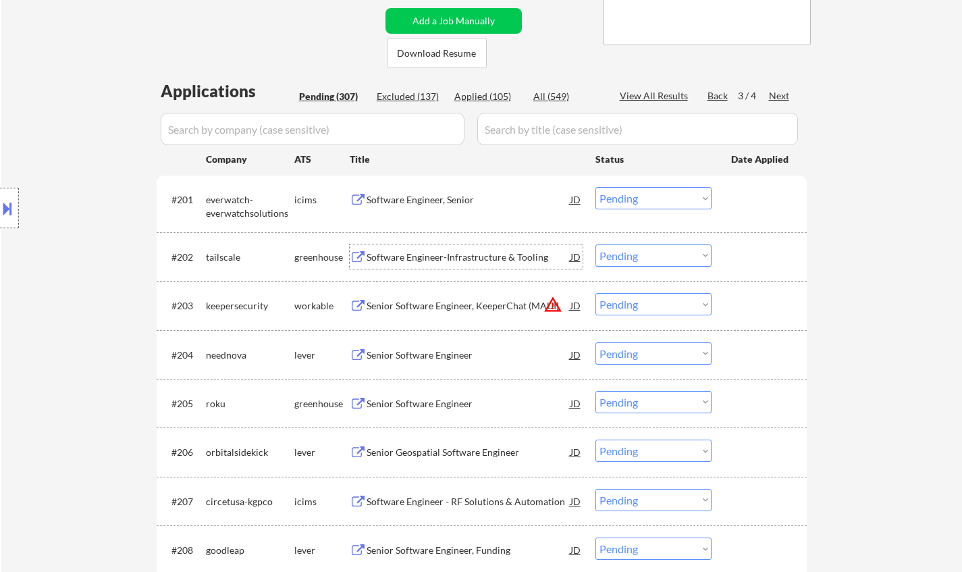
click at [443, 257] on div "Software Engineer-Infrastructure & Tooling" at bounding box center [469, 257] width 204 height 14
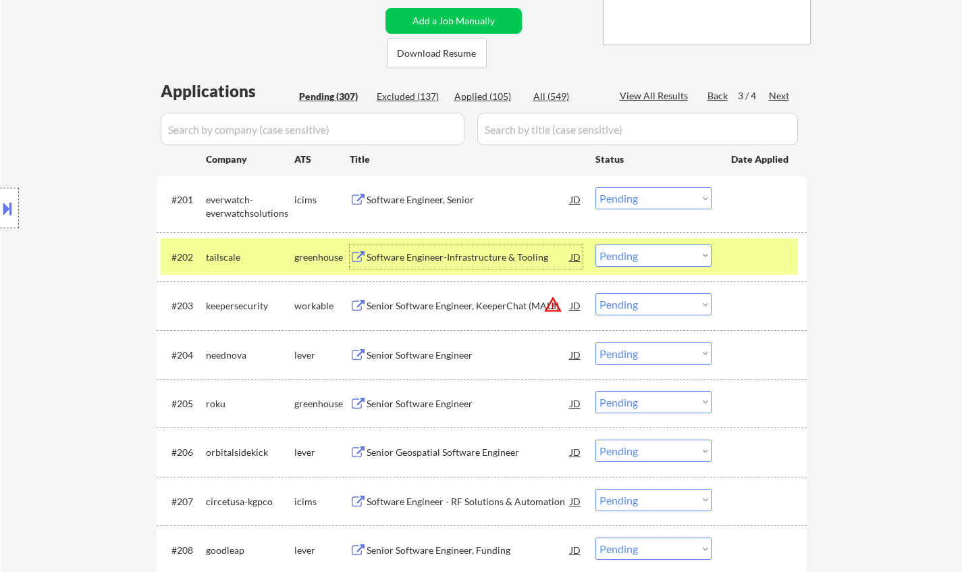
drag, startPoint x: 651, startPoint y: 255, endPoint x: 662, endPoint y: 265, distance: 14.3
click at [651, 255] on select "Choose an option... Pending Applied Excluded (Questions) Excluded (Expired) Exc…" at bounding box center [653, 255] width 116 height 22
click at [595, 244] on select "Choose an option... Pending Applied Excluded (Questions) Excluded (Expired) Exc…" at bounding box center [653, 255] width 116 height 22
click at [436, 354] on div "Senior Software Engineer" at bounding box center [469, 355] width 204 height 14
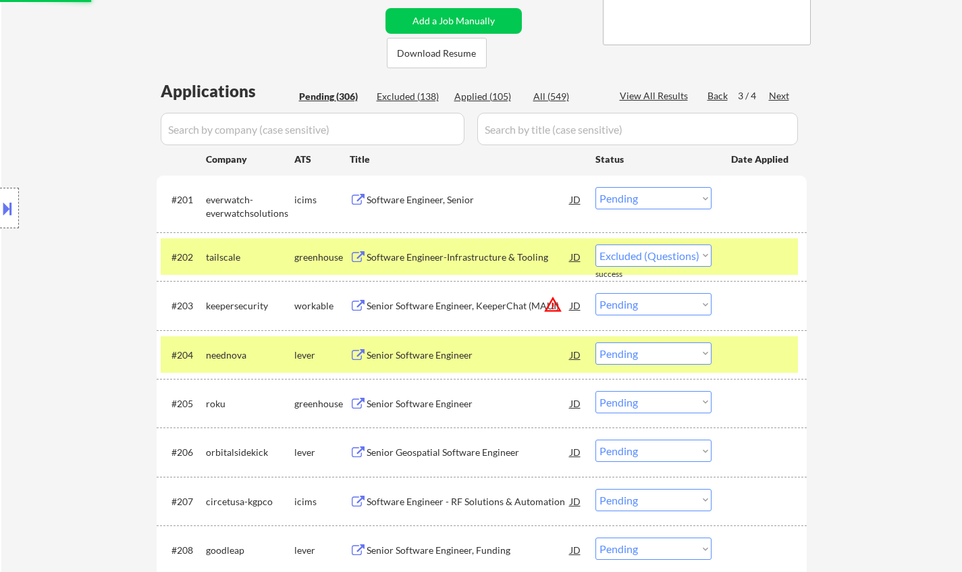
select select ""pending""
select select ""PLACEHOLDER_1427118222253""
select select ""pending""
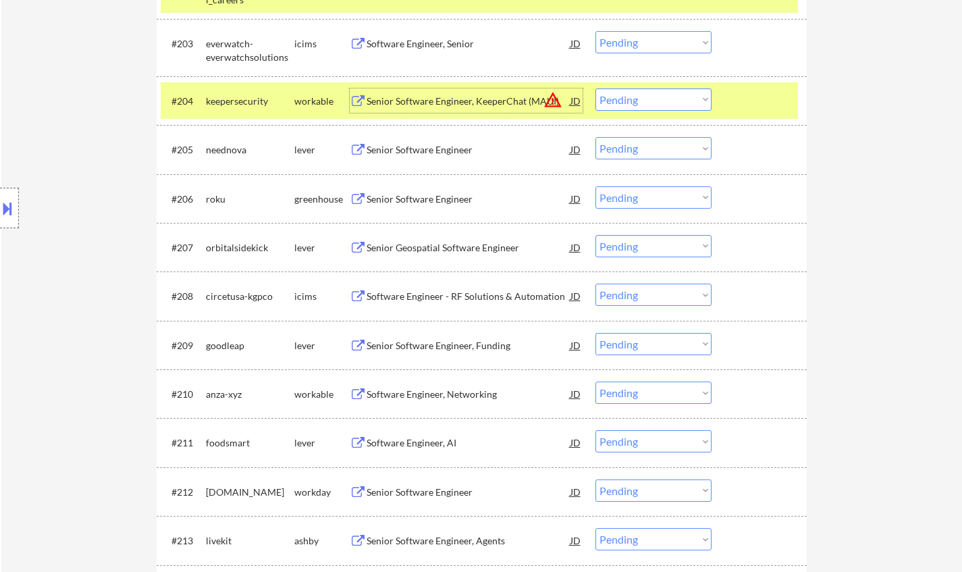
scroll to position [540, 0]
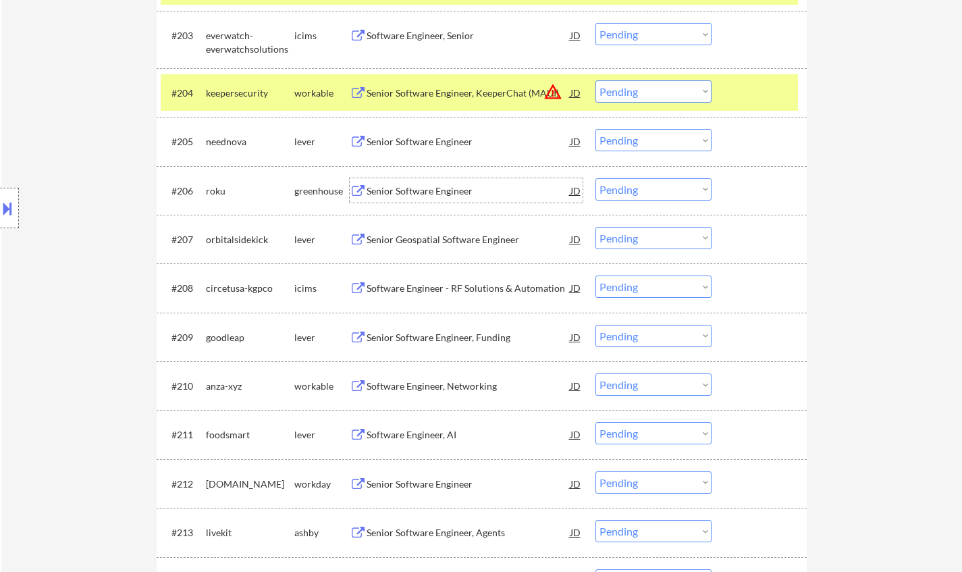
click at [414, 187] on div "Senior Software Engineer" at bounding box center [469, 191] width 204 height 14
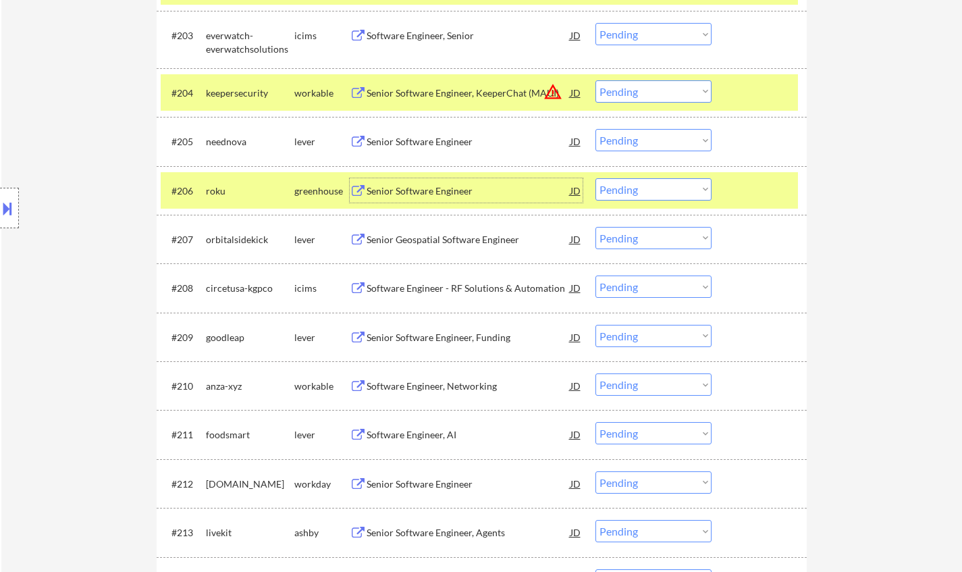
click at [433, 338] on div "Senior Software Engineer, Funding" at bounding box center [469, 338] width 204 height 14
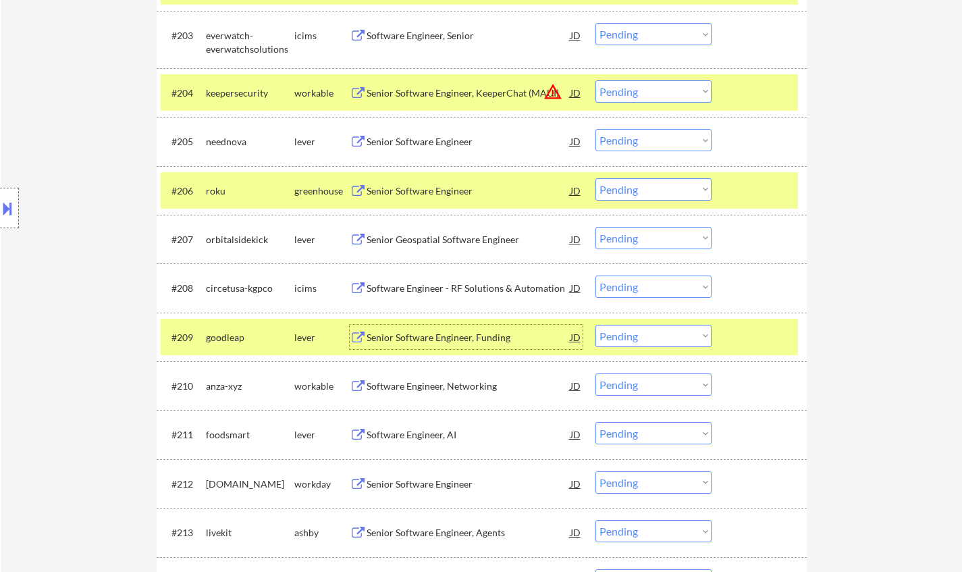
click at [2, 209] on button at bounding box center [7, 208] width 15 height 22
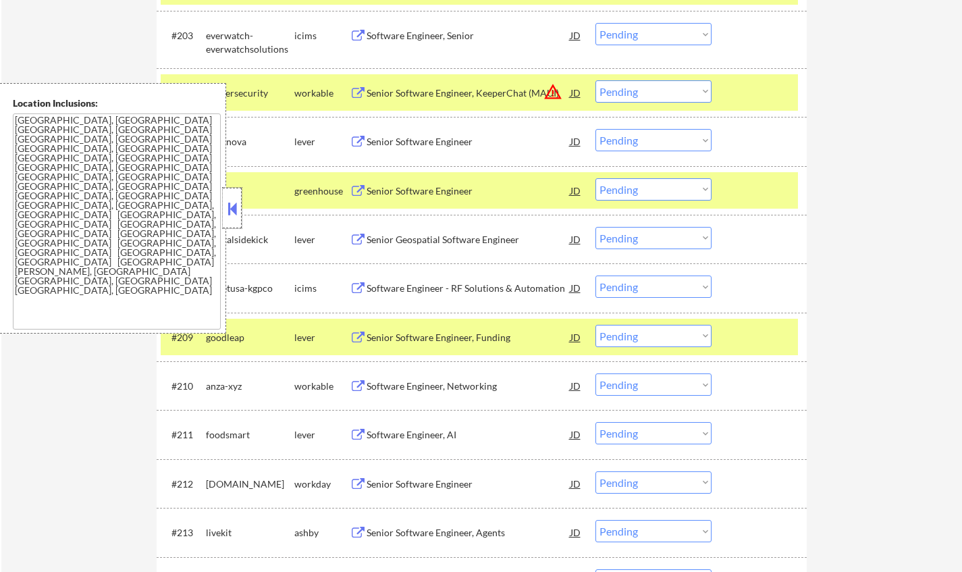
click at [238, 196] on div at bounding box center [232, 208] width 19 height 41
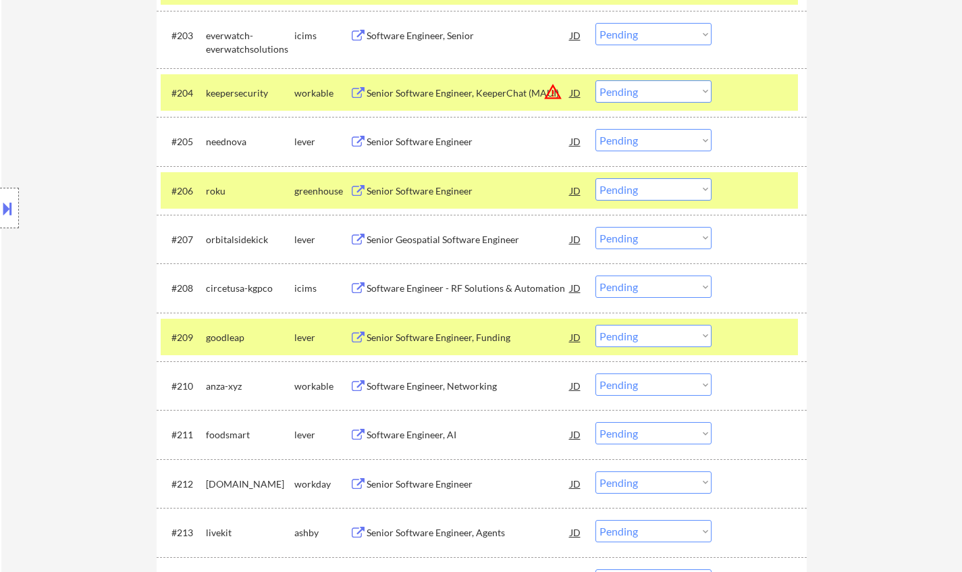
click at [656, 337] on select "Choose an option... Pending Applied Excluded (Questions) Excluded (Expired) Exc…" at bounding box center [653, 336] width 116 height 22
click at [595, 325] on select "Choose an option... Pending Applied Excluded (Questions) Excluded (Expired) Exc…" at bounding box center [653, 336] width 116 height 22
select select ""pending""
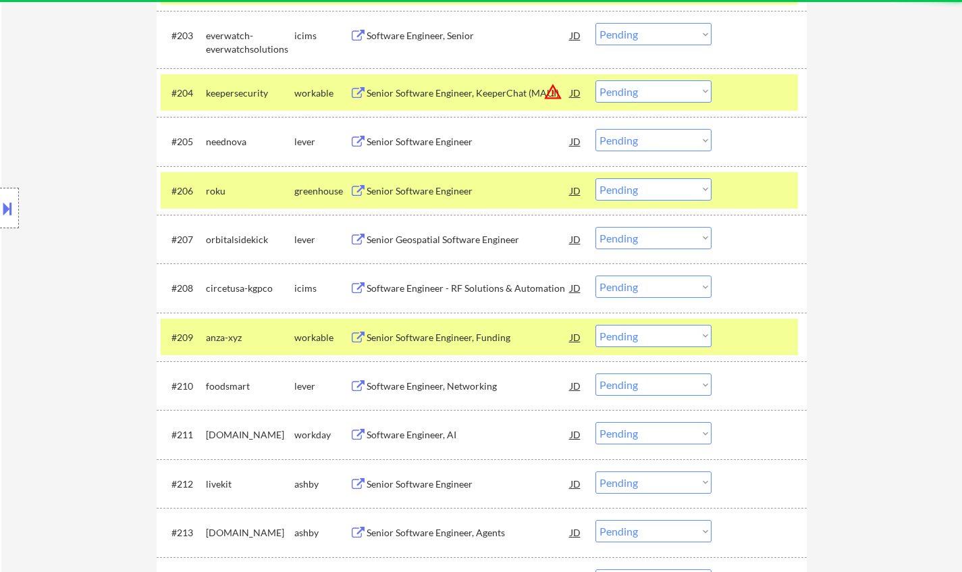
scroll to position [608, 0]
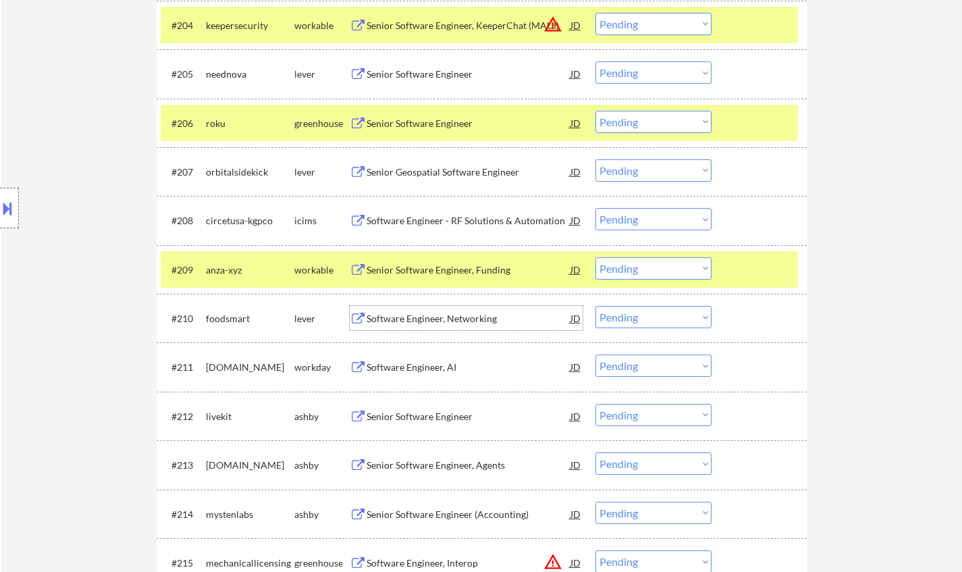
click at [407, 315] on div "Software Engineer, Networking" at bounding box center [469, 319] width 204 height 14
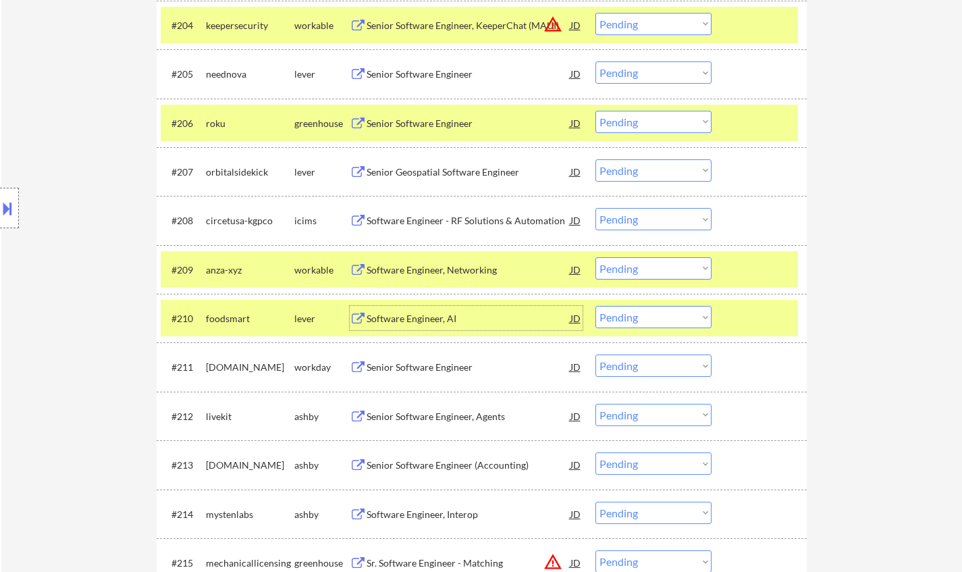
click at [648, 317] on select "Choose an option... Pending Applied Excluded (Questions) Excluded (Expired) Exc…" at bounding box center [653, 317] width 116 height 22
click at [595, 306] on select "Choose an option... Pending Applied Excluded (Questions) Excluded (Expired) Exc…" at bounding box center [653, 317] width 116 height 22
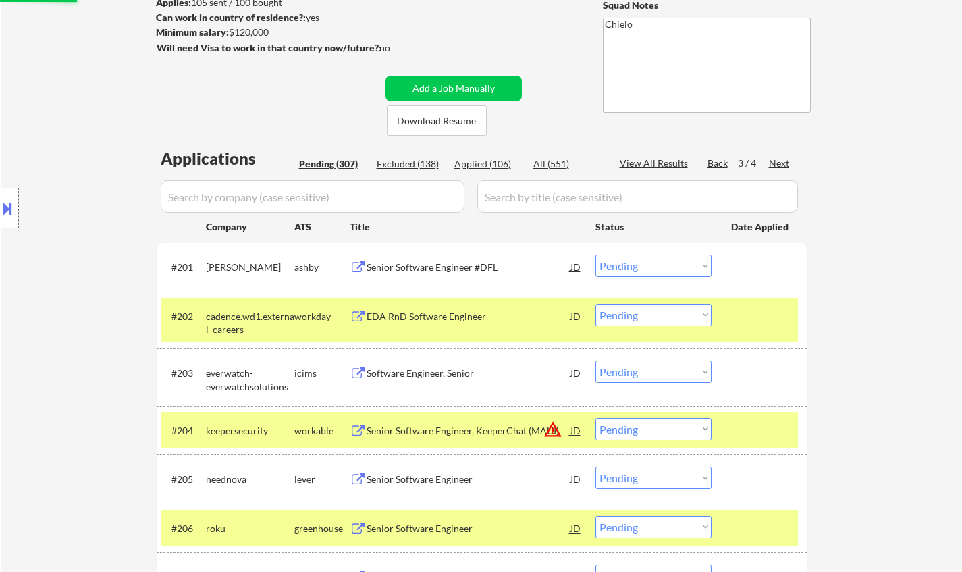
scroll to position [0, 0]
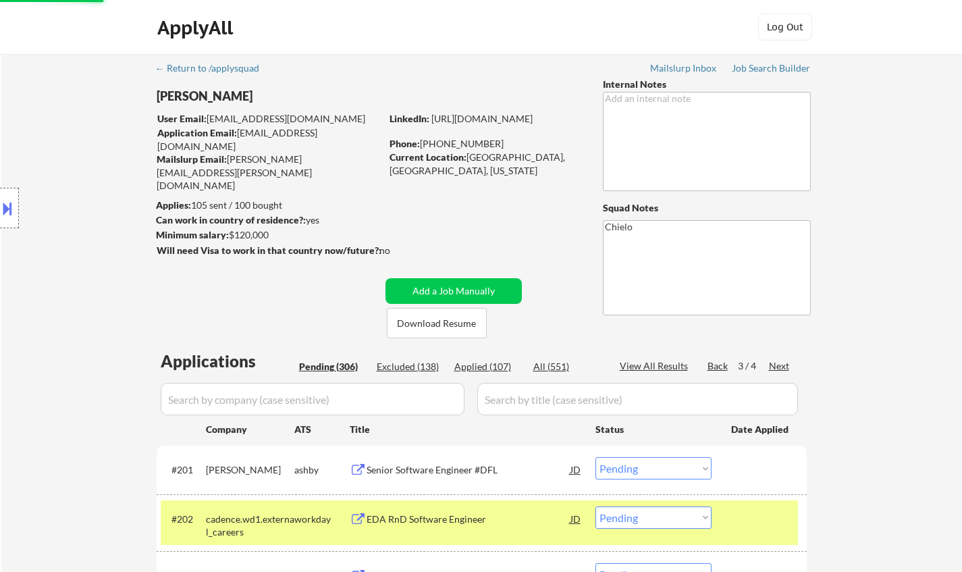
select select ""pending""
